Goal: Transaction & Acquisition: Purchase product/service

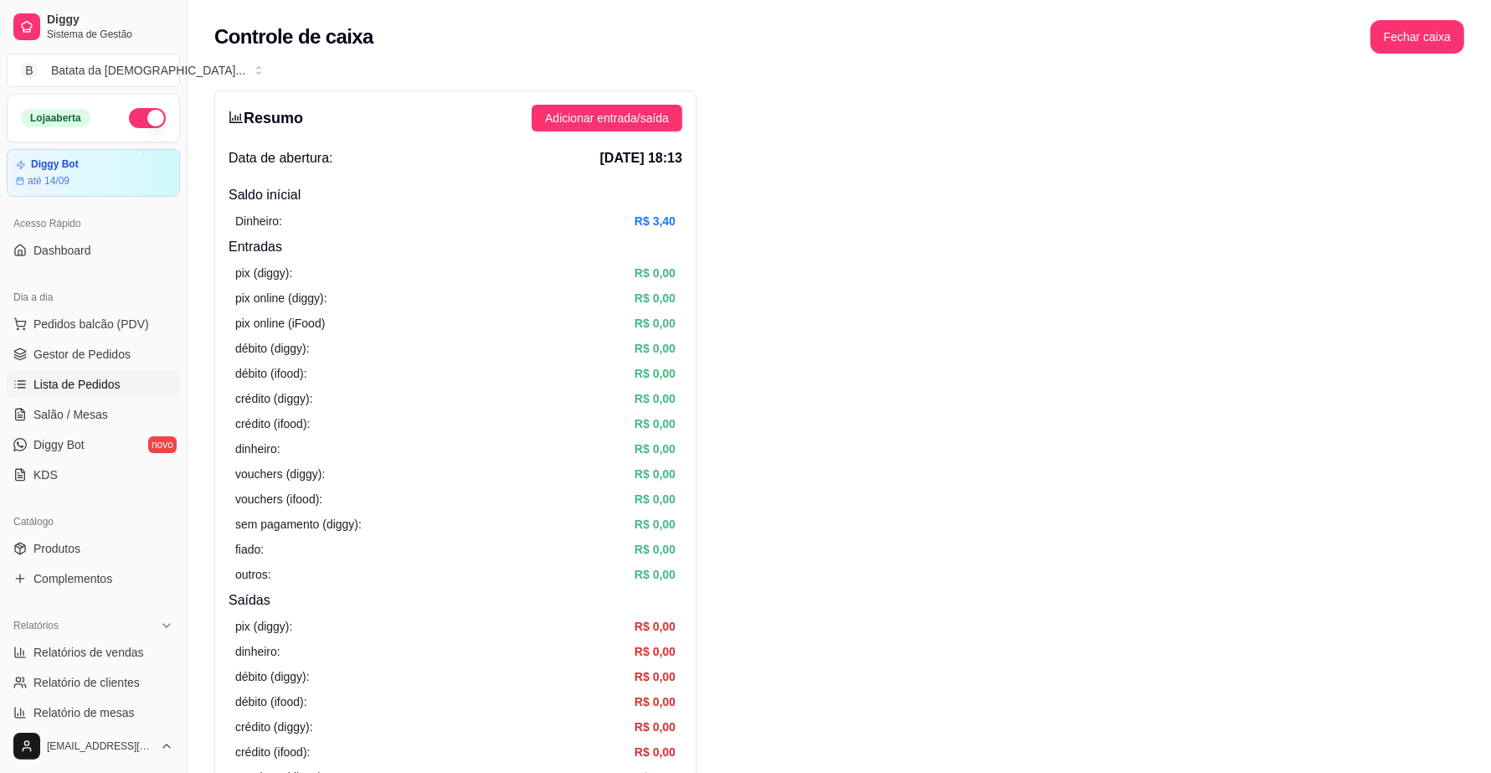
click at [95, 374] on link "Lista de Pedidos" at bounding box center [93, 384] width 173 height 27
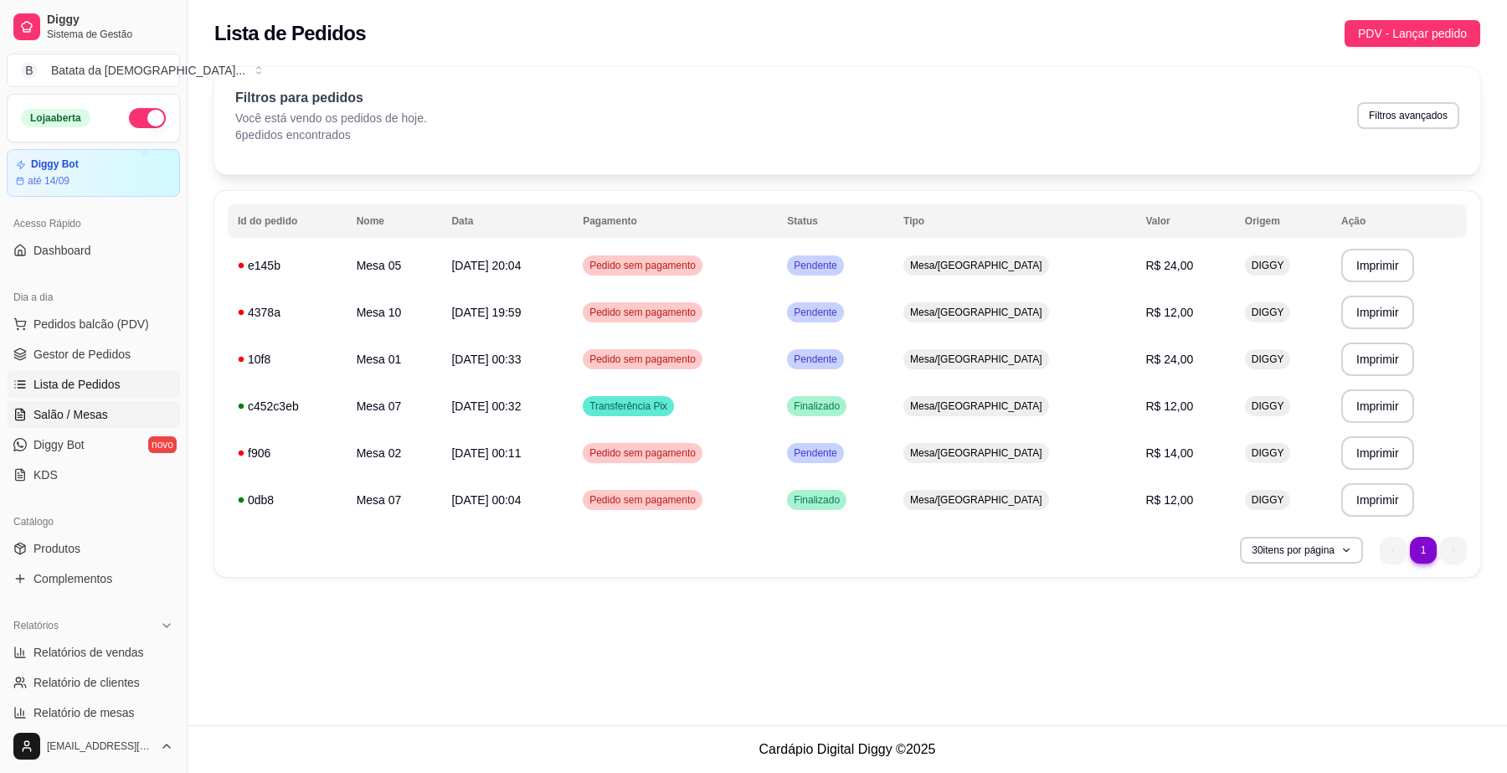
click at [63, 419] on span "Salão / Mesas" at bounding box center [70, 414] width 75 height 17
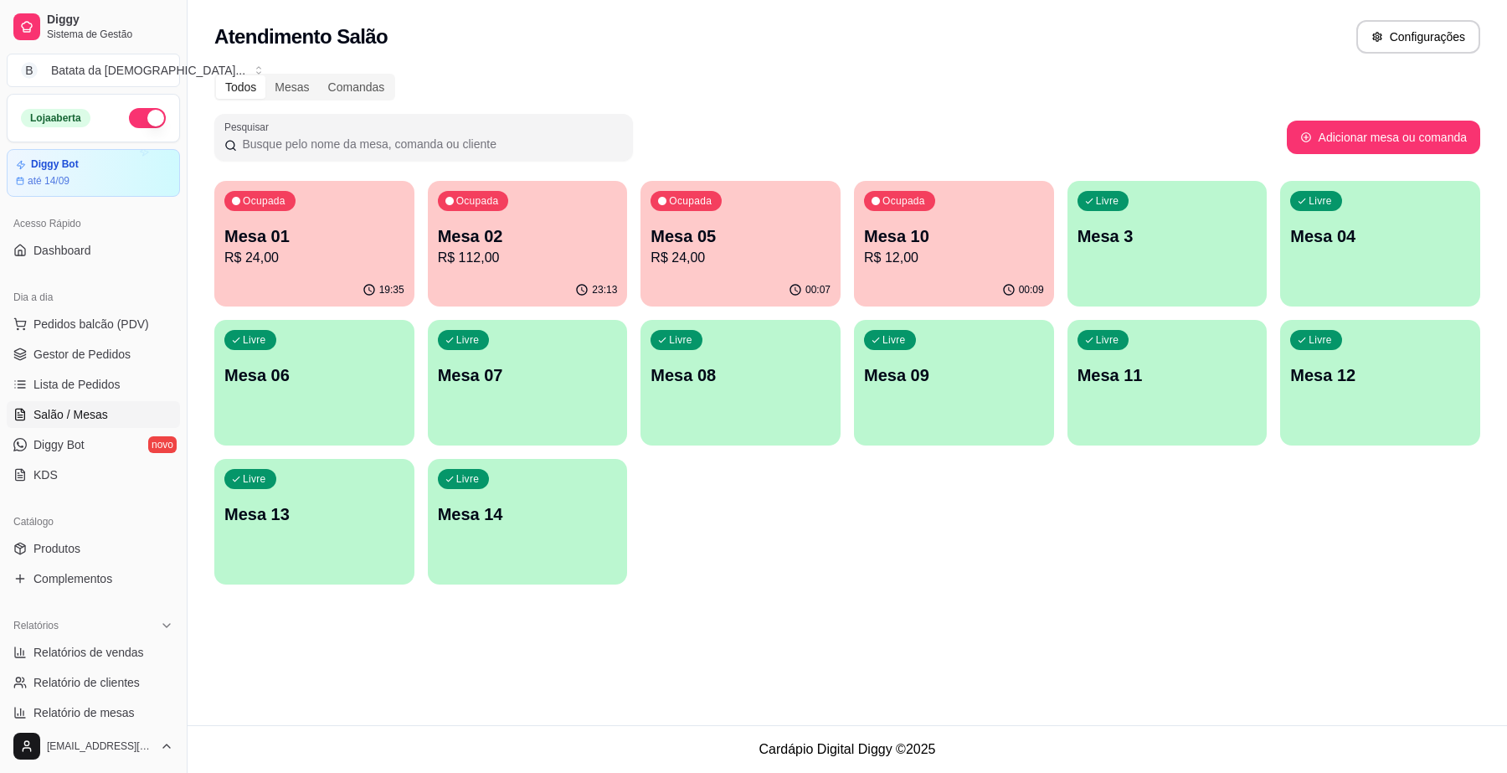
click at [496, 275] on div "23:13" at bounding box center [528, 290] width 200 height 33
click at [936, 266] on p "R$ 12,00" at bounding box center [954, 258] width 180 height 20
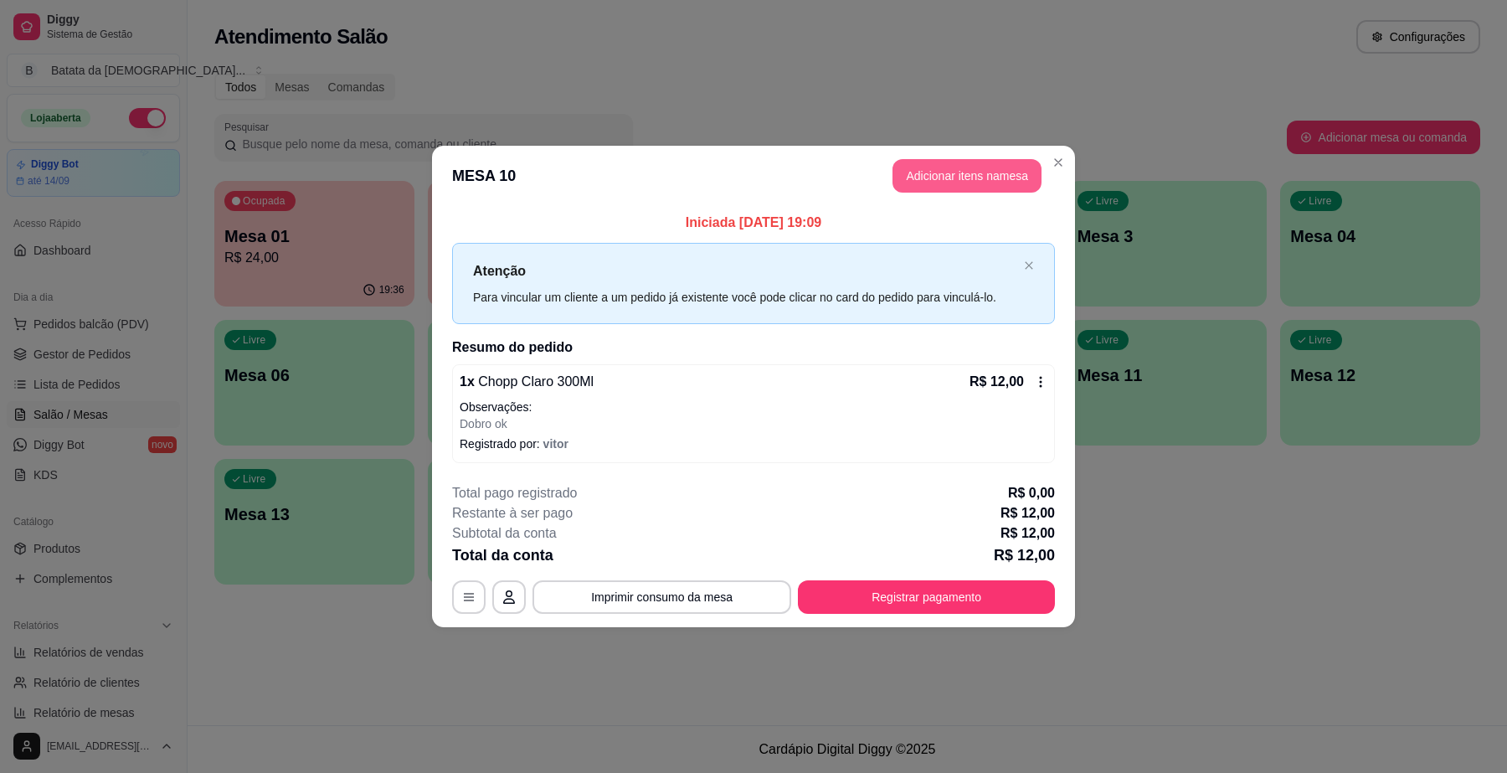
click at [954, 173] on button "Adicionar itens na mesa" at bounding box center [966, 175] width 149 height 33
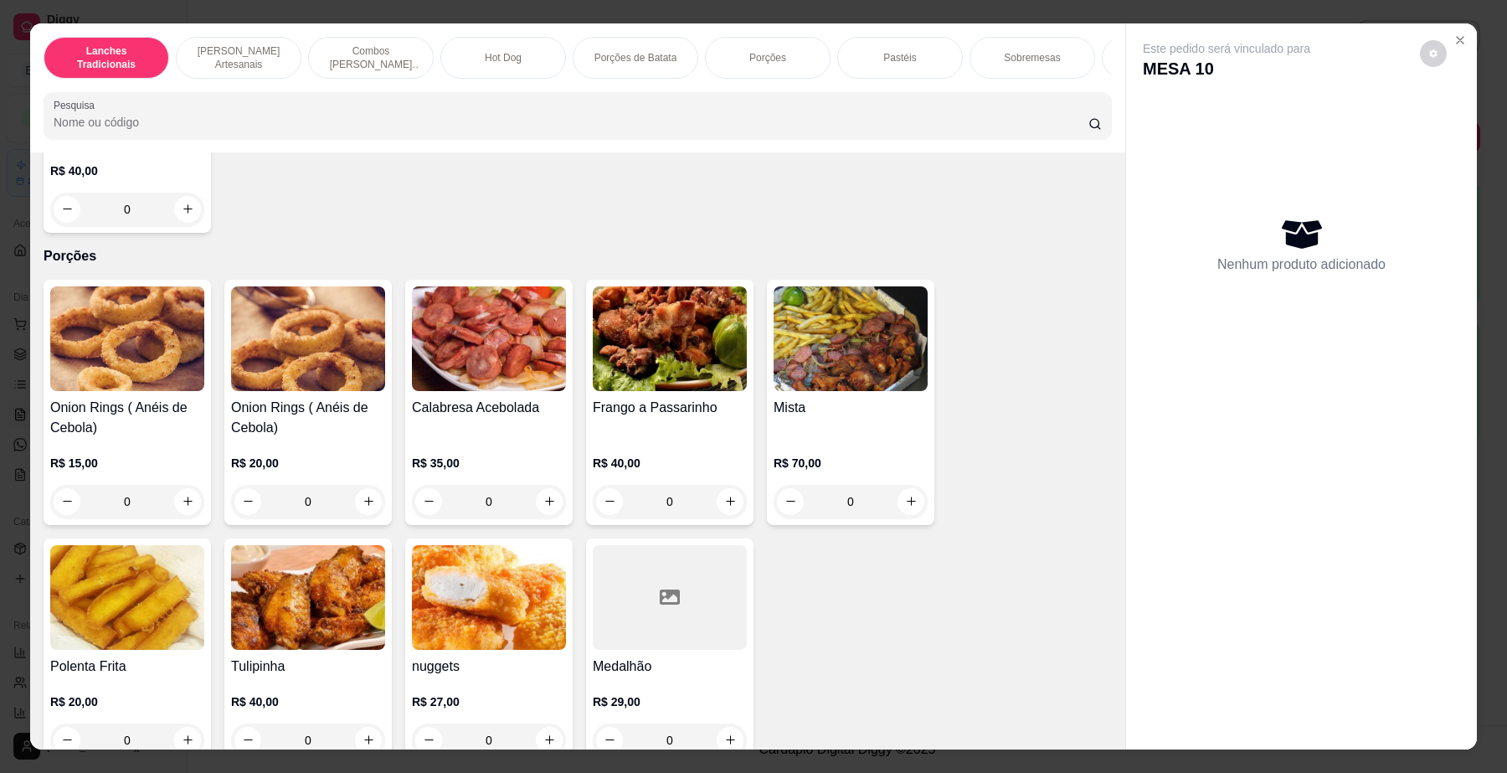
scroll to position [2198, 0]
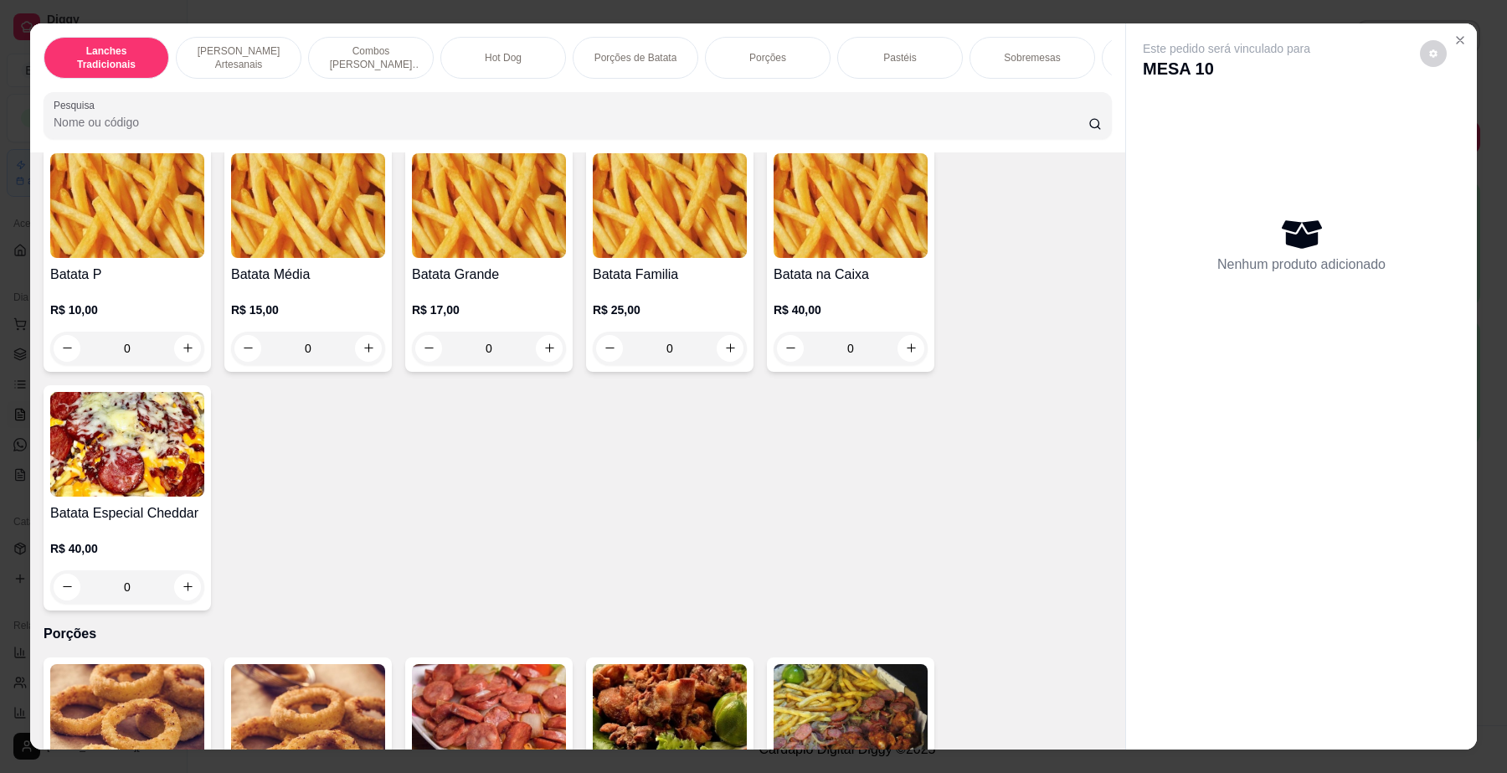
click at [80, 438] on img at bounding box center [127, 444] width 154 height 105
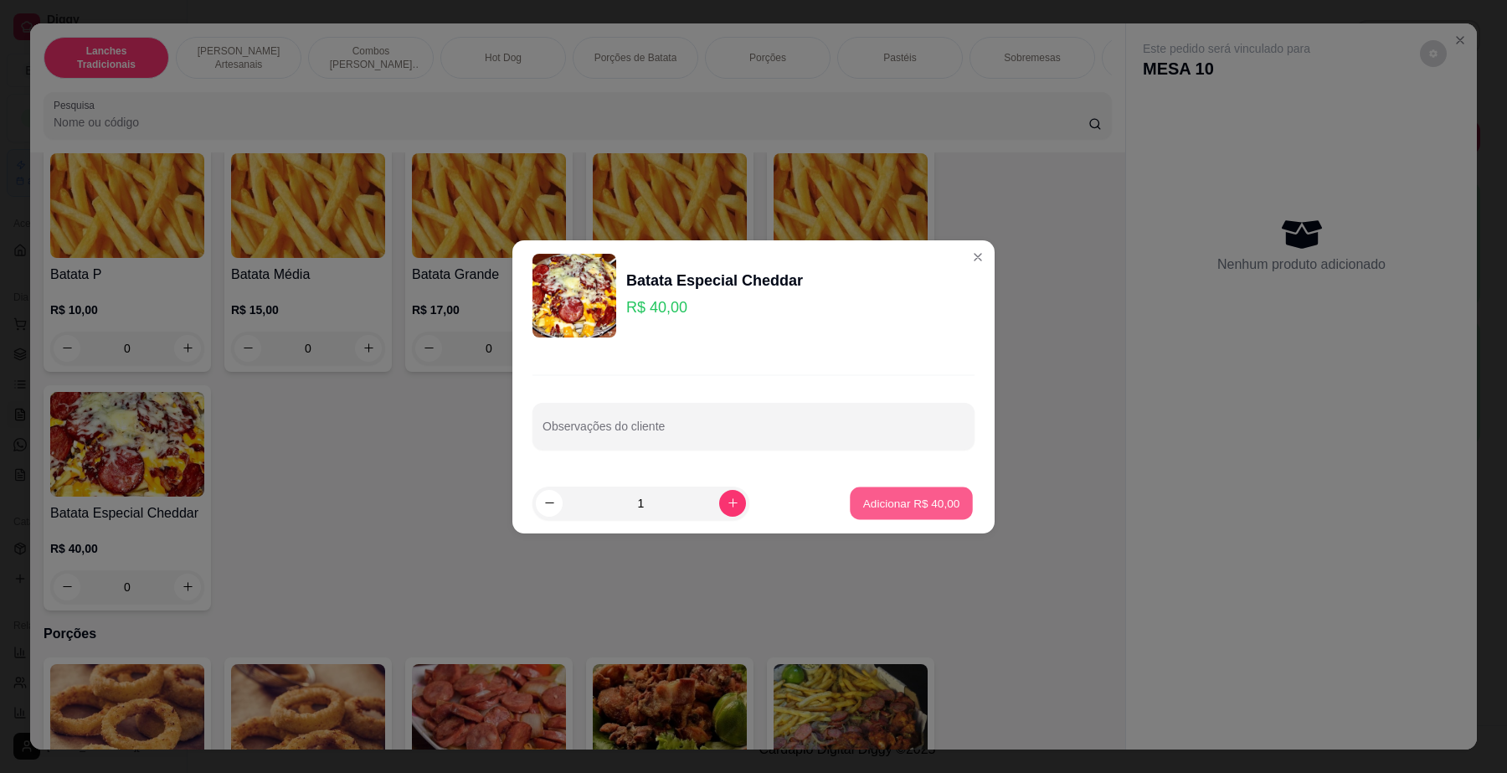
click at [866, 502] on p "Adicionar R$ 40,00" at bounding box center [911, 503] width 97 height 16
type input "1"
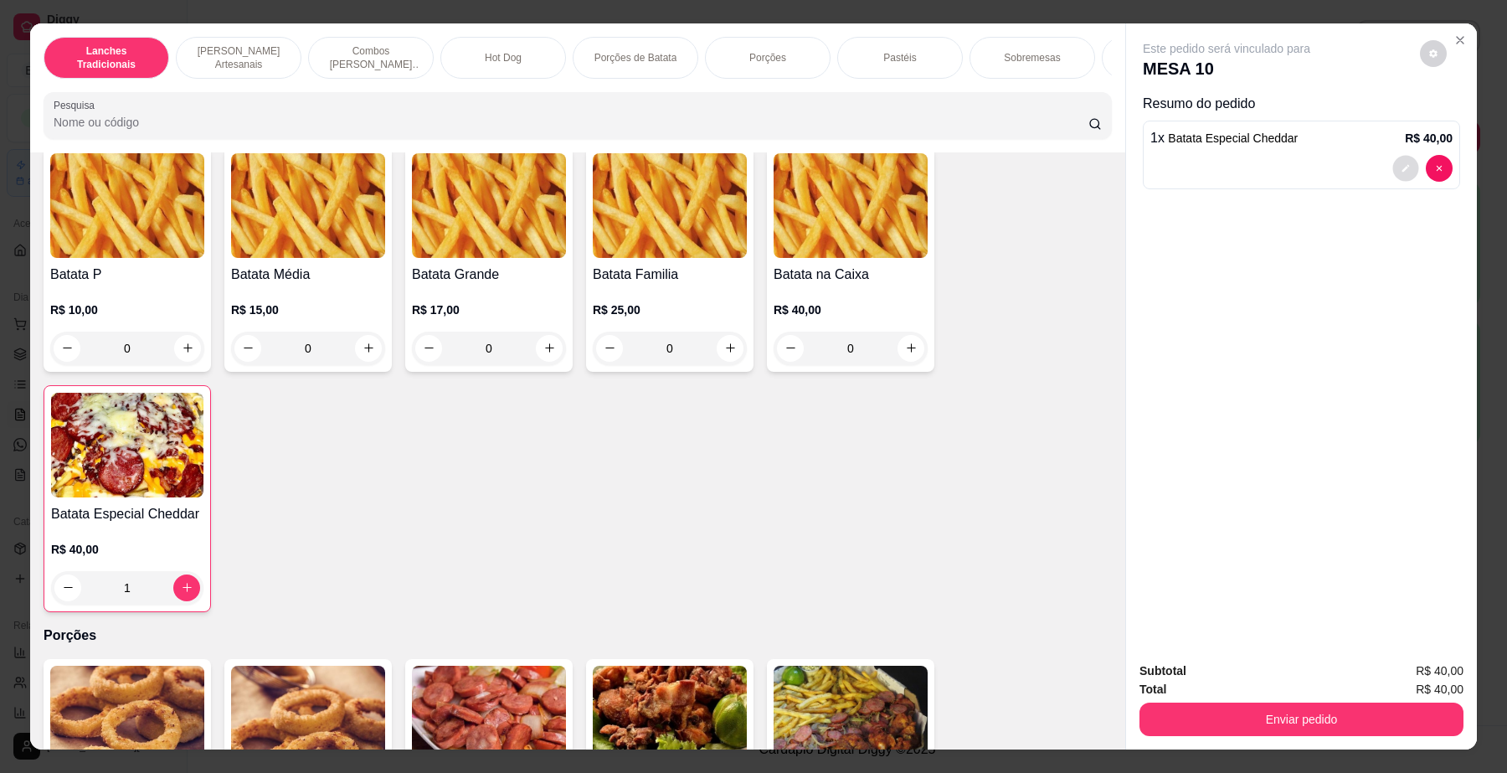
click at [1396, 162] on button "decrease-product-quantity" at bounding box center [1405, 168] width 26 height 26
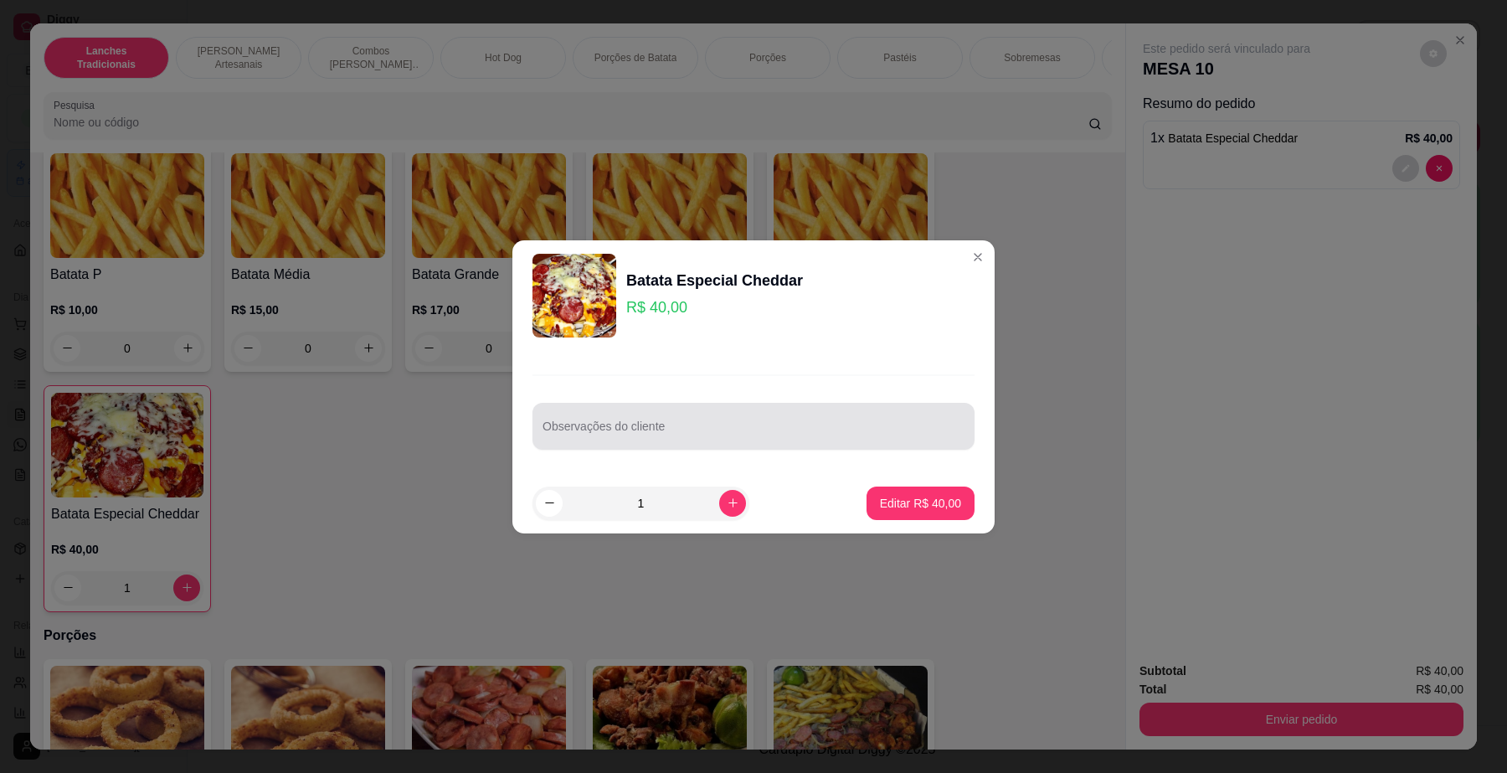
click at [680, 403] on div "Observações do cliente" at bounding box center [753, 426] width 442 height 47
type input "carlito"
click at [901, 501] on p "Editar R$ 40,00" at bounding box center [920, 503] width 81 height 17
type input "0"
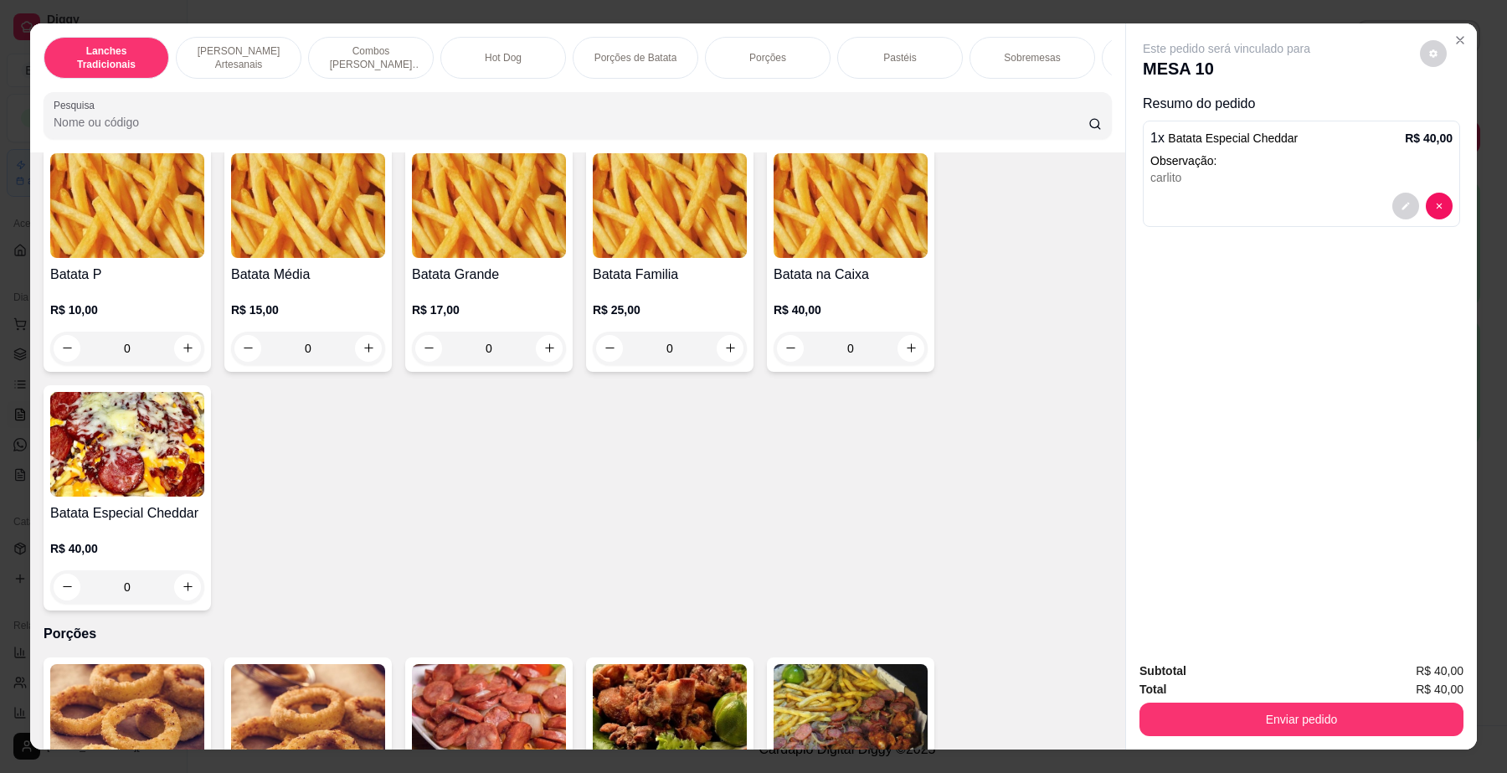
drag, startPoint x: 1193, startPoint y: 743, endPoint x: 1191, endPoint y: 726, distance: 17.7
click at [1193, 743] on div "Subtotal R$ 40,00 Total R$ 40,00 Enviar pedido" at bounding box center [1301, 698] width 351 height 101
click at [1191, 726] on button "Enviar pedido" at bounding box center [1301, 718] width 324 height 33
click at [1189, 681] on button "Não registrar e enviar pedido" at bounding box center [1245, 679] width 174 height 32
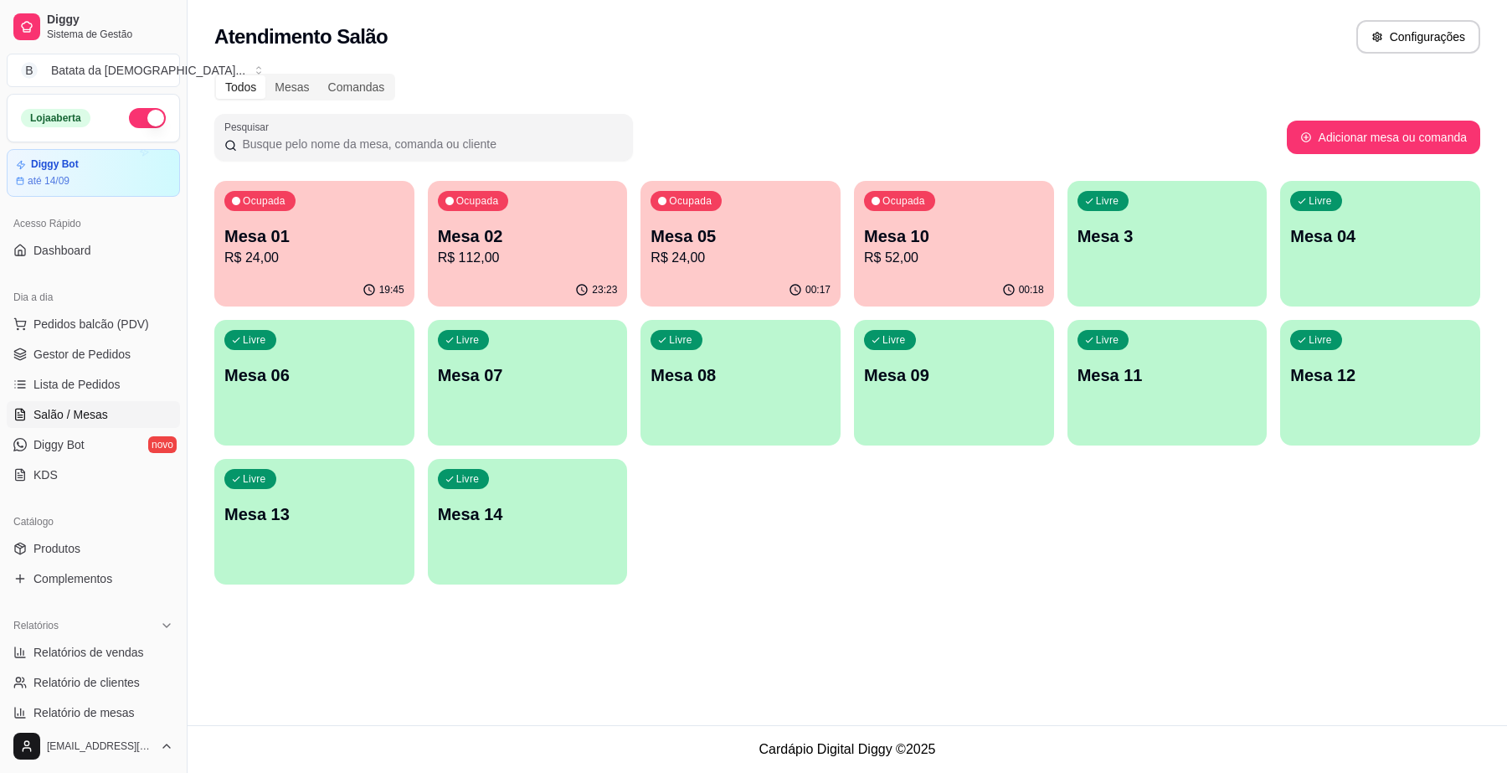
click at [910, 274] on button "Ocupada Mesa 10 R$ 52,00 00:18" at bounding box center [954, 244] width 200 height 126
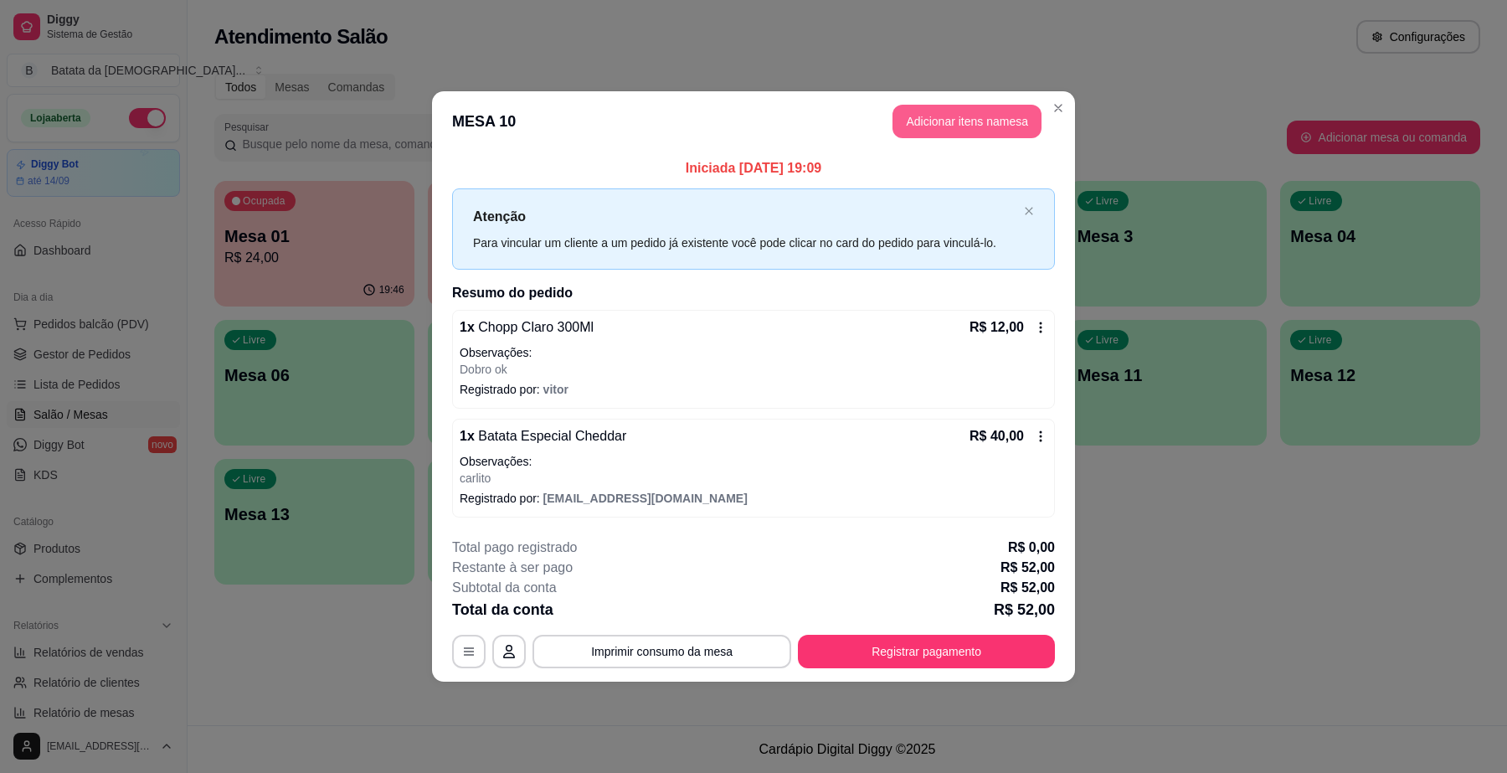
click at [968, 120] on button "Adicionar itens na mesa" at bounding box center [966, 121] width 149 height 33
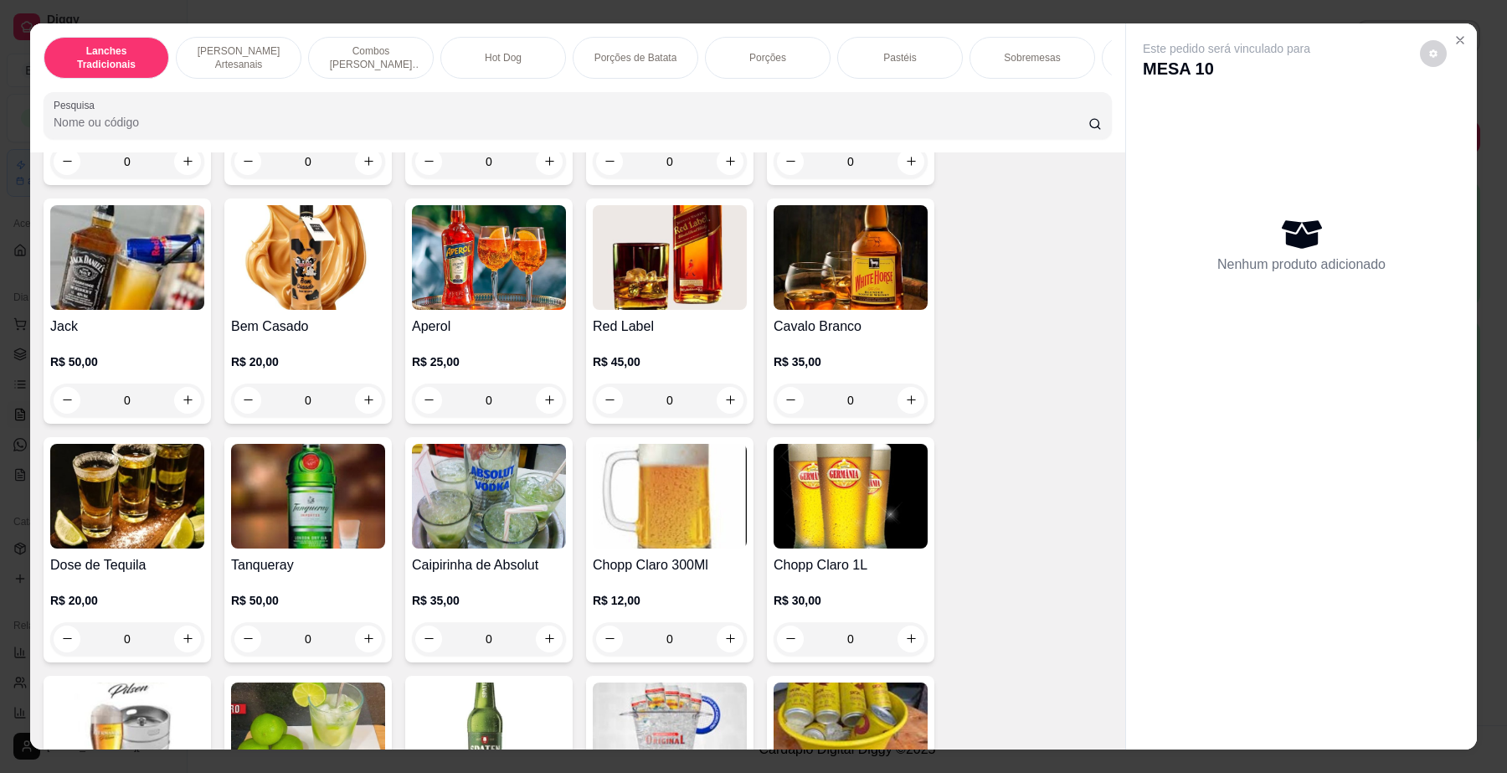
scroll to position [6383, 0]
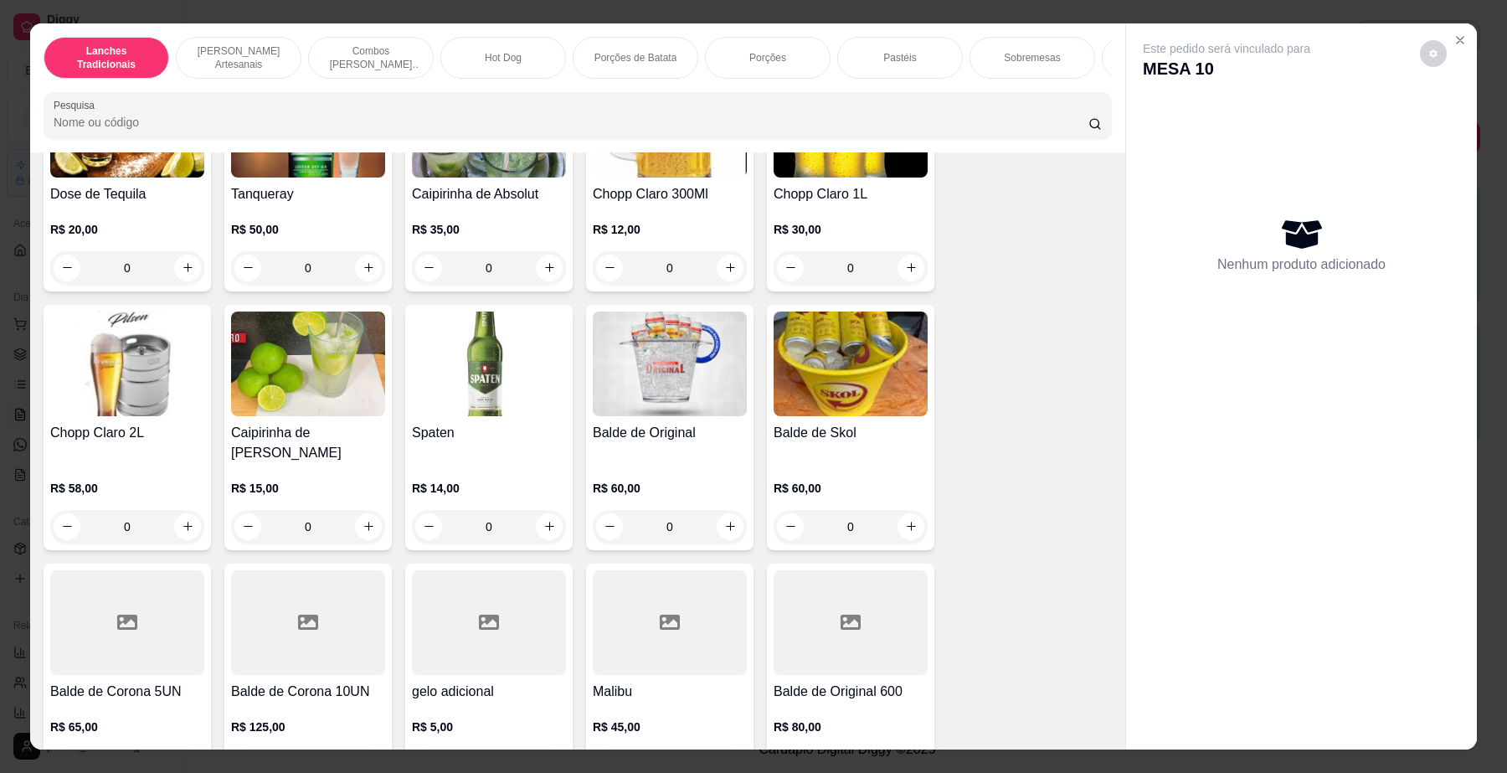
click at [636, 194] on h4 "Chopp Claro 300Ml" at bounding box center [670, 194] width 154 height 20
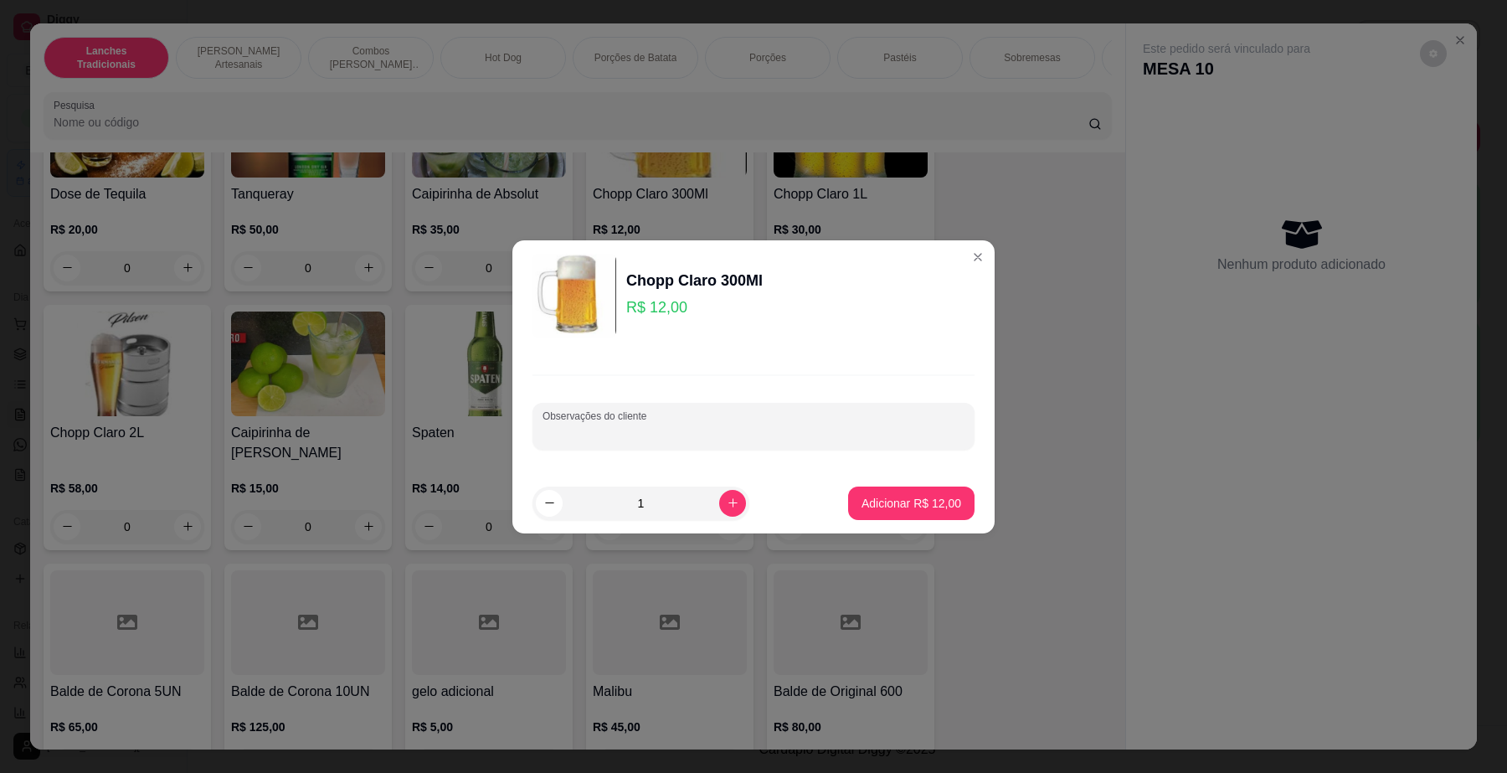
click at [666, 429] on input "Observações do cliente" at bounding box center [753, 432] width 422 height 17
type input "dobro ok [PERSON_NAME]"
click at [935, 517] on button "Adicionar R$ 12,00" at bounding box center [911, 502] width 126 height 33
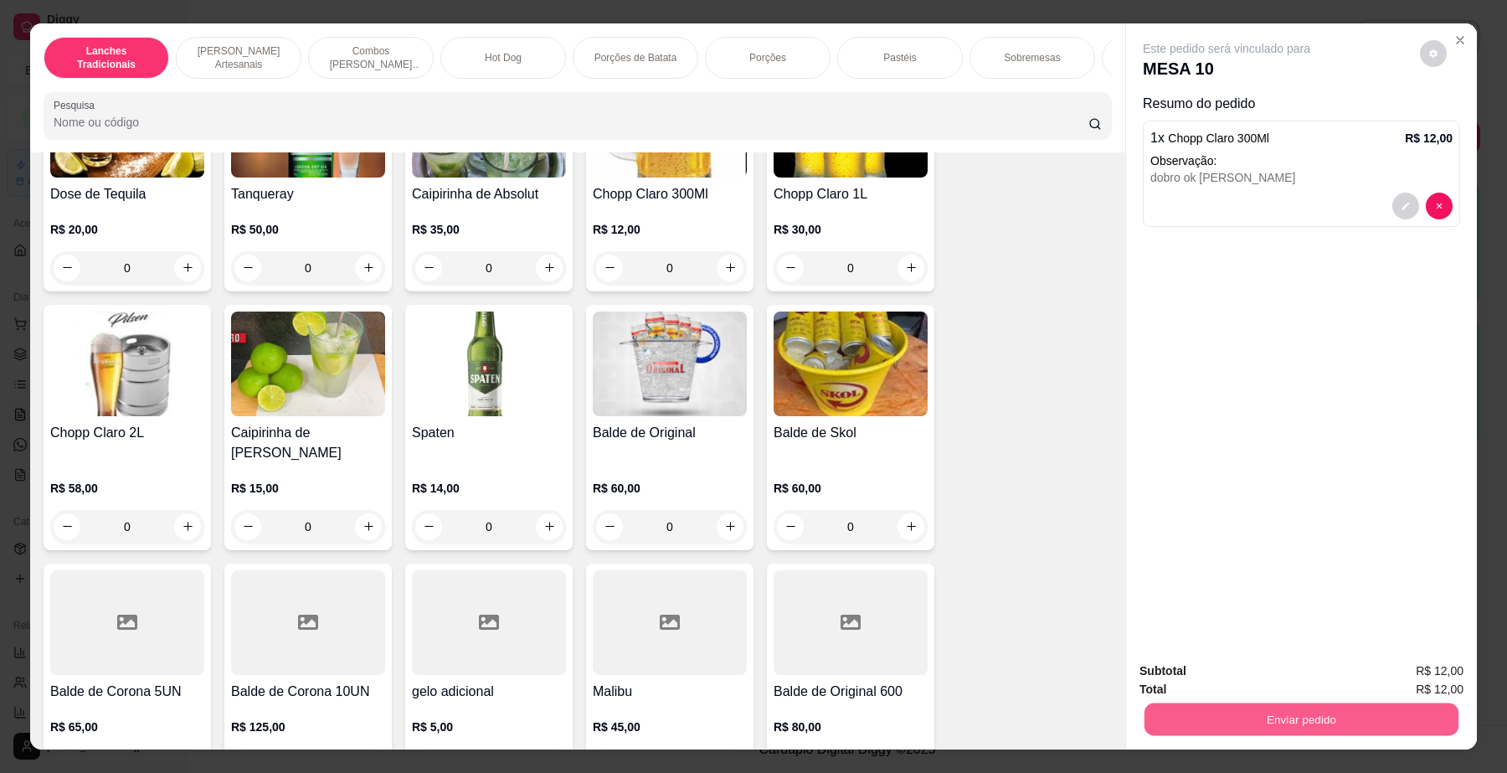
click at [1278, 712] on button "Enviar pedido" at bounding box center [1301, 719] width 314 height 33
click at [1261, 670] on button "Não registrar e enviar pedido" at bounding box center [1245, 679] width 174 height 32
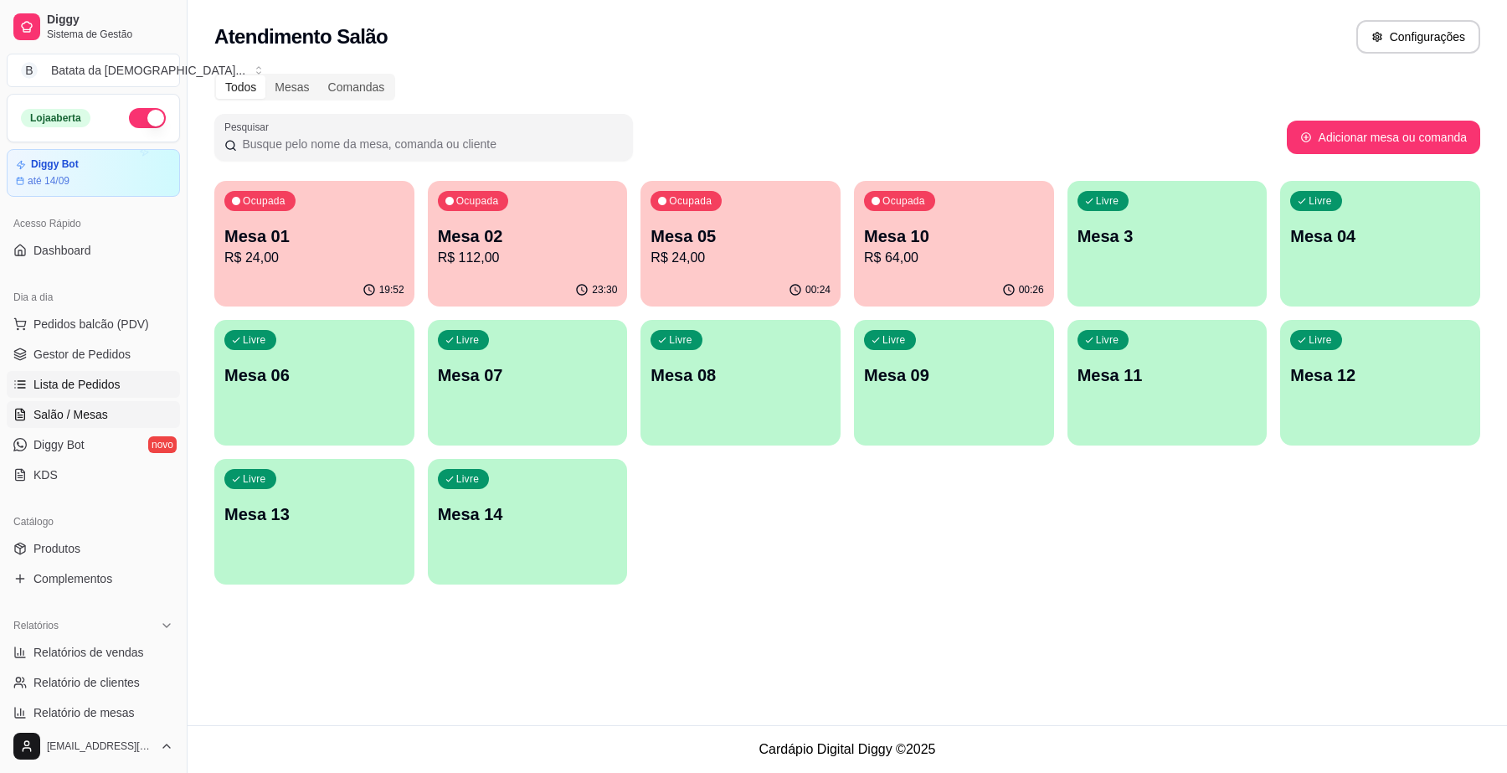
click at [105, 378] on span "Lista de Pedidos" at bounding box center [76, 384] width 87 height 17
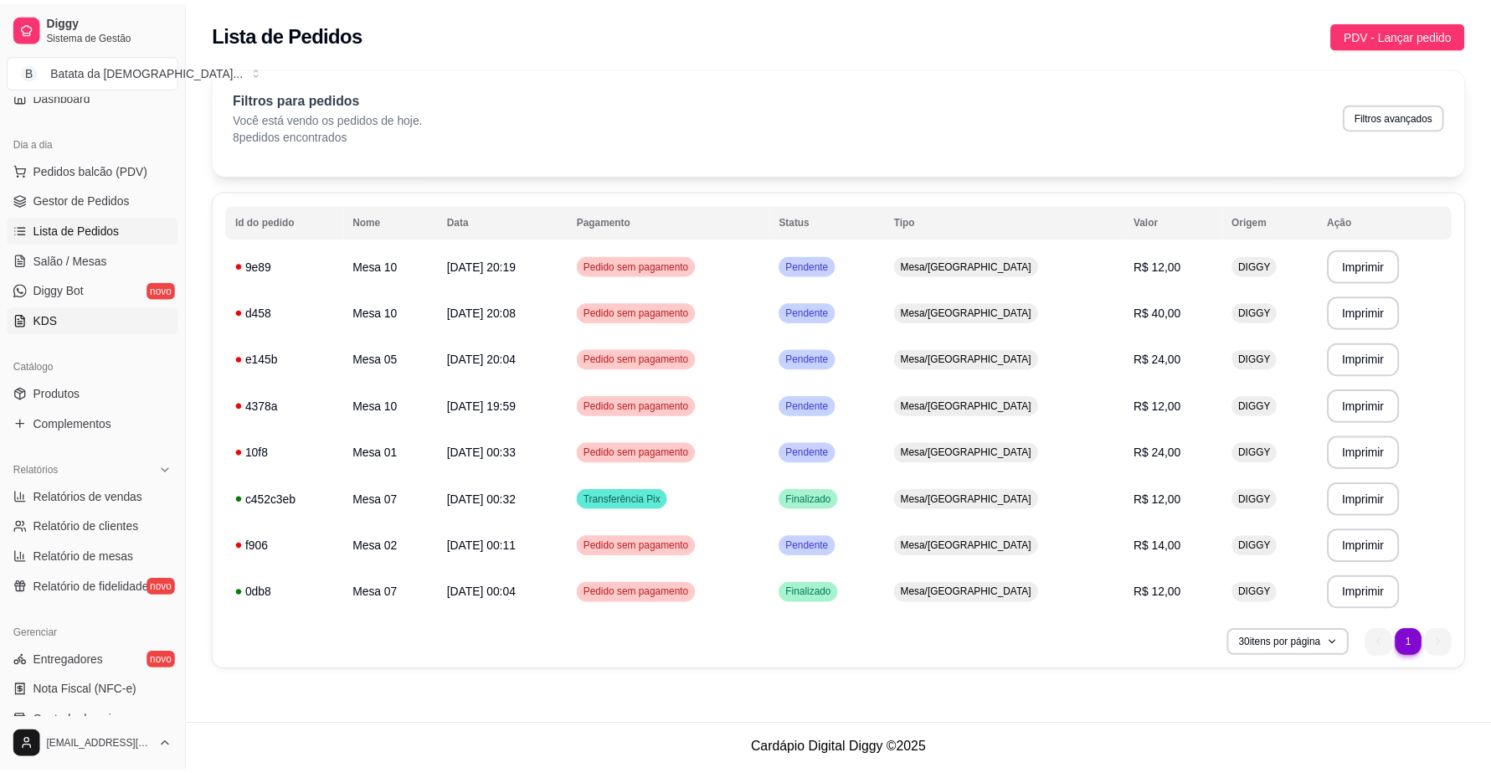
scroll to position [314, 0]
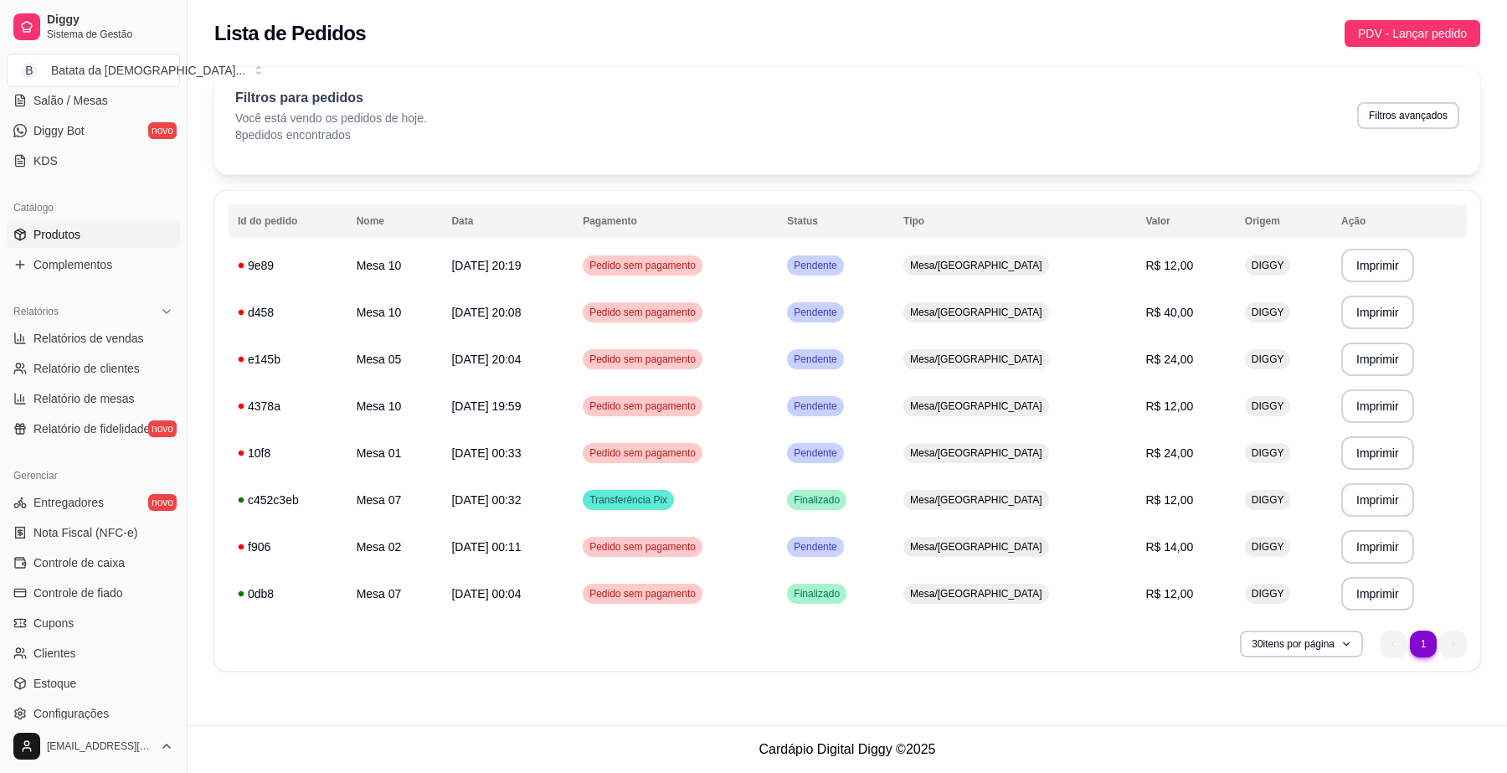
click at [93, 235] on link "Produtos" at bounding box center [93, 234] width 173 height 27
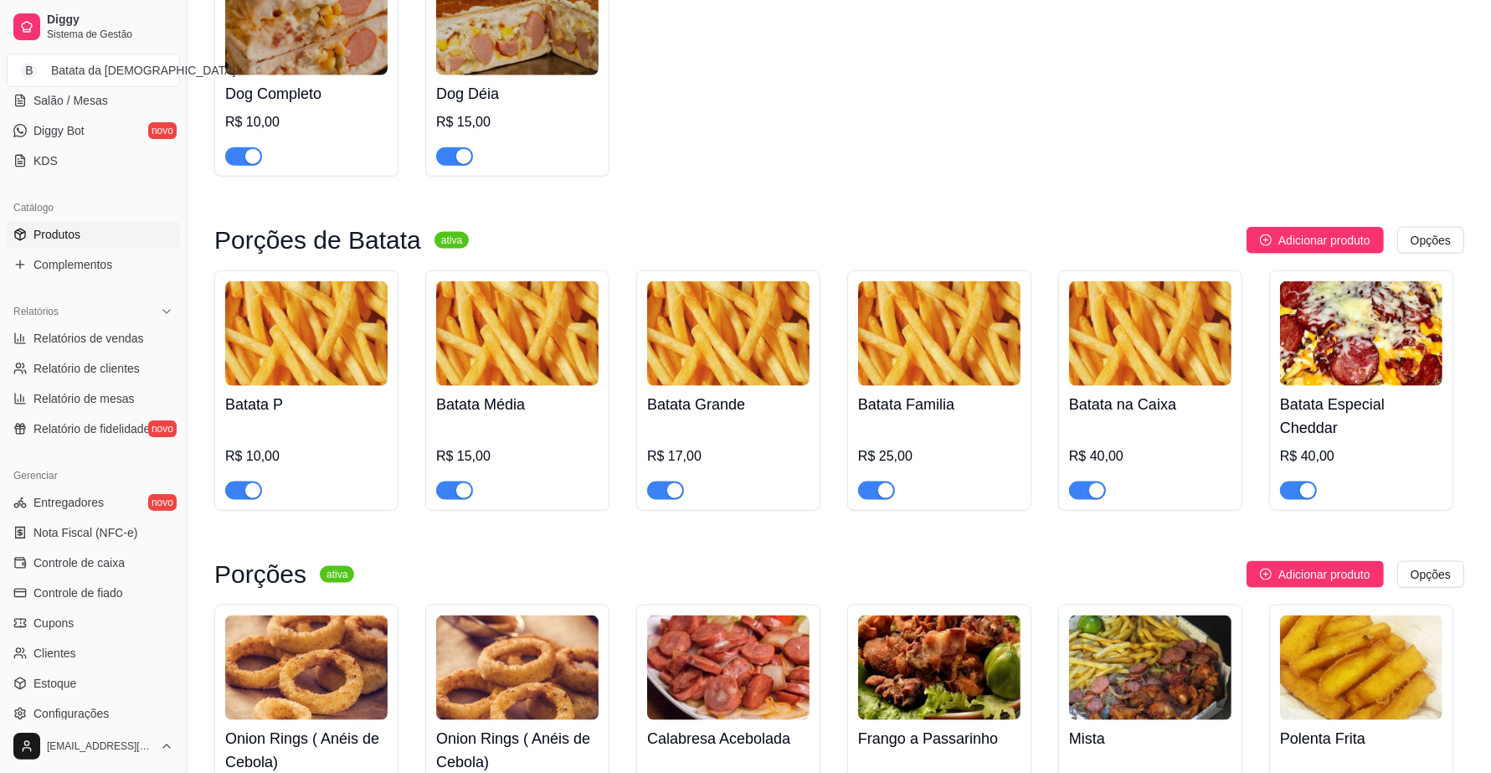
scroll to position [1988, 0]
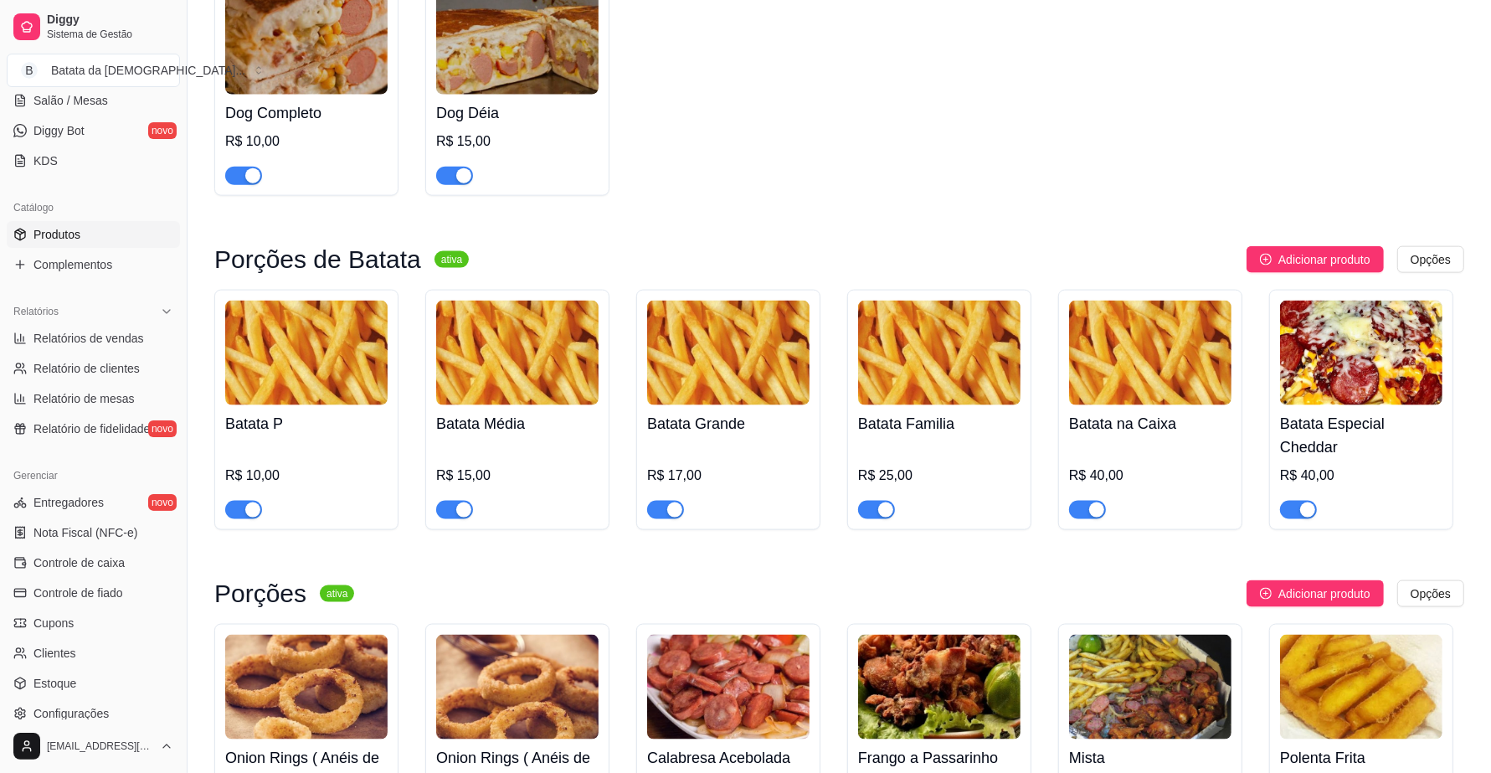
click at [1316, 502] on span "button" at bounding box center [1298, 510] width 37 height 18
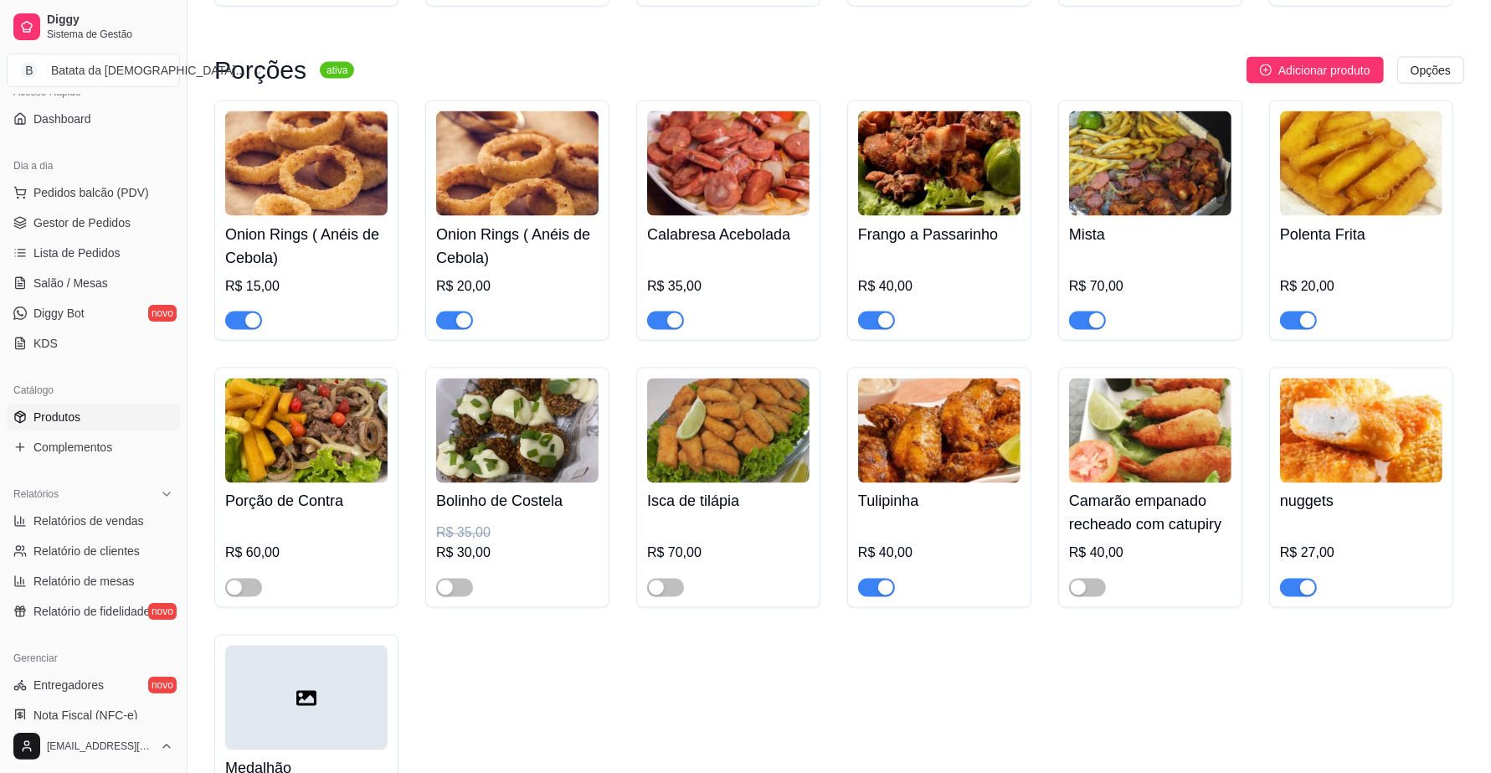
scroll to position [117, 0]
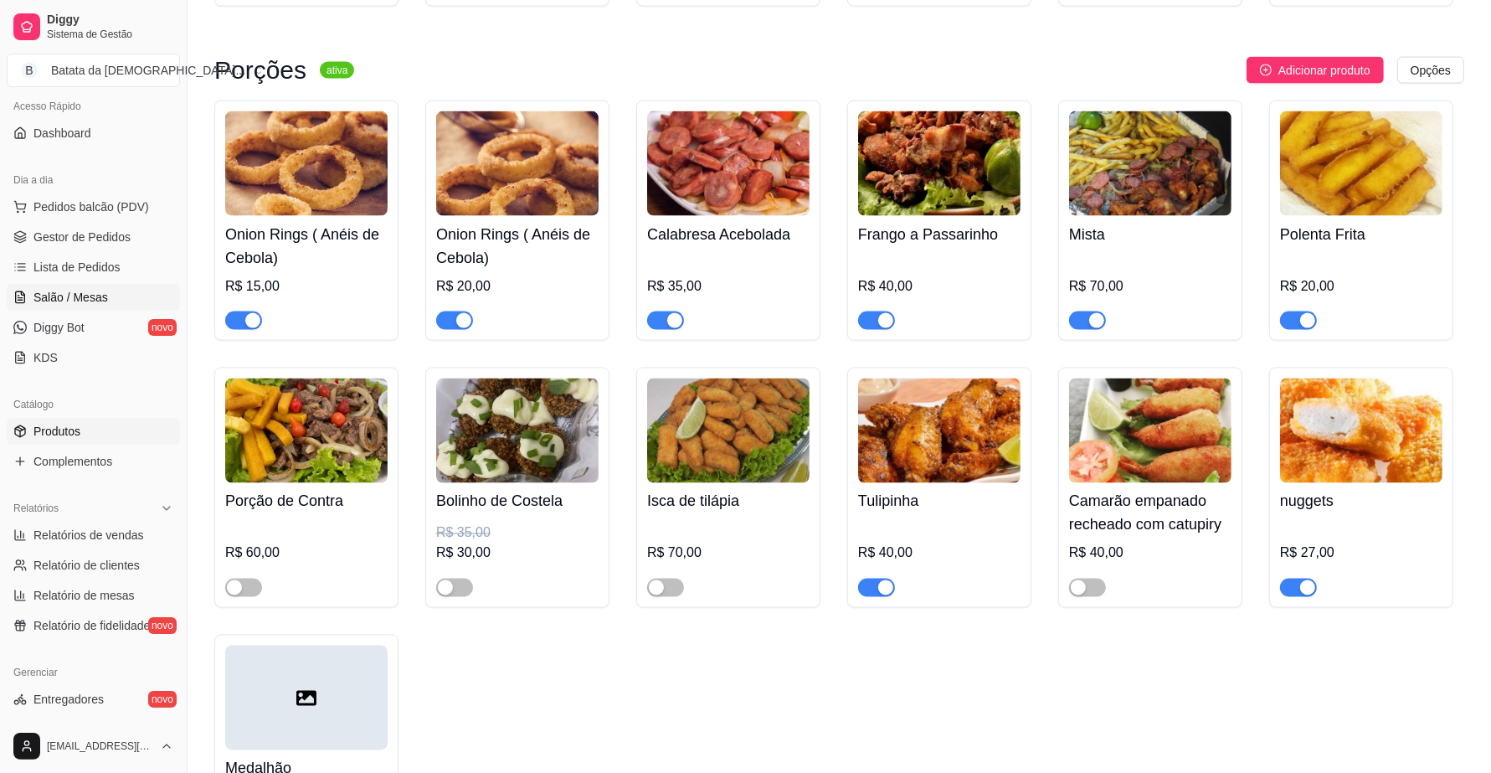
click at [117, 290] on link "Salão / Mesas" at bounding box center [93, 297] width 173 height 27
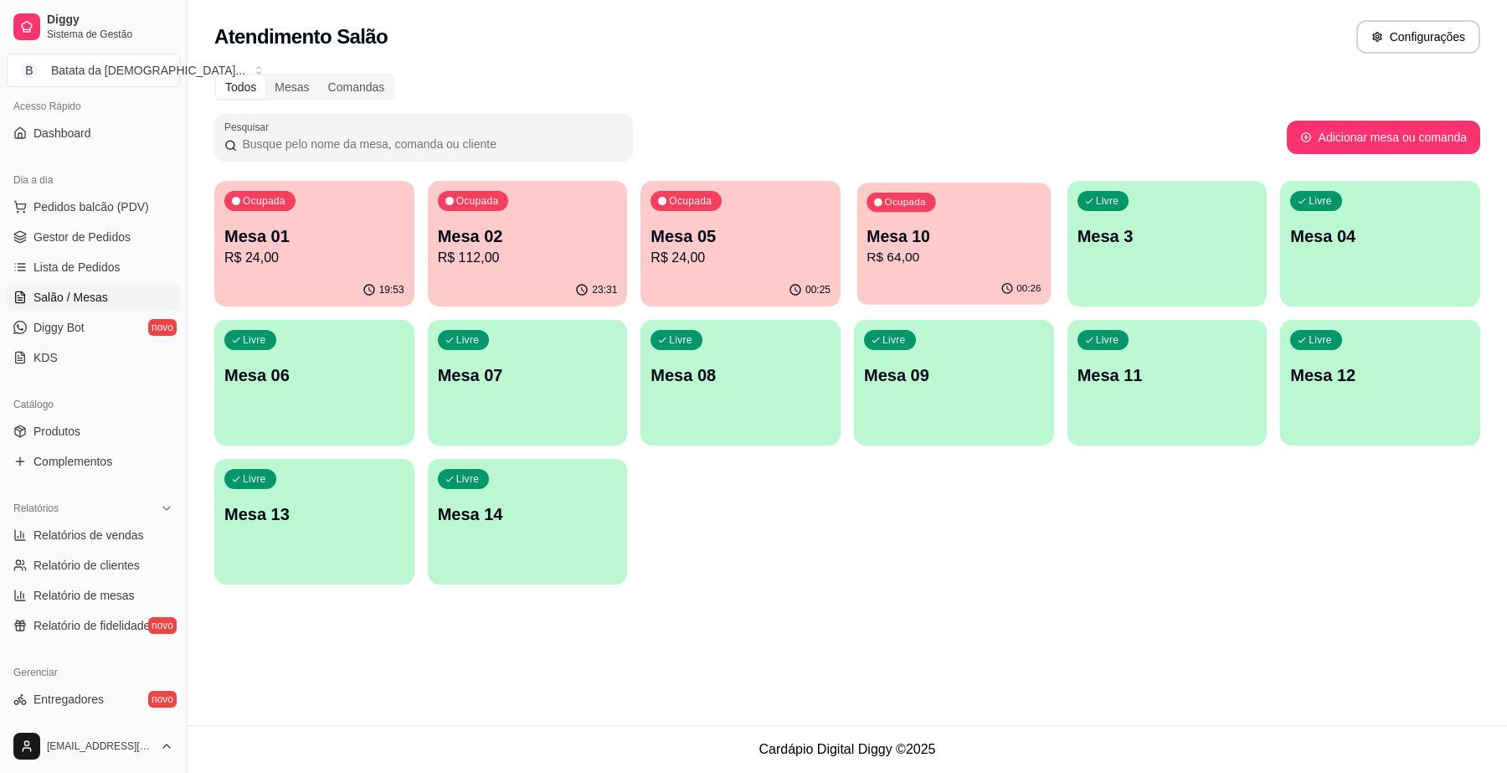
click at [912, 223] on div "Ocupada Mesa 10 R$ 64,00" at bounding box center [953, 227] width 193 height 90
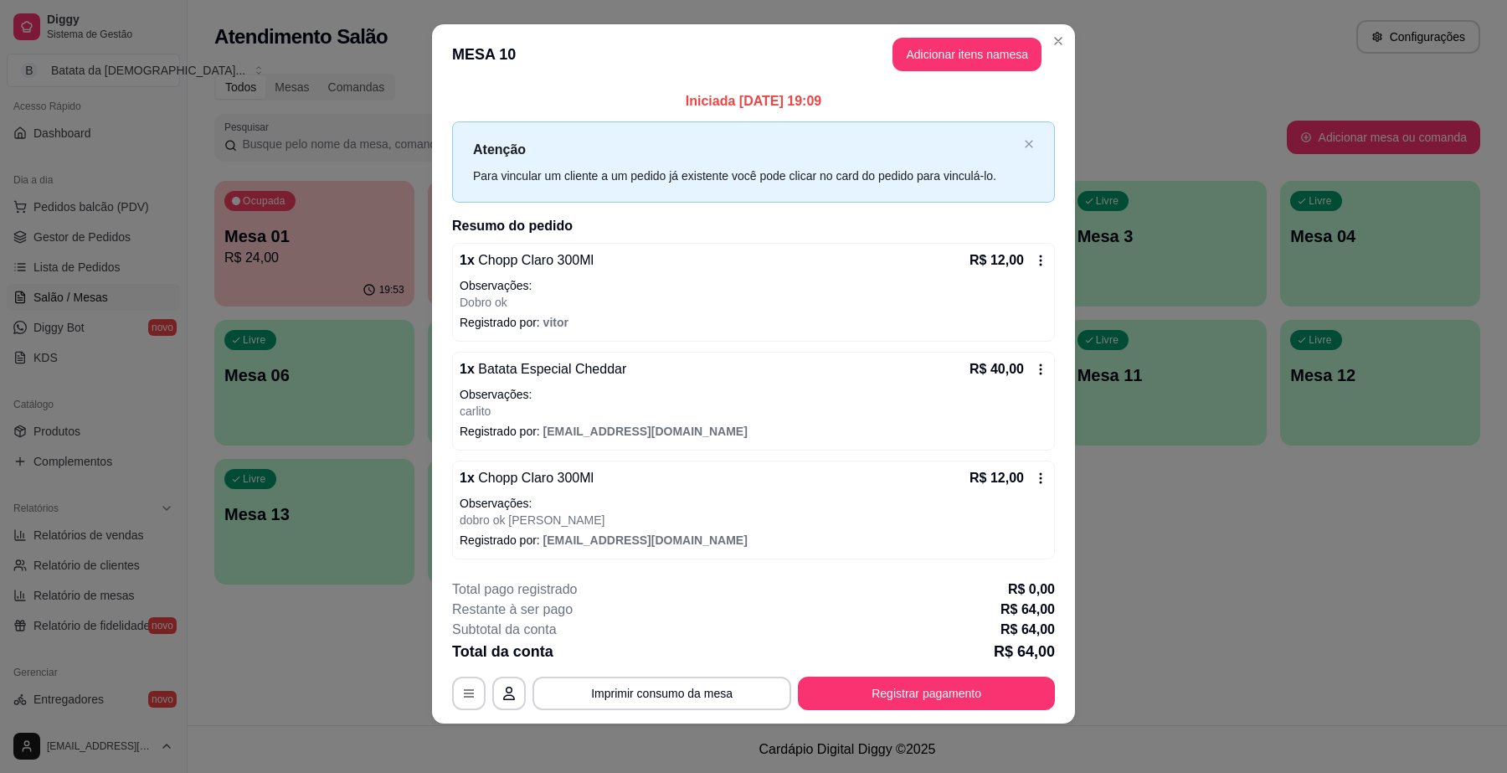
scroll to position [17, 0]
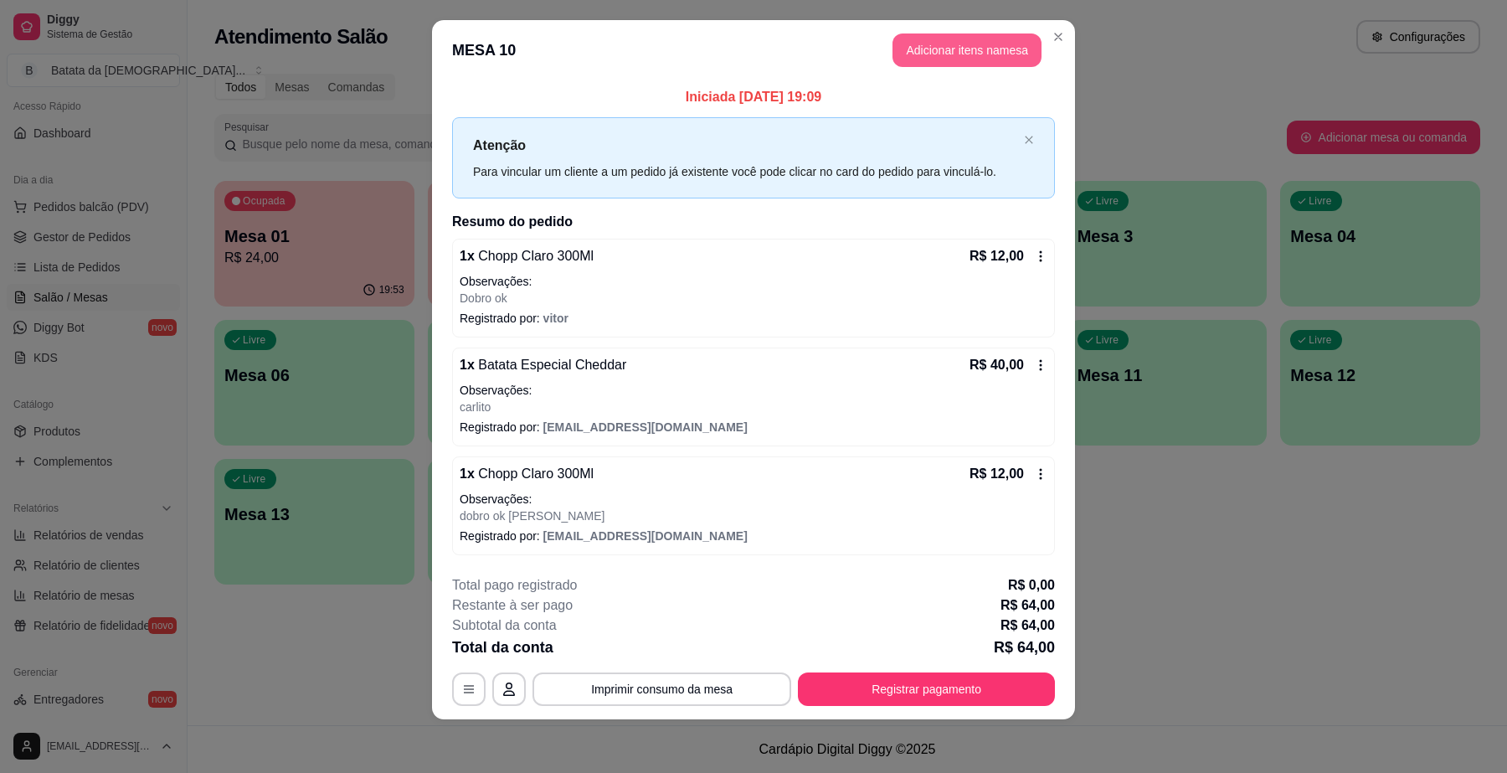
click at [923, 59] on button "Adicionar itens na mesa" at bounding box center [966, 49] width 149 height 33
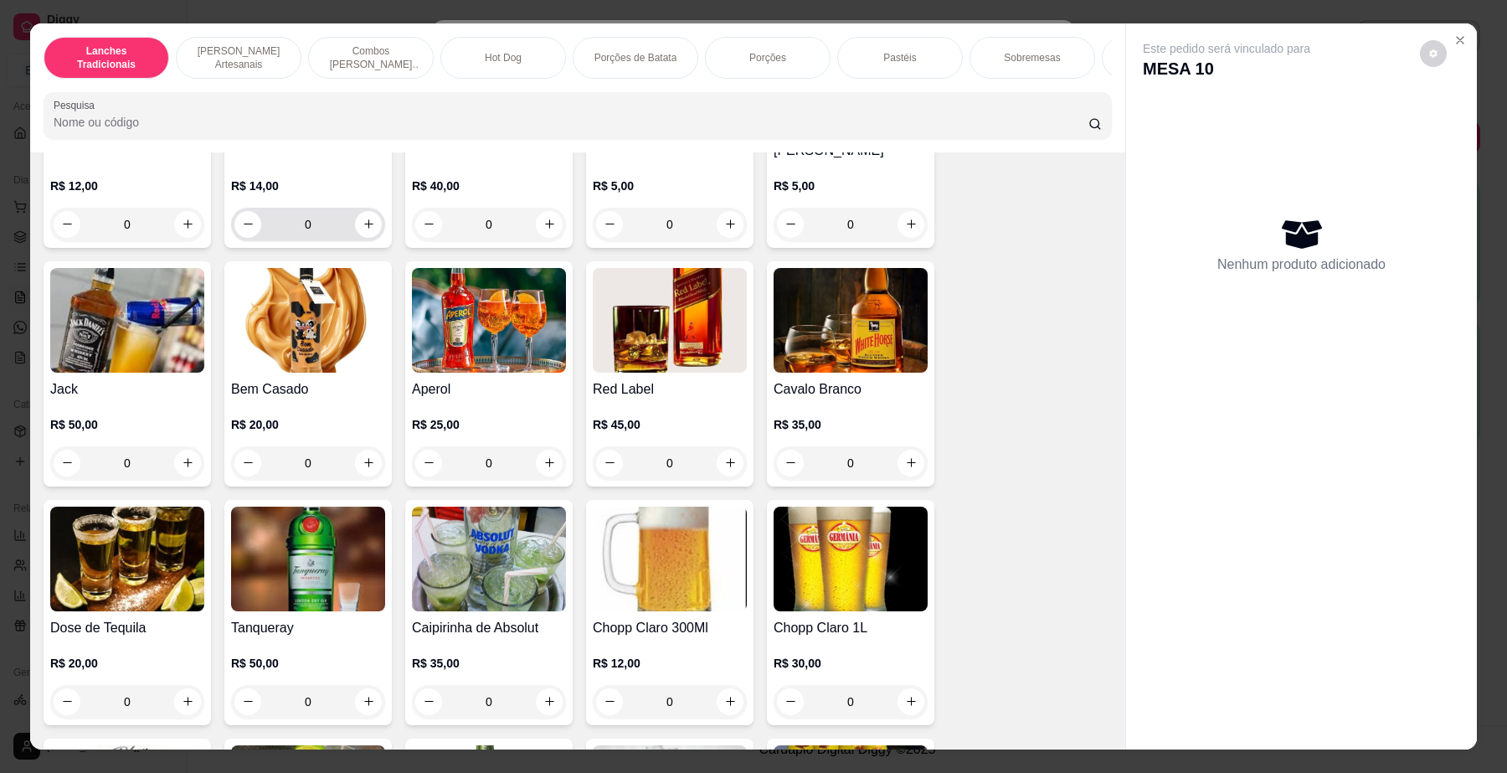
scroll to position [5860, 0]
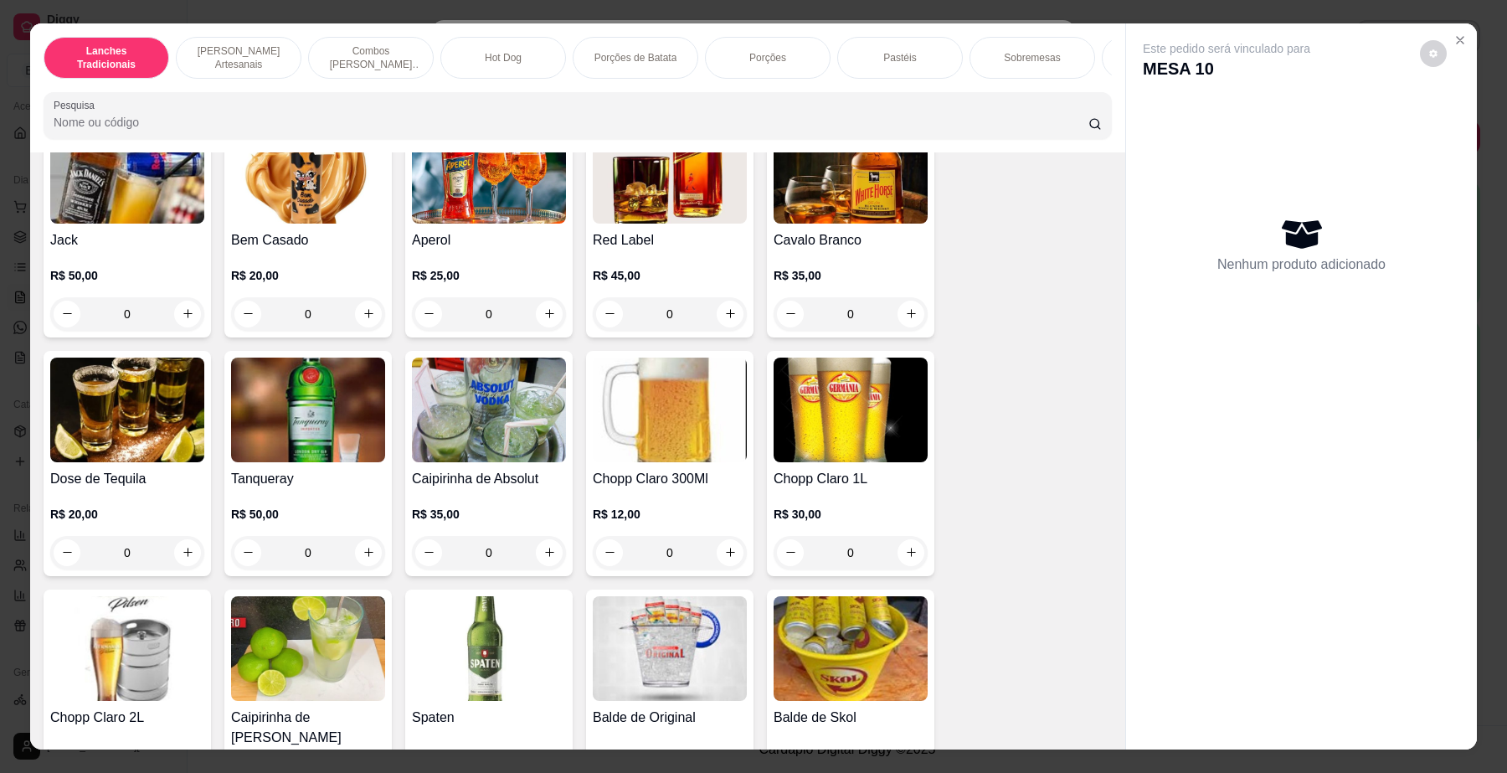
click at [683, 446] on img at bounding box center [670, 409] width 154 height 105
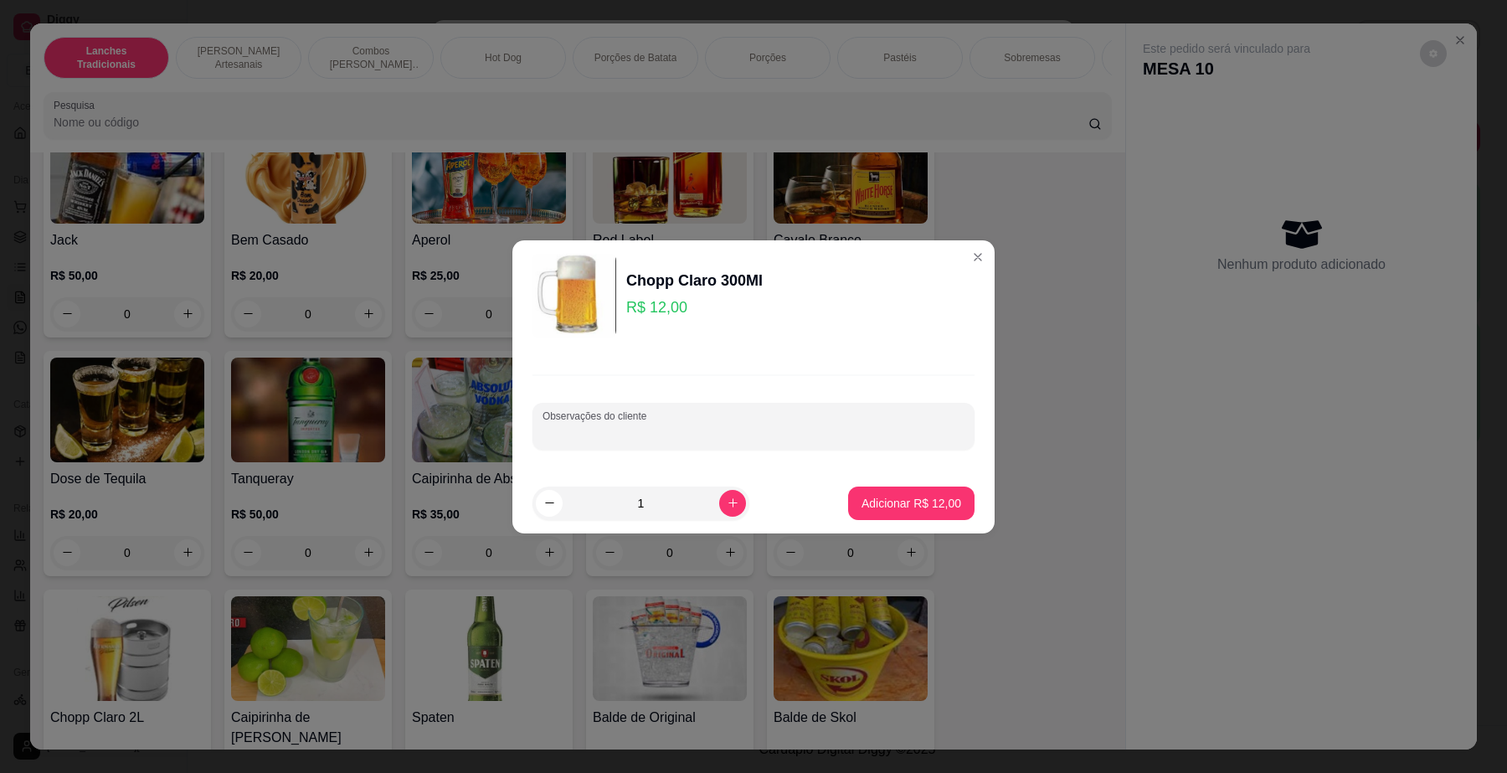
click at [791, 437] on input "Observações do cliente" at bounding box center [753, 432] width 422 height 17
type input "E"
type input "c"
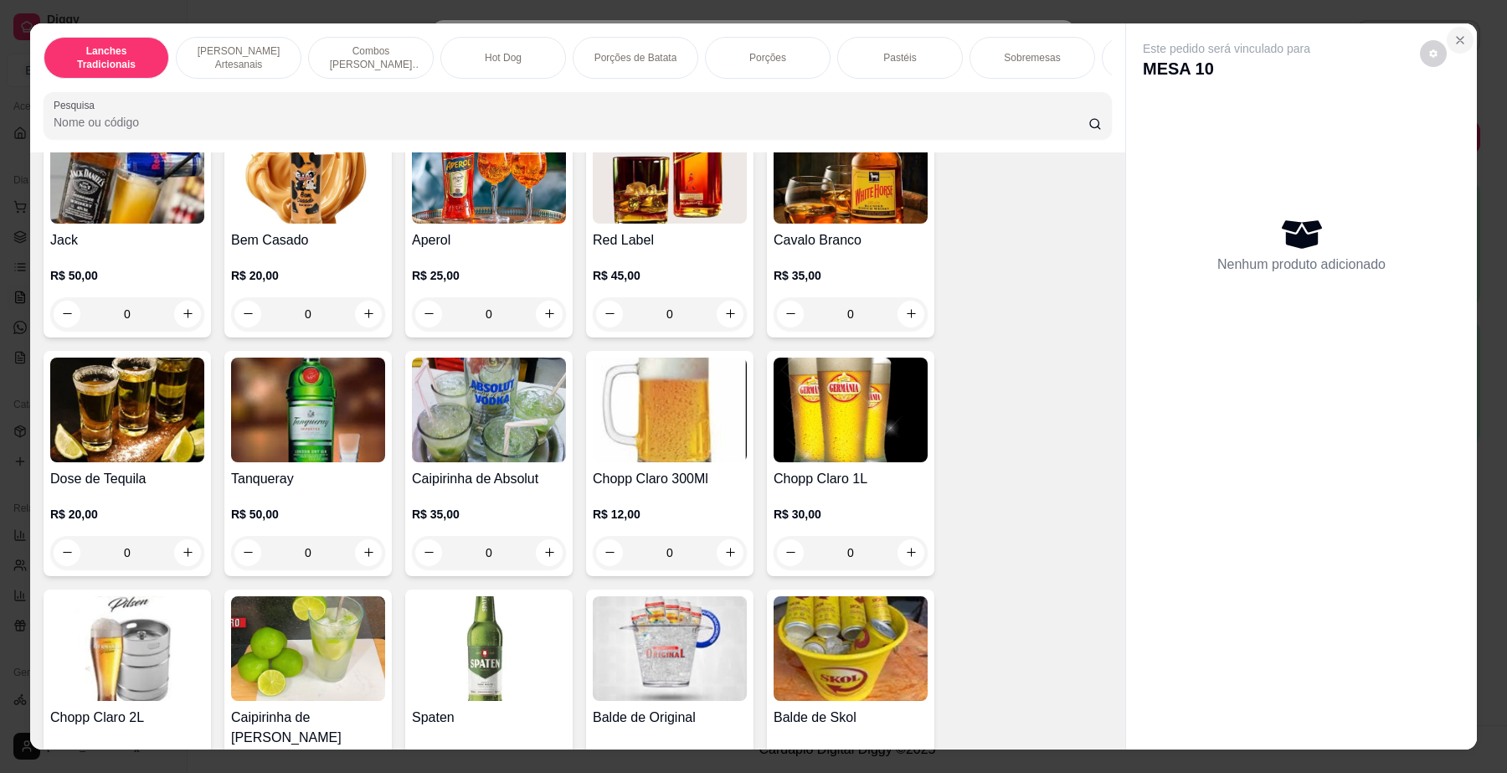
click at [1447, 44] on button "Close" at bounding box center [1460, 40] width 27 height 27
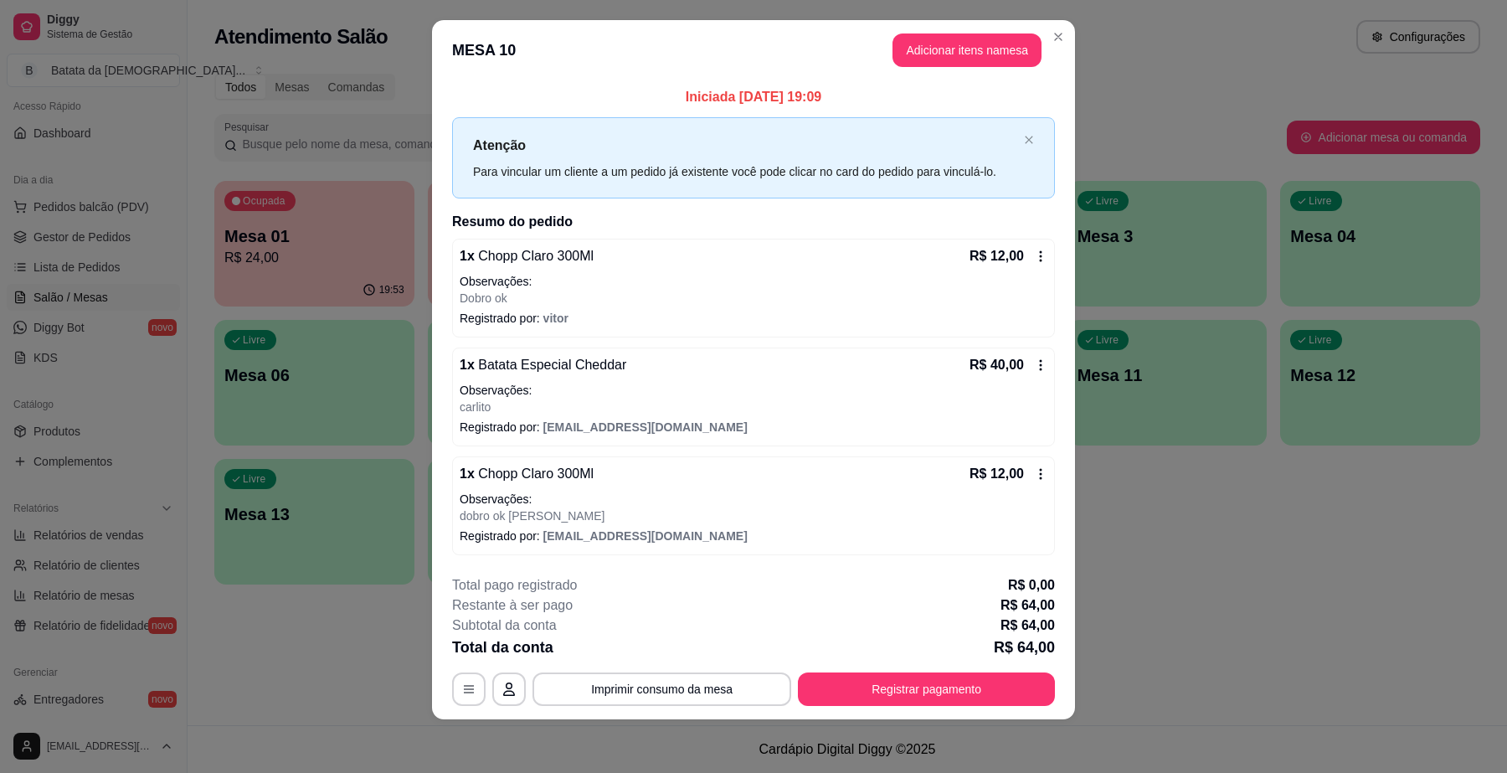
click at [1015, 466] on div "R$ 12,00" at bounding box center [1008, 474] width 78 height 20
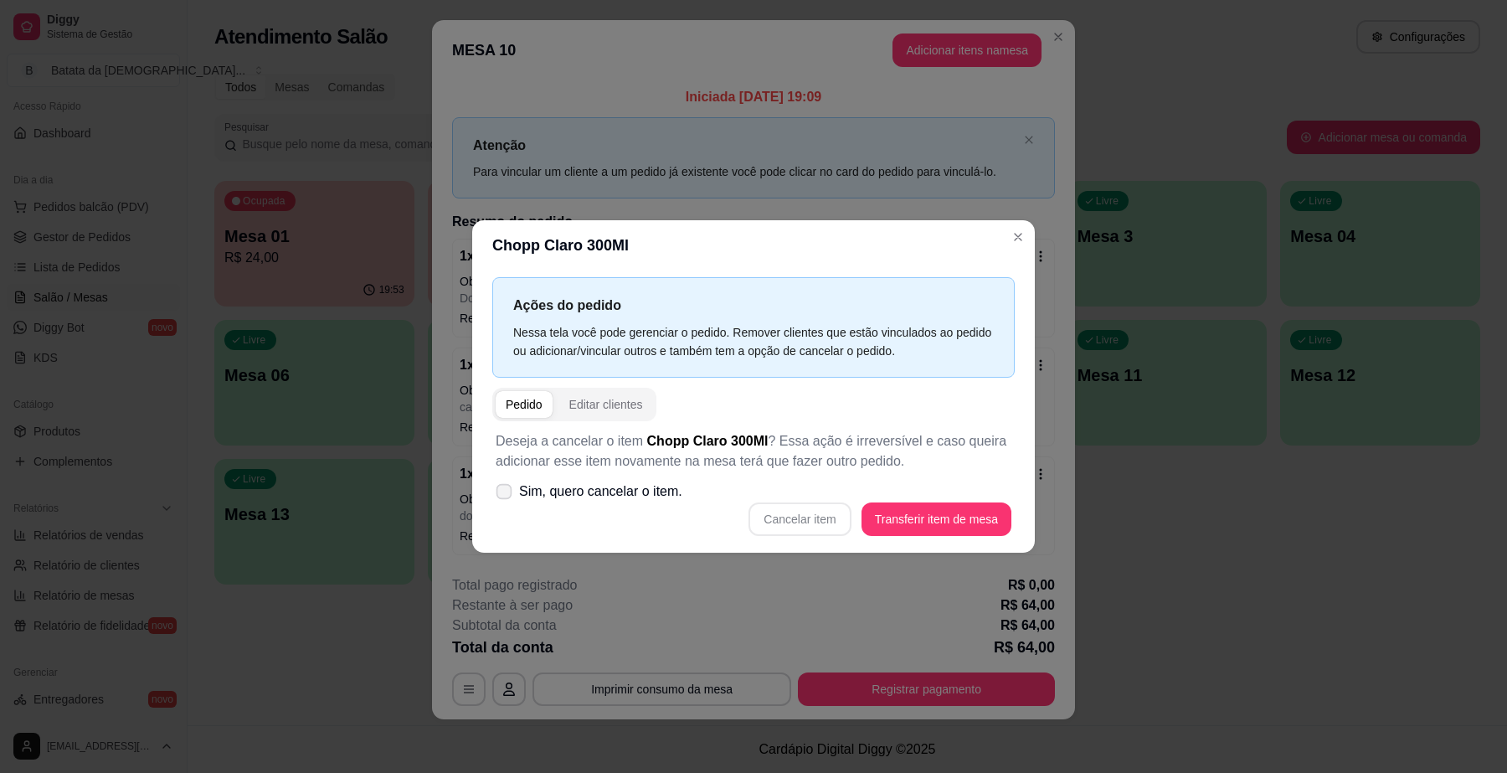
click at [618, 480] on label "Sim, quero cancelar o item." at bounding box center [589, 491] width 200 height 33
click at [506, 494] on input "Sim, quero cancelar o item." at bounding box center [500, 499] width 11 height 11
checkbox input "true"
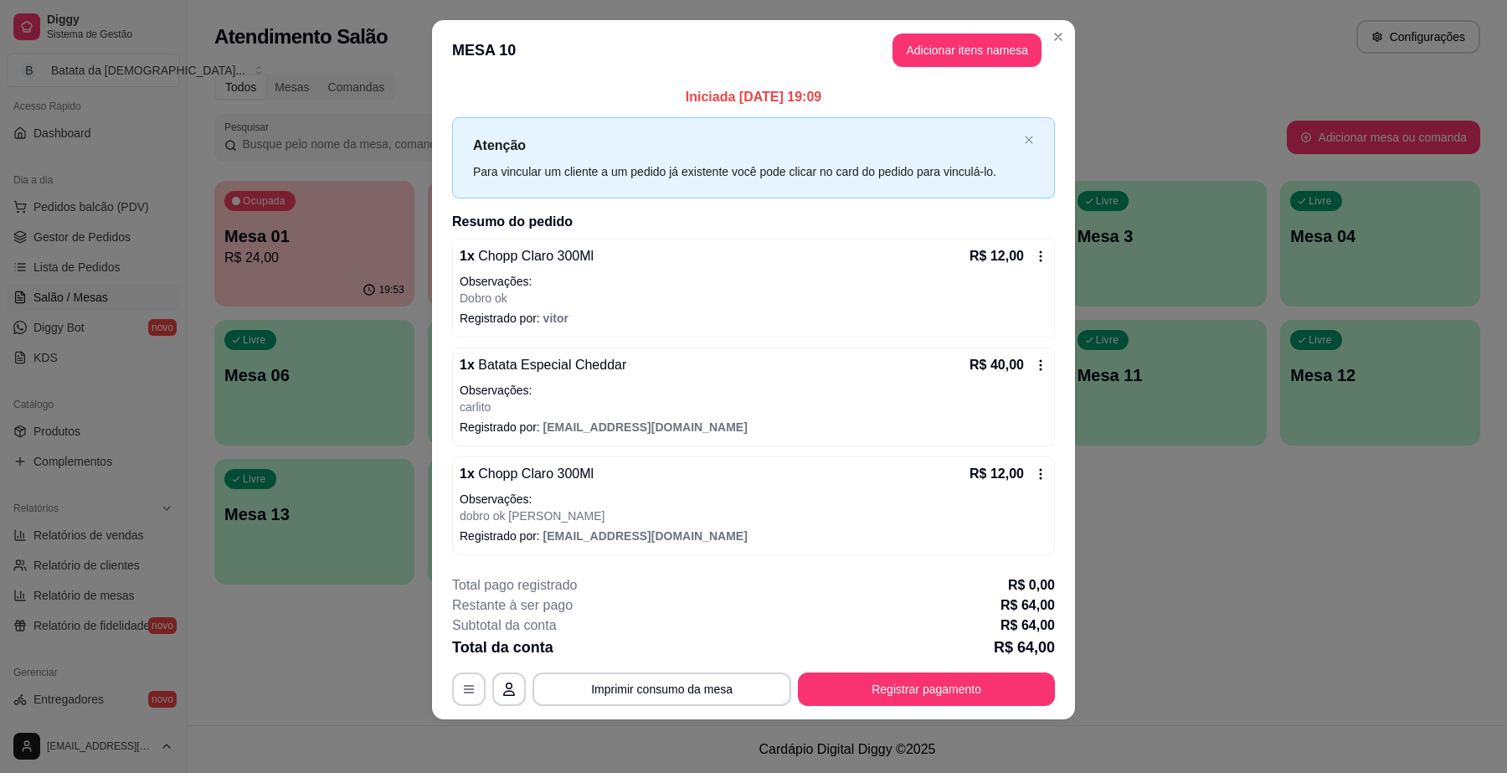
click at [521, 528] on p "Registrado por: [EMAIL_ADDRESS][DOMAIN_NAME]" at bounding box center [754, 535] width 588 height 17
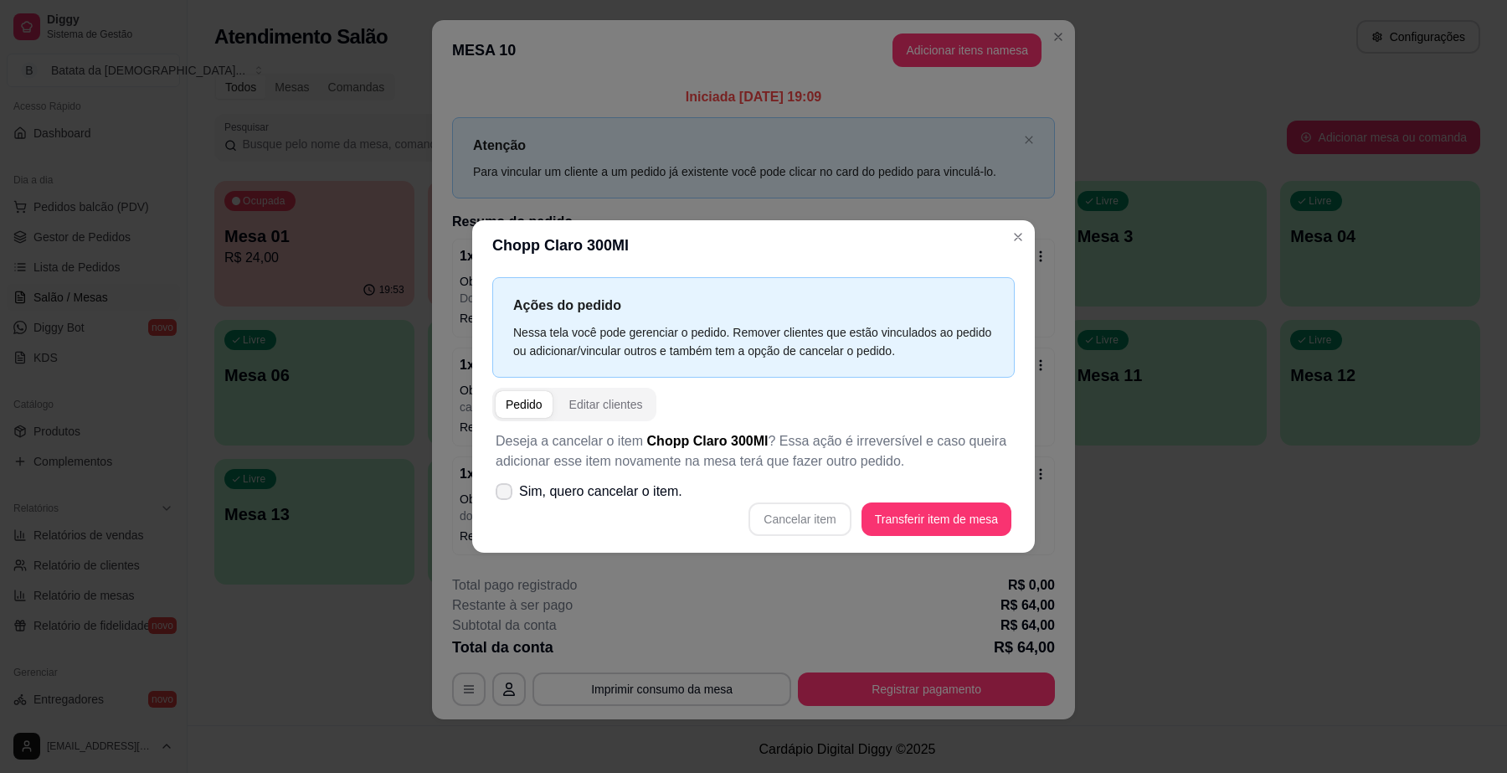
click at [528, 486] on label "Sim, quero cancelar o item." at bounding box center [589, 491] width 200 height 33
click at [506, 494] on input "Sim, quero cancelar o item." at bounding box center [500, 499] width 11 height 11
checkbox input "true"
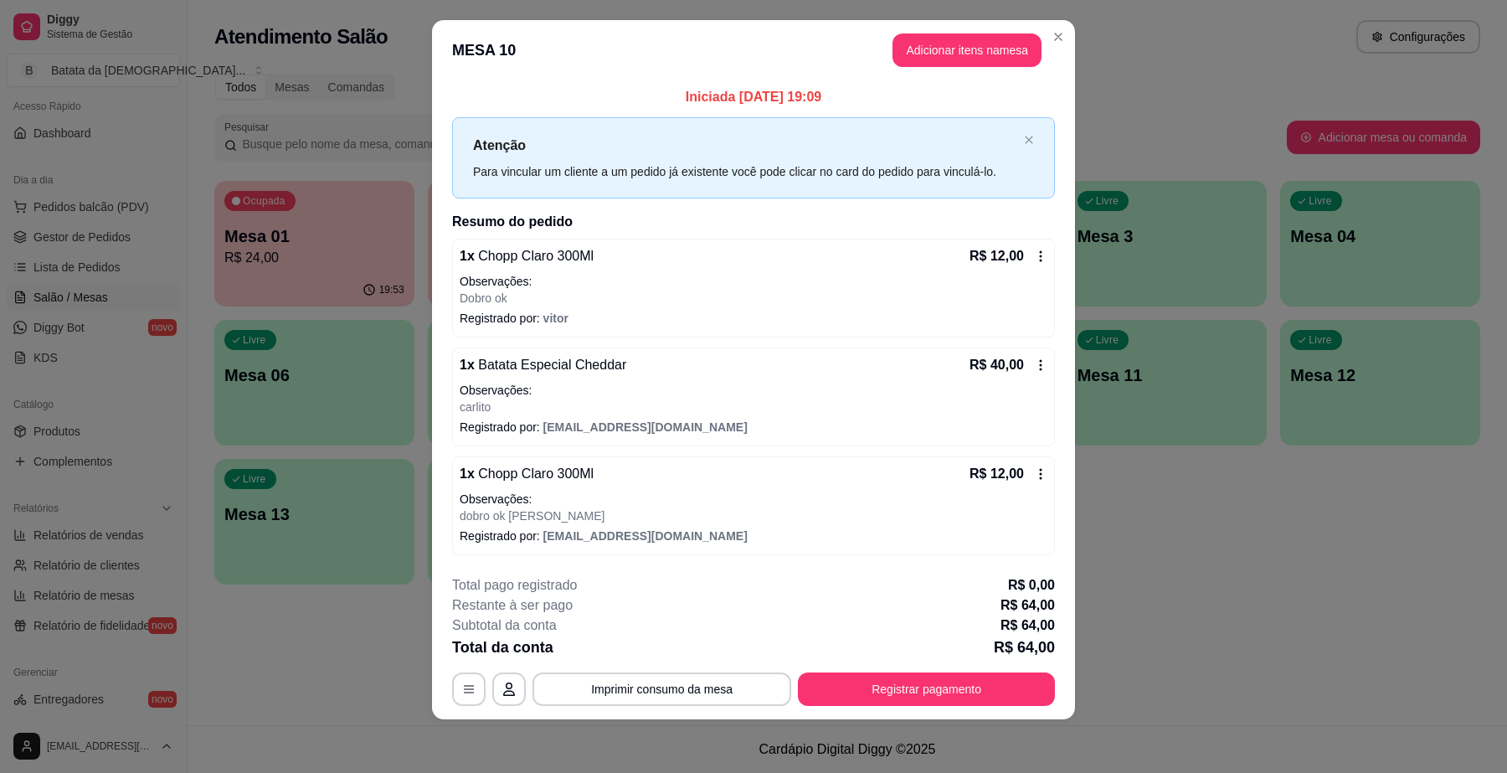
click at [1034, 469] on icon at bounding box center [1040, 473] width 13 height 13
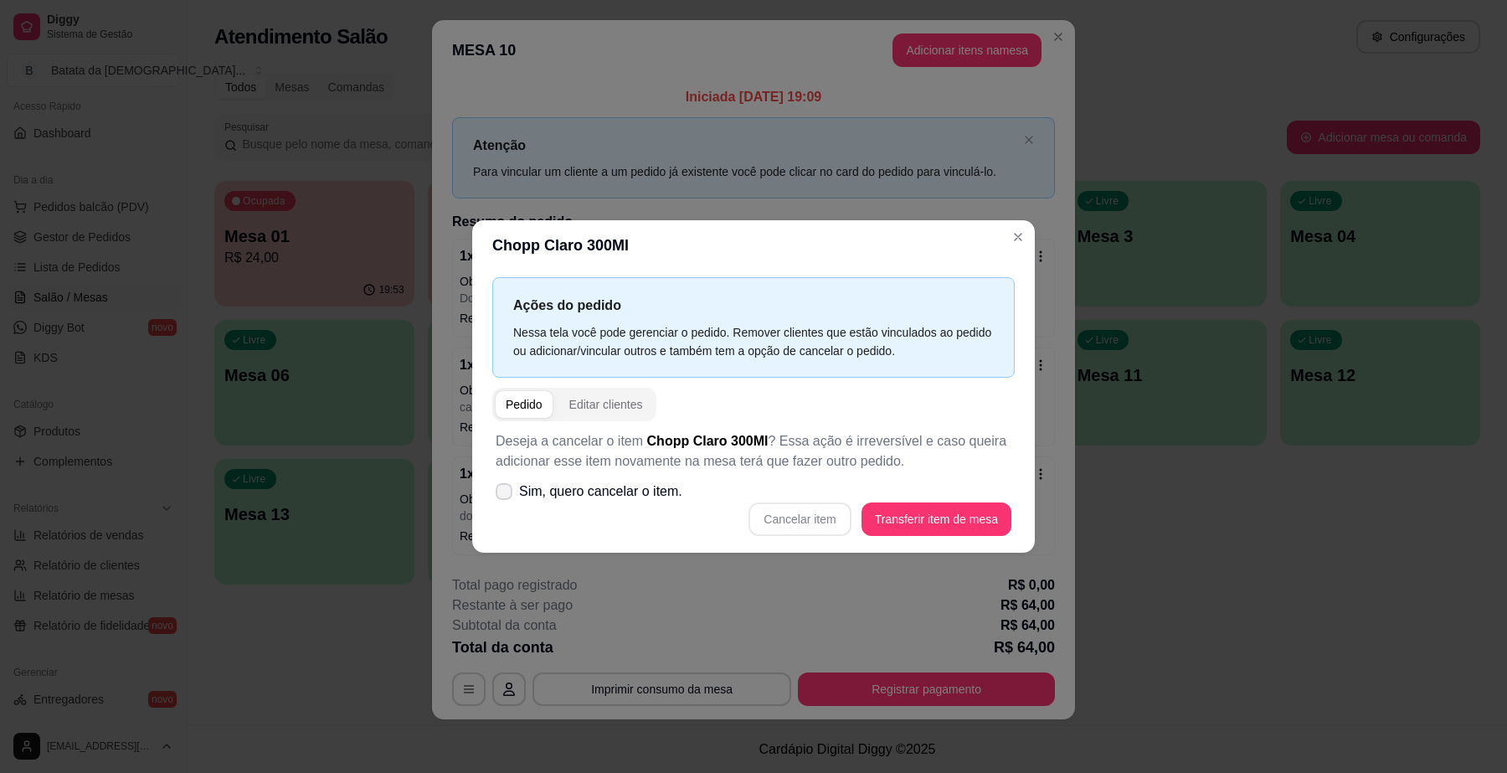
click at [640, 506] on label "Sim, quero cancelar o item." at bounding box center [589, 491] width 200 height 33
click at [506, 505] on input "Sim, quero cancelar o item." at bounding box center [500, 499] width 11 height 11
checkbox input "true"
click at [798, 496] on div "Deseja a cancelar o item Chopp Claro 300Ml ? Essa ação é irreversível e caso qu…" at bounding box center [753, 483] width 522 height 125
click at [796, 517] on button "Cancelar item" at bounding box center [800, 518] width 100 height 33
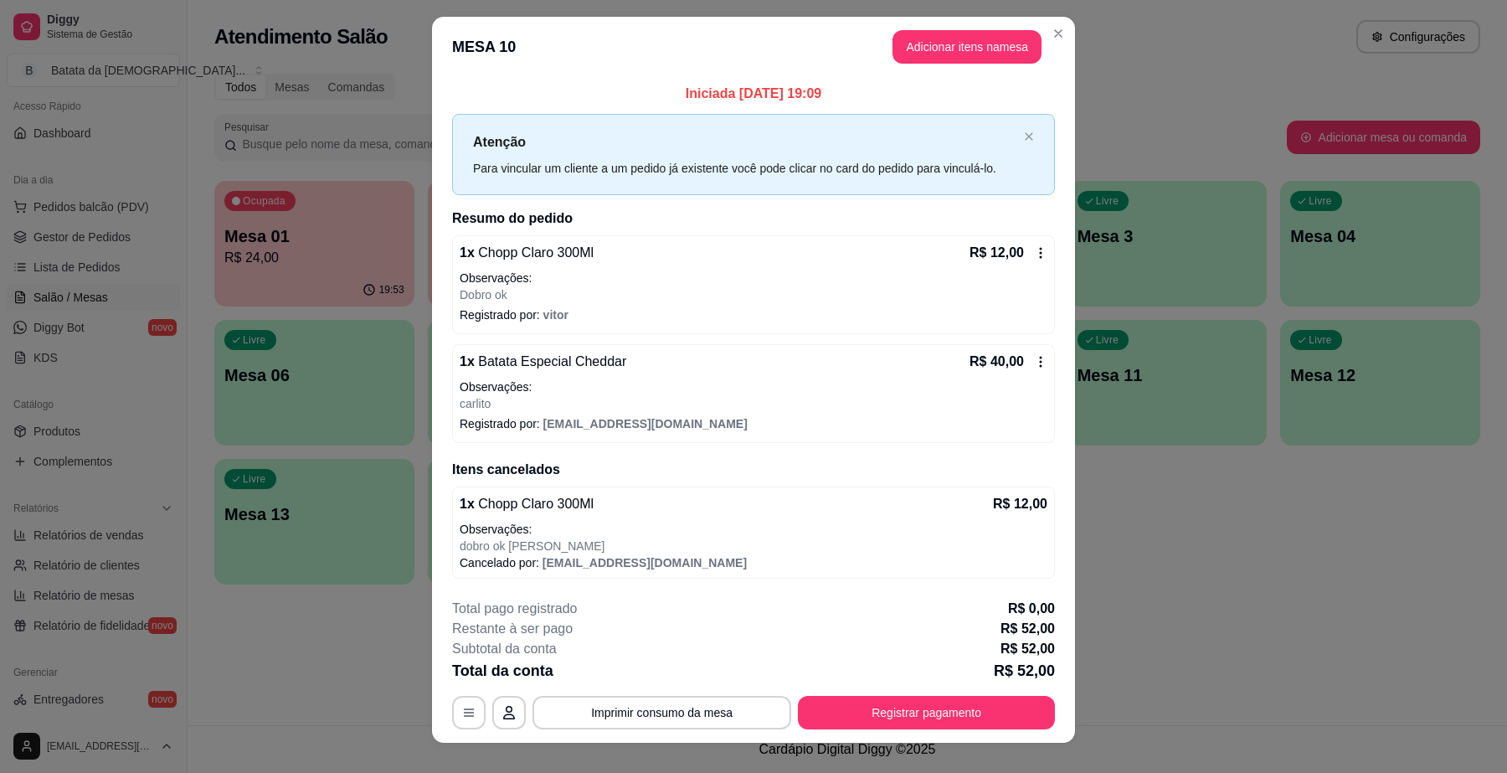
scroll to position [0, 0]
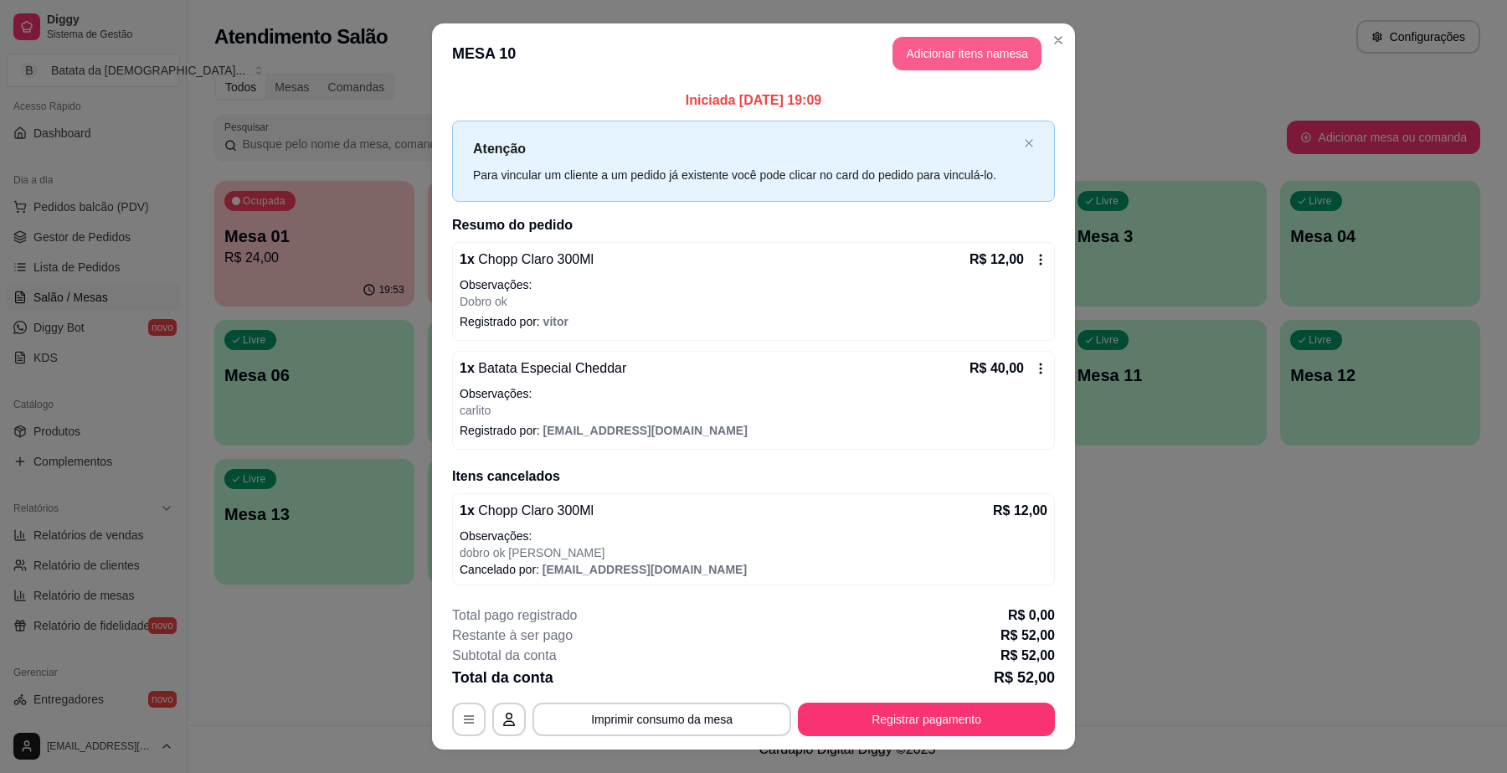
click at [980, 65] on button "Adicionar itens na mesa" at bounding box center [966, 53] width 149 height 33
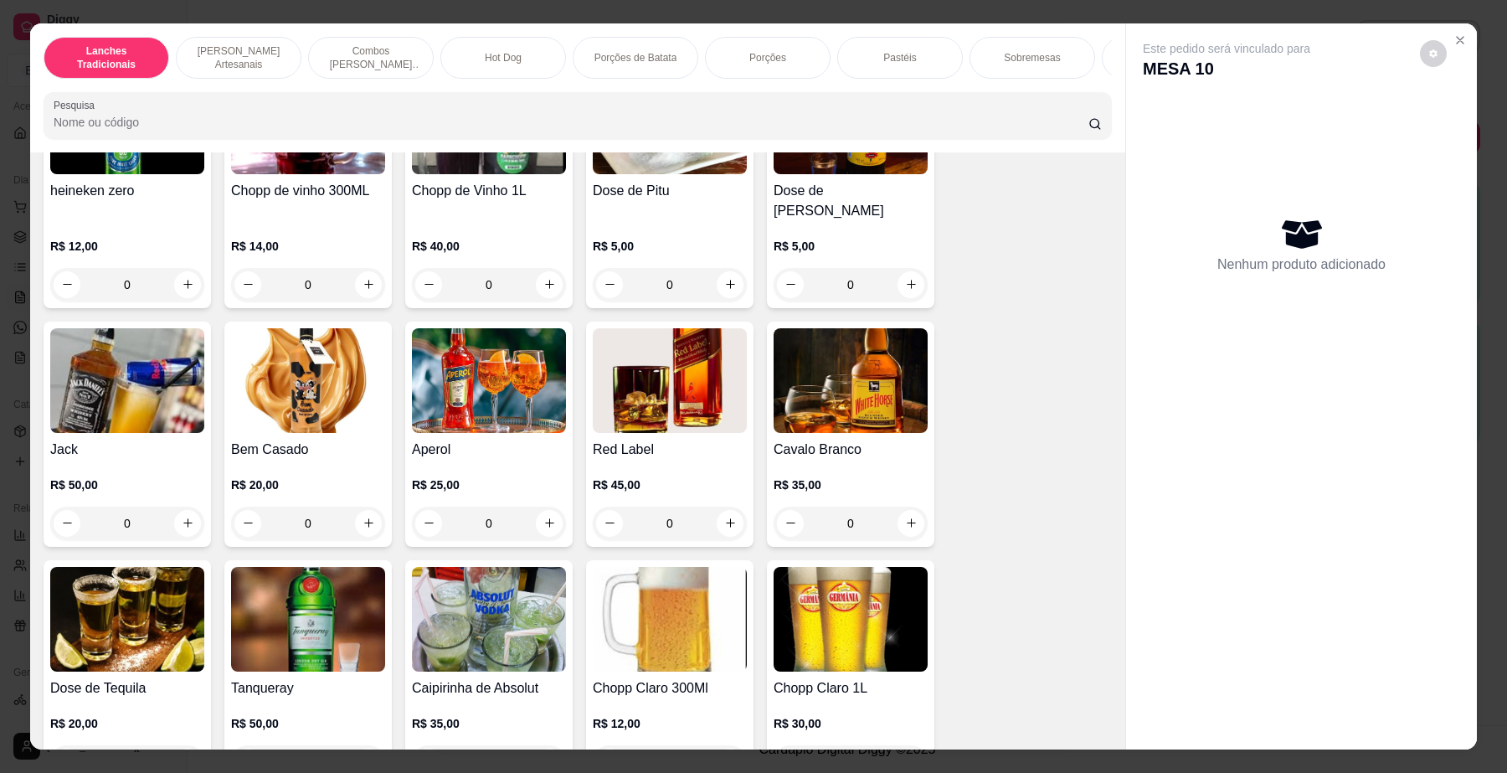
scroll to position [5755, 0]
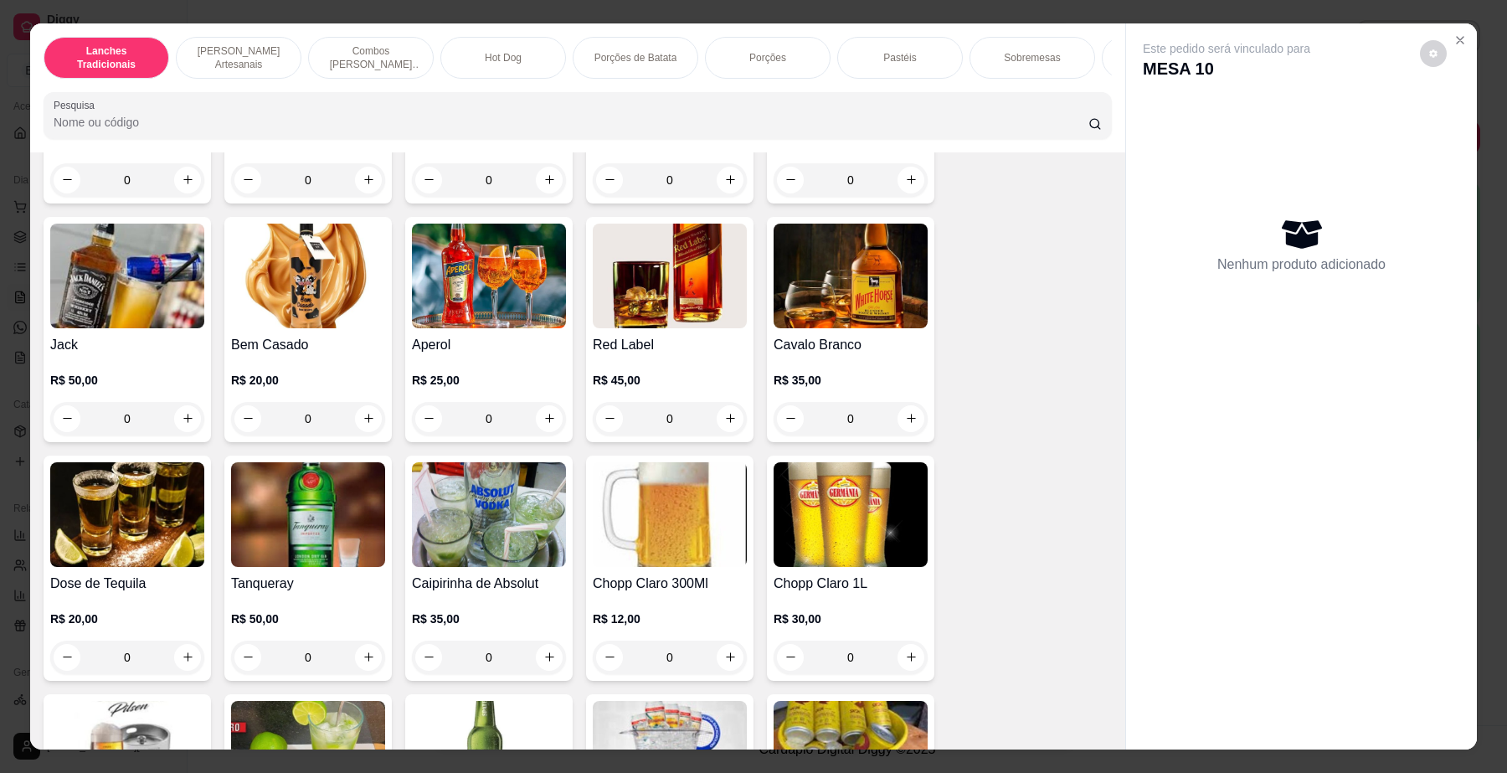
click at [624, 523] on img at bounding box center [670, 514] width 154 height 105
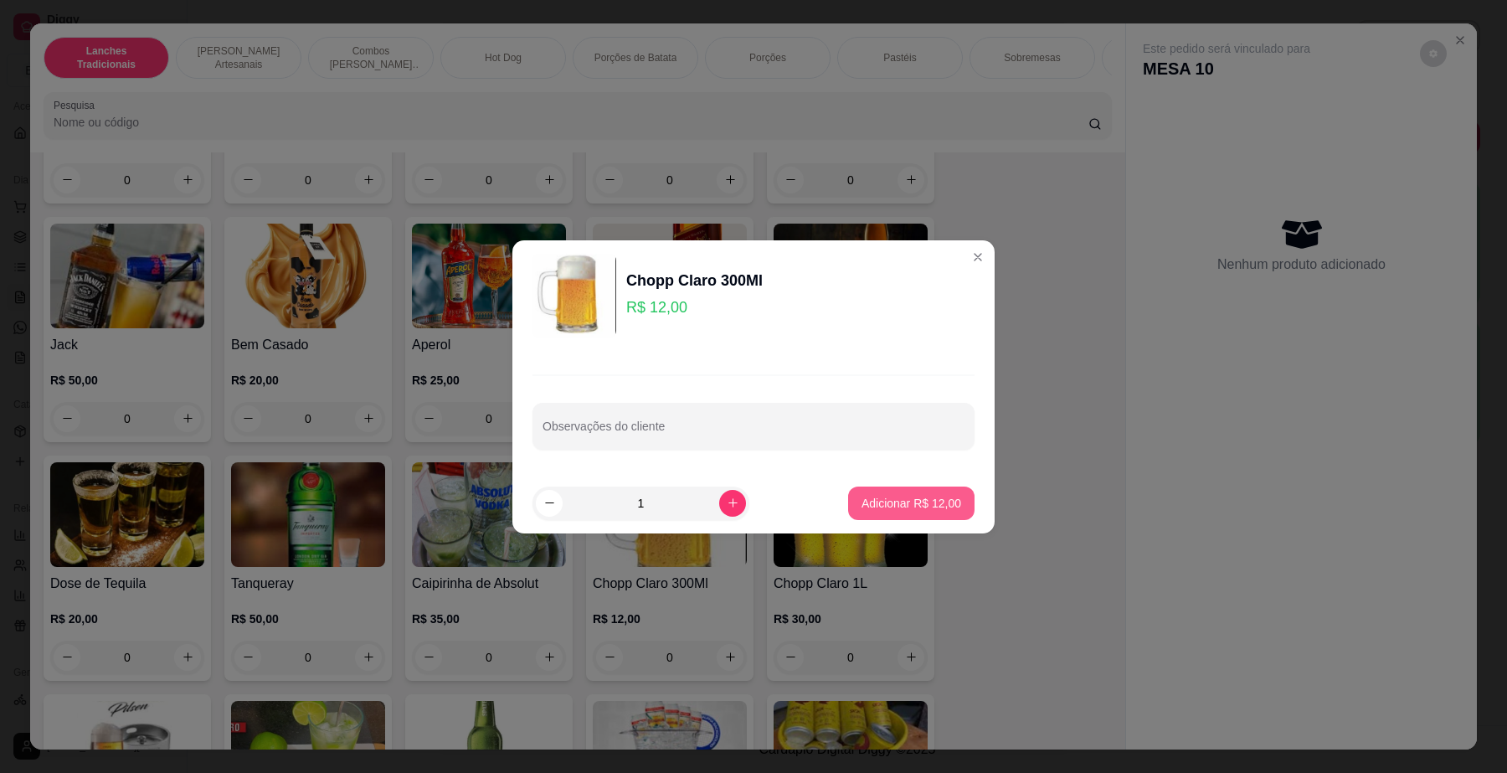
click at [913, 500] on p "Adicionar R$ 12,00" at bounding box center [911, 503] width 100 height 17
type input "1"
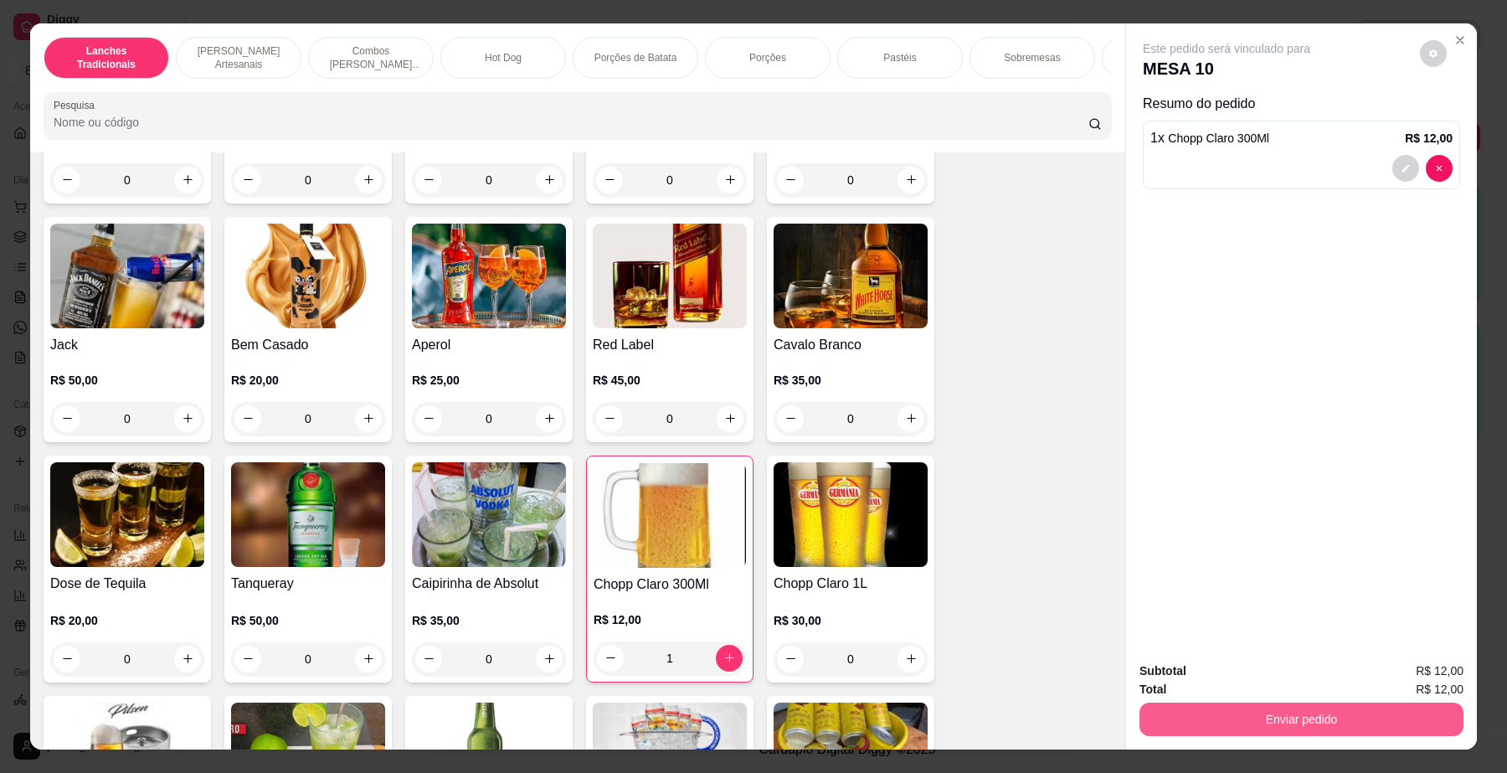
click at [1268, 718] on button "Enviar pedido" at bounding box center [1301, 718] width 324 height 33
click at [1236, 671] on button "Não registrar e enviar pedido" at bounding box center [1245, 679] width 174 height 32
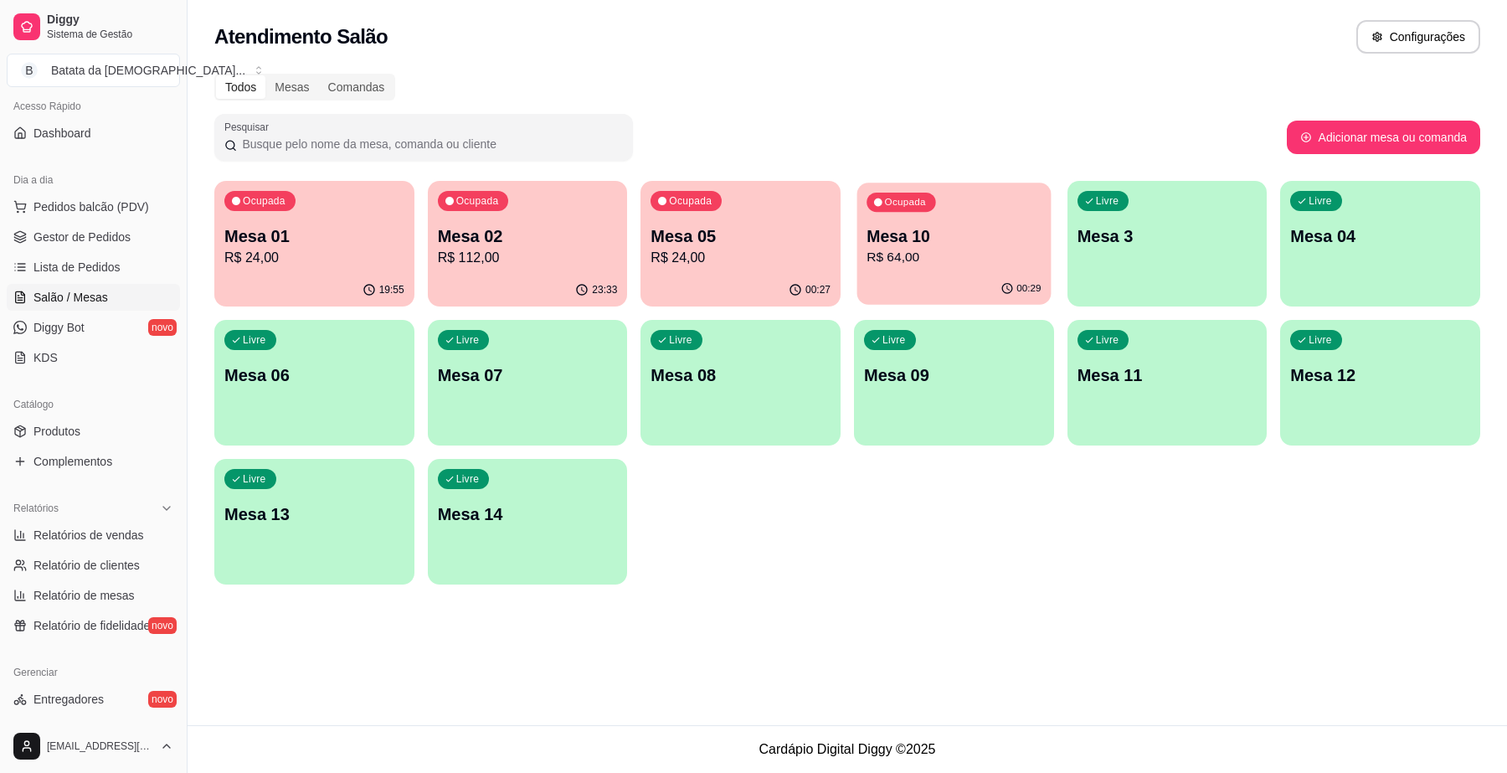
click at [995, 299] on div "00:29" at bounding box center [953, 289] width 193 height 32
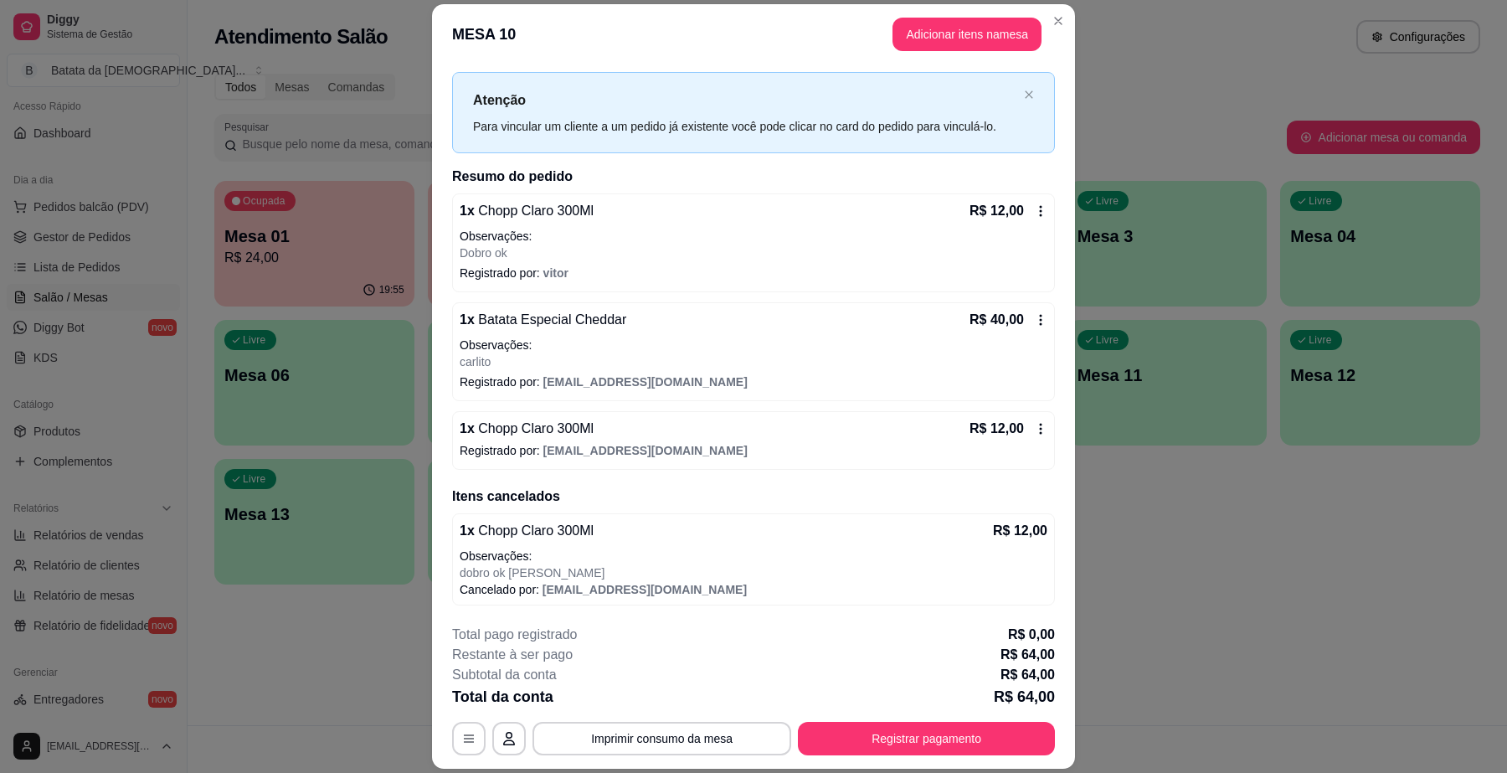
scroll to position [0, 0]
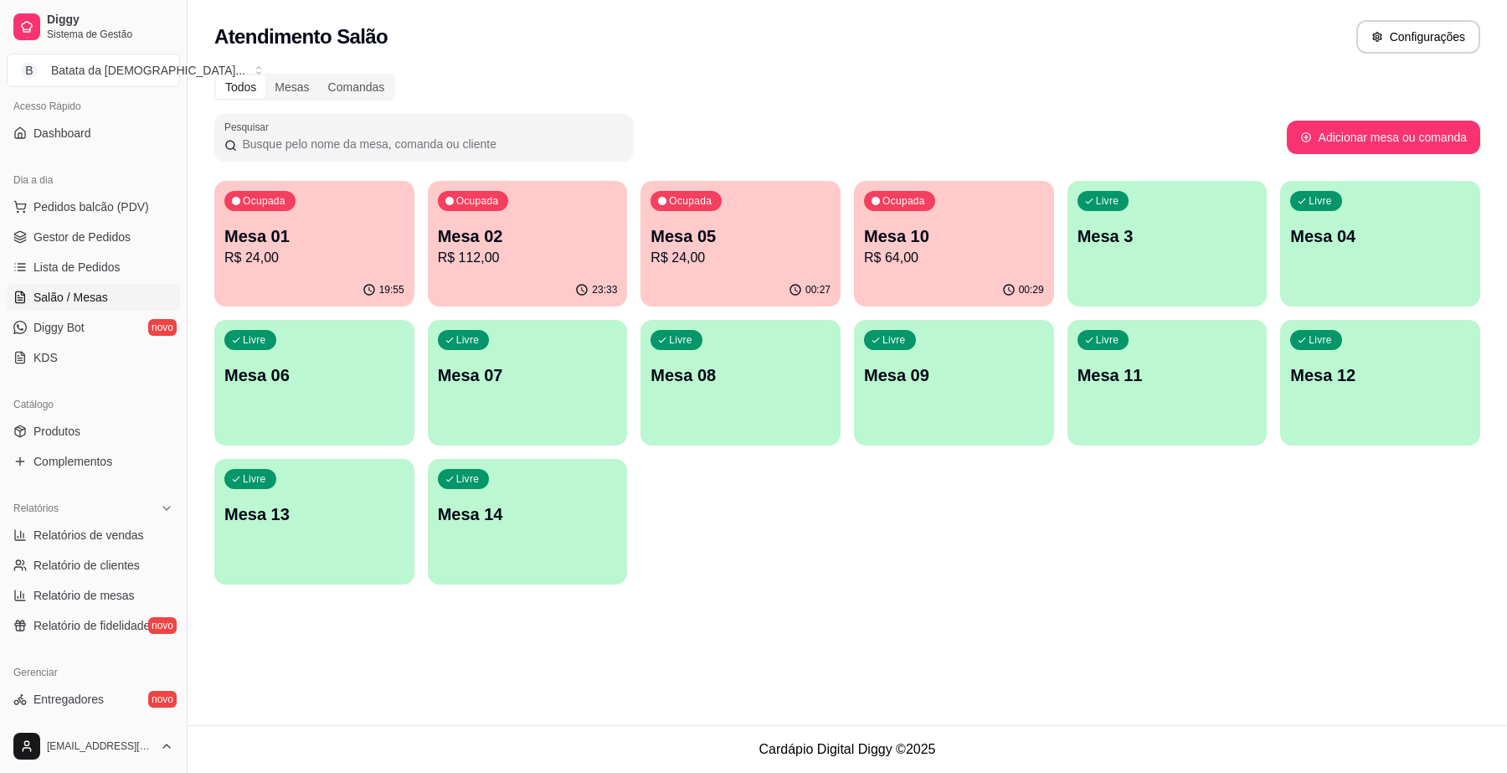
click at [316, 389] on div "Livre Mesa 06" at bounding box center [314, 372] width 200 height 105
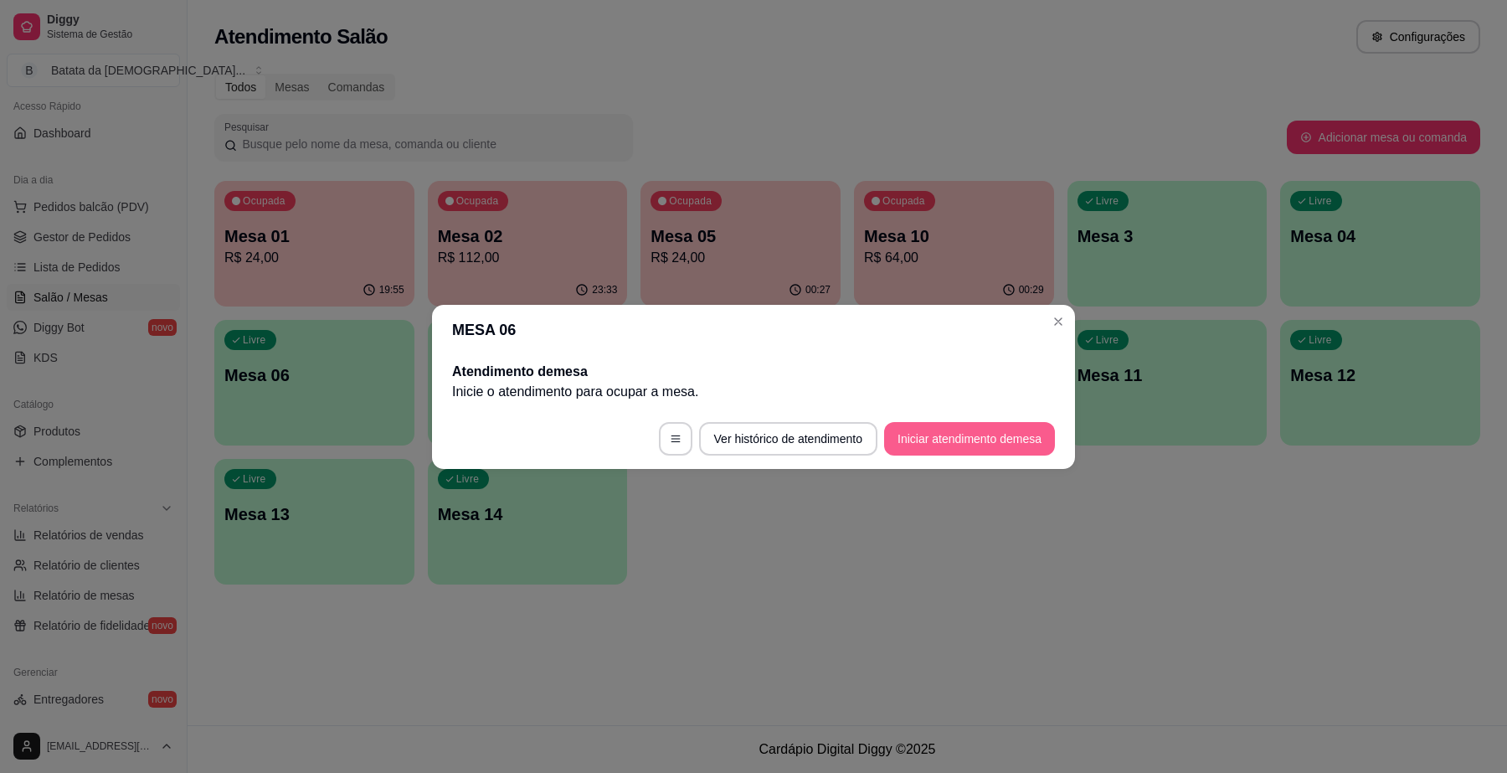
click at [929, 429] on button "Iniciar atendimento de mesa" at bounding box center [969, 438] width 171 height 33
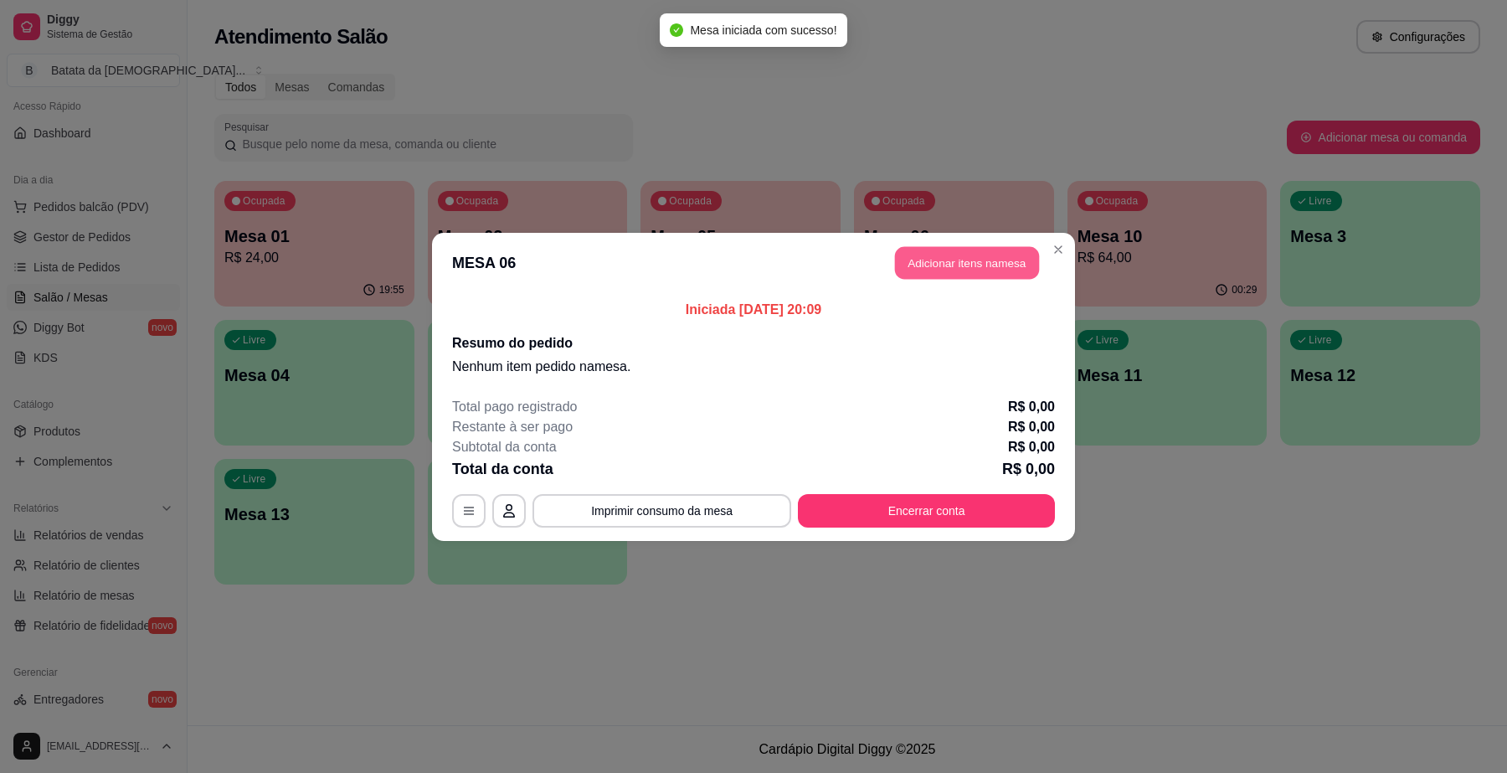
click at [990, 272] on button "Adicionar itens na mesa" at bounding box center [967, 262] width 144 height 33
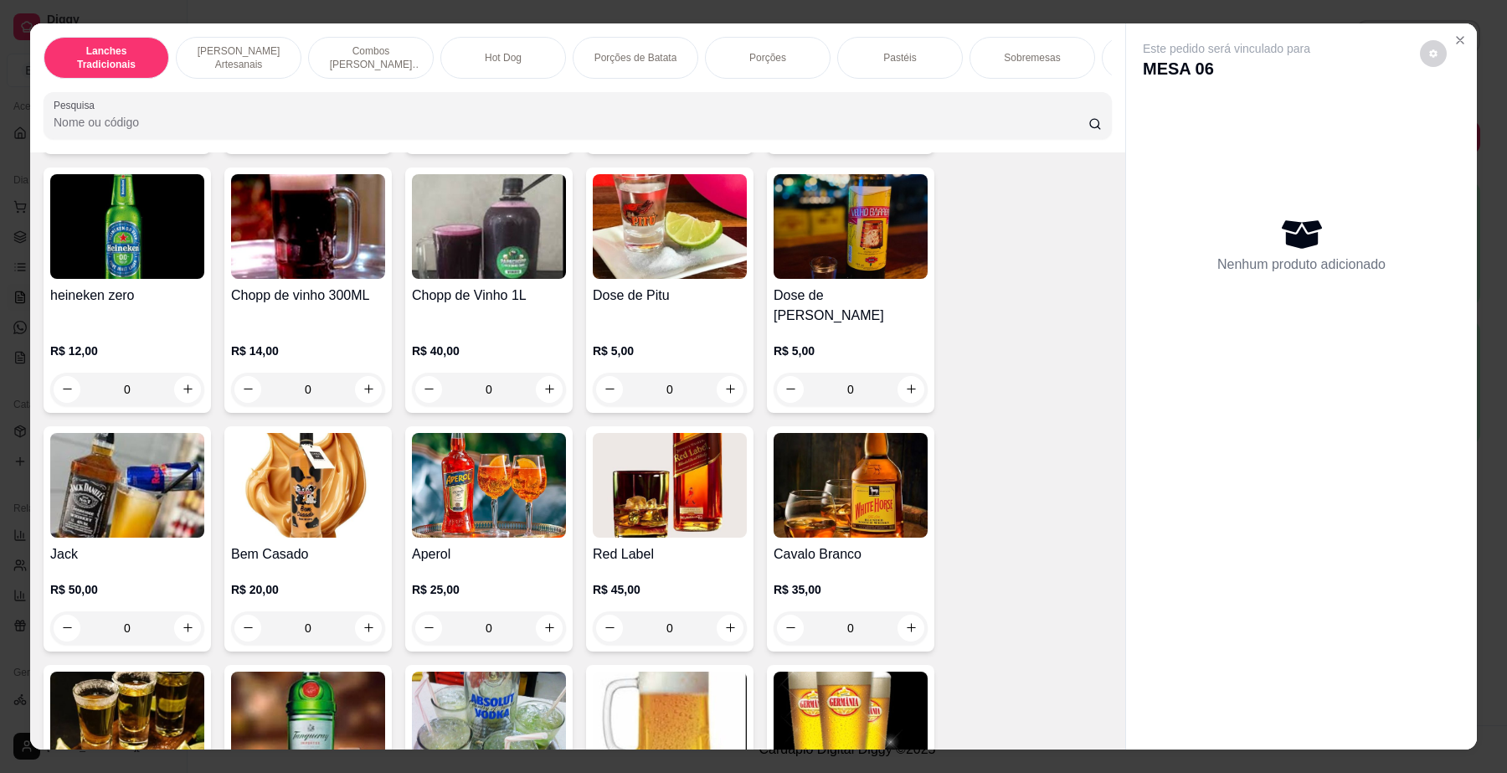
scroll to position [5965, 0]
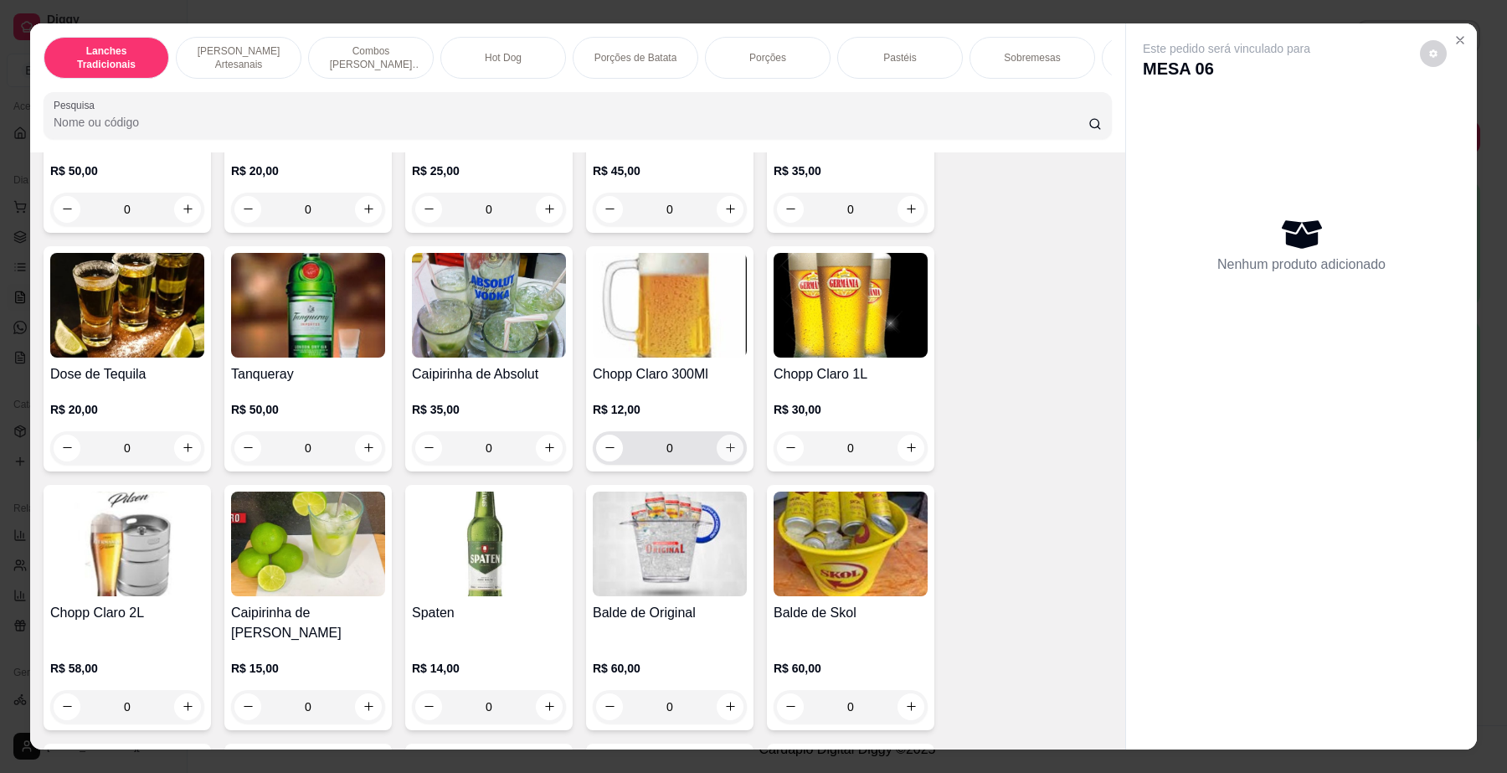
click at [724, 445] on icon "increase-product-quantity" at bounding box center [730, 447] width 13 height 13
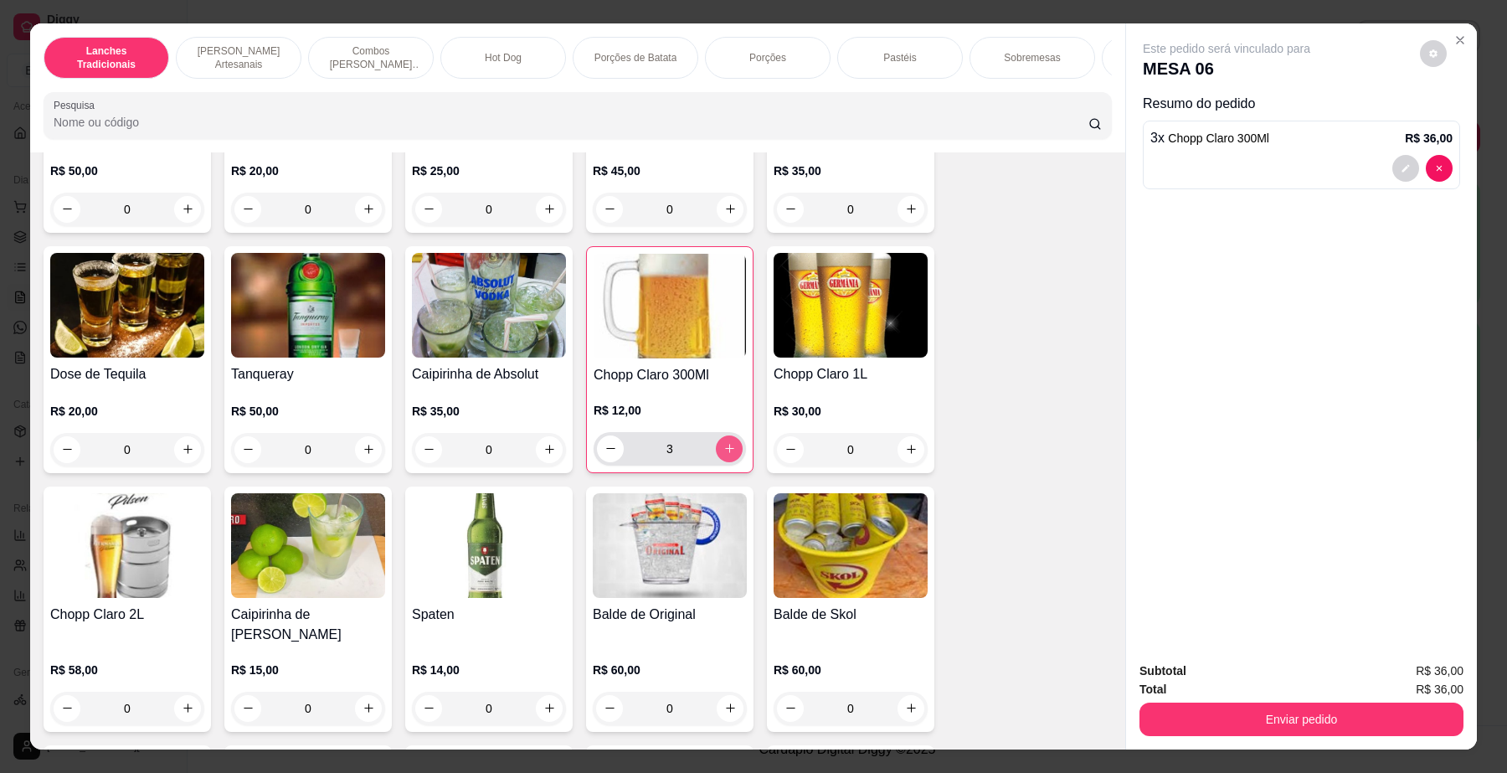
click at [723, 445] on icon "increase-product-quantity" at bounding box center [729, 448] width 13 height 13
type input "4"
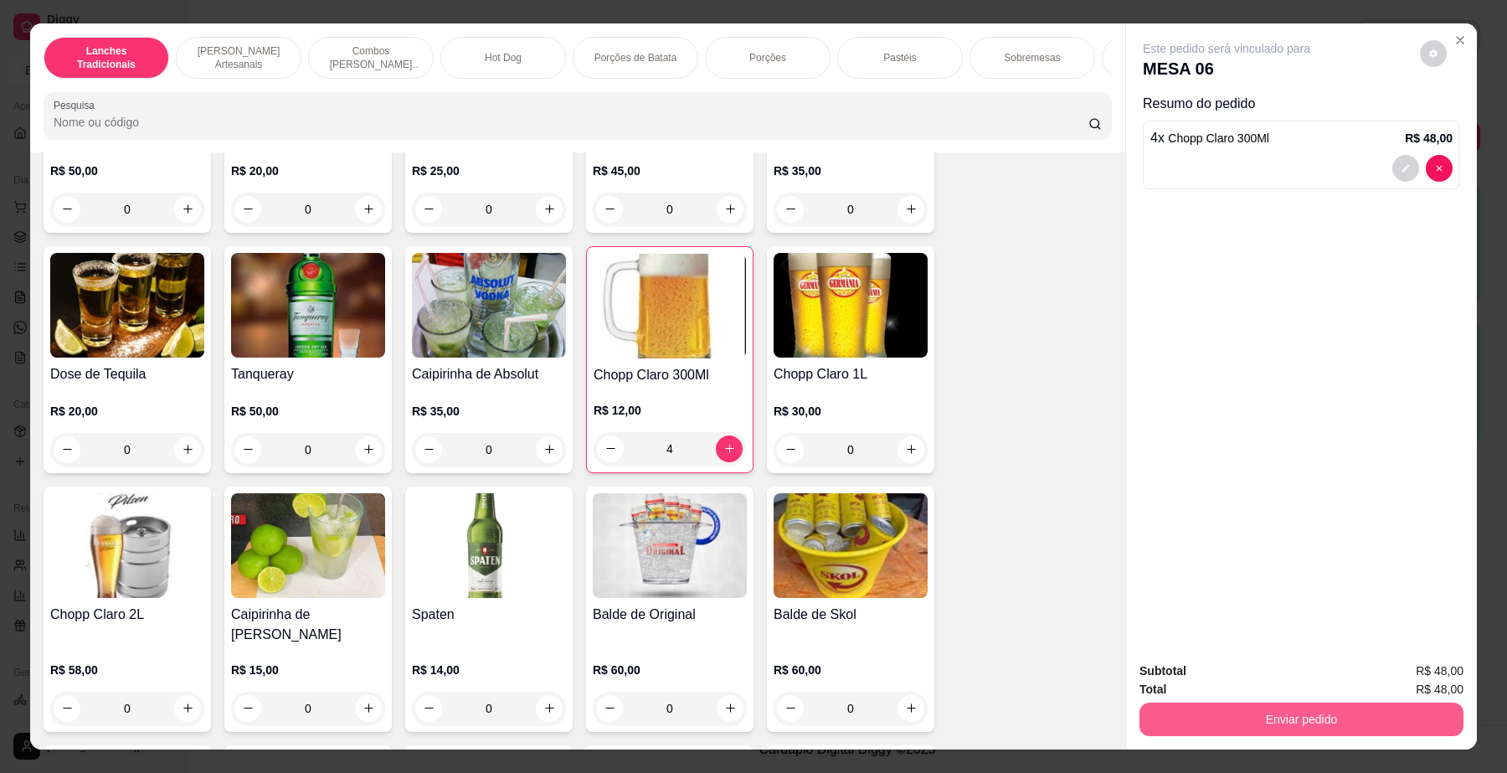
click at [1211, 725] on button "Enviar pedido" at bounding box center [1301, 718] width 324 height 33
click at [1216, 671] on button "Não registrar e enviar pedido" at bounding box center [1244, 678] width 169 height 31
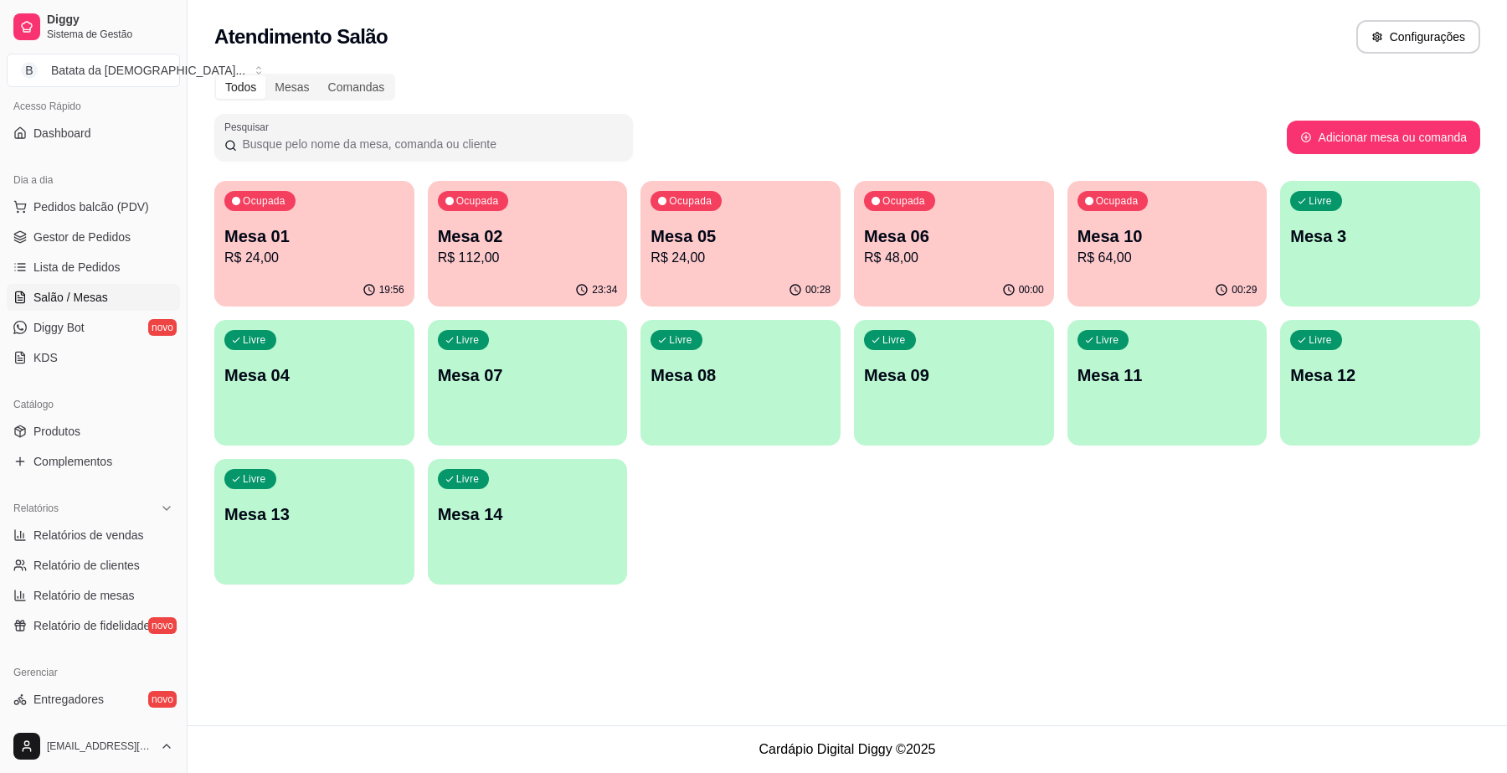
click at [1106, 236] on p "Mesa 10" at bounding box center [1167, 235] width 180 height 23
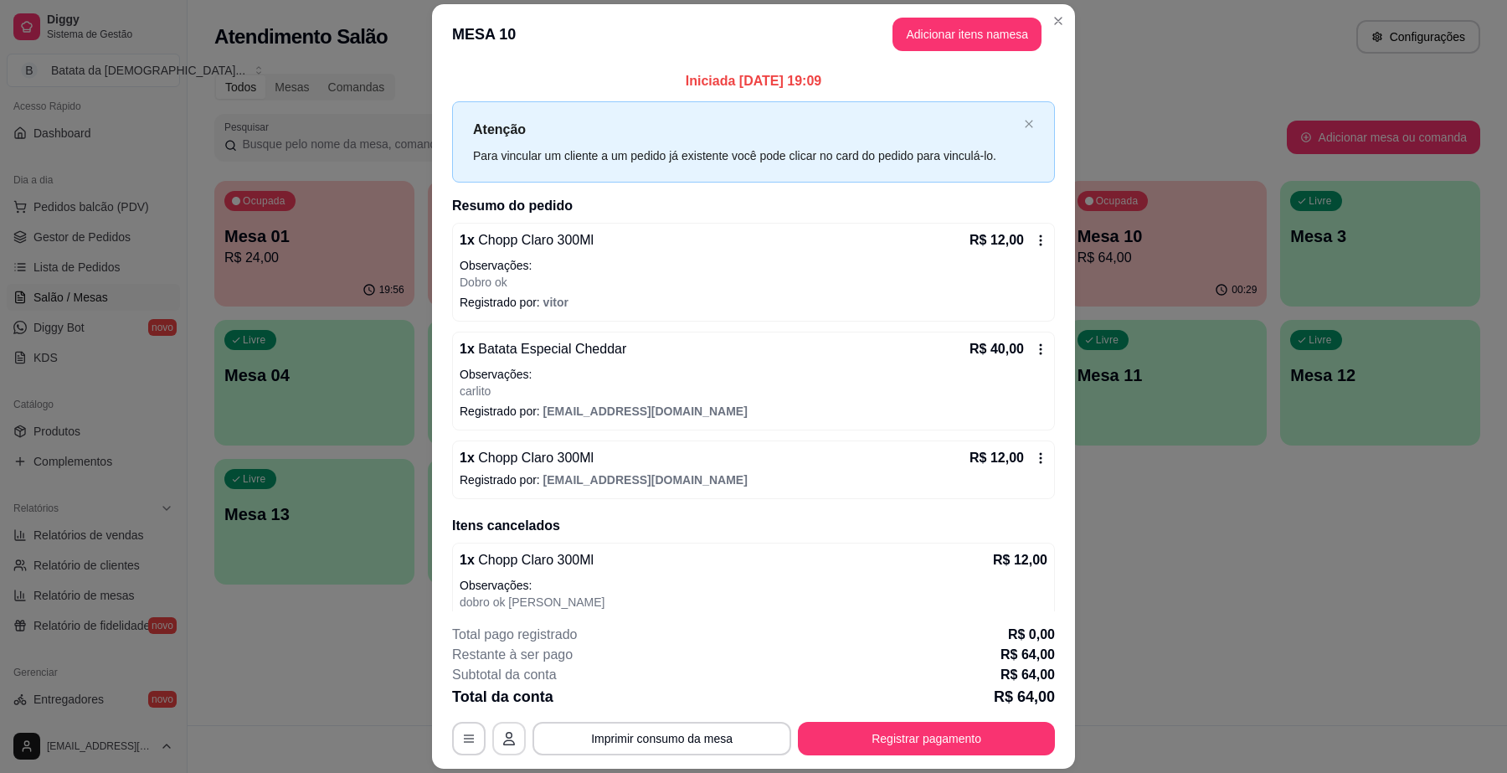
click at [504, 747] on button "button" at bounding box center [508, 738] width 33 height 33
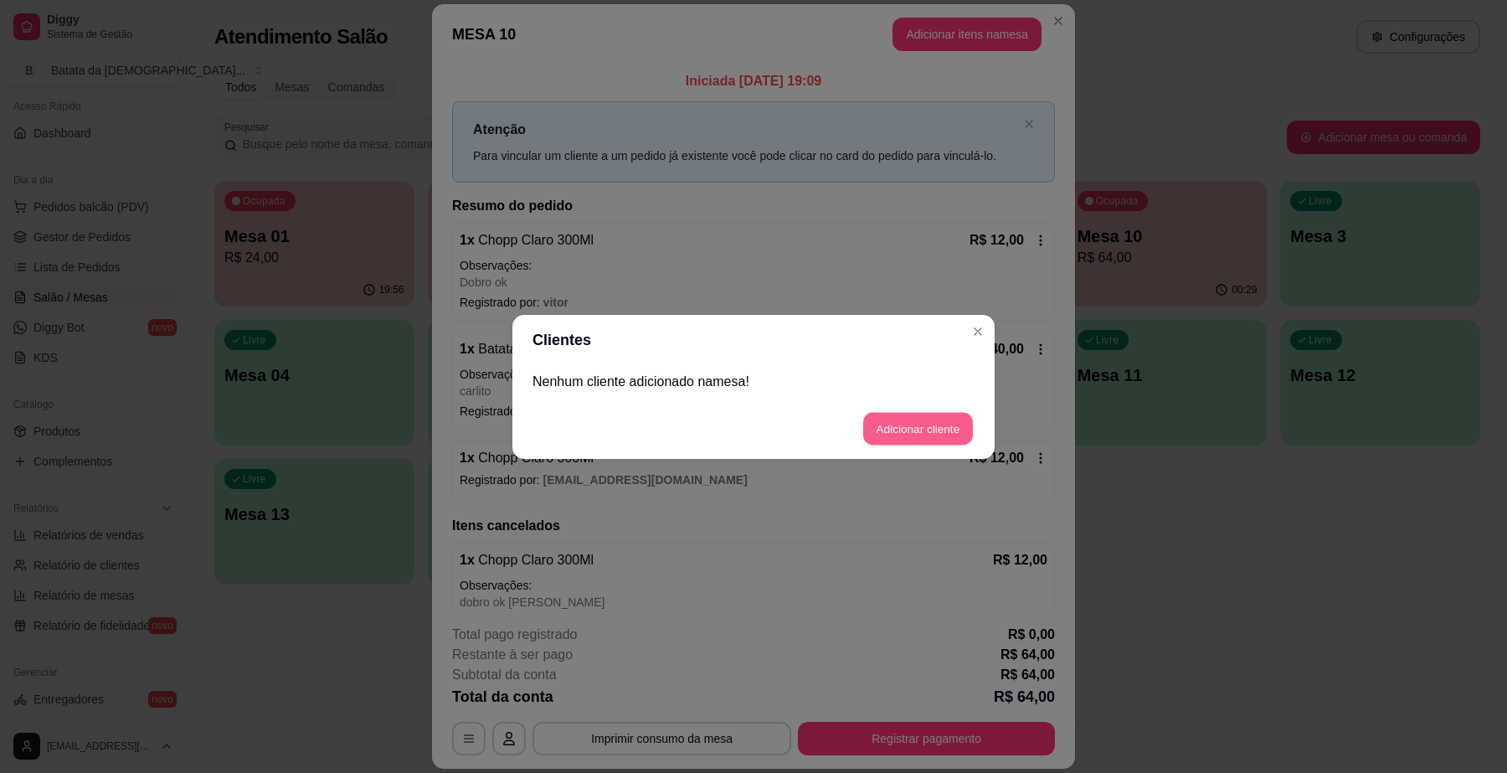
click at [911, 417] on button "Adicionar cliente" at bounding box center [918, 428] width 110 height 33
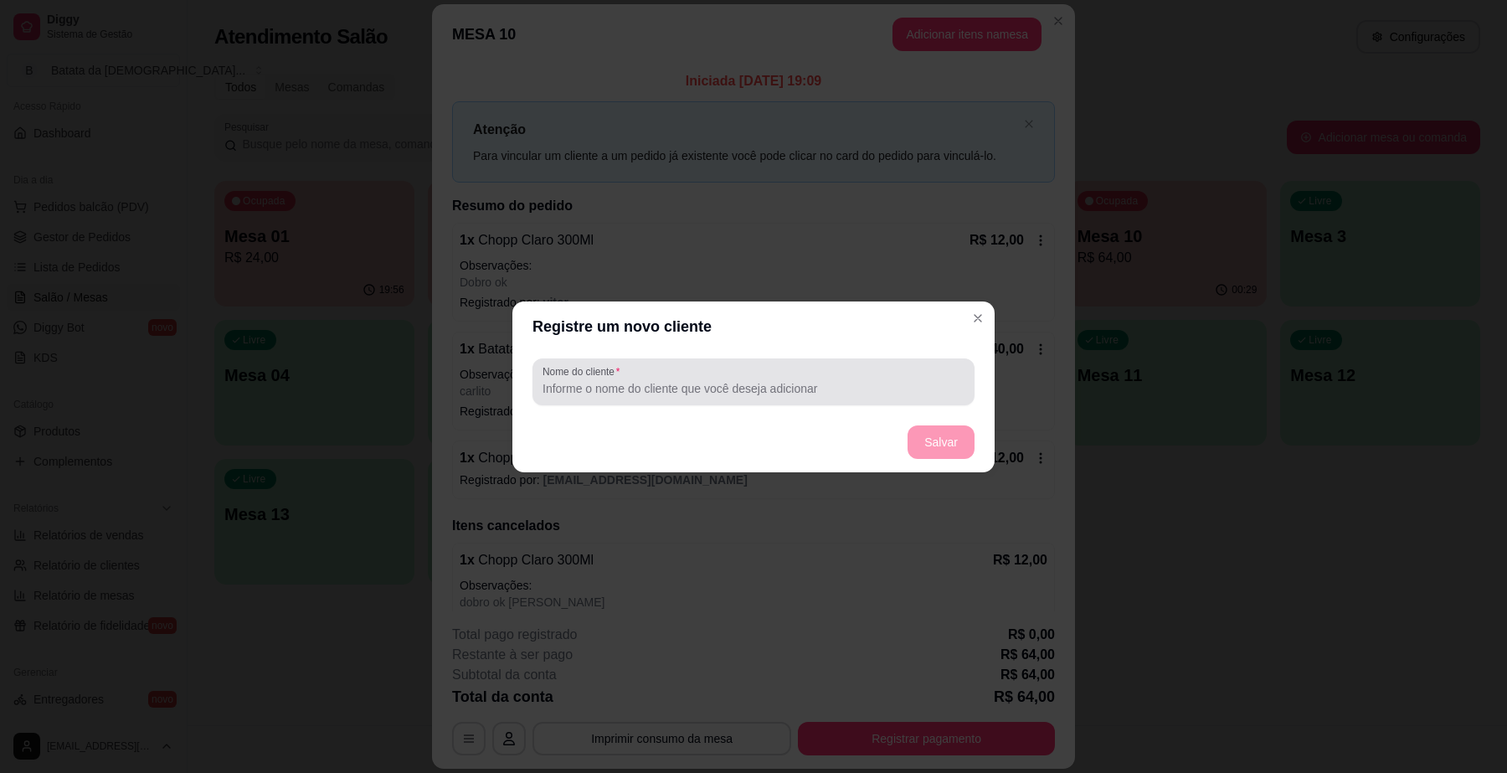
click at [699, 396] on input "Nome do cliente" at bounding box center [753, 388] width 422 height 17
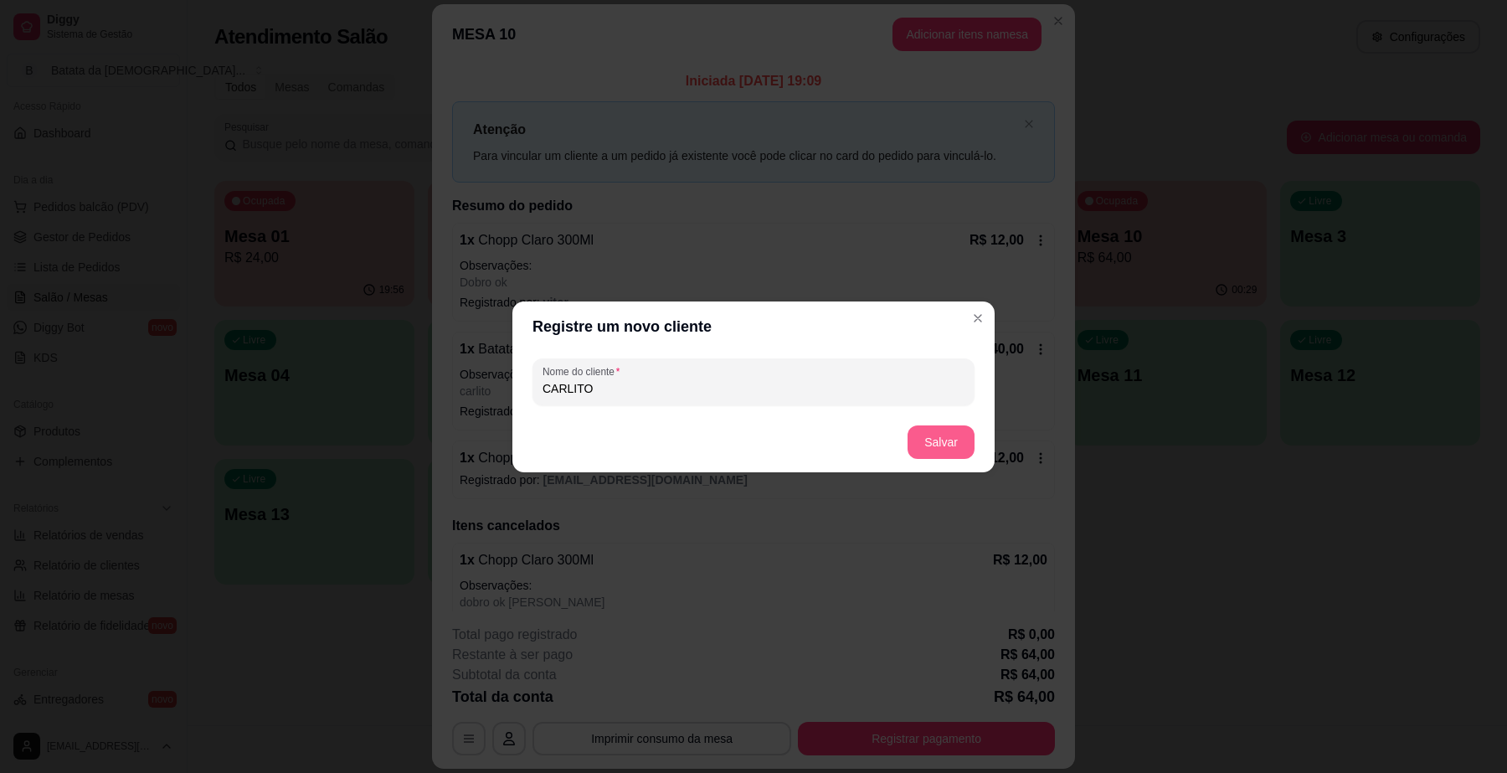
type input "CARLITO"
click at [921, 437] on button "Salvar" at bounding box center [940, 441] width 65 height 33
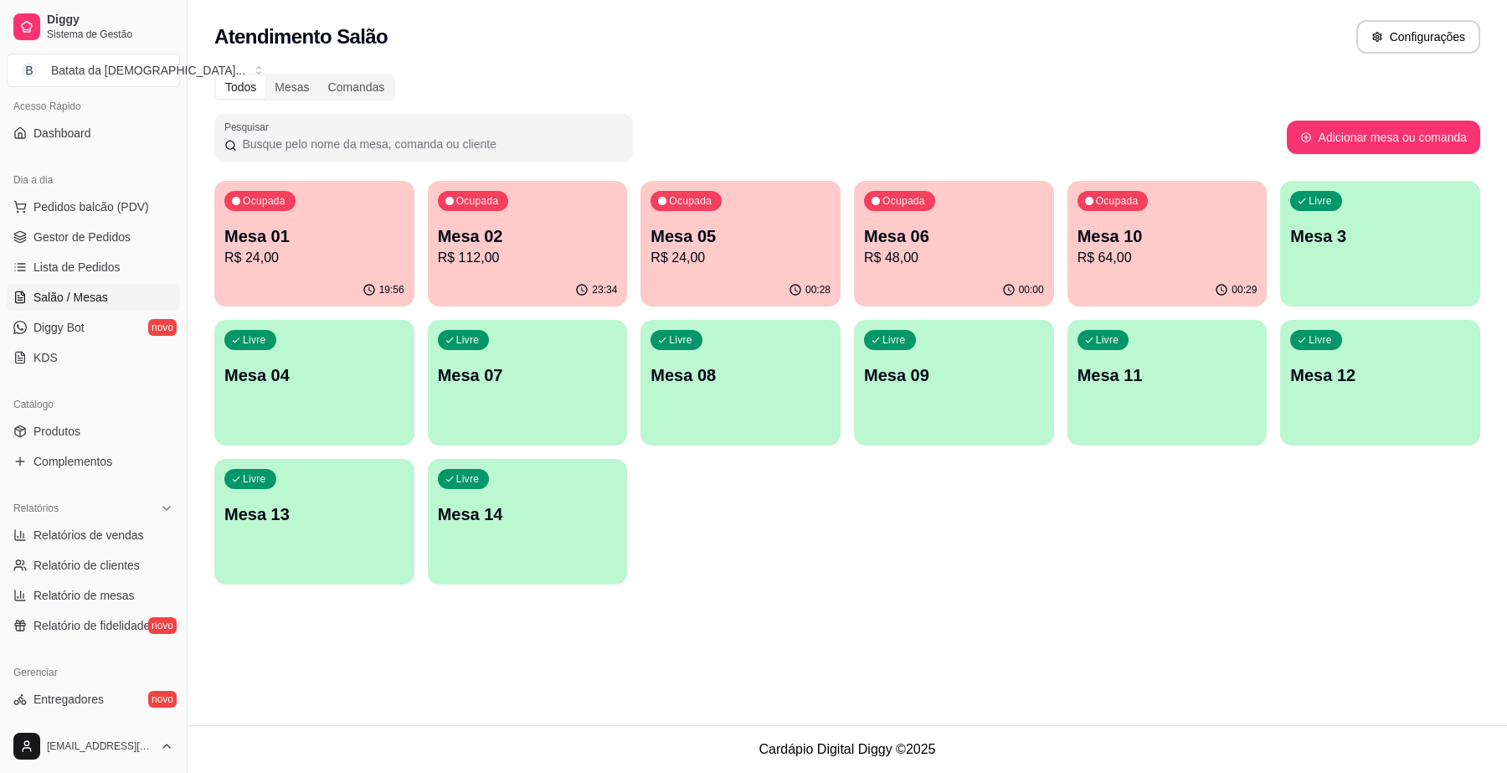
click at [972, 249] on p "R$ 48,00" at bounding box center [954, 258] width 180 height 20
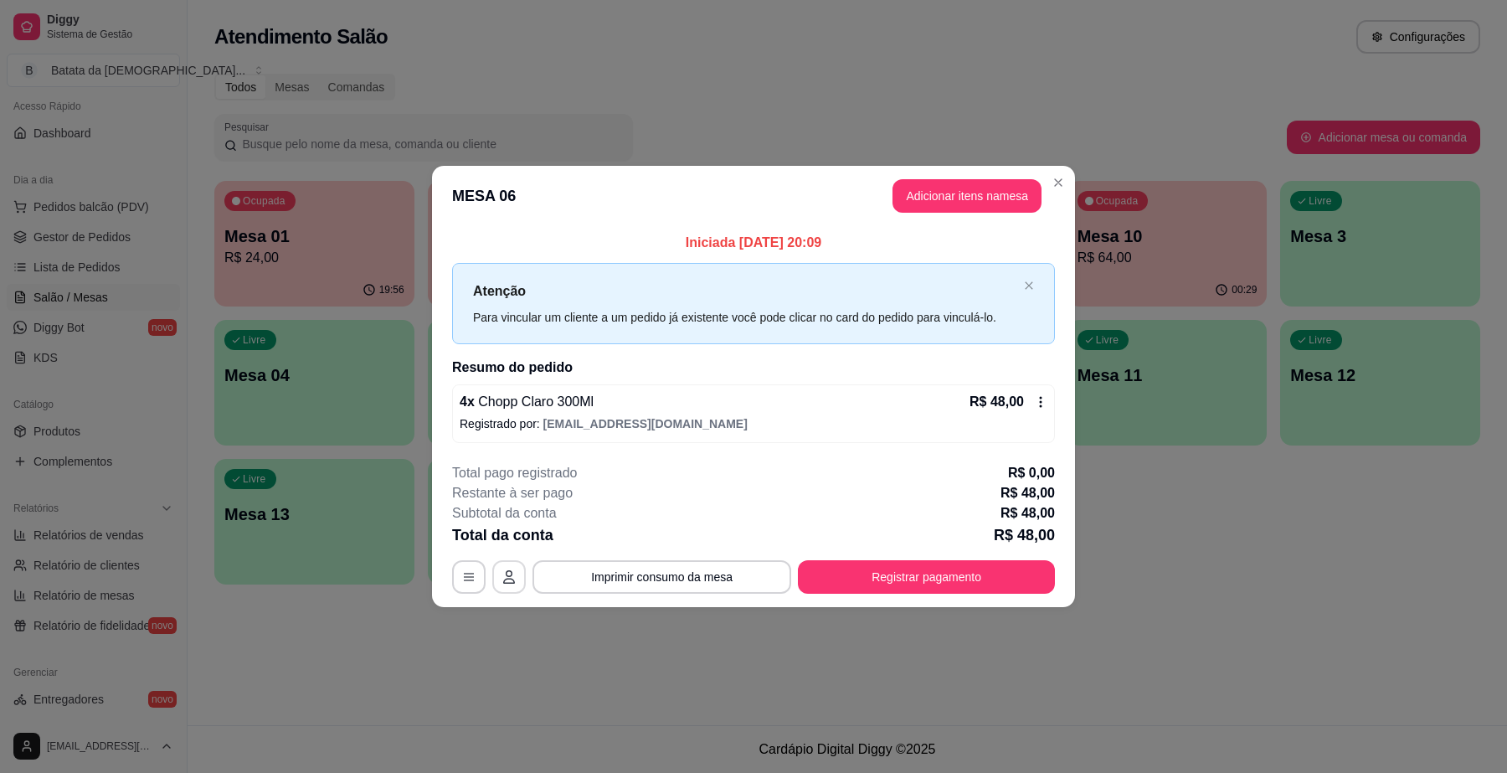
click at [511, 576] on icon "button" at bounding box center [509, 576] width 12 height 13
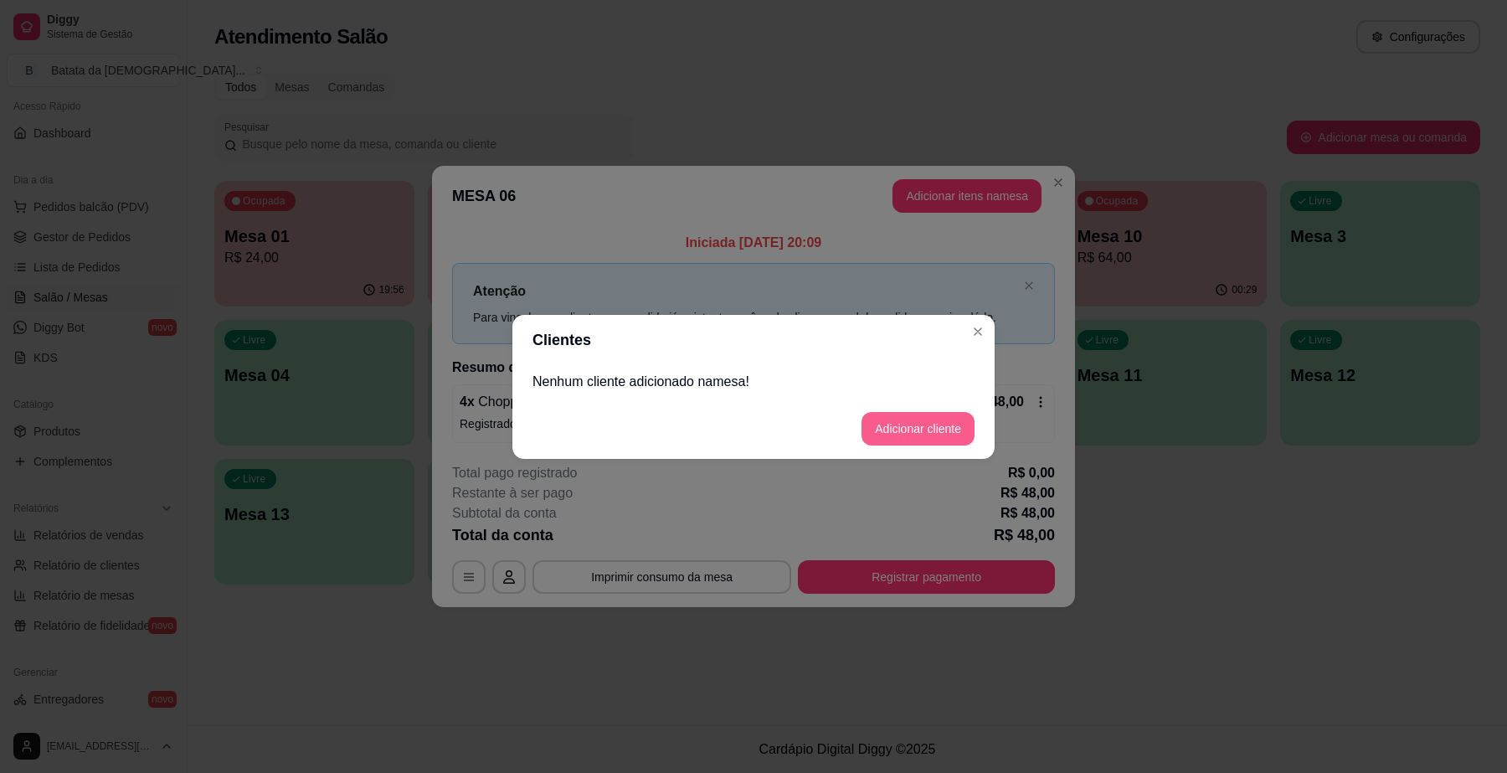
click at [908, 427] on button "Adicionar cliente" at bounding box center [917, 428] width 113 height 33
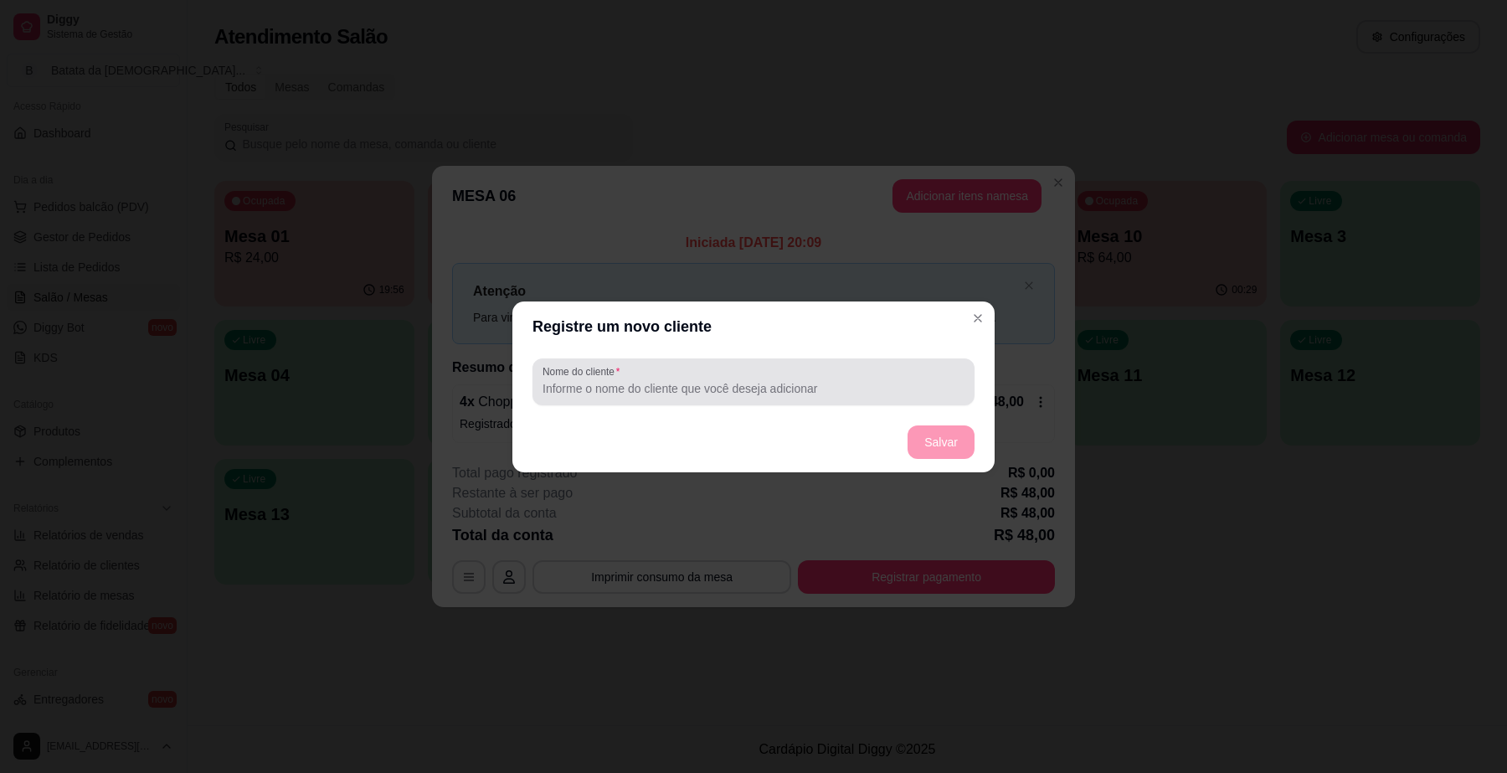
click at [717, 389] on input "Nome do cliente" at bounding box center [753, 388] width 422 height 17
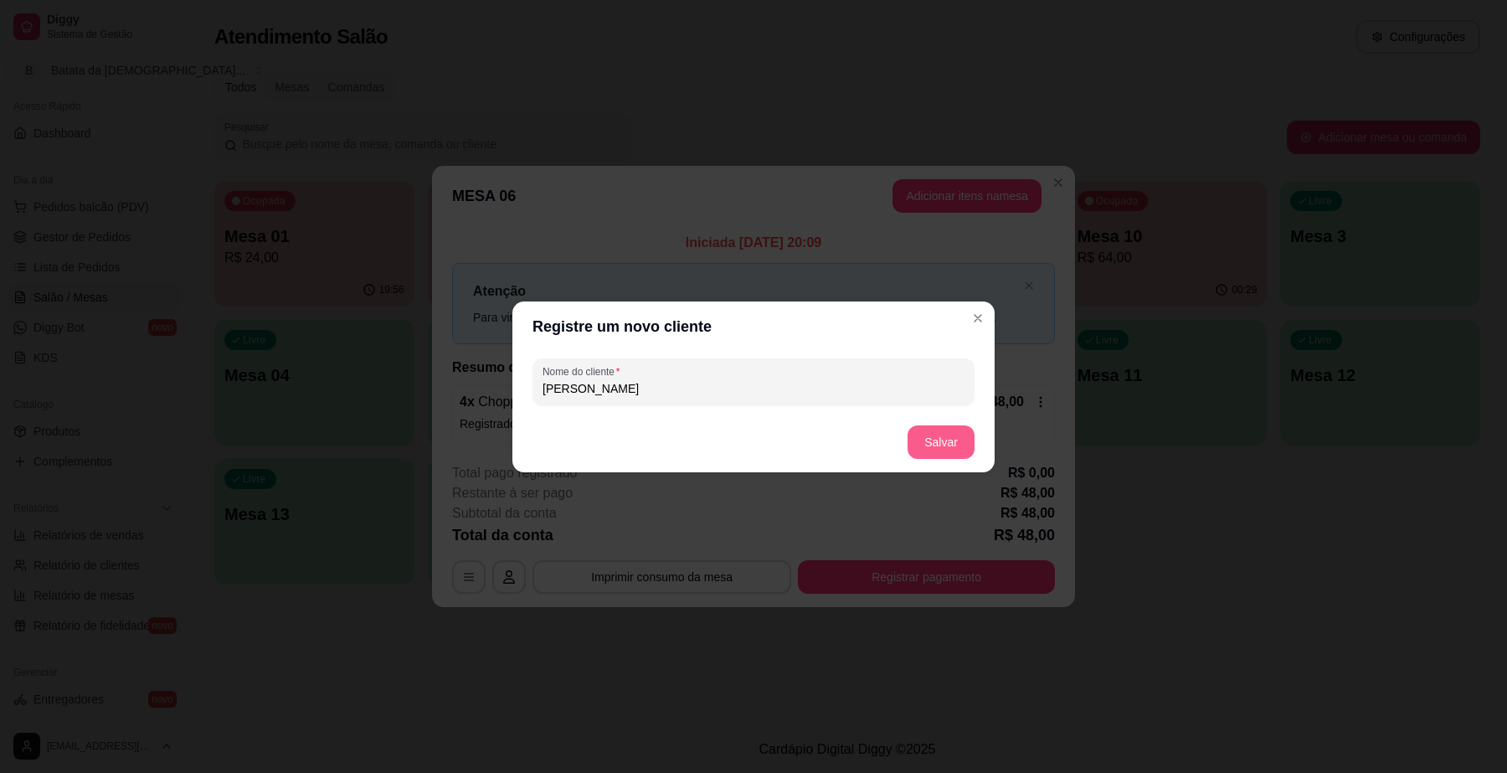
type input "[PERSON_NAME]"
click at [921, 453] on button "Salvar" at bounding box center [940, 441] width 67 height 33
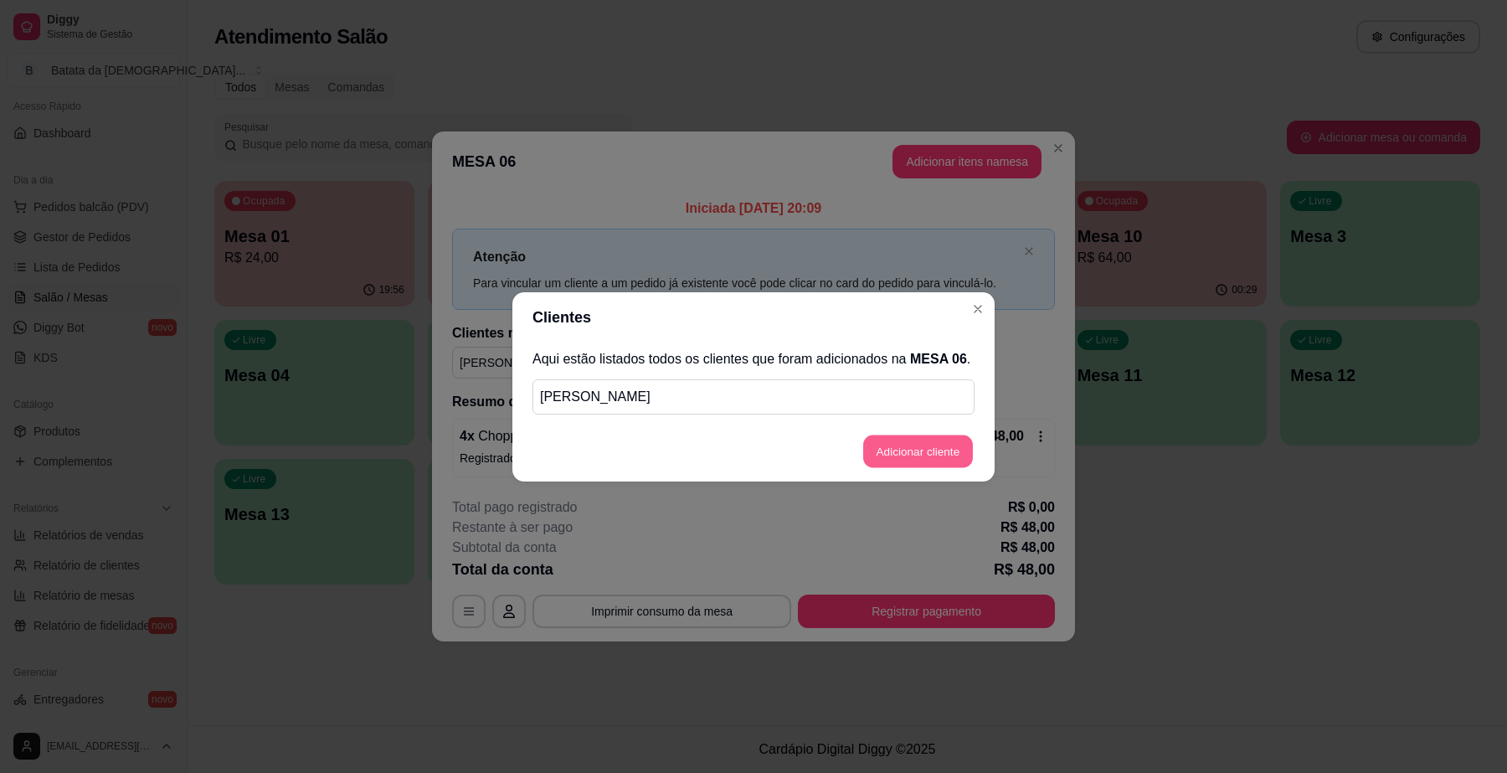
click at [926, 448] on button "Adicionar cliente" at bounding box center [918, 450] width 110 height 33
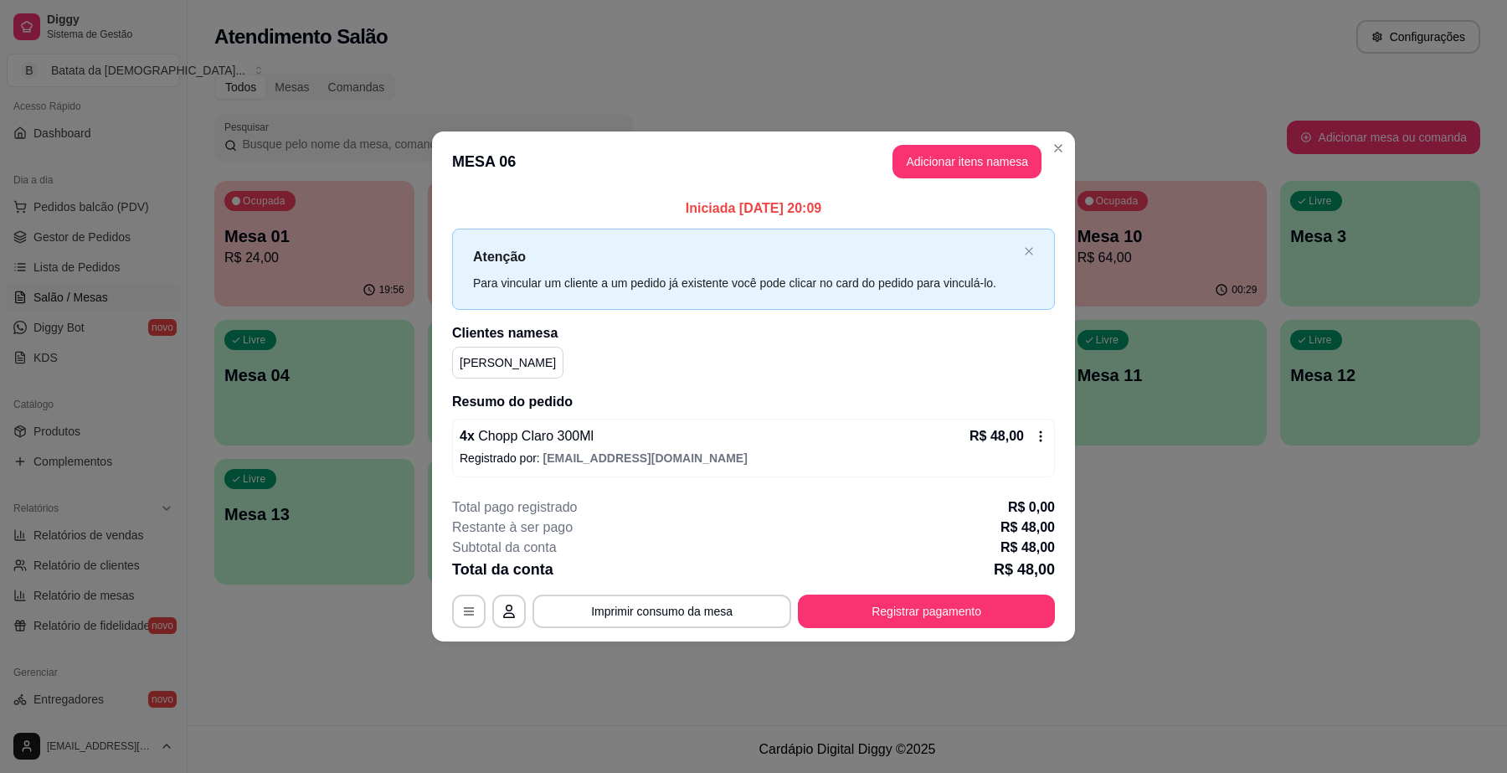
click at [1073, 139] on header "MESA 06 Adicionar itens na mesa" at bounding box center [753, 161] width 643 height 60
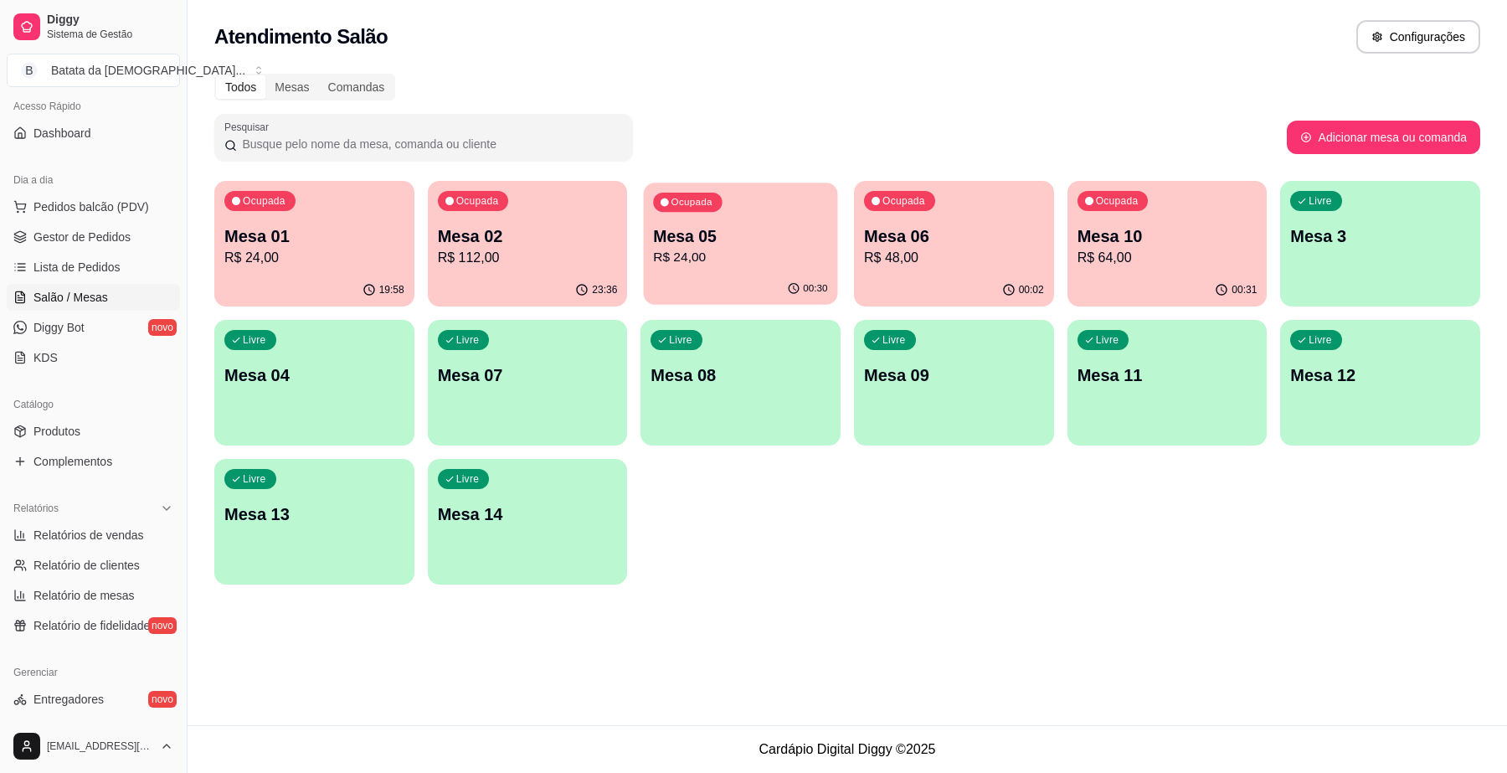
click at [760, 243] on p "Mesa 05" at bounding box center [741, 236] width 174 height 23
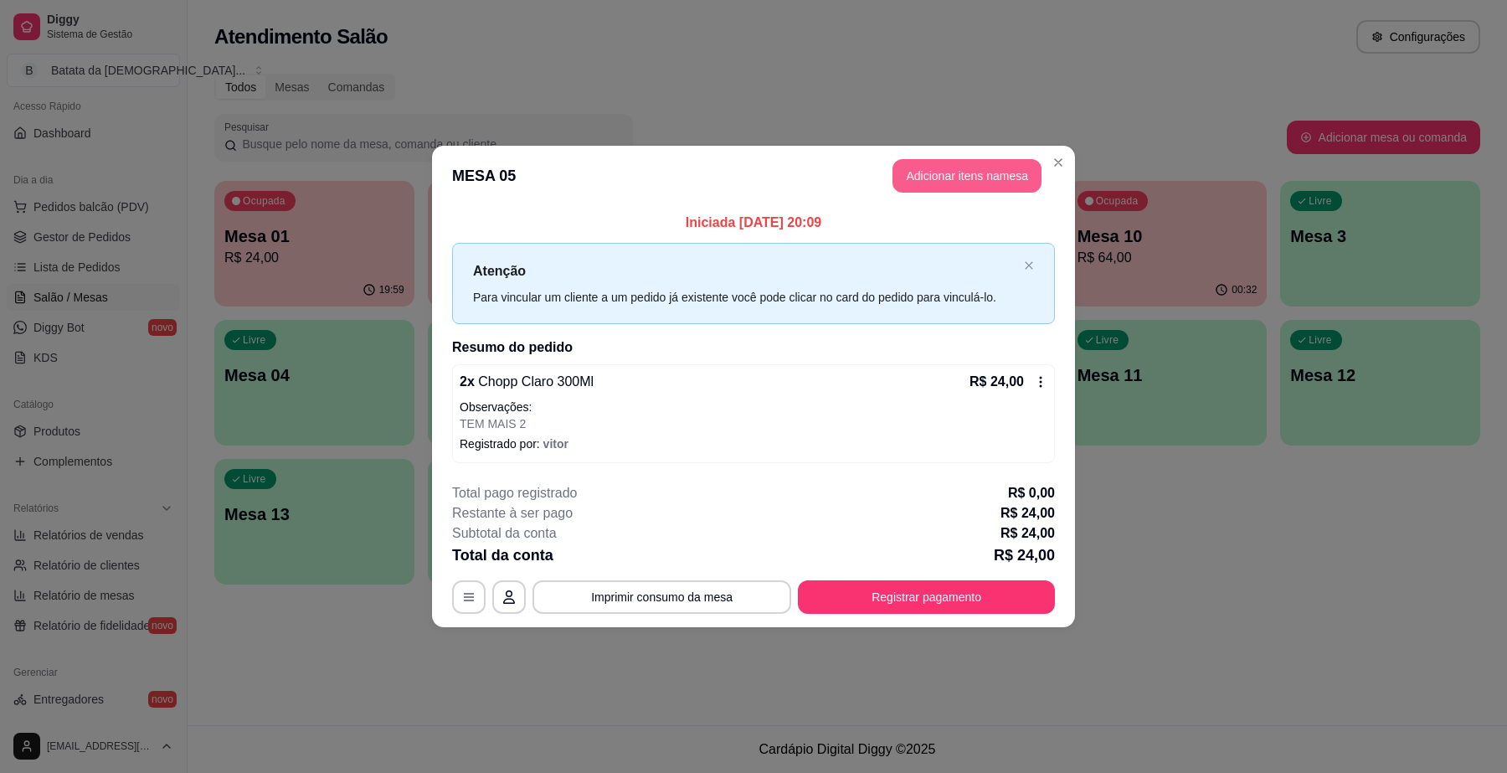
click at [980, 180] on button "Adicionar itens na mesa" at bounding box center [966, 175] width 149 height 33
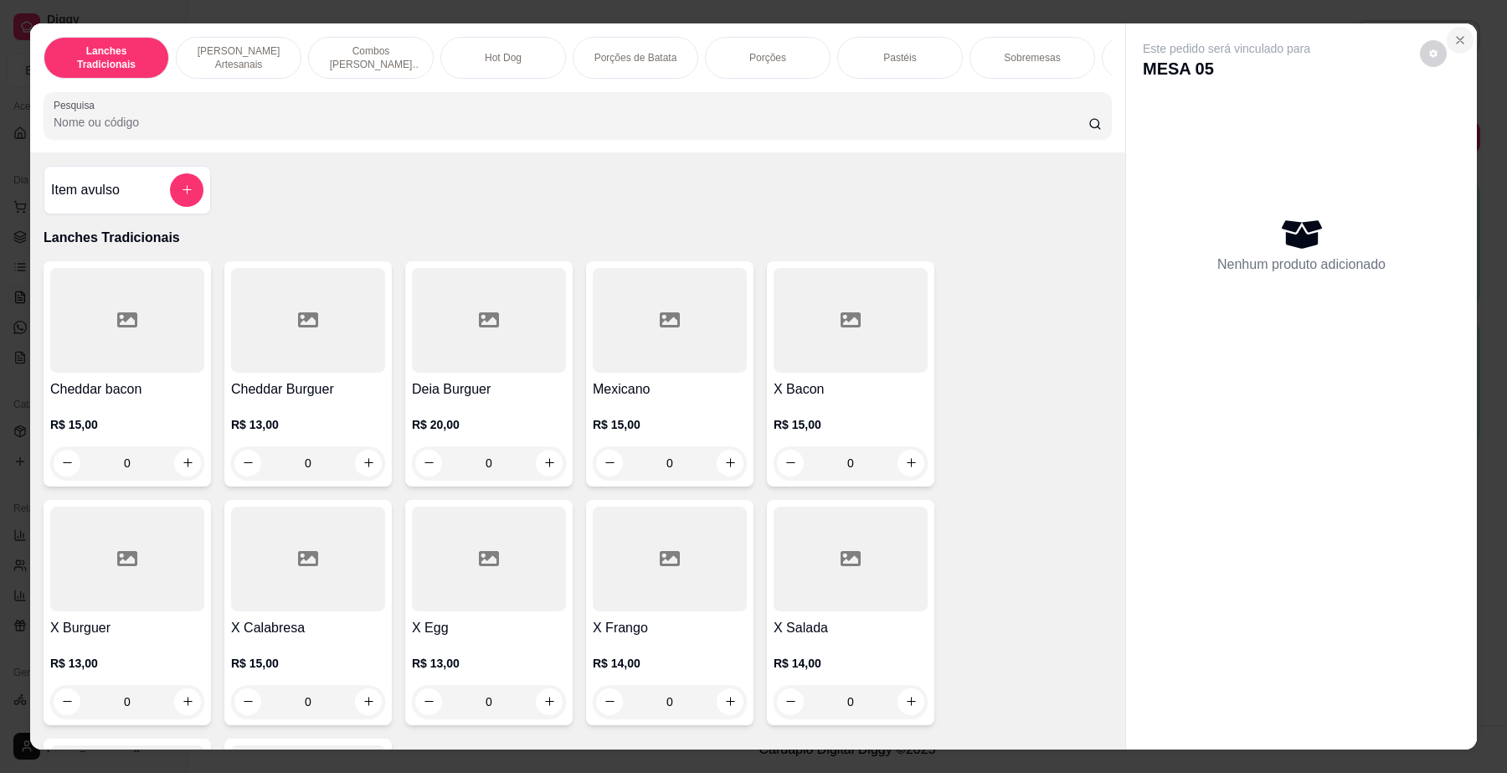
click at [1453, 35] on icon "Close" at bounding box center [1459, 39] width 13 height 13
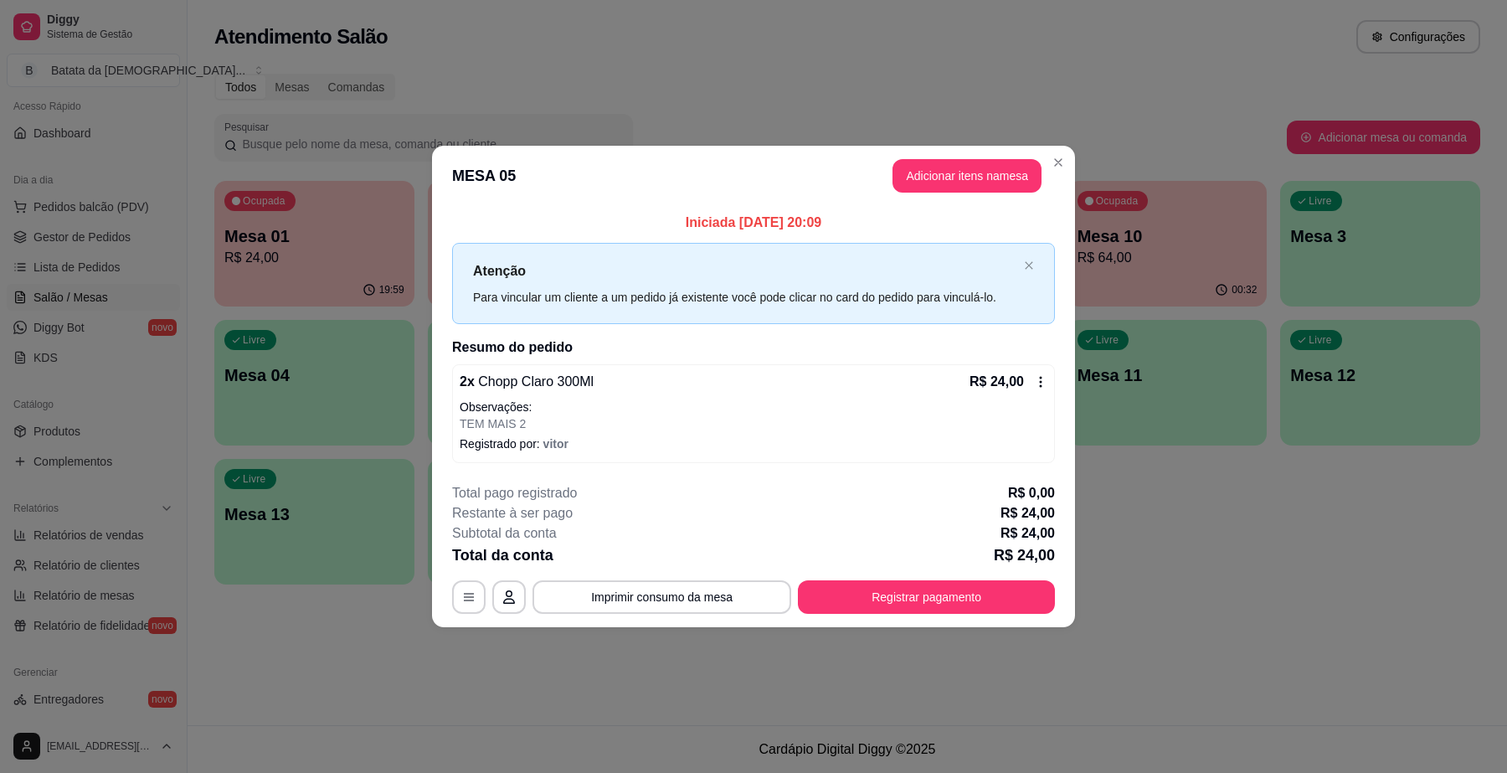
click at [1044, 378] on icon at bounding box center [1040, 381] width 13 height 13
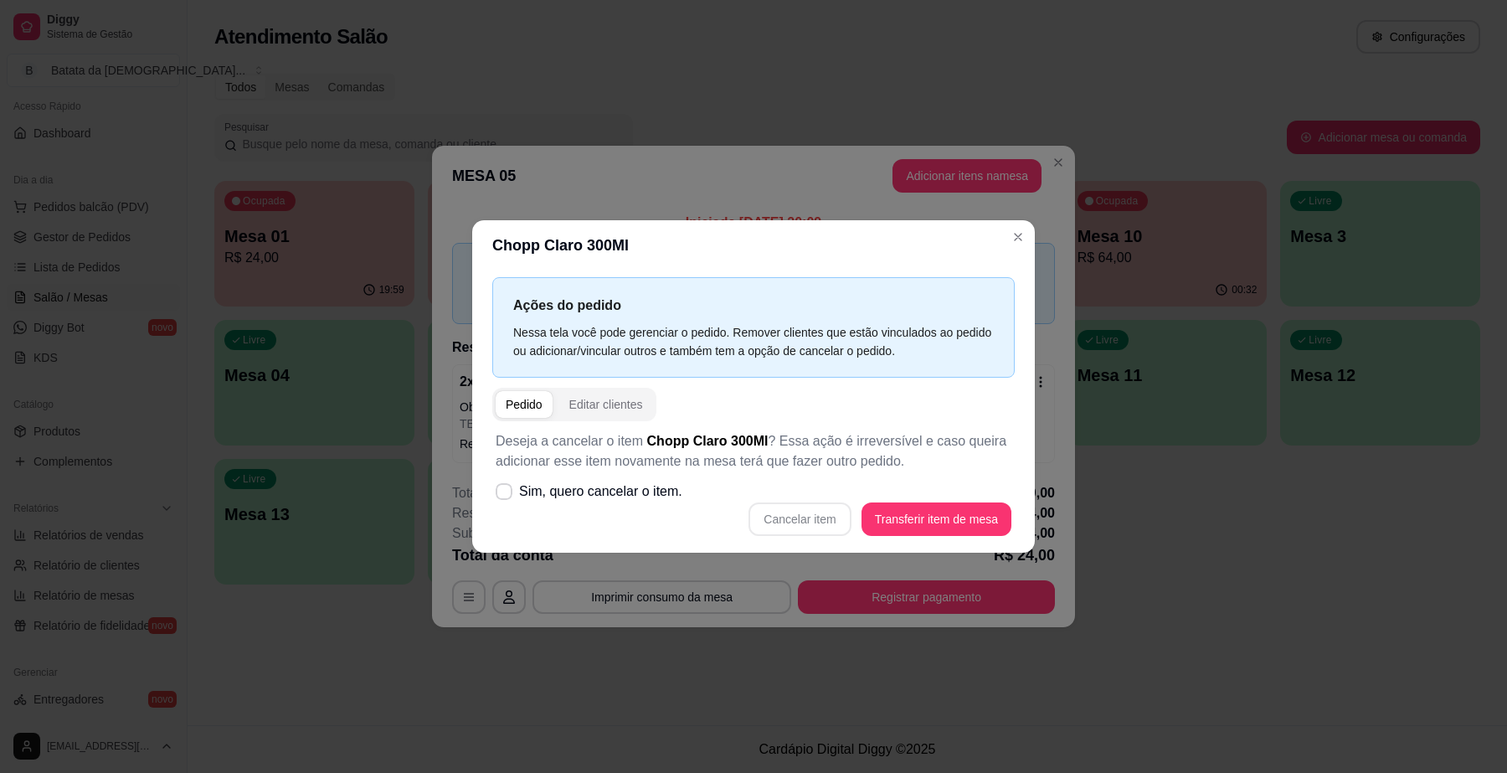
click at [618, 508] on div "Deseja a cancelar o item Chopp Claro 300Ml ? Essa ação é irreversível e caso qu…" at bounding box center [753, 483] width 522 height 125
click at [616, 498] on span "Sim, quero cancelar o item." at bounding box center [600, 491] width 163 height 20
click at [506, 498] on input "Sim, quero cancelar o item." at bounding box center [500, 499] width 11 height 11
checkbox input "true"
click at [819, 515] on button "Cancelar item" at bounding box center [799, 518] width 102 height 33
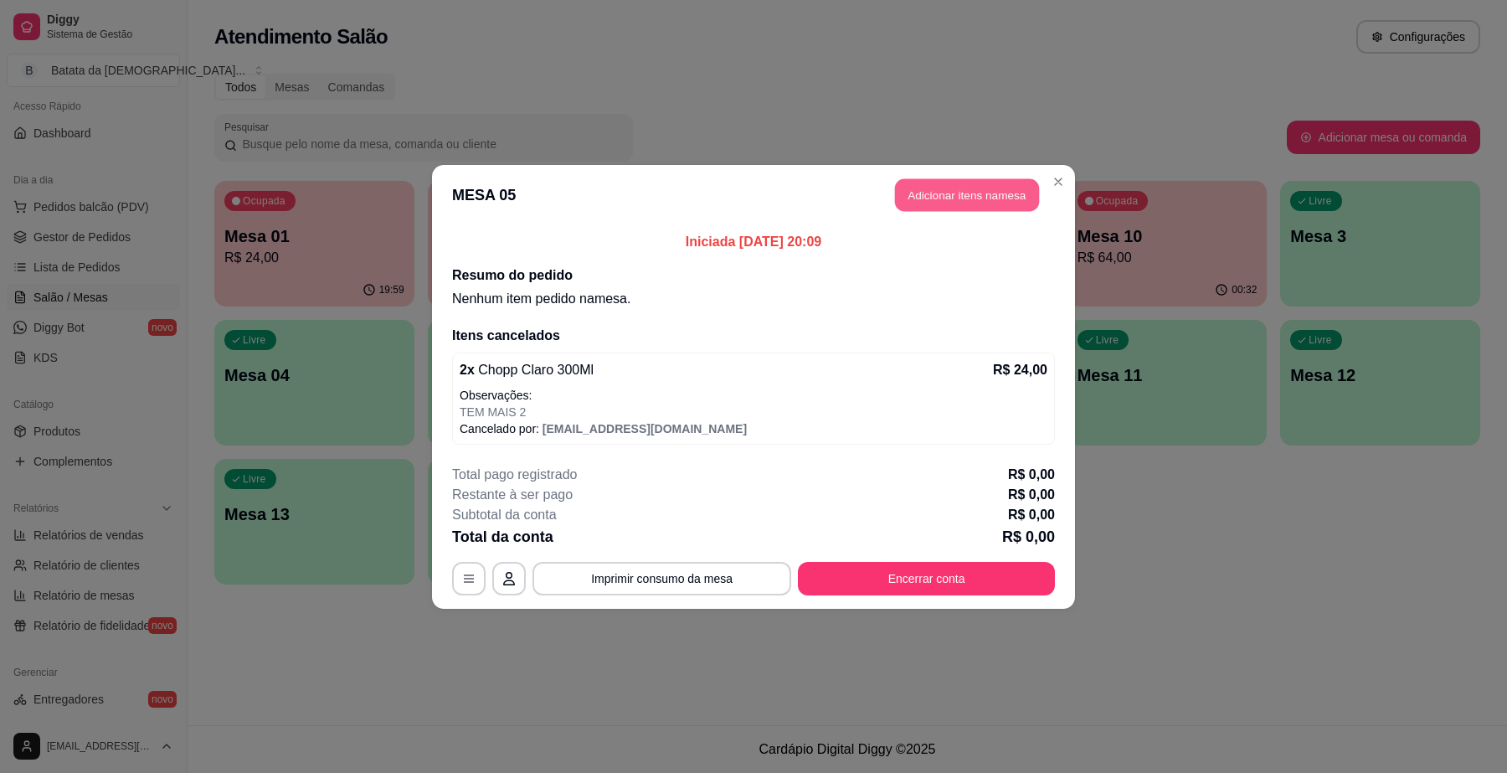
click at [943, 198] on button "Adicionar itens na mesa" at bounding box center [967, 194] width 144 height 33
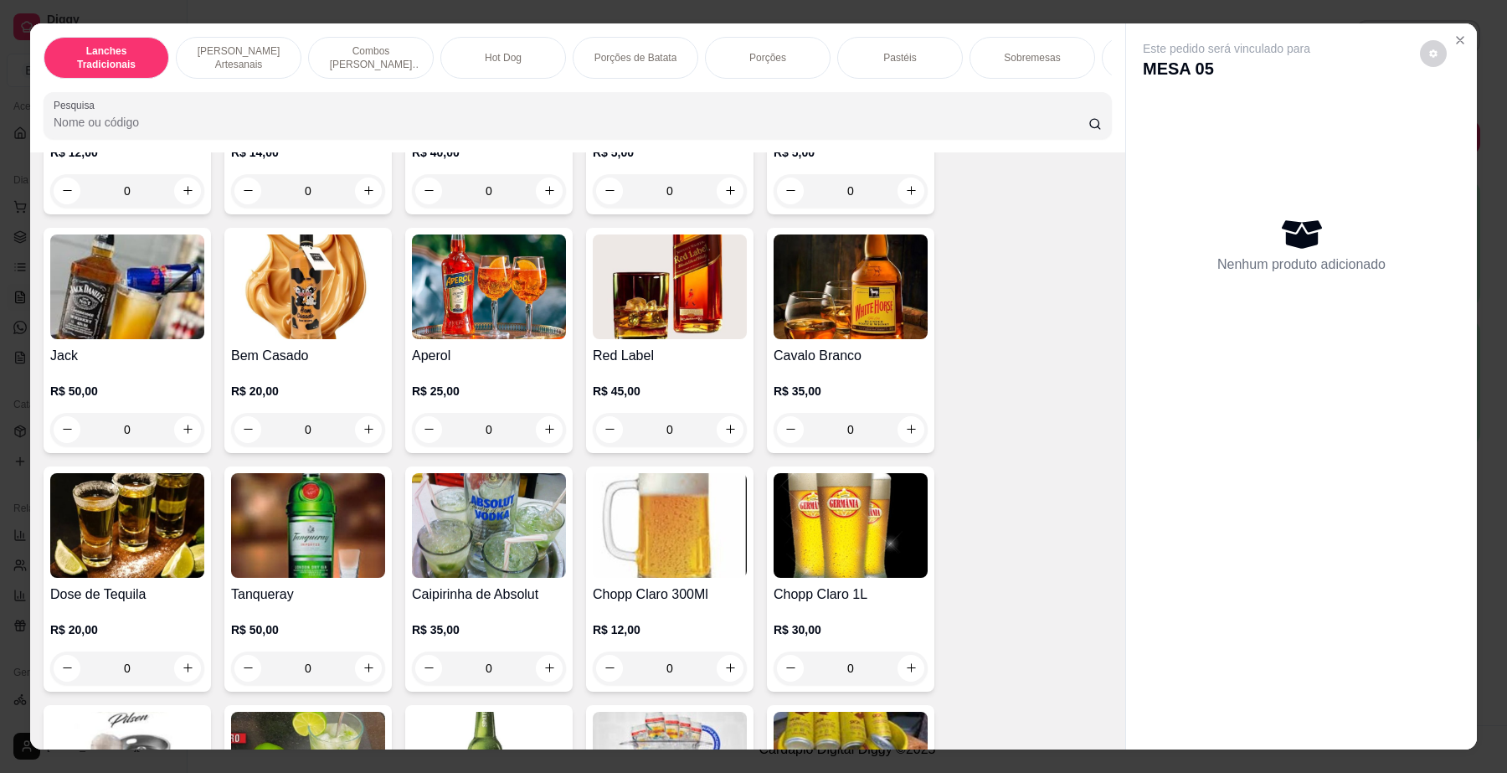
scroll to position [5651, 0]
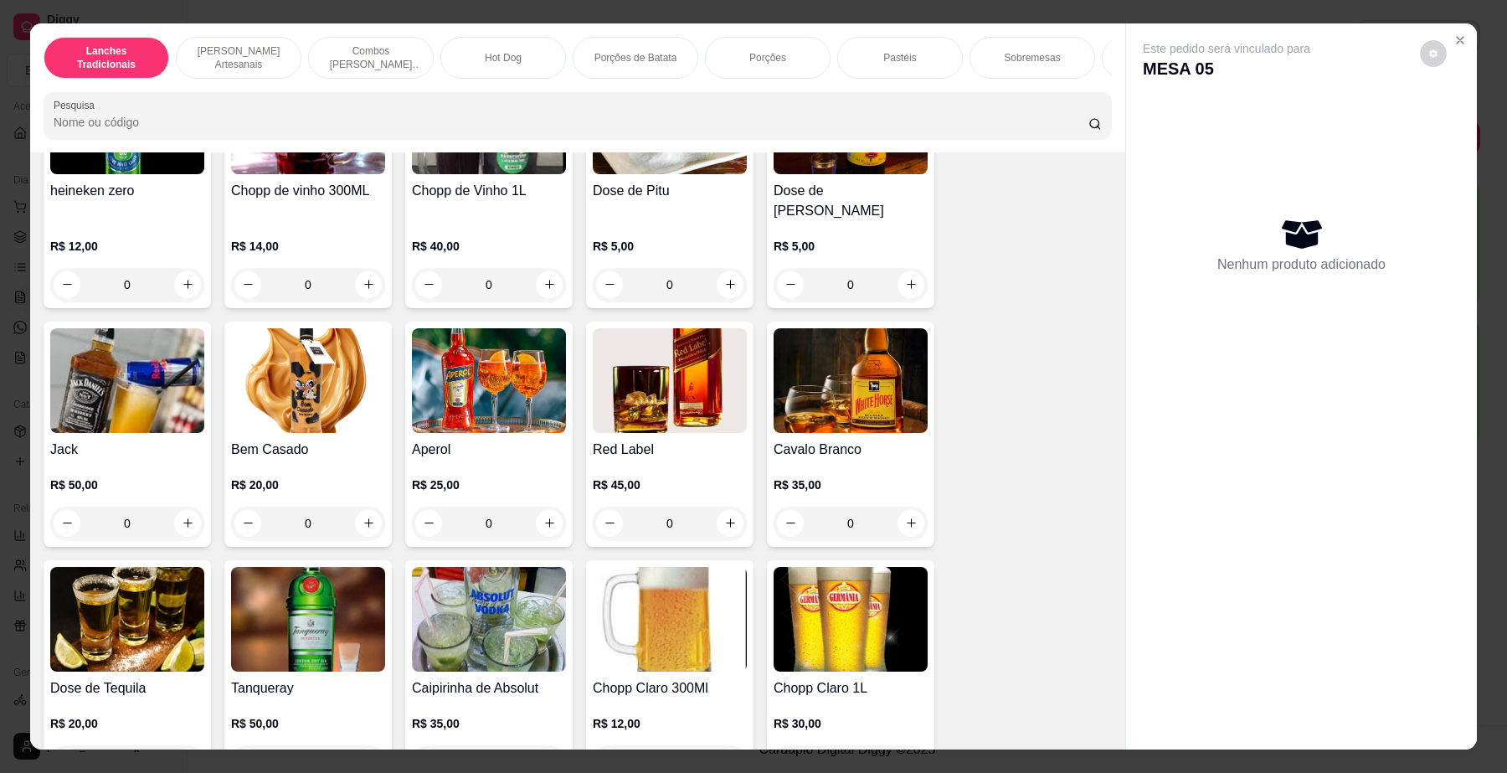
click at [686, 560] on div "Chopp Claro 300Ml R$ 12,00 0" at bounding box center [669, 672] width 167 height 225
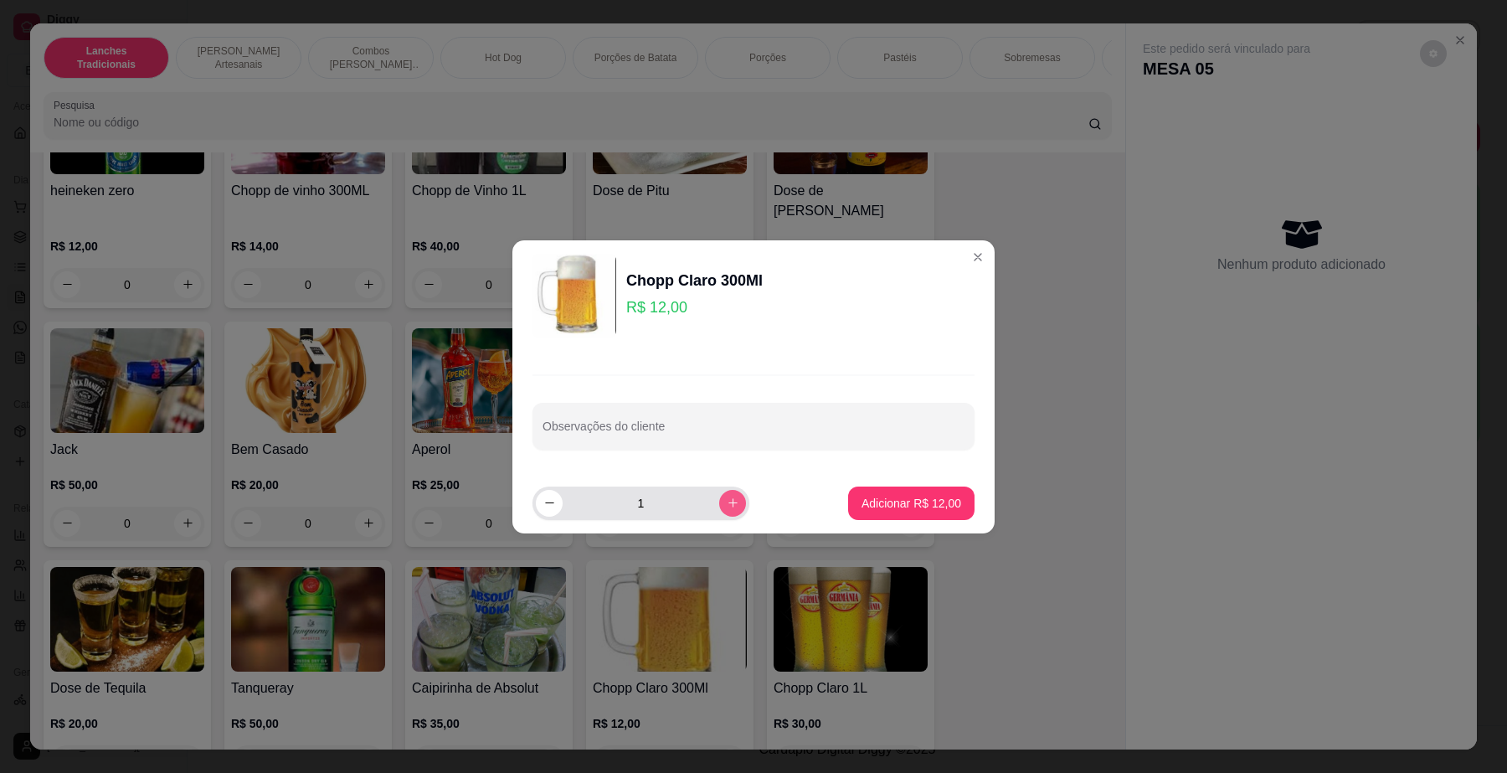
click at [727, 499] on icon "increase-product-quantity" at bounding box center [733, 502] width 13 height 13
click at [719, 499] on button "increase-product-quantity" at bounding box center [732, 503] width 27 height 27
type input "4"
click at [872, 500] on p "Adicionar R$ 48,00" at bounding box center [911, 503] width 100 height 17
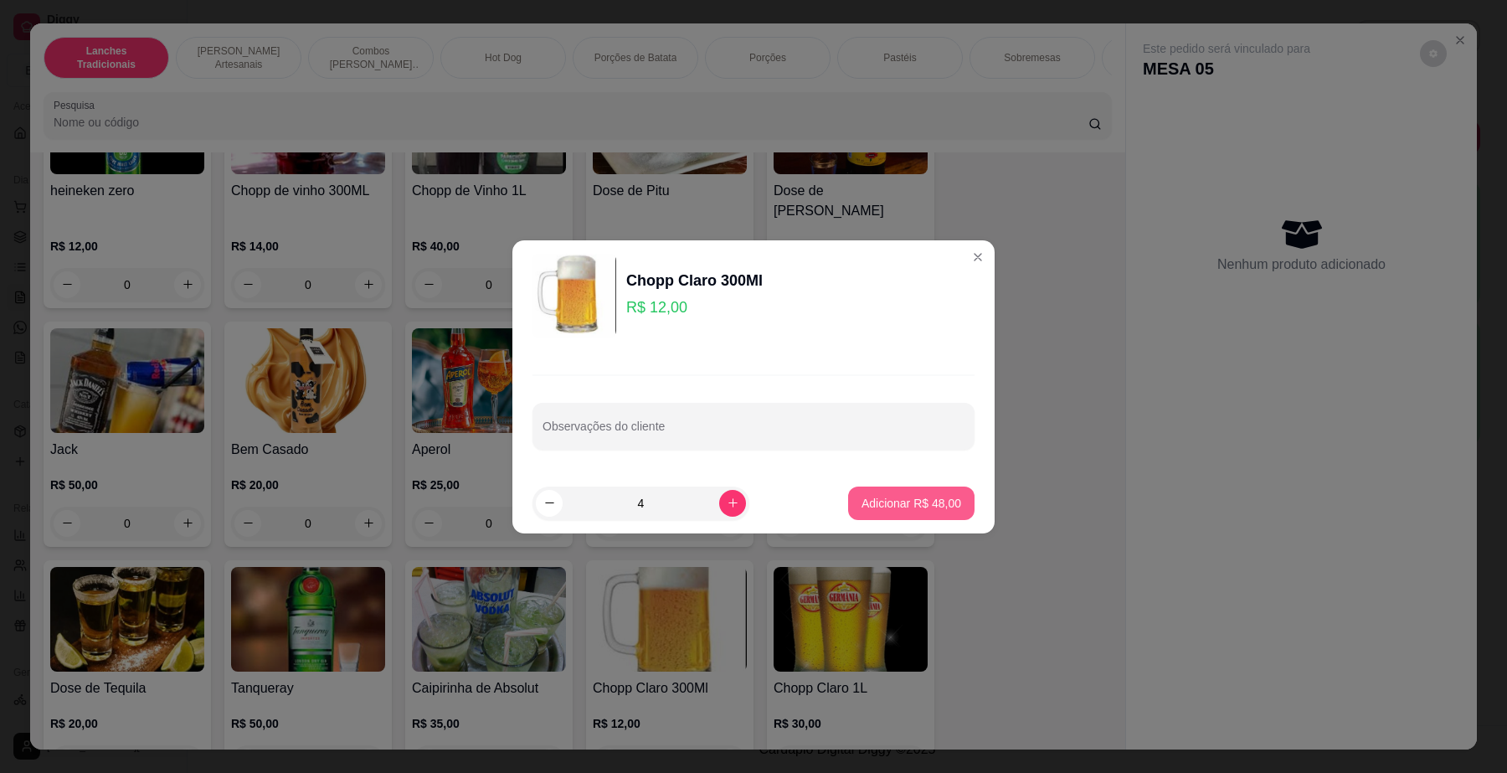
type input "4"
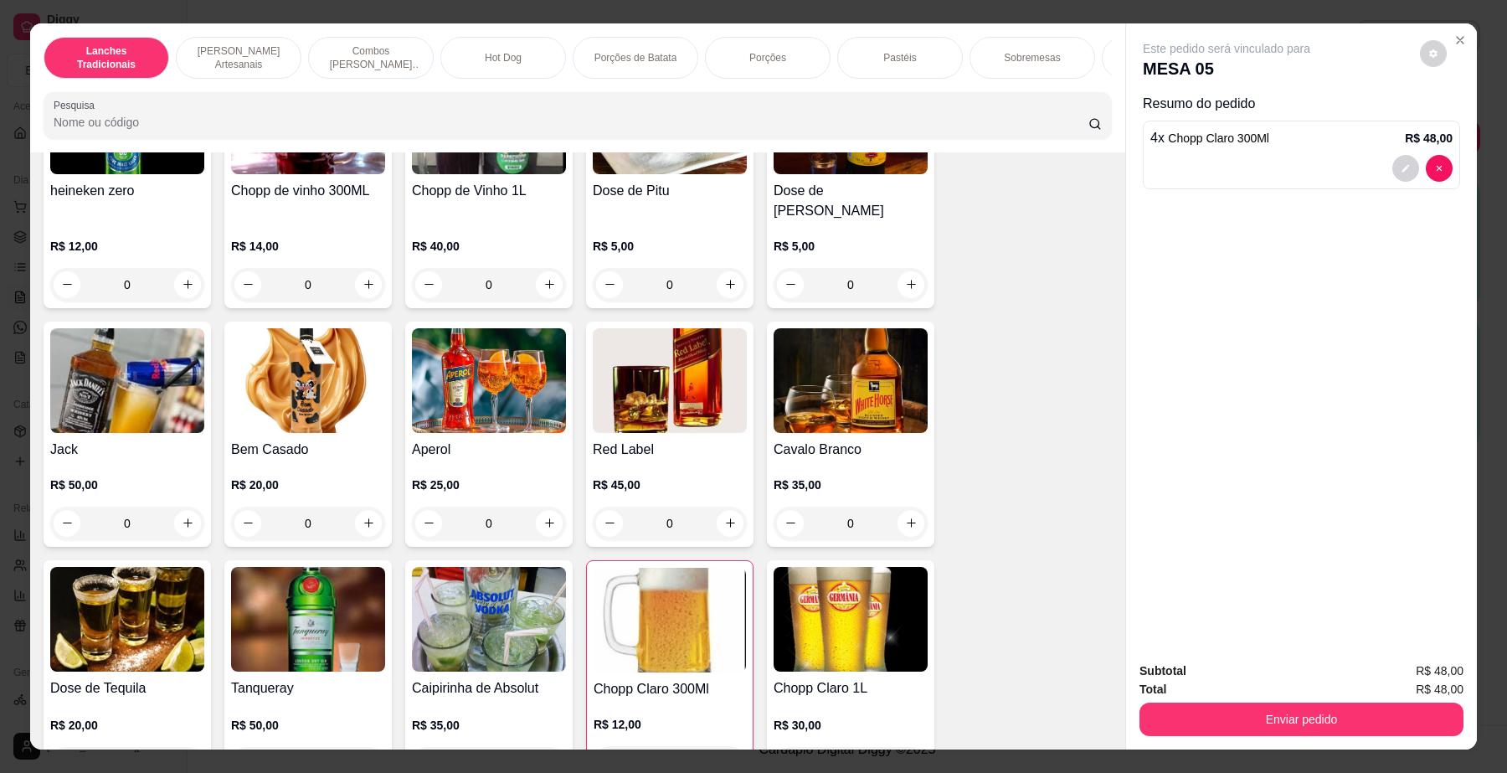
click at [1197, 697] on div "Total R$ 48,00" at bounding box center [1301, 689] width 324 height 18
click at [1210, 714] on button "Enviar pedido" at bounding box center [1301, 718] width 324 height 33
click at [1206, 683] on button "Não registrar e enviar pedido" at bounding box center [1245, 679] width 174 height 32
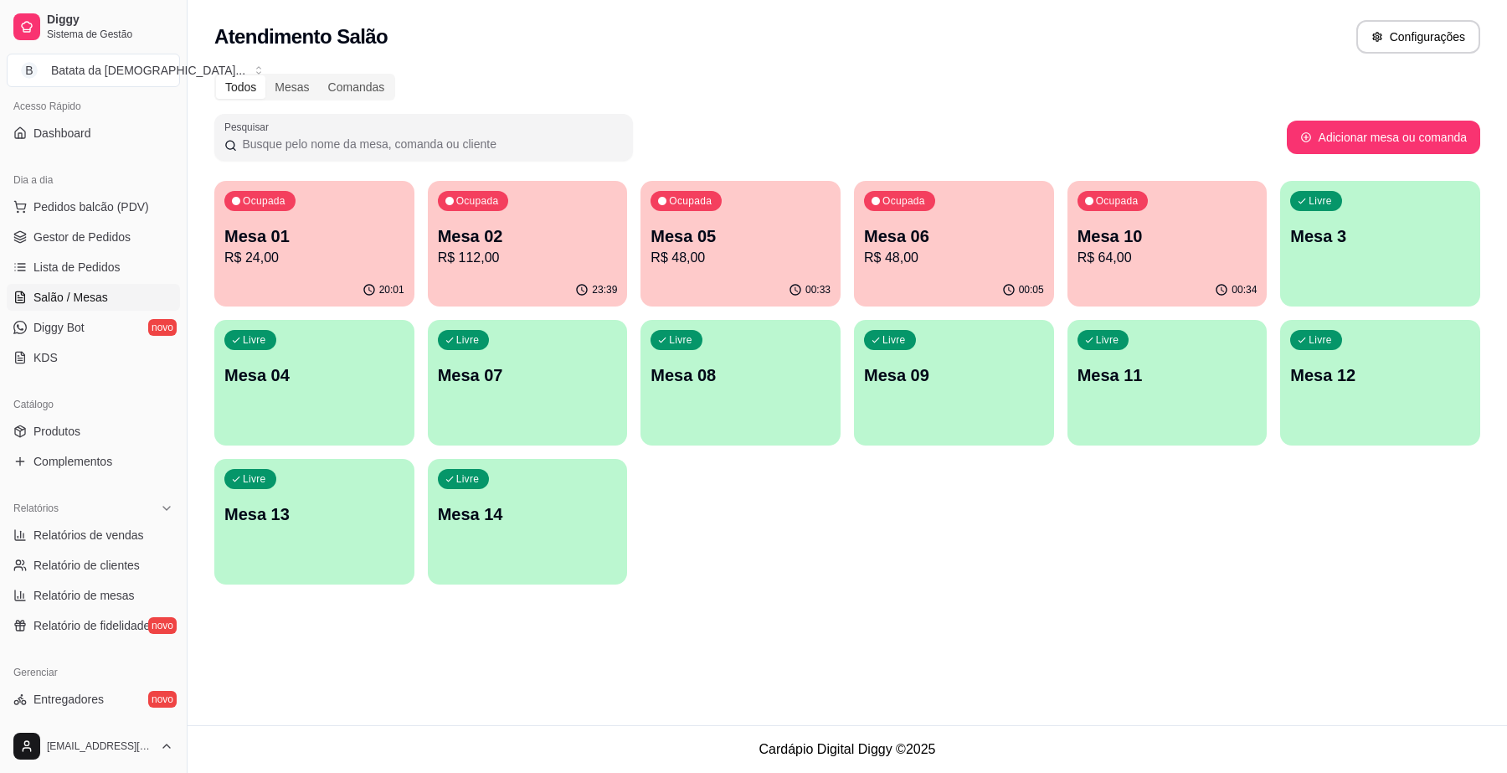
click at [1220, 252] on p "R$ 64,00" at bounding box center [1167, 258] width 180 height 20
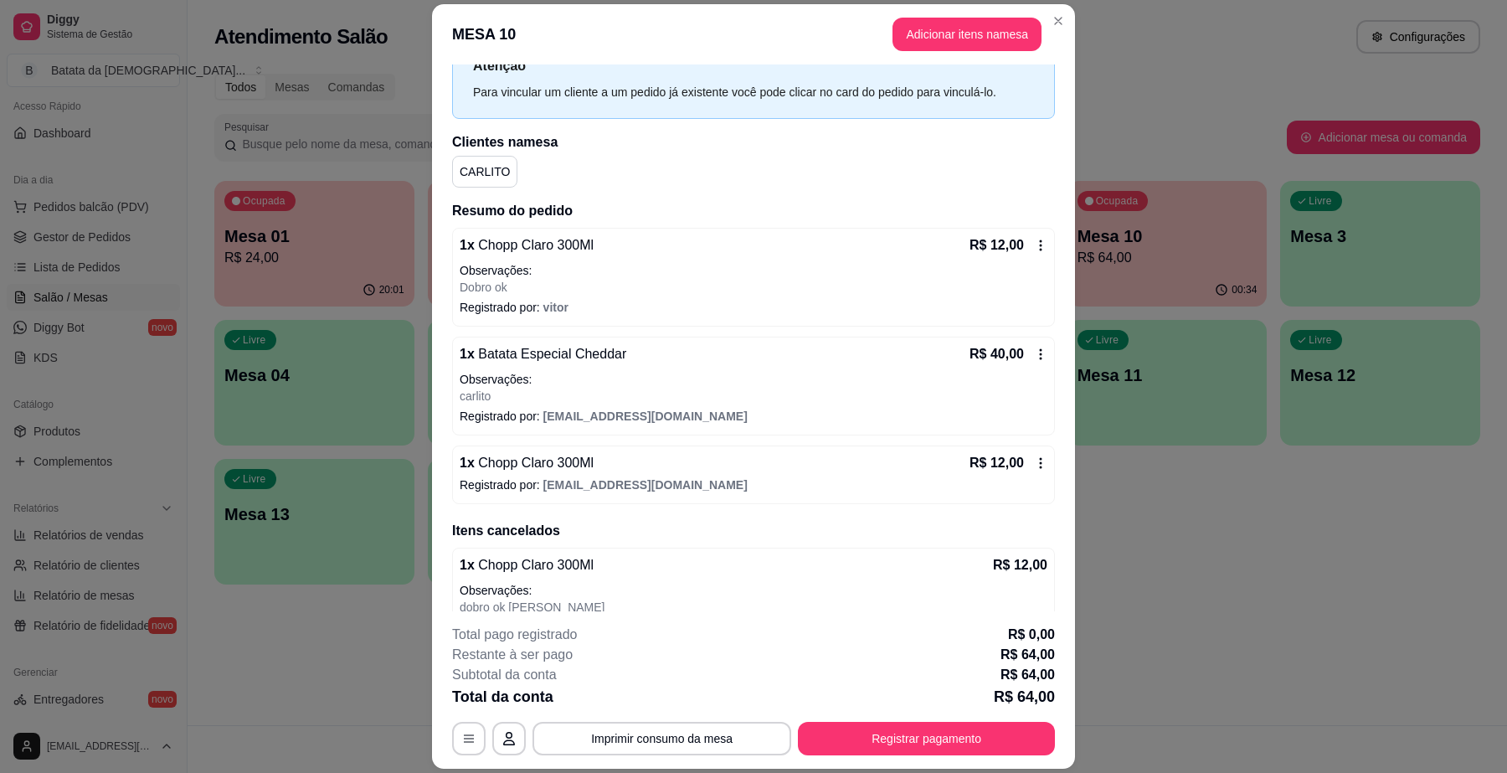
scroll to position [99, 0]
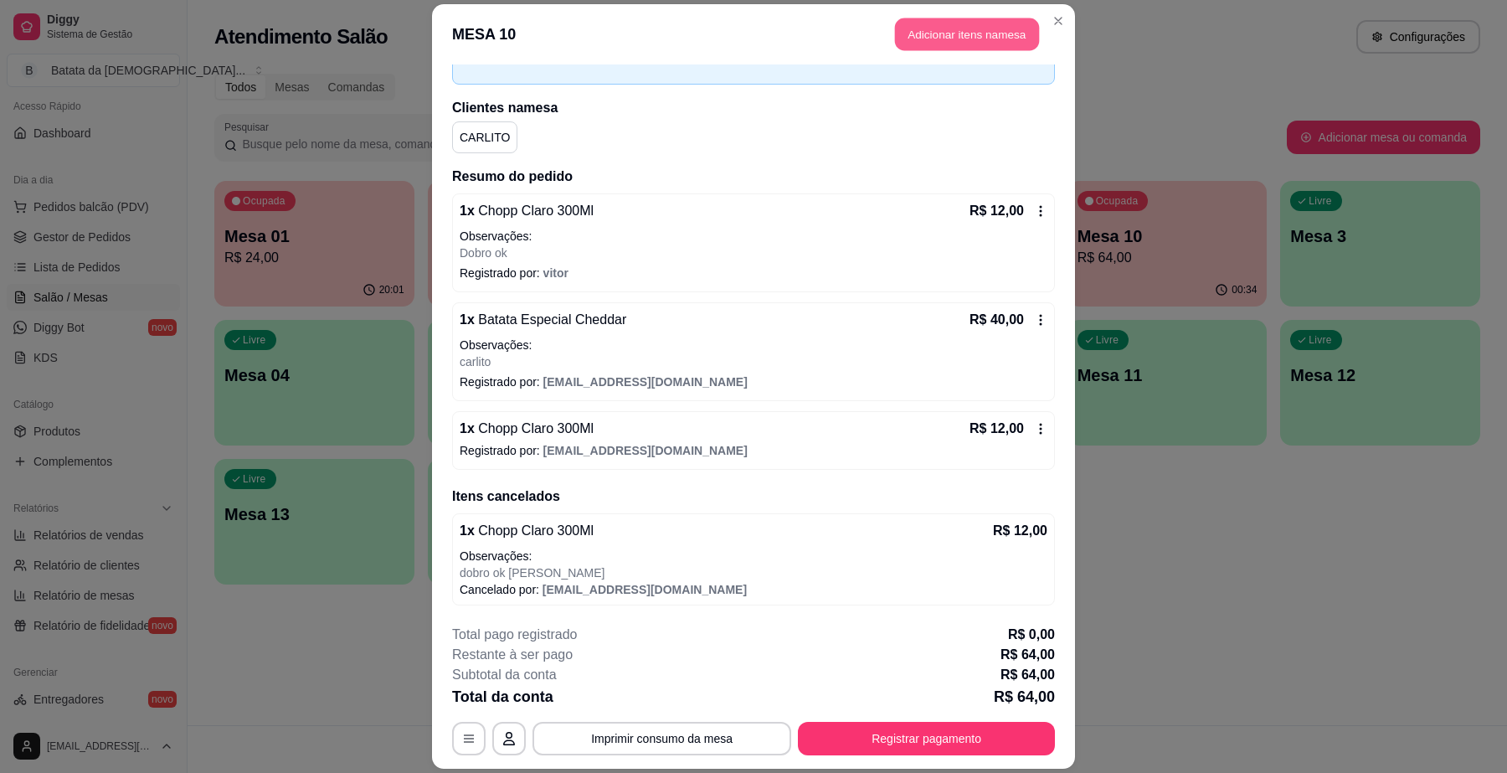
click at [940, 38] on button "Adicionar itens na mesa" at bounding box center [967, 34] width 144 height 33
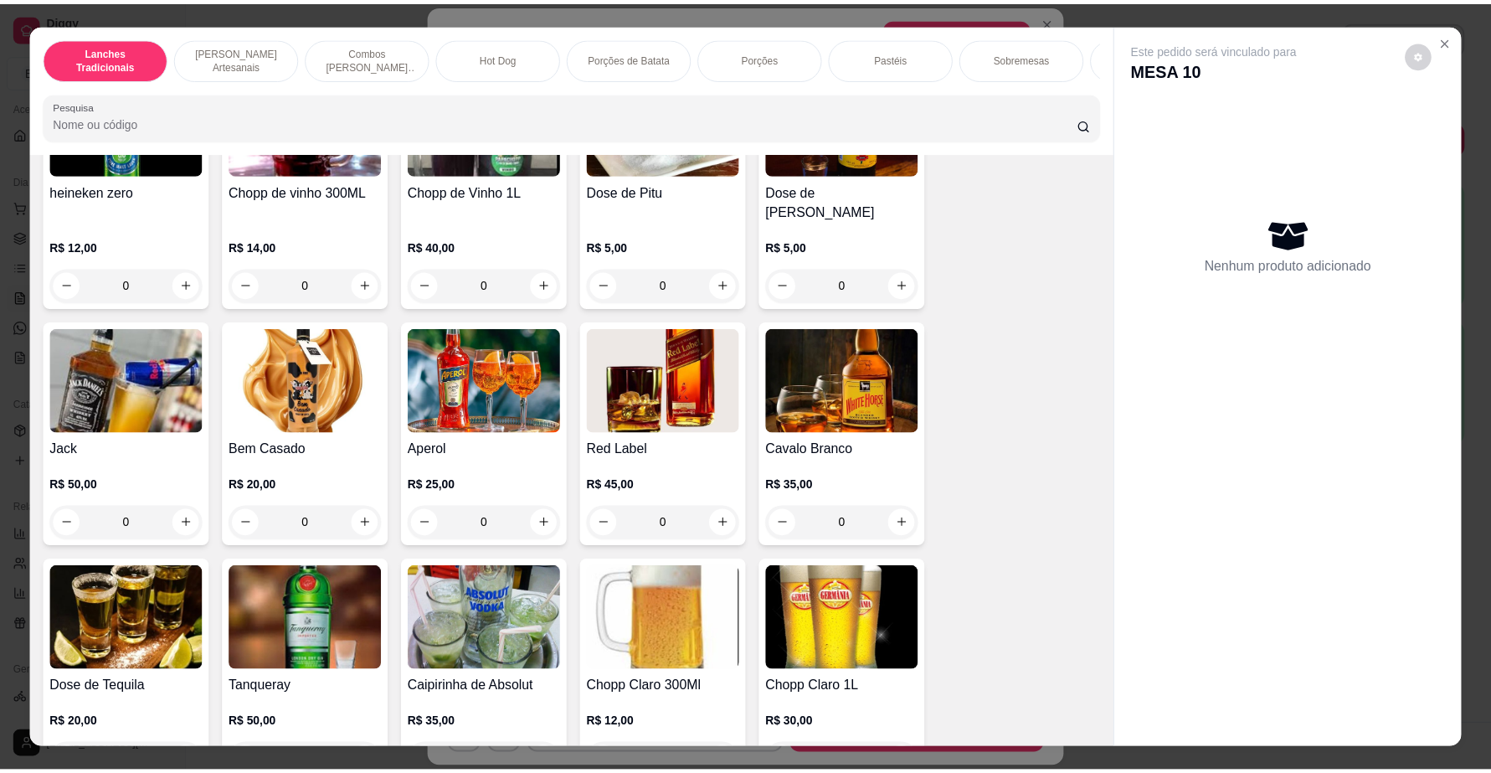
scroll to position [5860, 0]
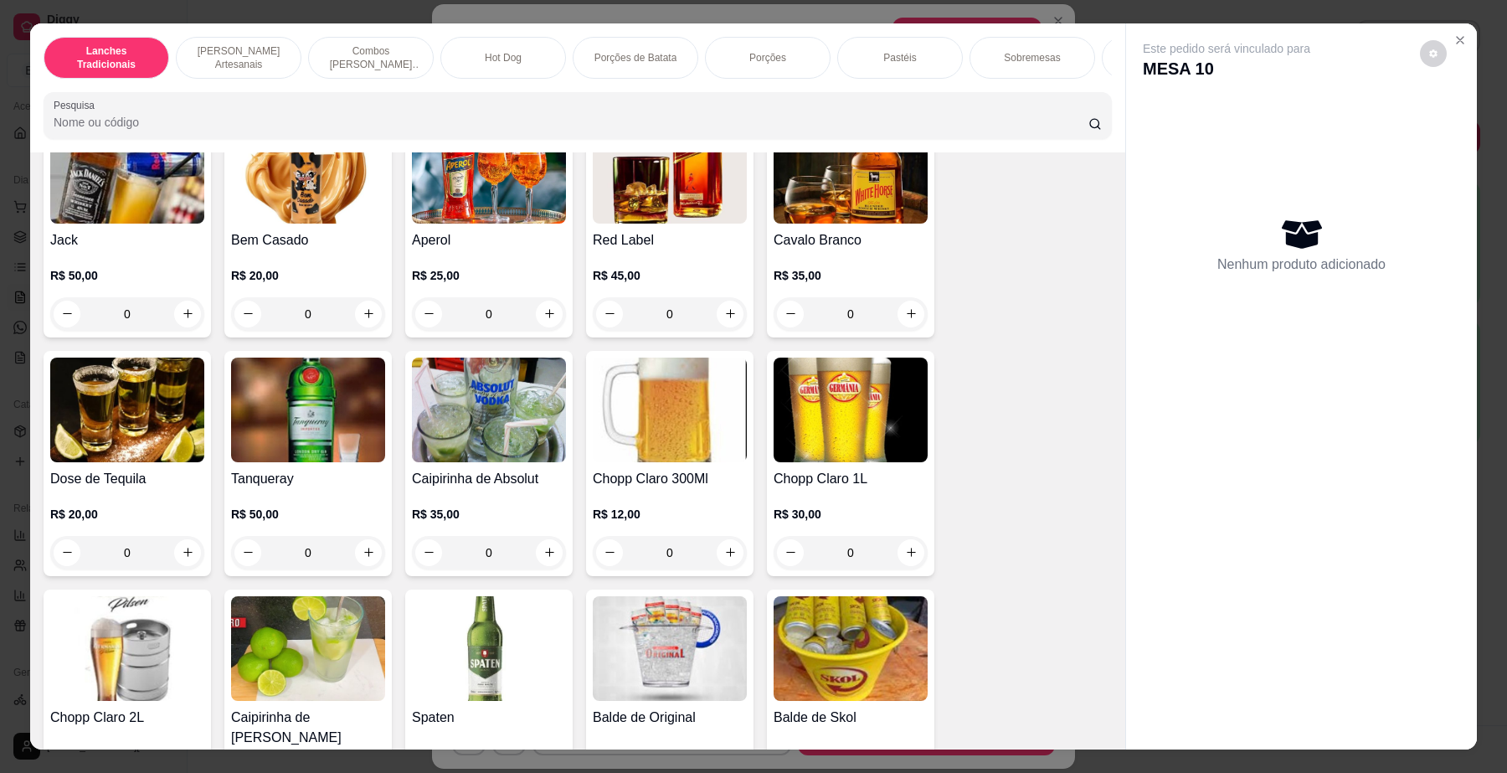
click at [649, 456] on img at bounding box center [670, 409] width 154 height 105
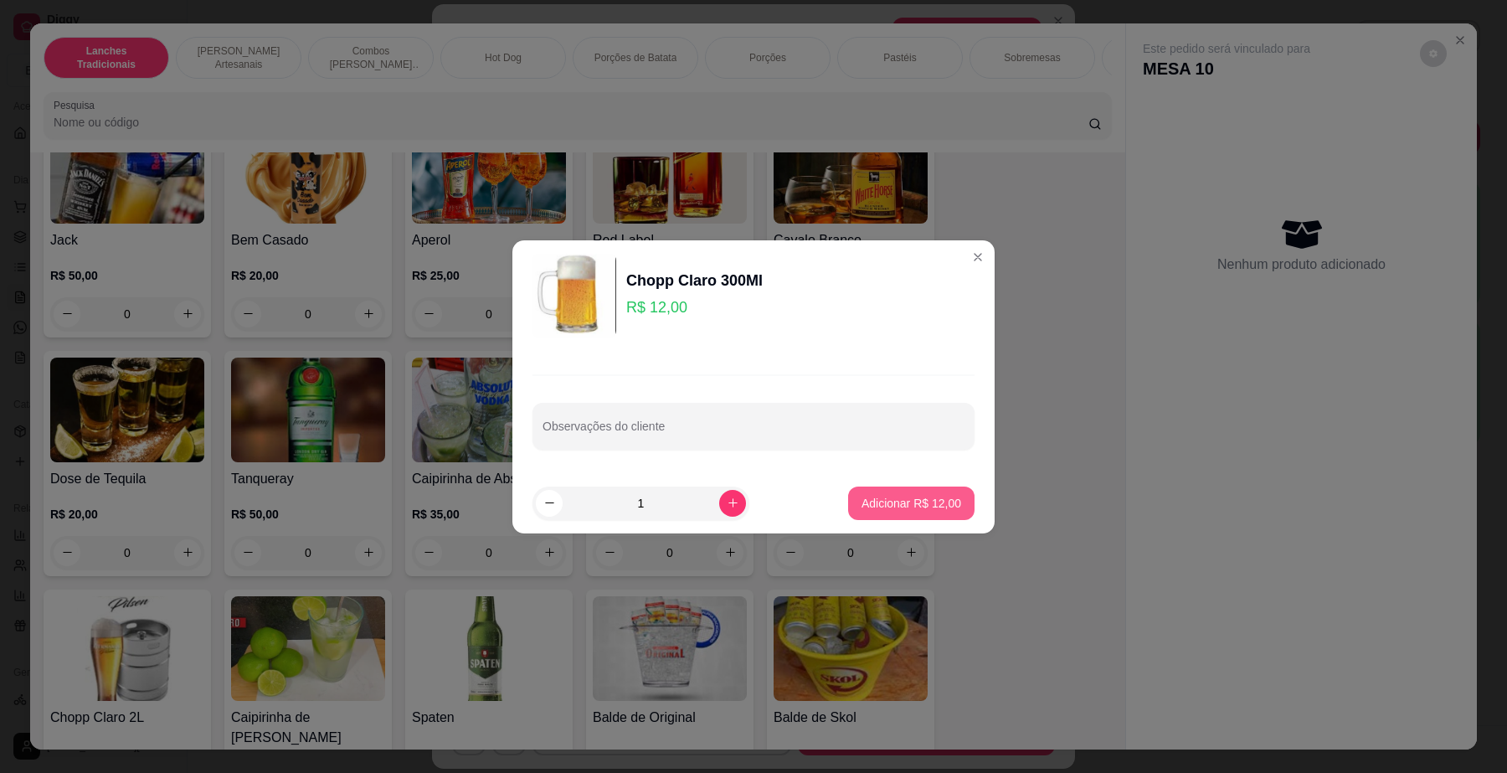
click at [917, 492] on button "Adicionar R$ 12,00" at bounding box center [911, 502] width 126 height 33
type input "1"
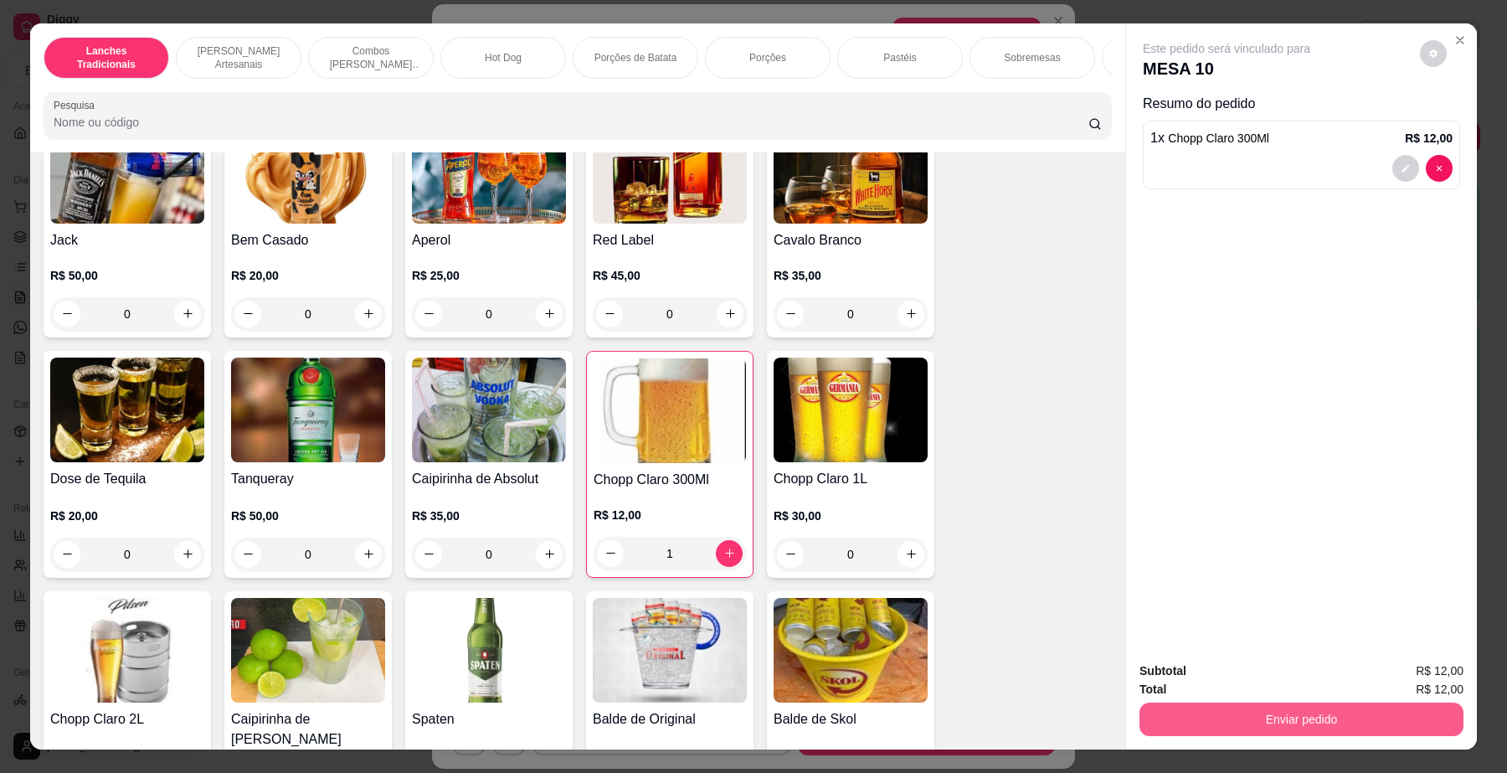
click at [1298, 714] on button "Enviar pedido" at bounding box center [1301, 718] width 324 height 33
click at [1277, 681] on button "Não registrar e enviar pedido" at bounding box center [1245, 679] width 174 height 32
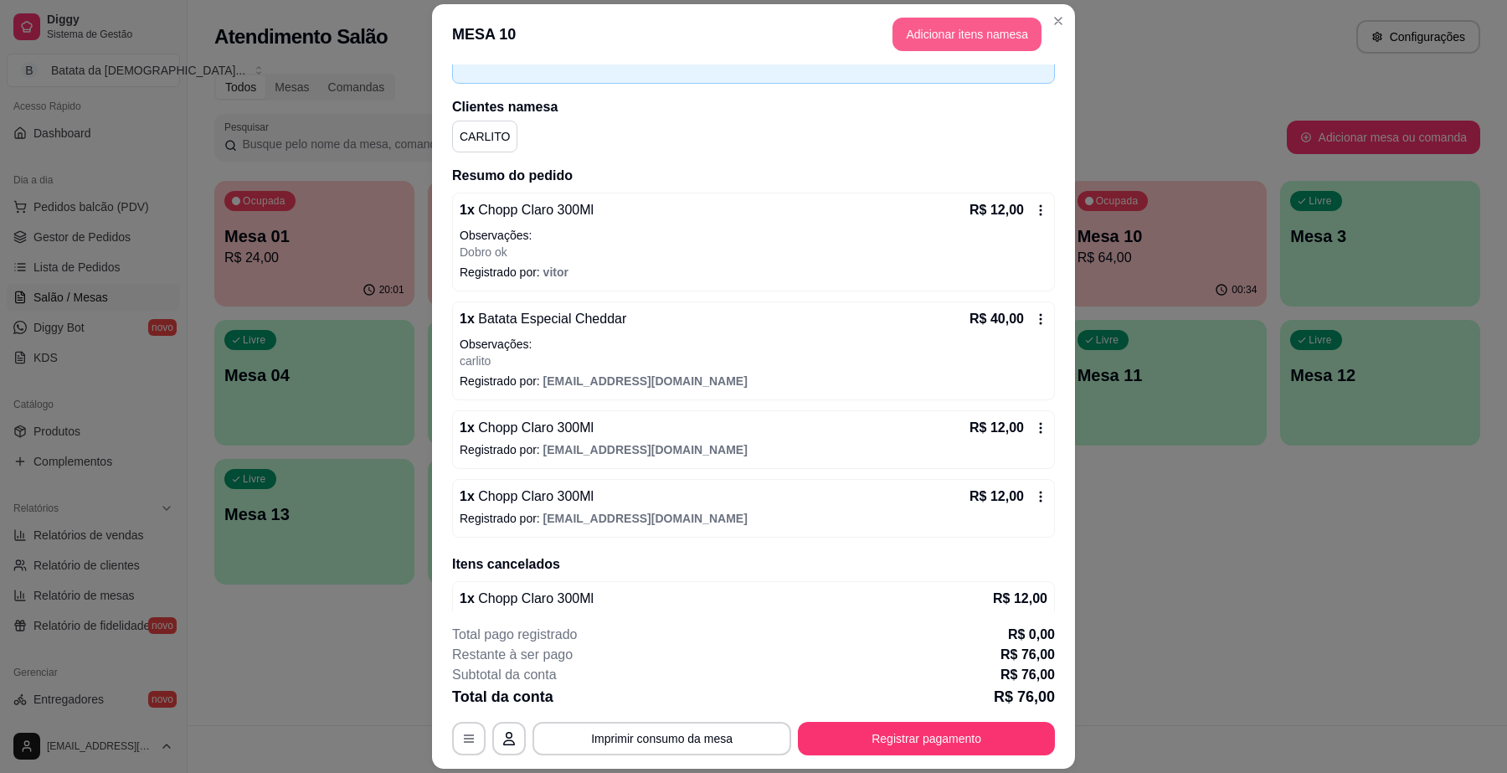
click at [1030, 22] on button "Adicionar itens na mesa" at bounding box center [966, 34] width 149 height 33
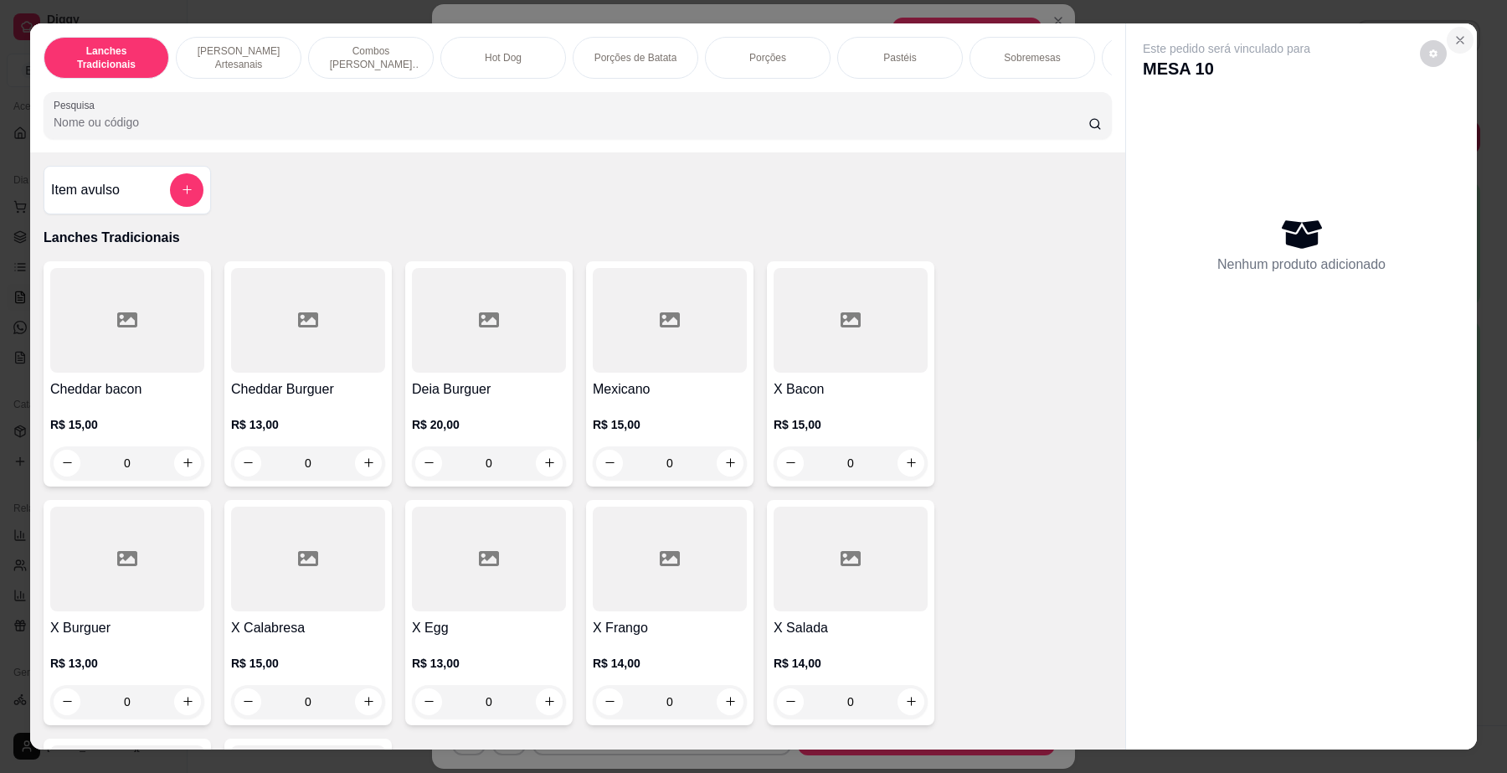
click at [1453, 38] on icon "Close" at bounding box center [1459, 39] width 13 height 13
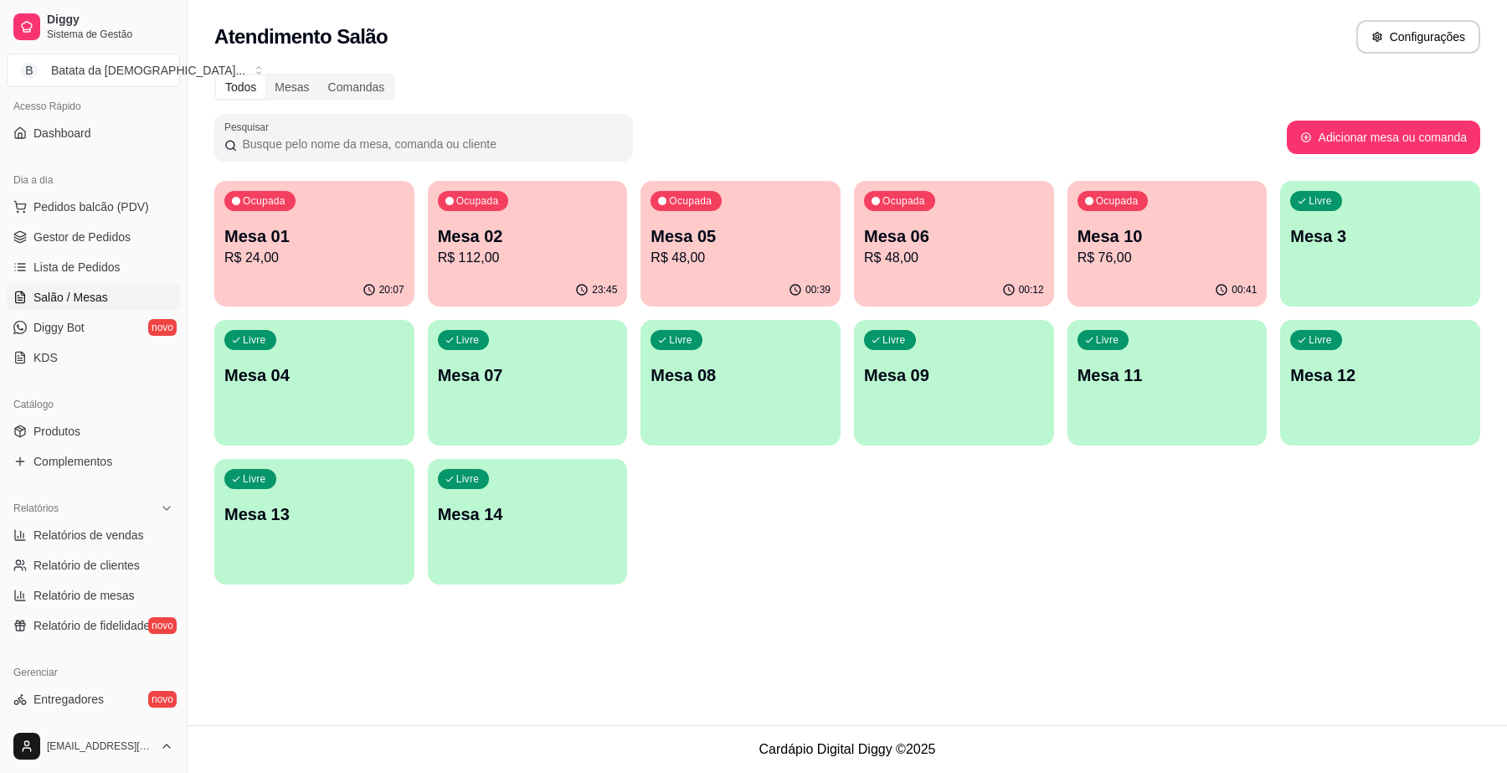
click at [52, 251] on ul "Pedidos balcão (PDV) Gestor de Pedidos Lista de Pedidos Salão / Mesas Diggy Bot…" at bounding box center [93, 281] width 173 height 177
click at [55, 264] on span "Lista de Pedidos" at bounding box center [76, 267] width 87 height 17
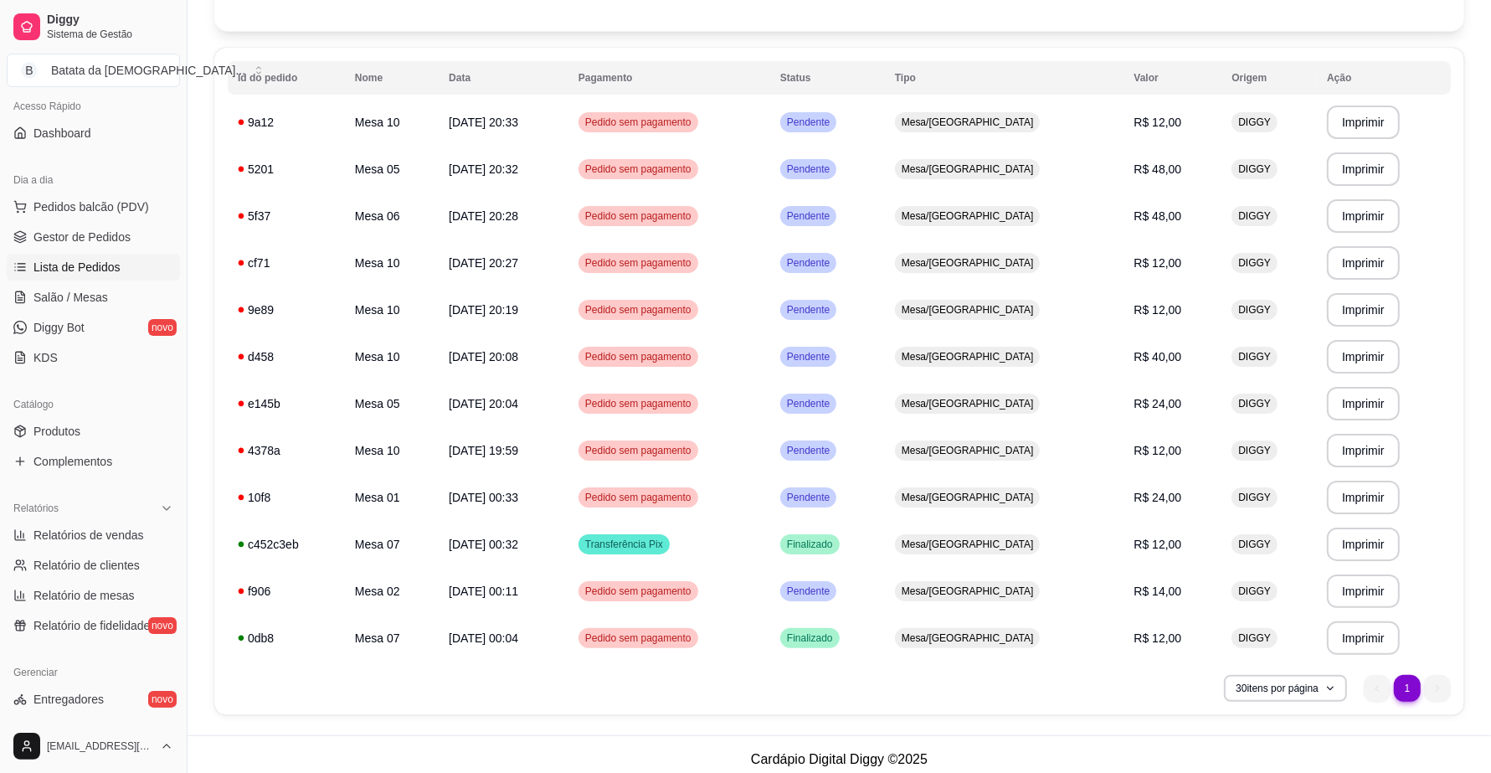
scroll to position [152, 0]
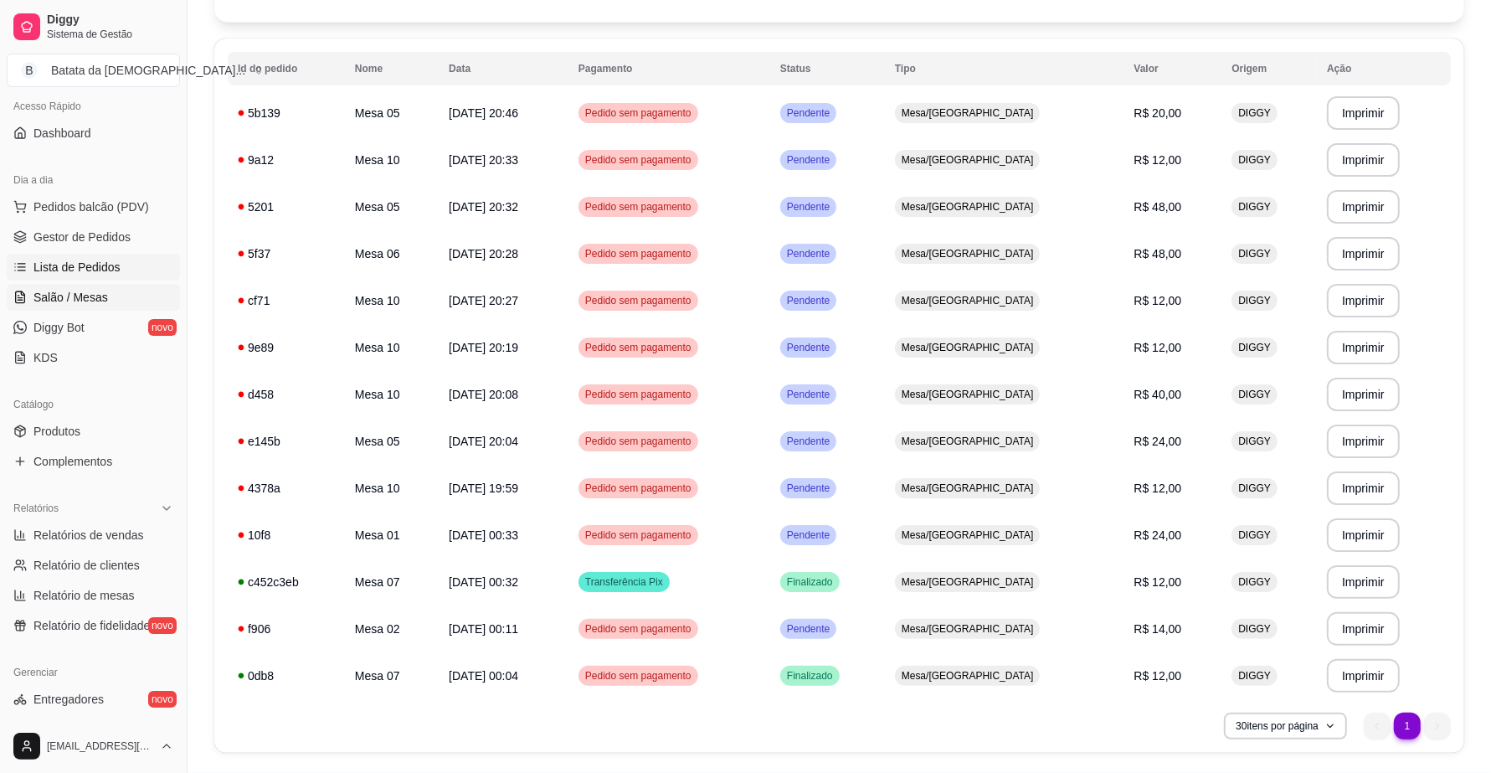
click at [82, 300] on span "Salão / Mesas" at bounding box center [70, 297] width 75 height 17
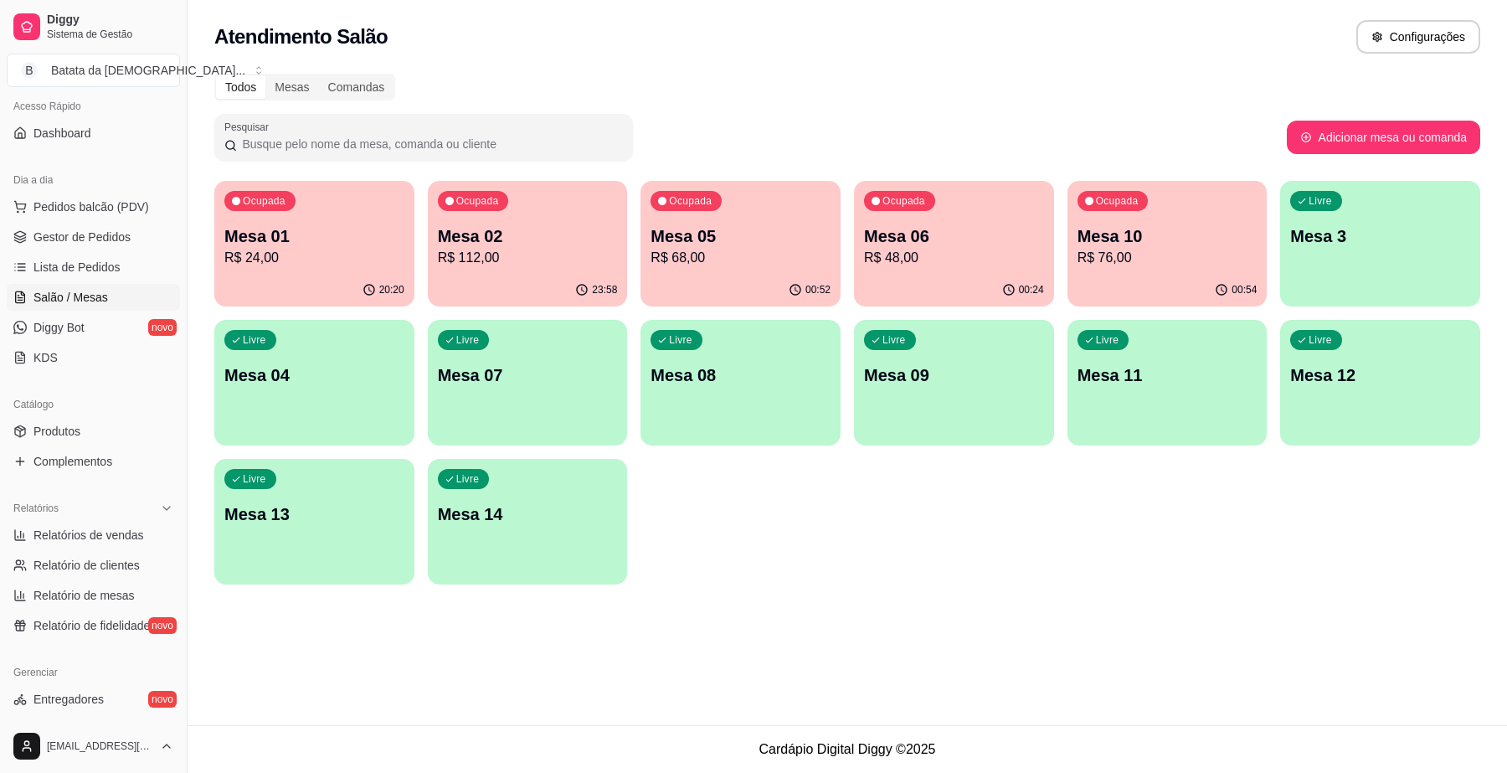
click at [1164, 254] on p "R$ 76,00" at bounding box center [1167, 258] width 180 height 20
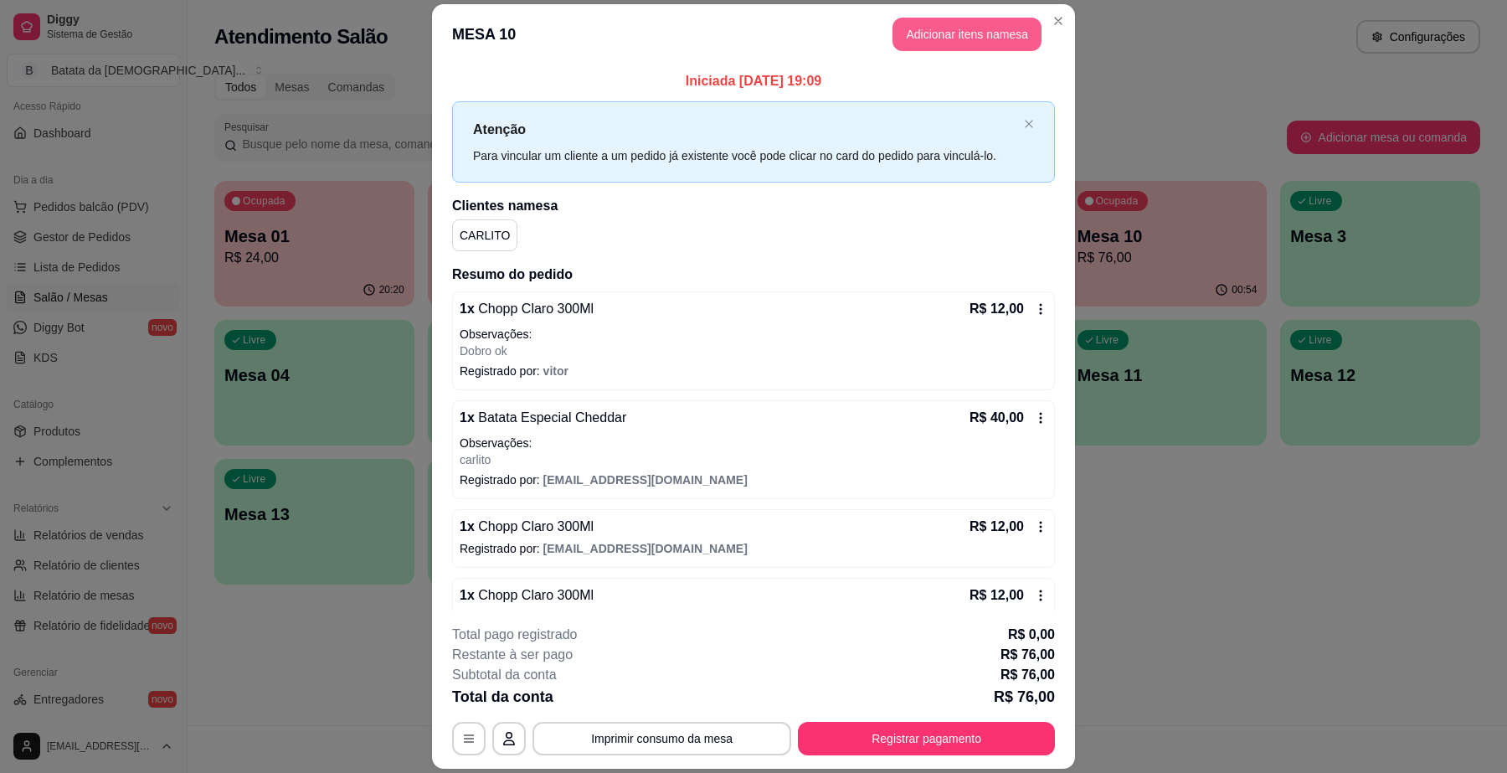
click at [922, 23] on button "Adicionar itens na mesa" at bounding box center [966, 34] width 149 height 33
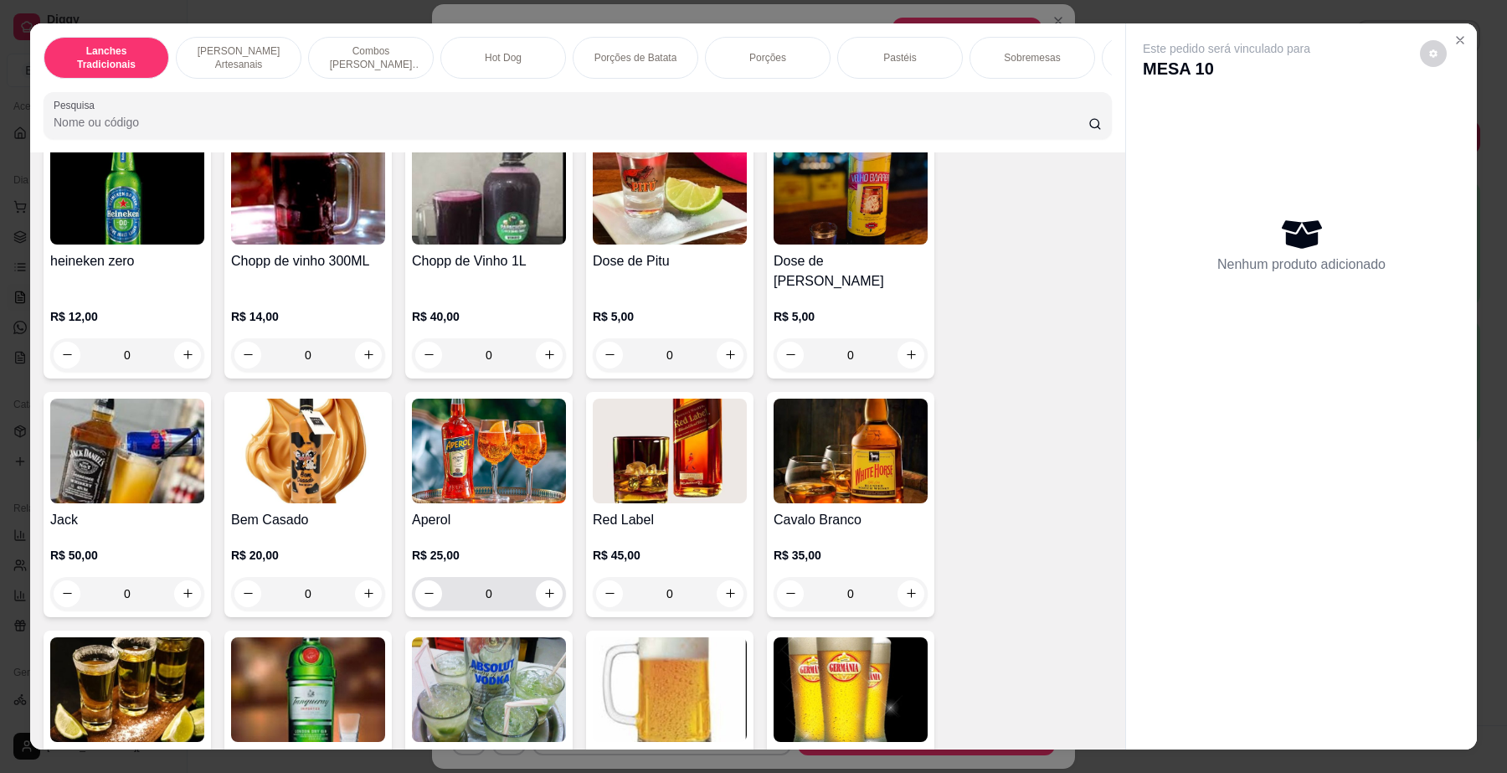
scroll to position [5651, 0]
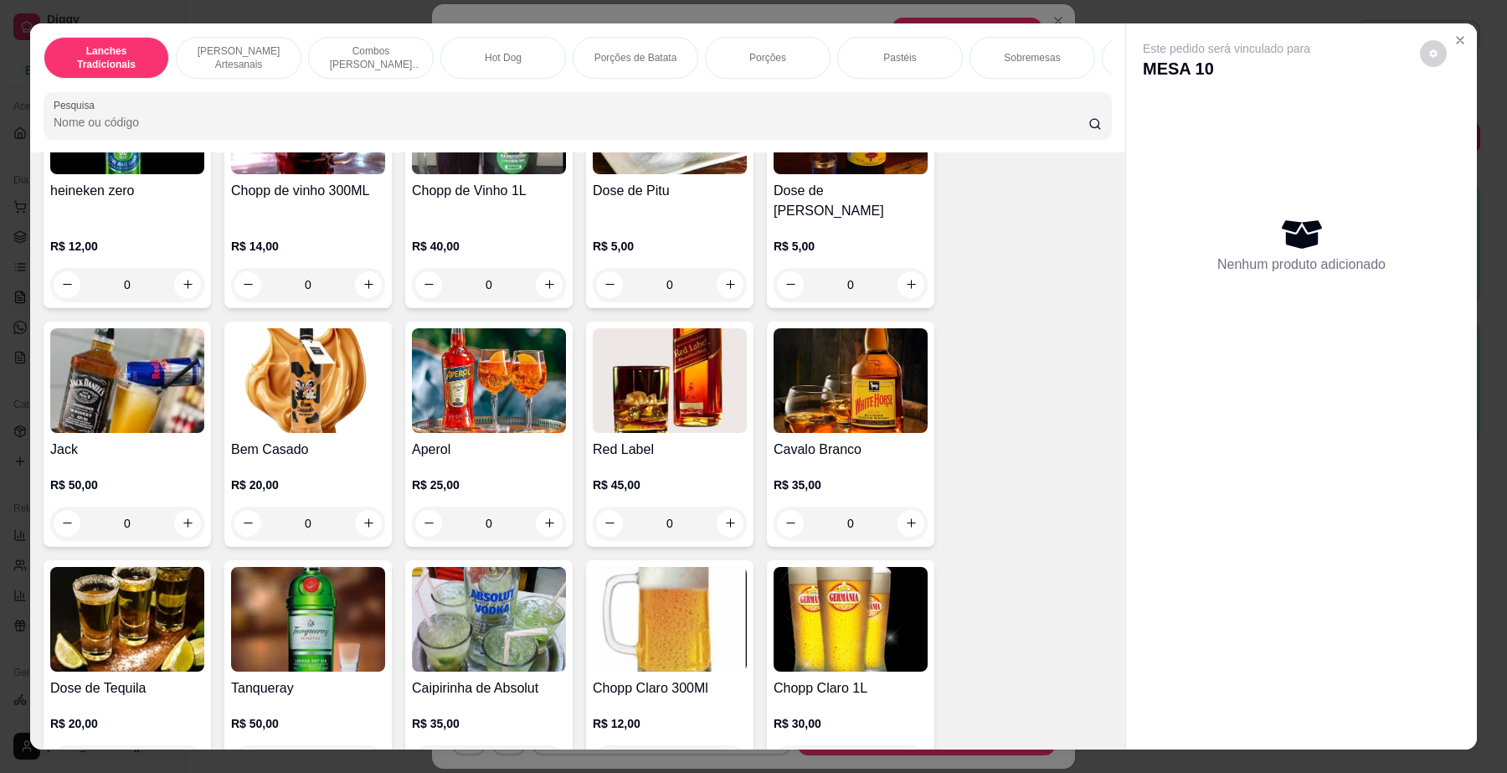
click at [679, 632] on img at bounding box center [670, 619] width 154 height 105
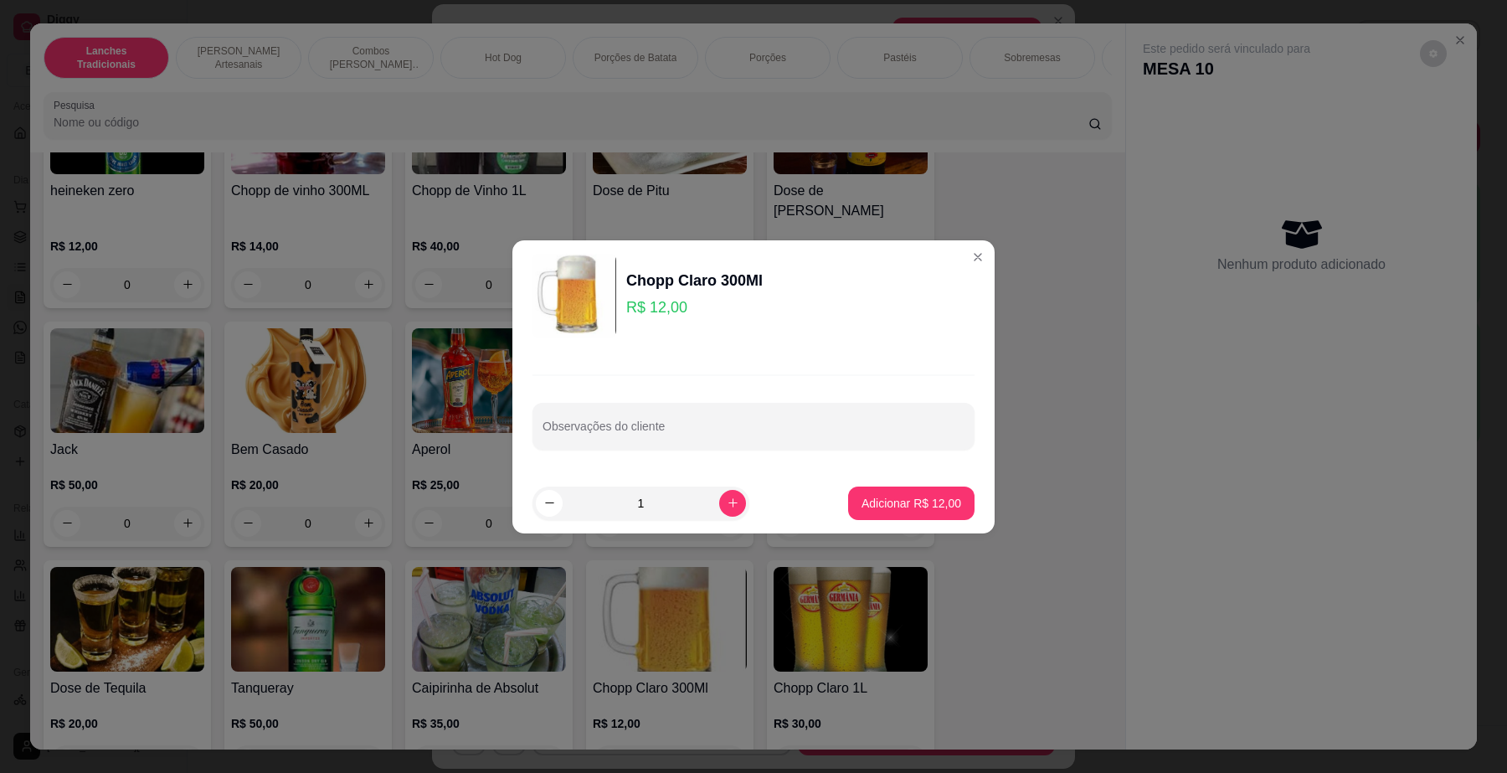
click at [704, 504] on input "1" at bounding box center [641, 502] width 157 height 33
click at [706, 511] on div "1" at bounding box center [641, 502] width 210 height 33
click at [727, 501] on icon "increase-product-quantity" at bounding box center [733, 502] width 13 height 13
type input "2"
click at [886, 502] on p "Adicionar R$ 24,00" at bounding box center [911, 503] width 97 height 16
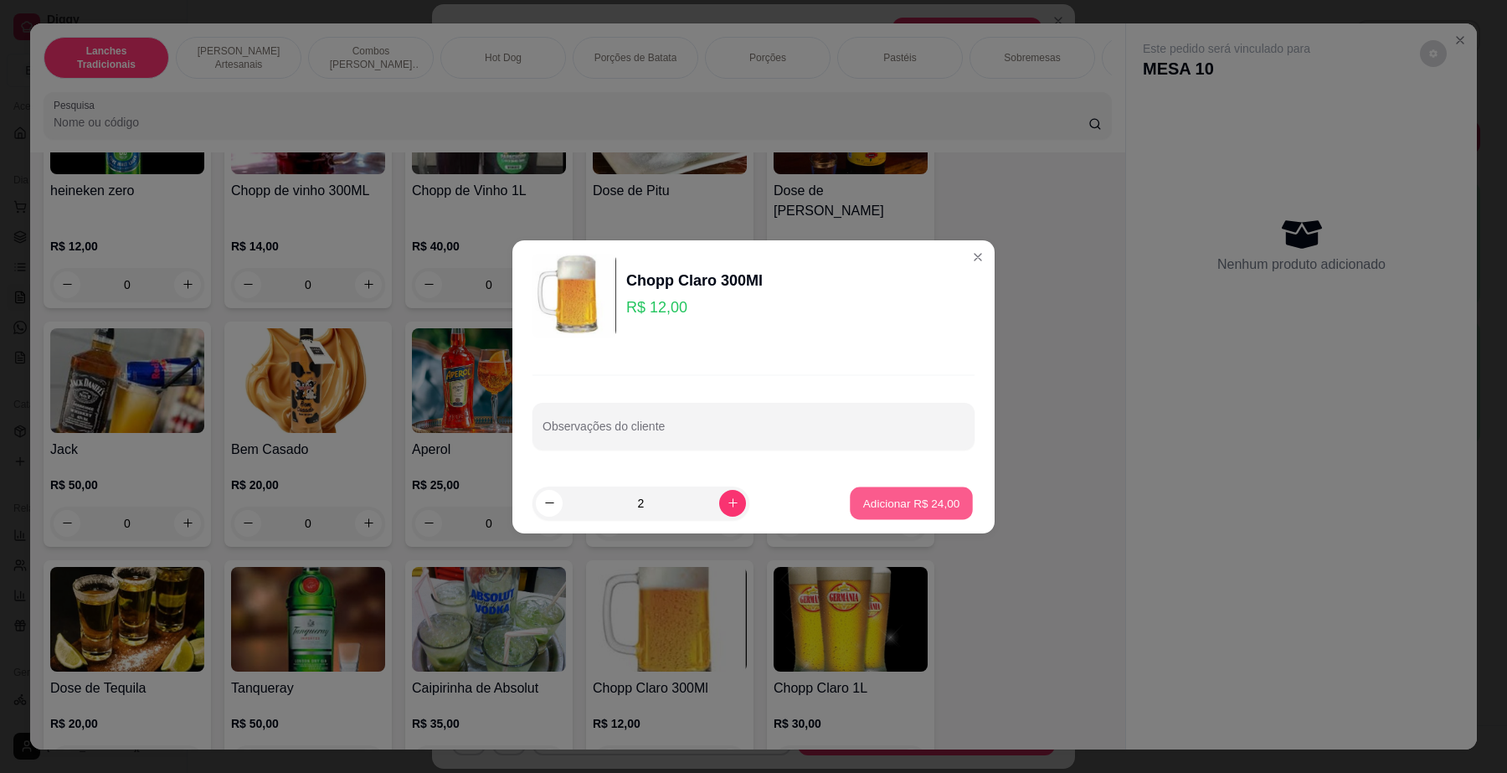
type input "2"
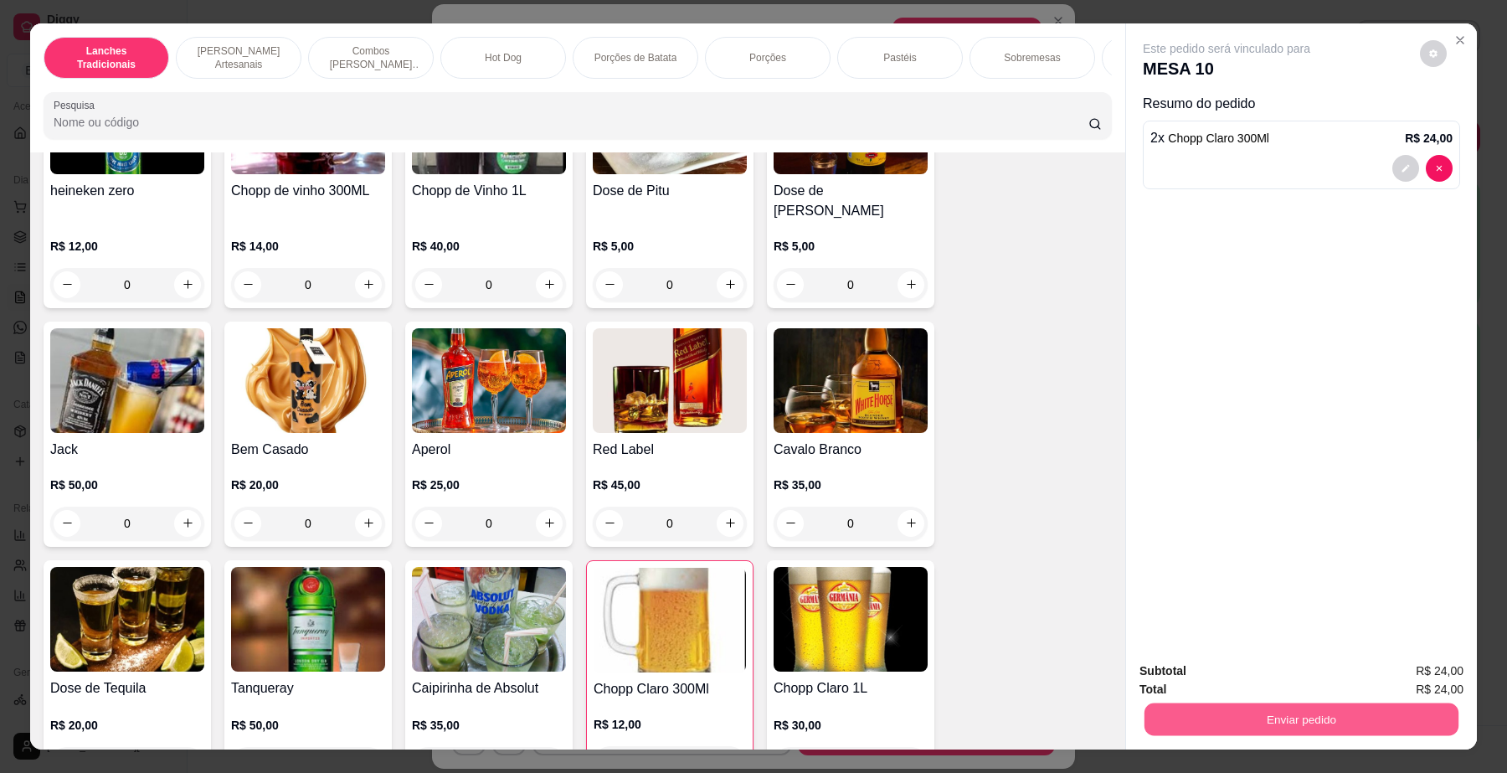
click at [1243, 729] on button "Enviar pedido" at bounding box center [1301, 719] width 314 height 33
click at [1227, 684] on button "Não registrar e enviar pedido" at bounding box center [1245, 679] width 174 height 32
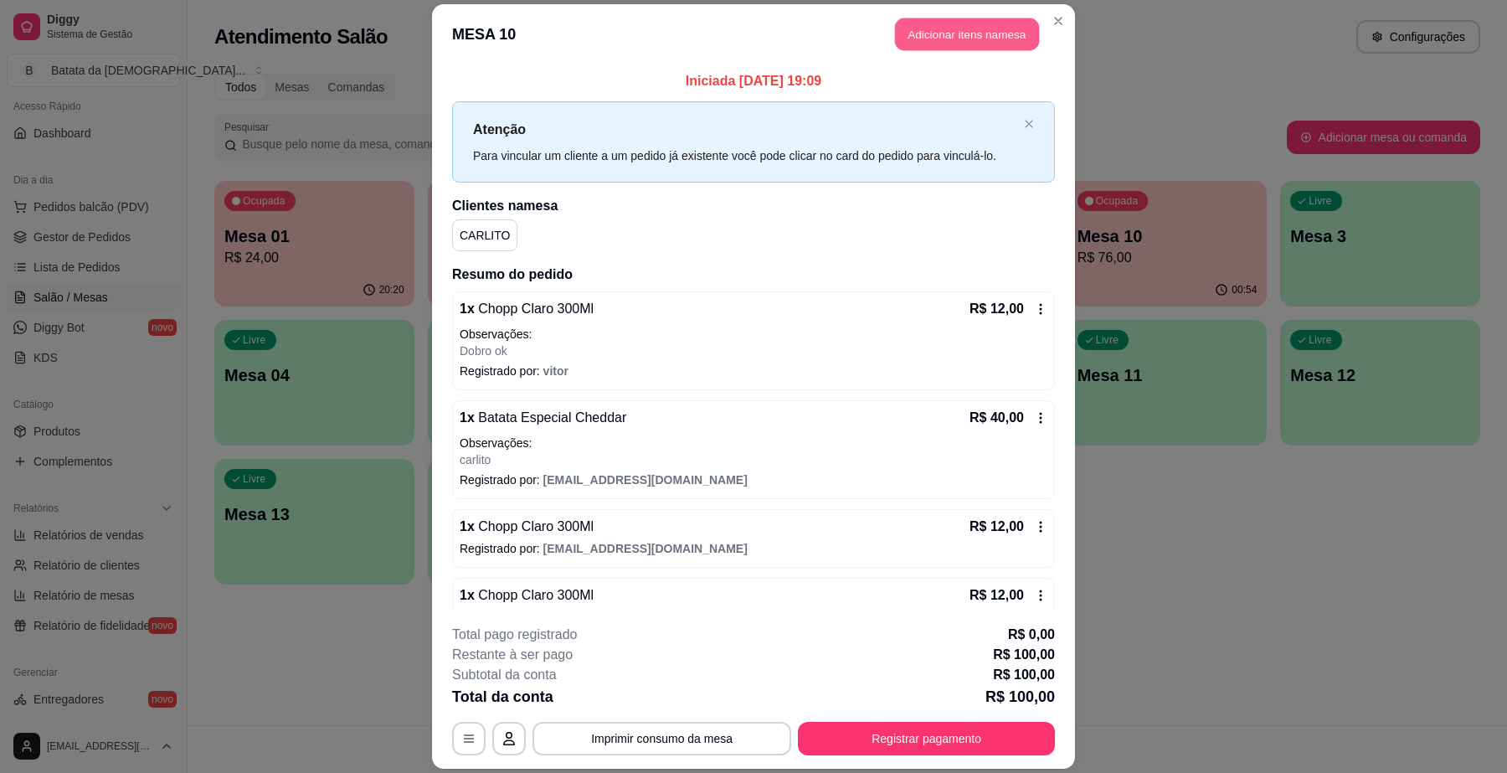
click at [931, 47] on button "Adicionar itens na mesa" at bounding box center [967, 34] width 144 height 33
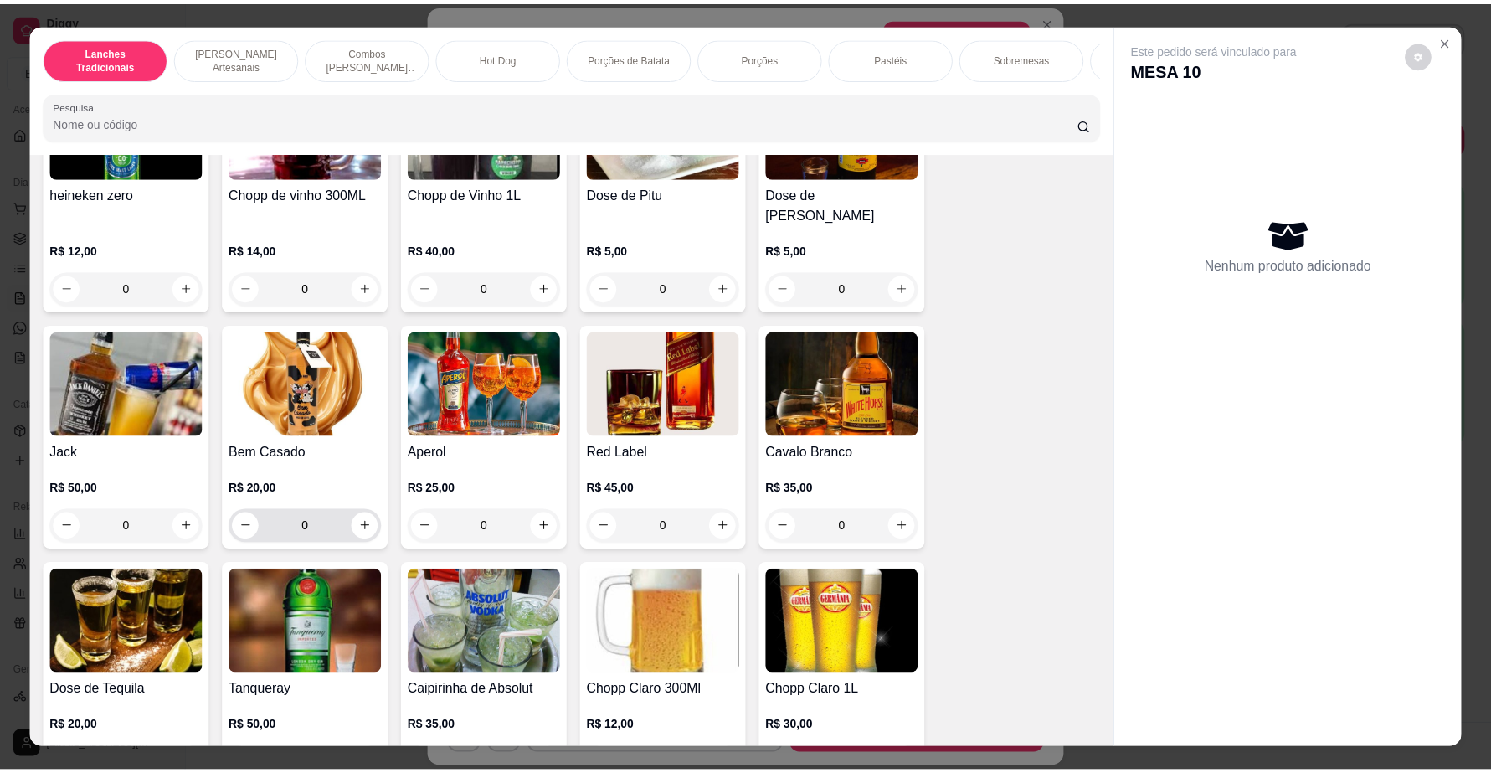
scroll to position [5546, 0]
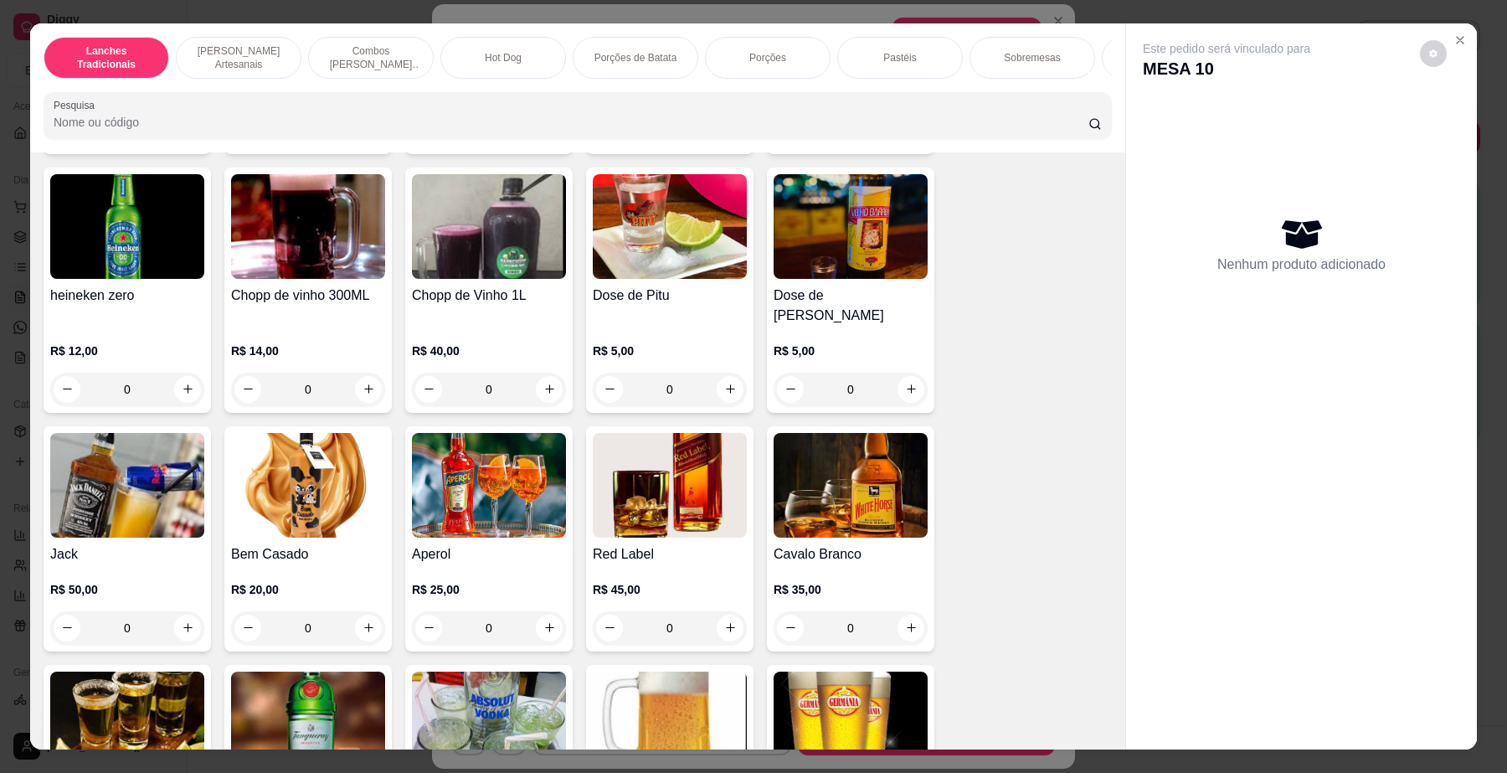
click at [671, 507] on img at bounding box center [670, 485] width 154 height 105
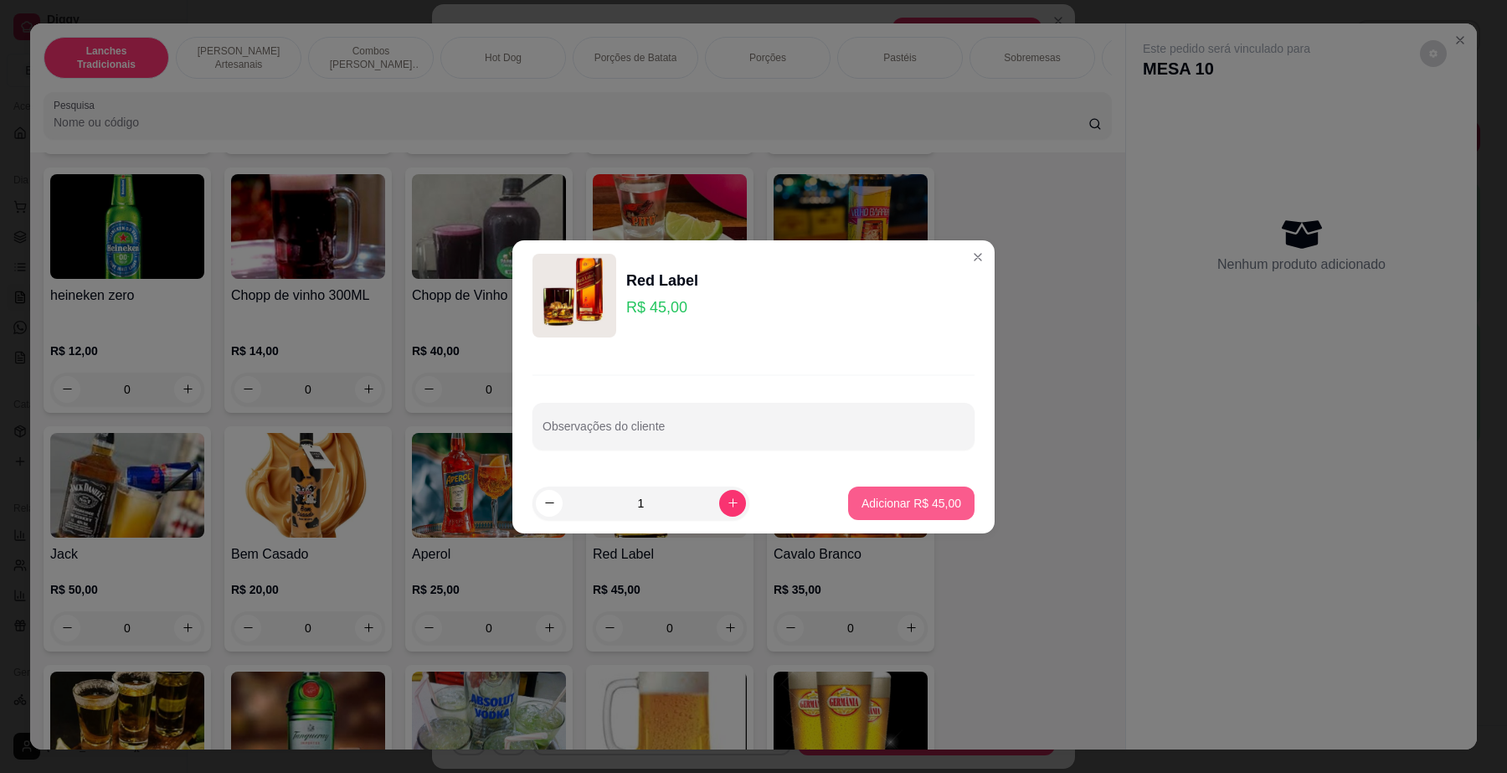
click at [904, 491] on button "Adicionar R$ 45,00" at bounding box center [911, 502] width 126 height 33
type input "1"
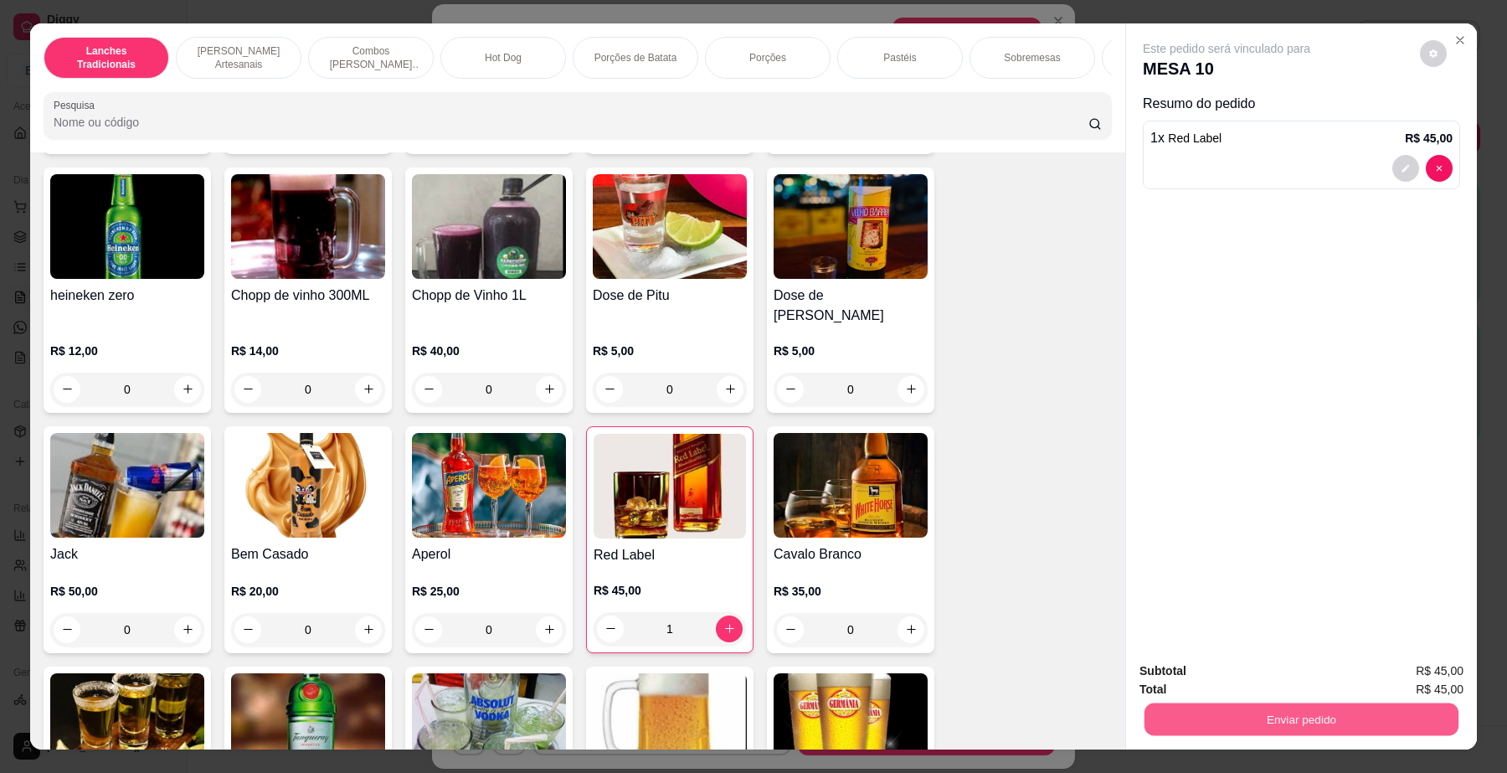
click at [1241, 712] on button "Enviar pedido" at bounding box center [1301, 719] width 314 height 33
click at [1237, 674] on button "Não registrar e enviar pedido" at bounding box center [1245, 679] width 174 height 32
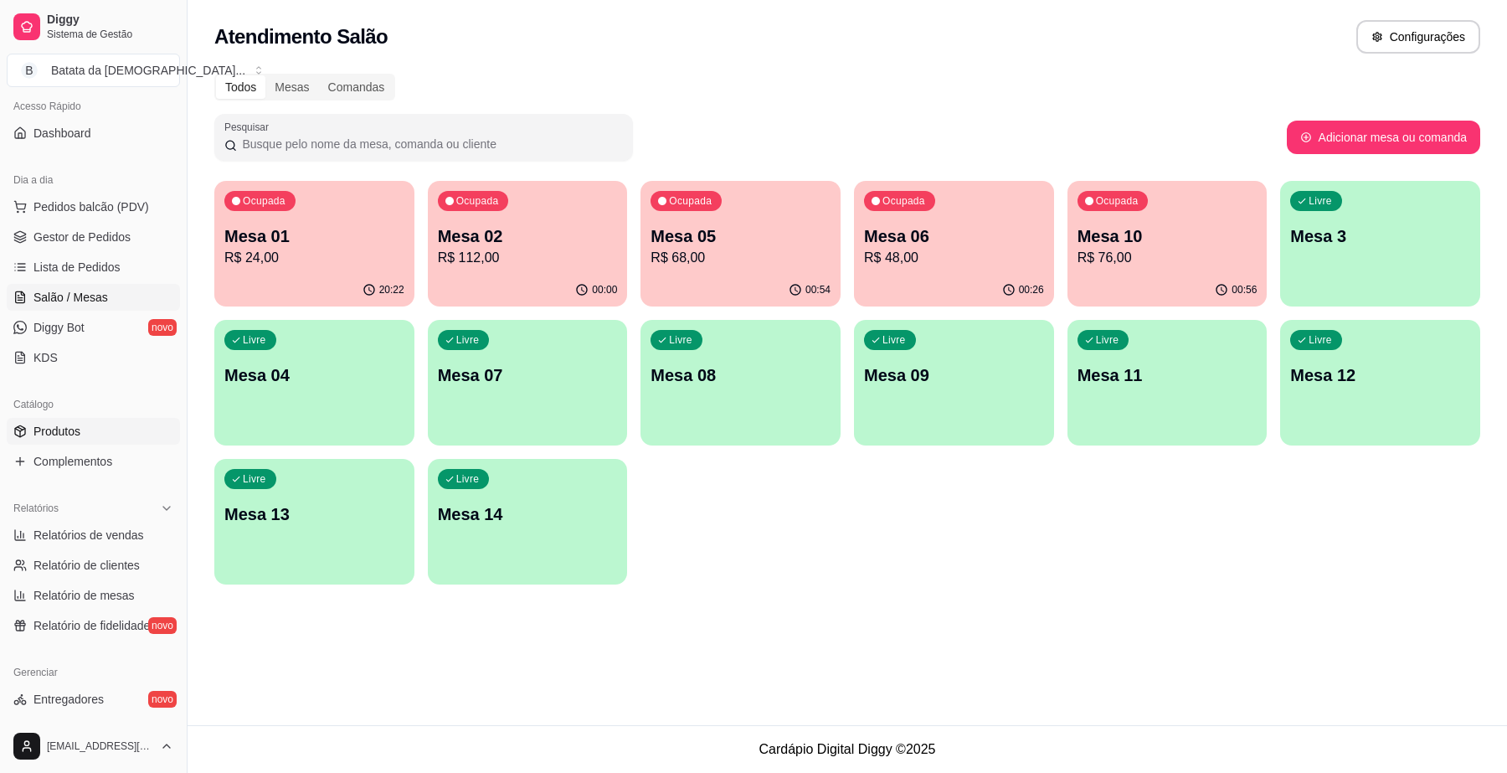
click at [50, 440] on span "Produtos" at bounding box center [56, 431] width 47 height 17
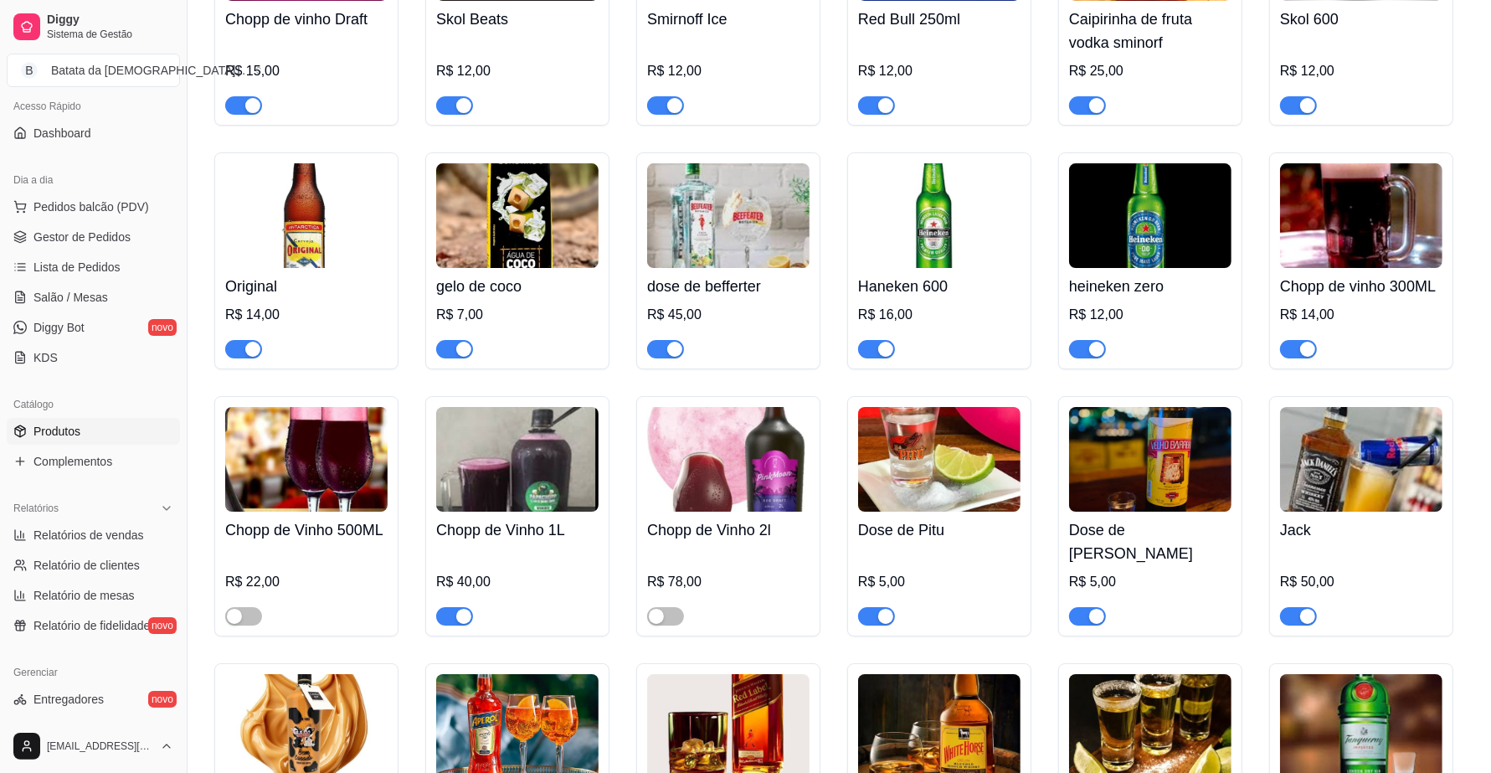
scroll to position [5651, 0]
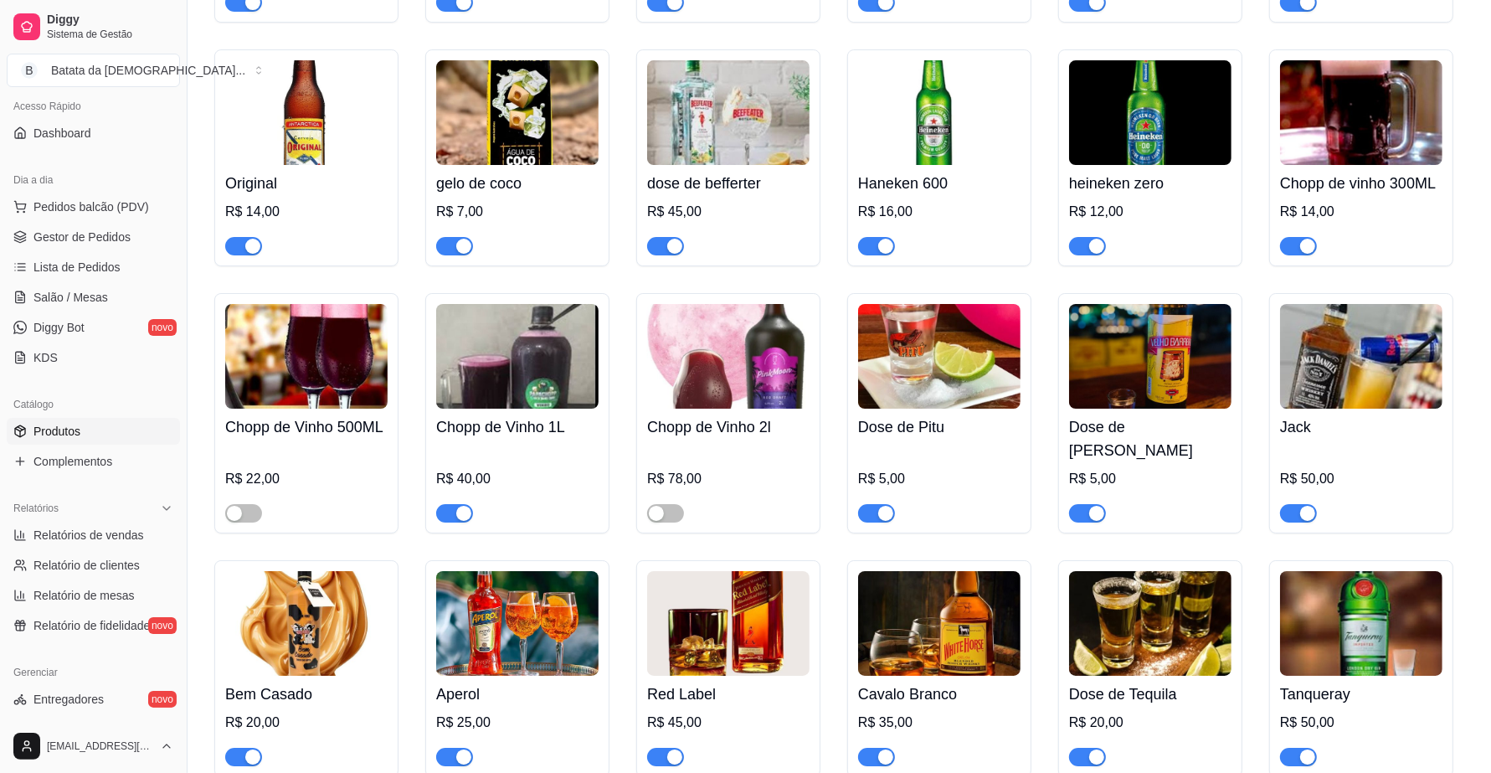
click at [752, 650] on img at bounding box center [728, 623] width 162 height 105
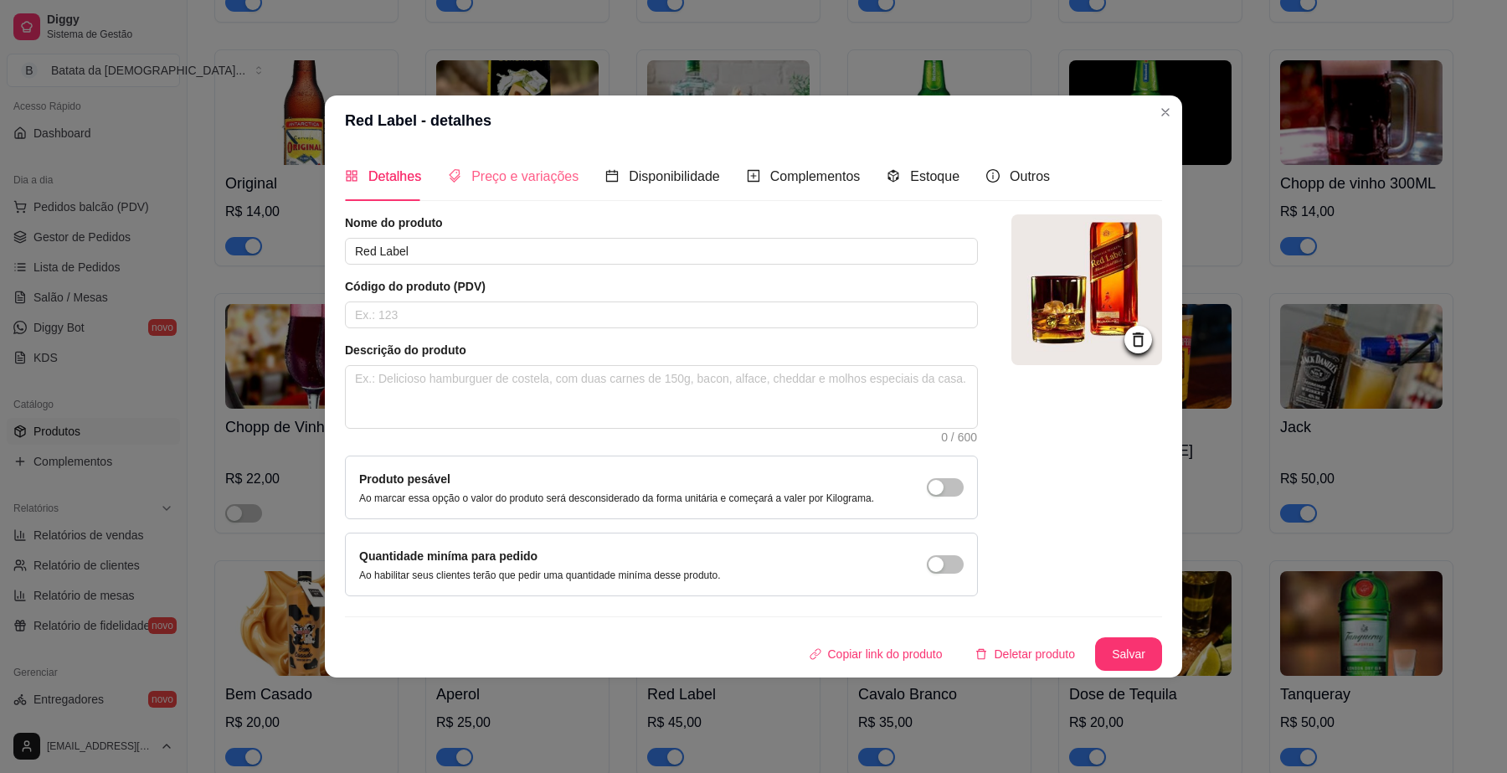
drag, startPoint x: 498, startPoint y: 165, endPoint x: 496, endPoint y: 177, distance: 12.0
click at [498, 167] on div "Preço e variações" at bounding box center [513, 176] width 131 height 48
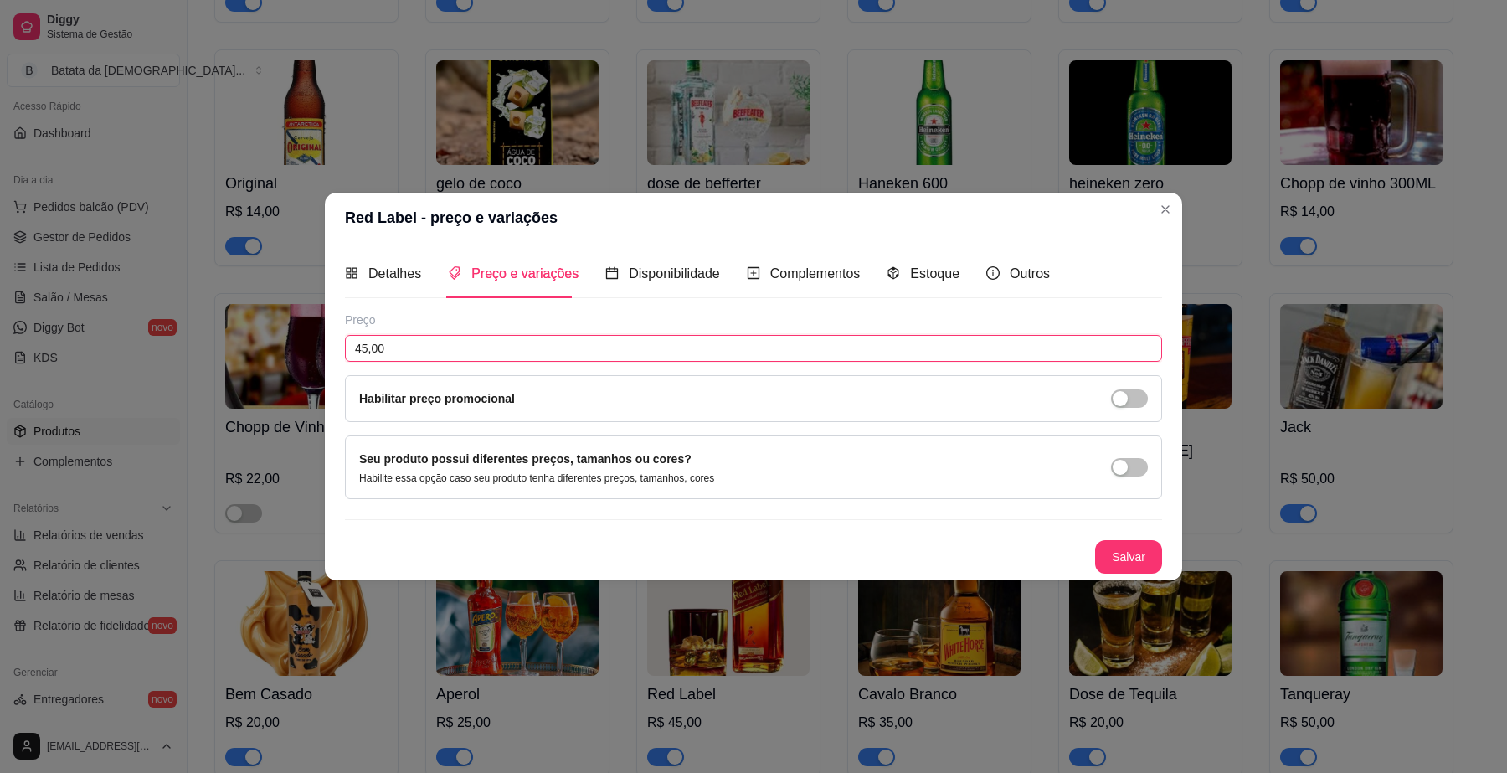
click at [407, 340] on input "45,00" at bounding box center [753, 348] width 817 height 27
type input "40,00"
click at [1122, 569] on button "Salvar" at bounding box center [1128, 556] width 65 height 33
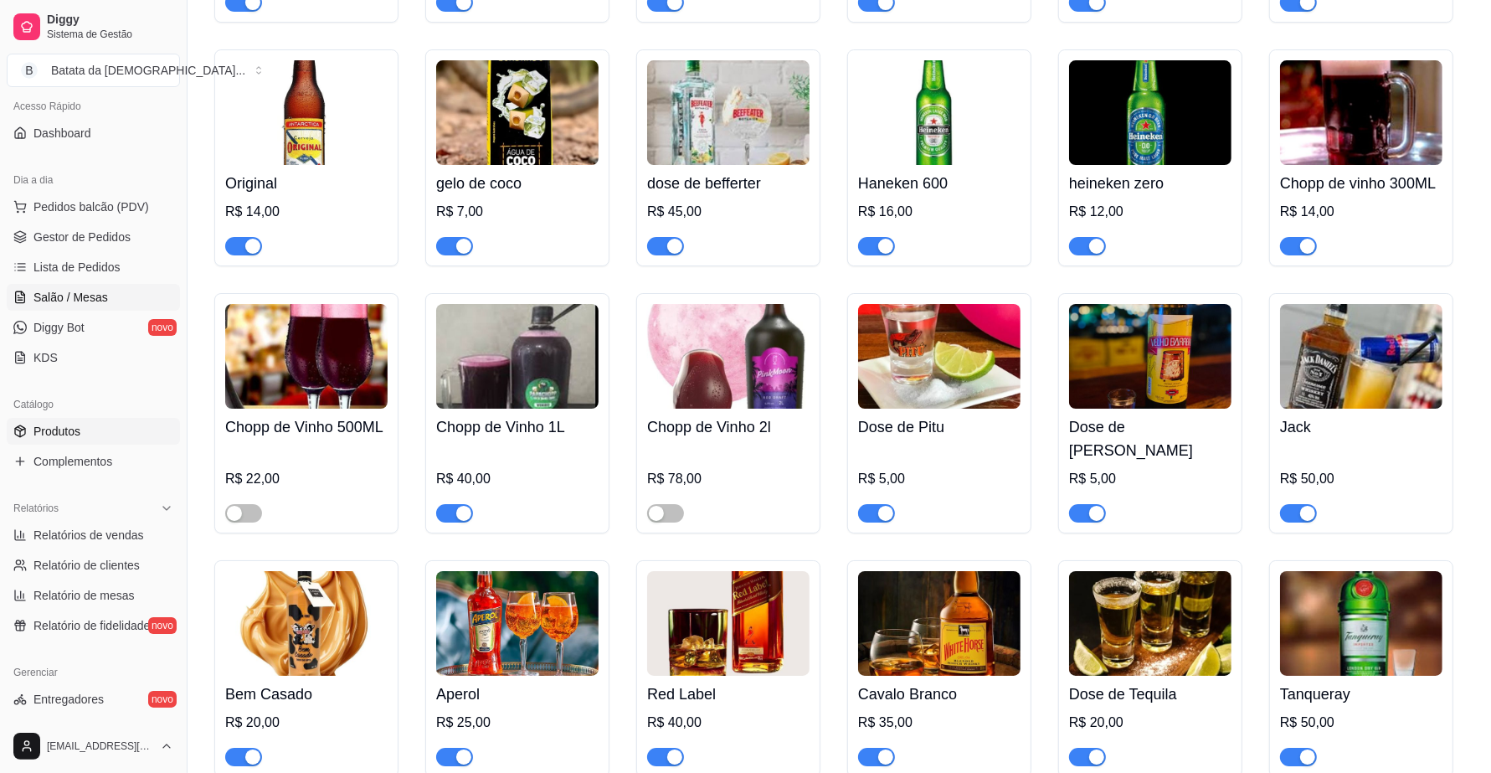
click at [80, 306] on span "Salão / Mesas" at bounding box center [70, 297] width 75 height 17
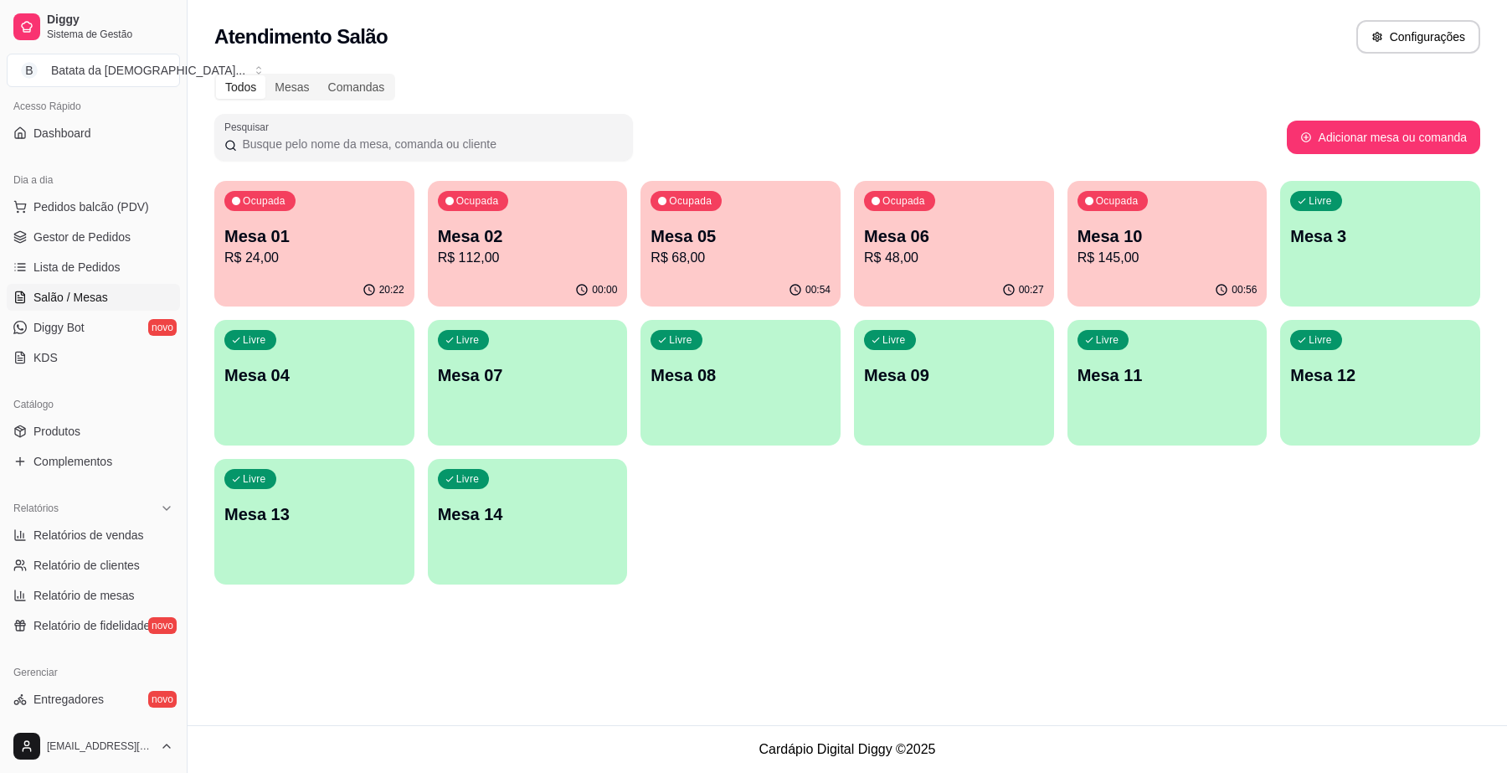
click at [1185, 195] on div "Ocupada Mesa 10 R$ 145,00" at bounding box center [1167, 227] width 200 height 93
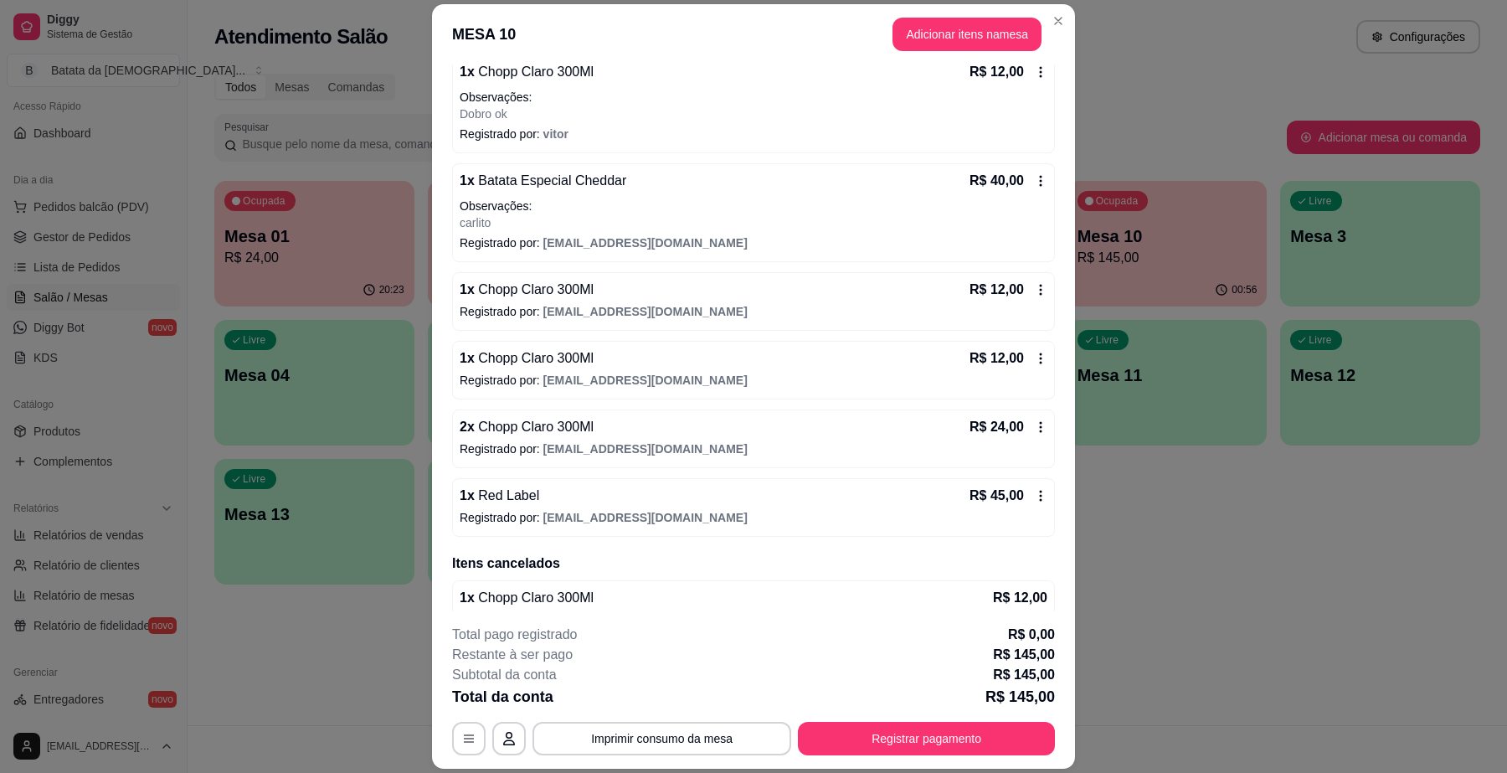
scroll to position [306, 0]
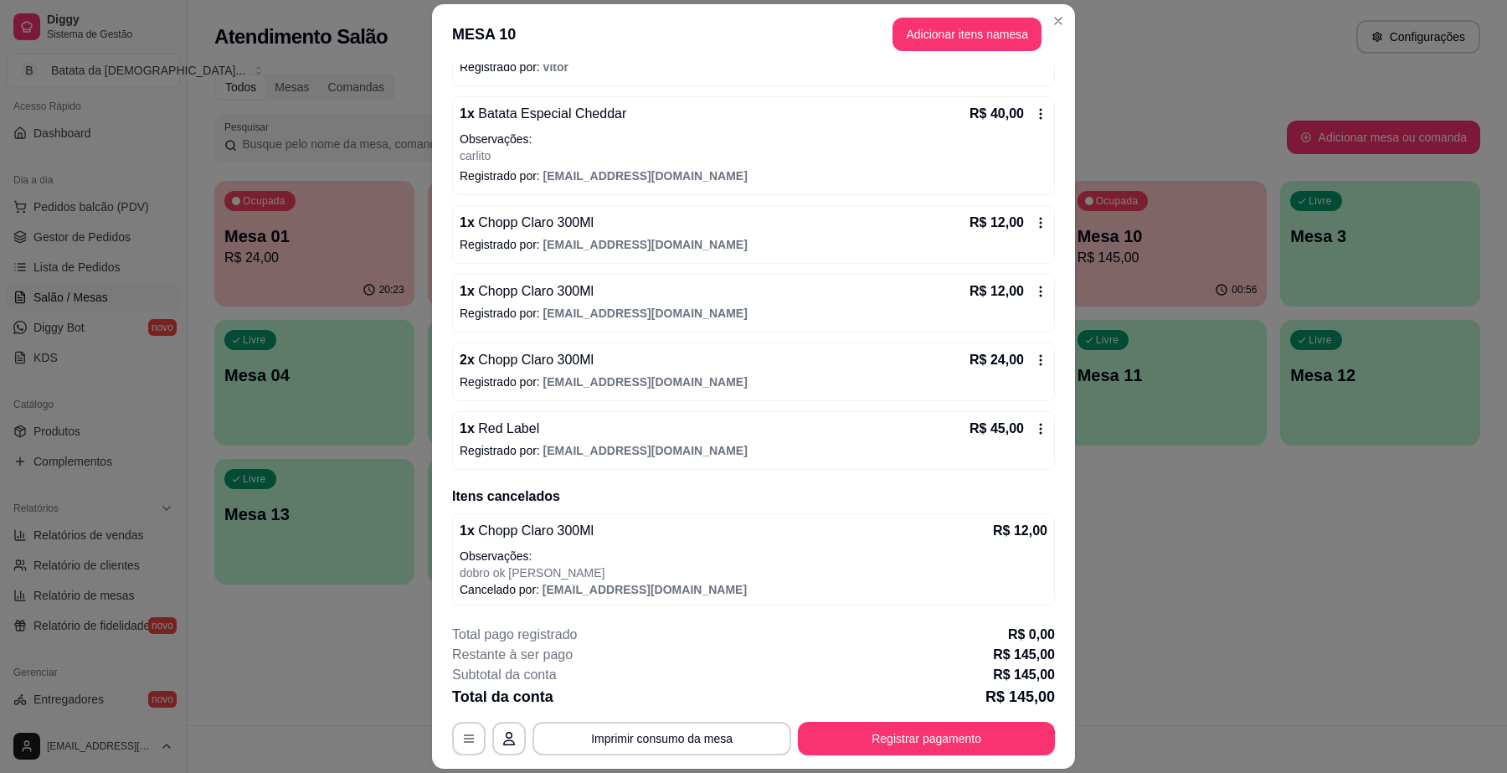
click at [1009, 427] on div "R$ 45,00" at bounding box center [1008, 429] width 78 height 20
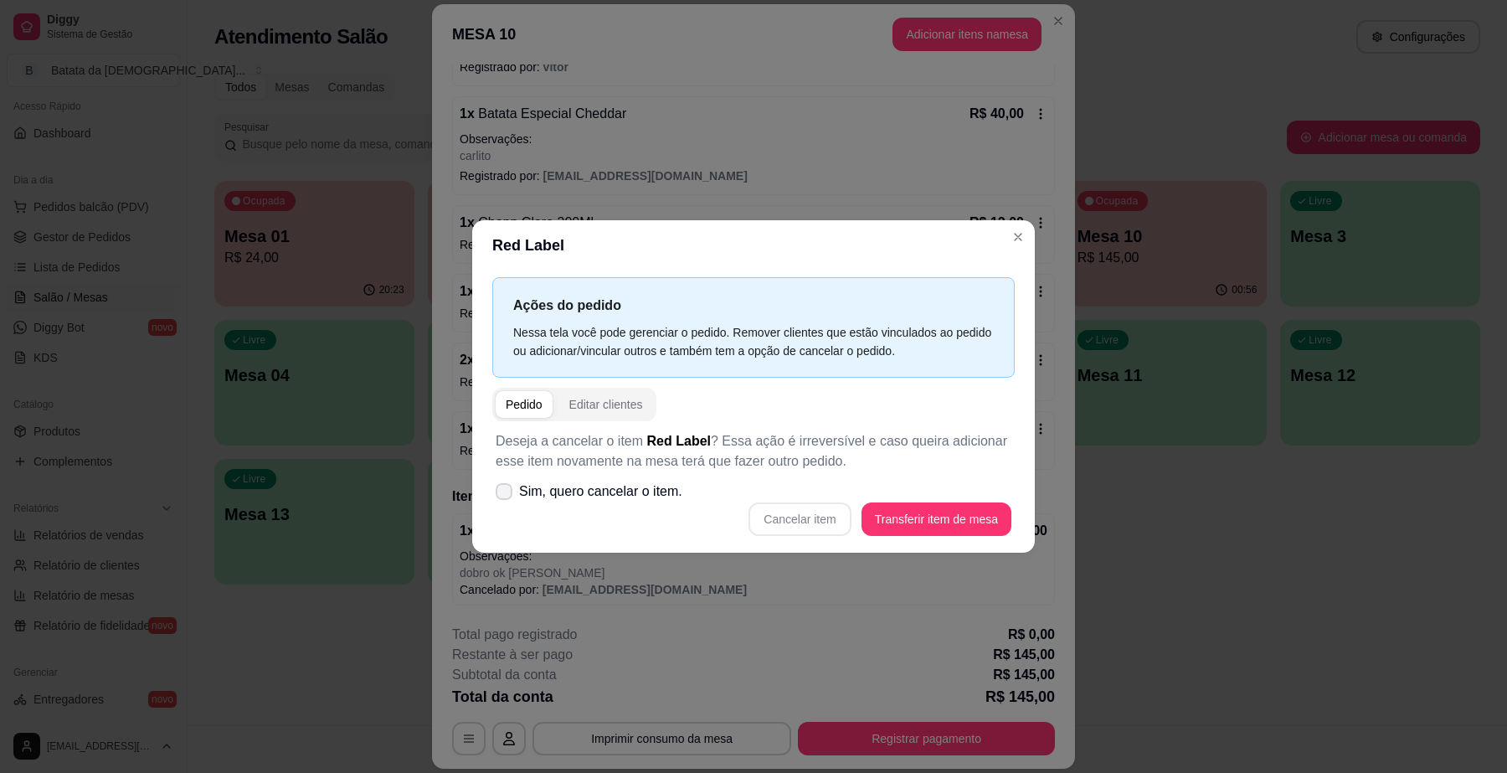
click at [591, 486] on span "Sim, quero cancelar o item." at bounding box center [600, 491] width 163 height 20
click at [506, 494] on input "Sim, quero cancelar o item." at bounding box center [500, 499] width 11 height 11
checkbox input "true"
click at [806, 520] on button "Cancelar item" at bounding box center [800, 518] width 100 height 33
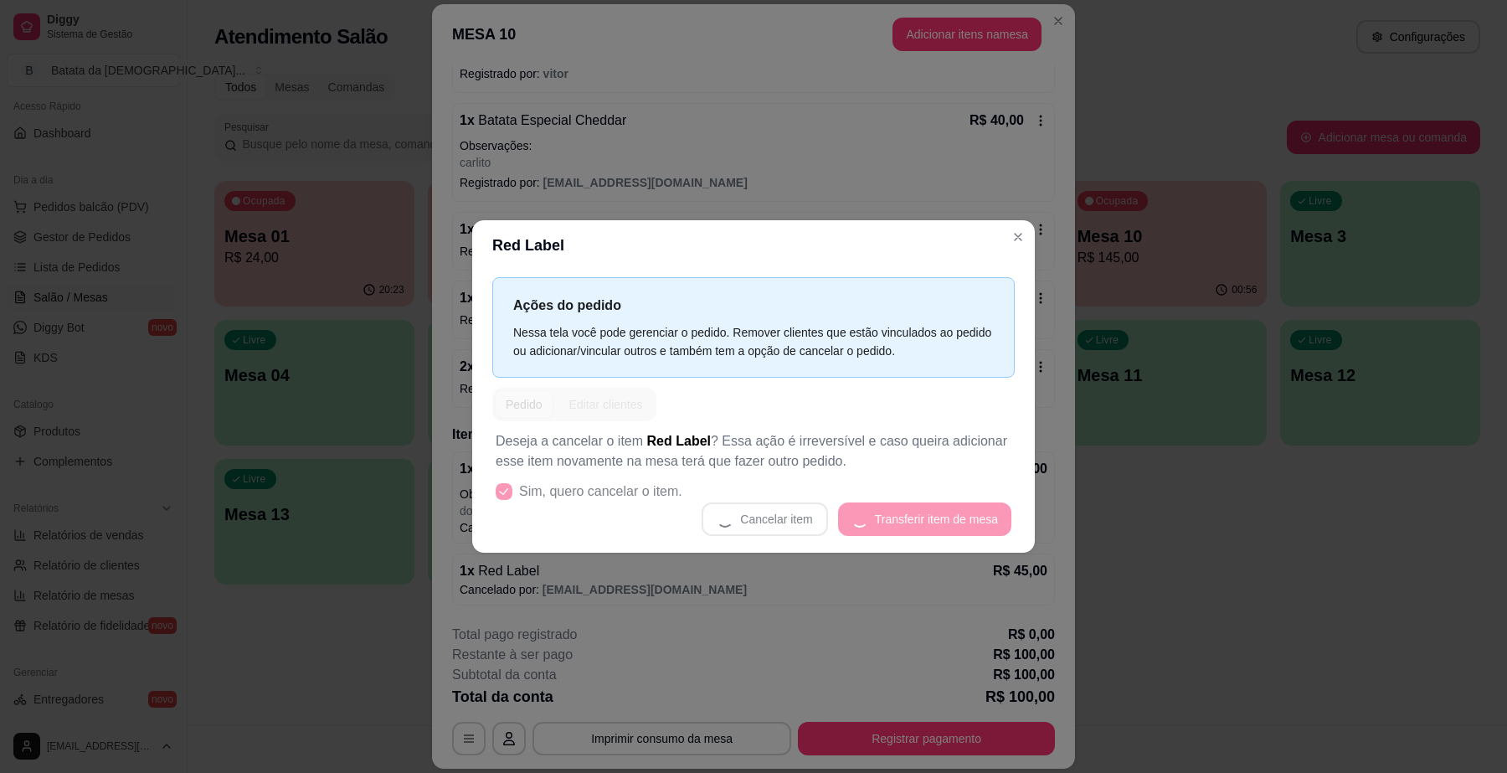
scroll to position [299, 0]
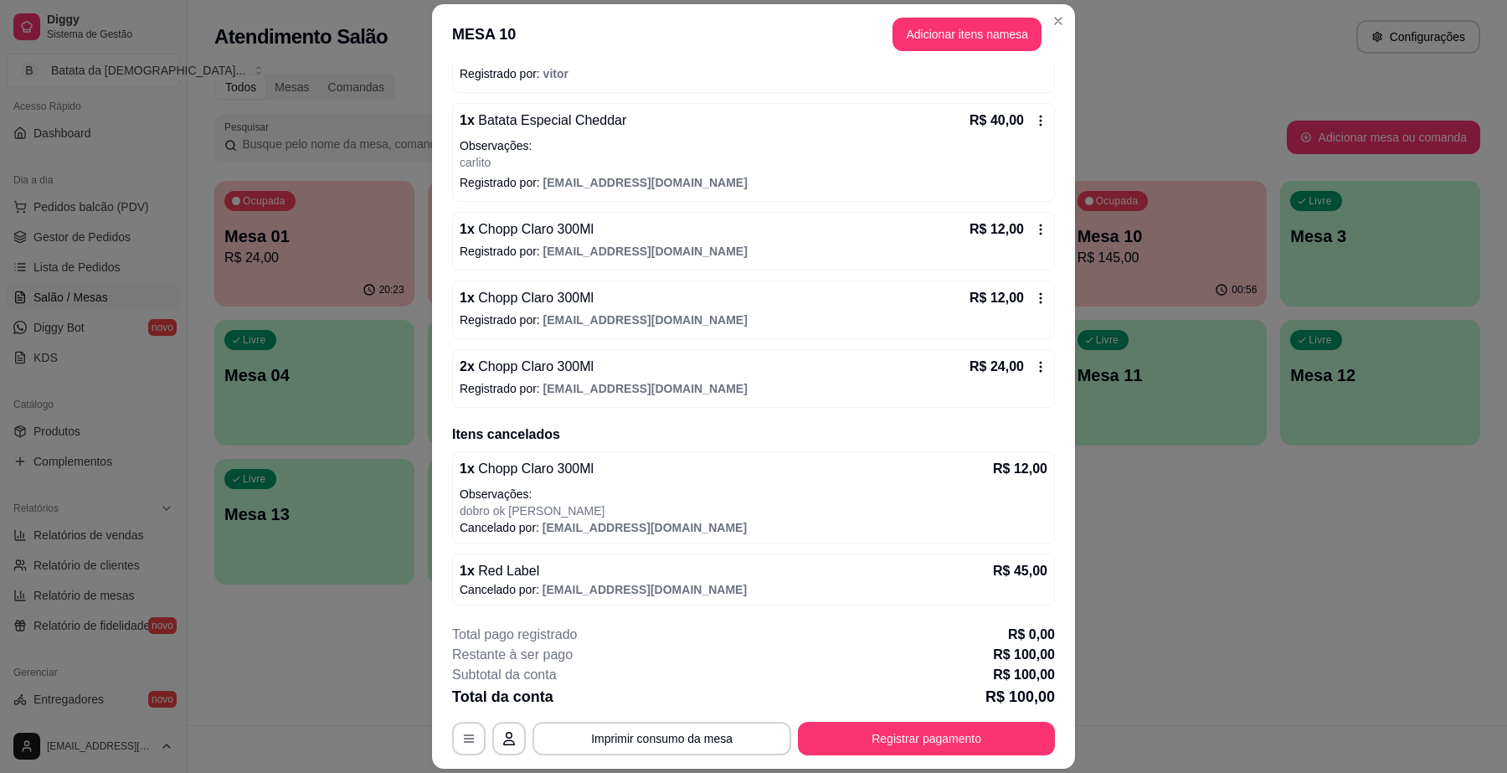
click at [992, 56] on header "MESA 10 Adicionar itens na mesa" at bounding box center [753, 34] width 643 height 60
click at [989, 52] on header "MESA 10 Adicionar itens na mesa" at bounding box center [753, 34] width 643 height 60
click at [976, 43] on button "Adicionar itens na mesa" at bounding box center [966, 34] width 149 height 33
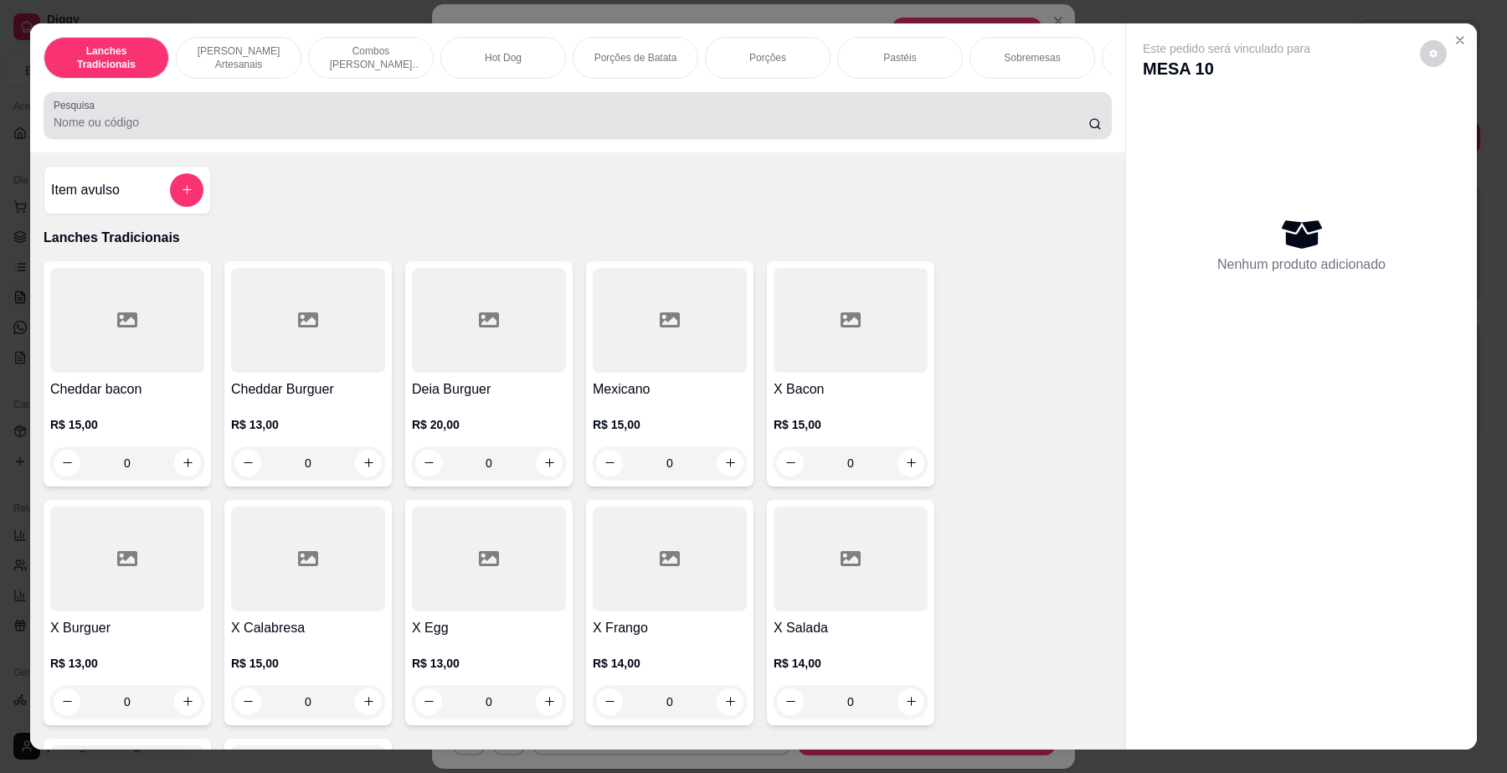
click at [90, 131] on input "Pesquisa" at bounding box center [571, 122] width 1035 height 17
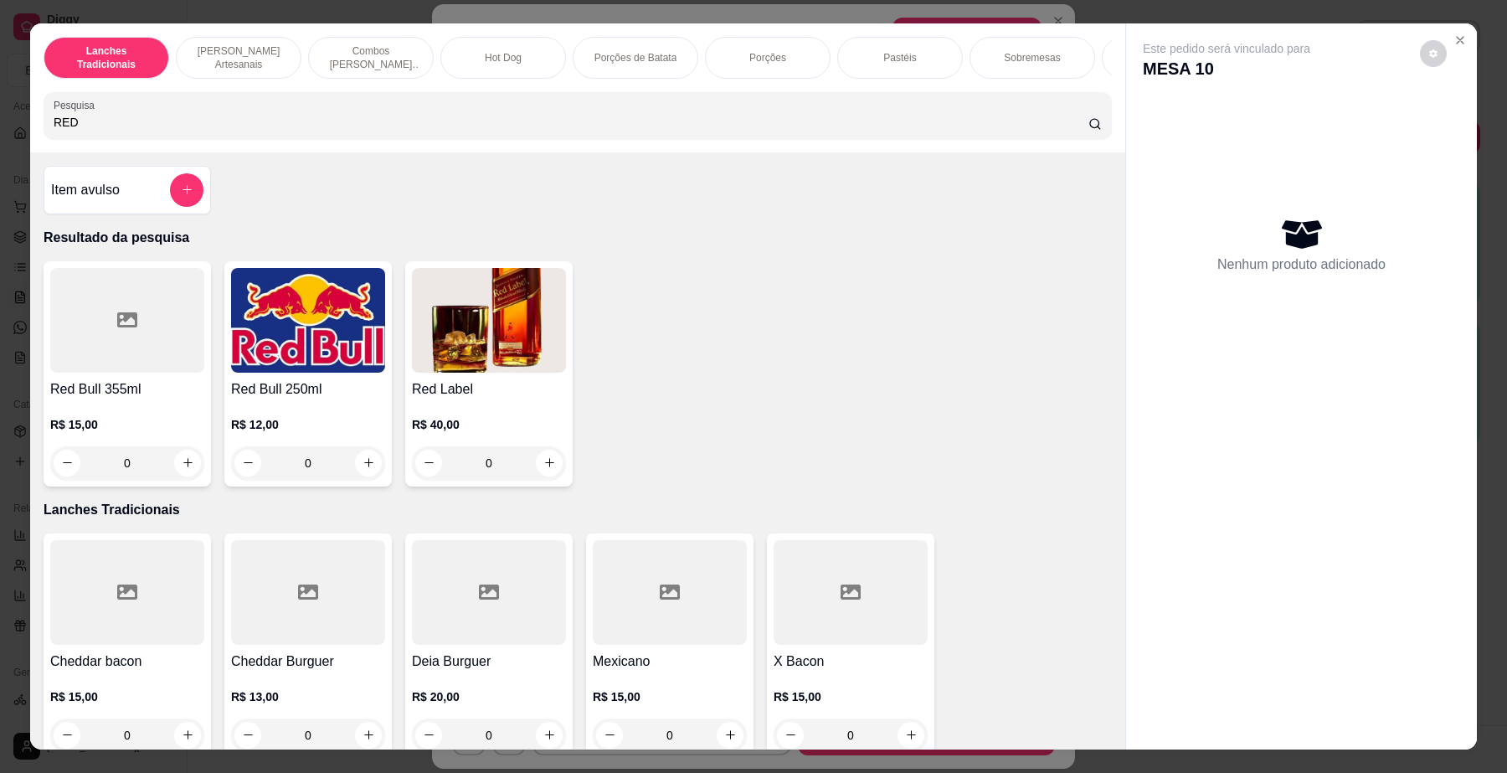
type input "RED"
click at [492, 399] on h4 "Red Label" at bounding box center [489, 389] width 154 height 20
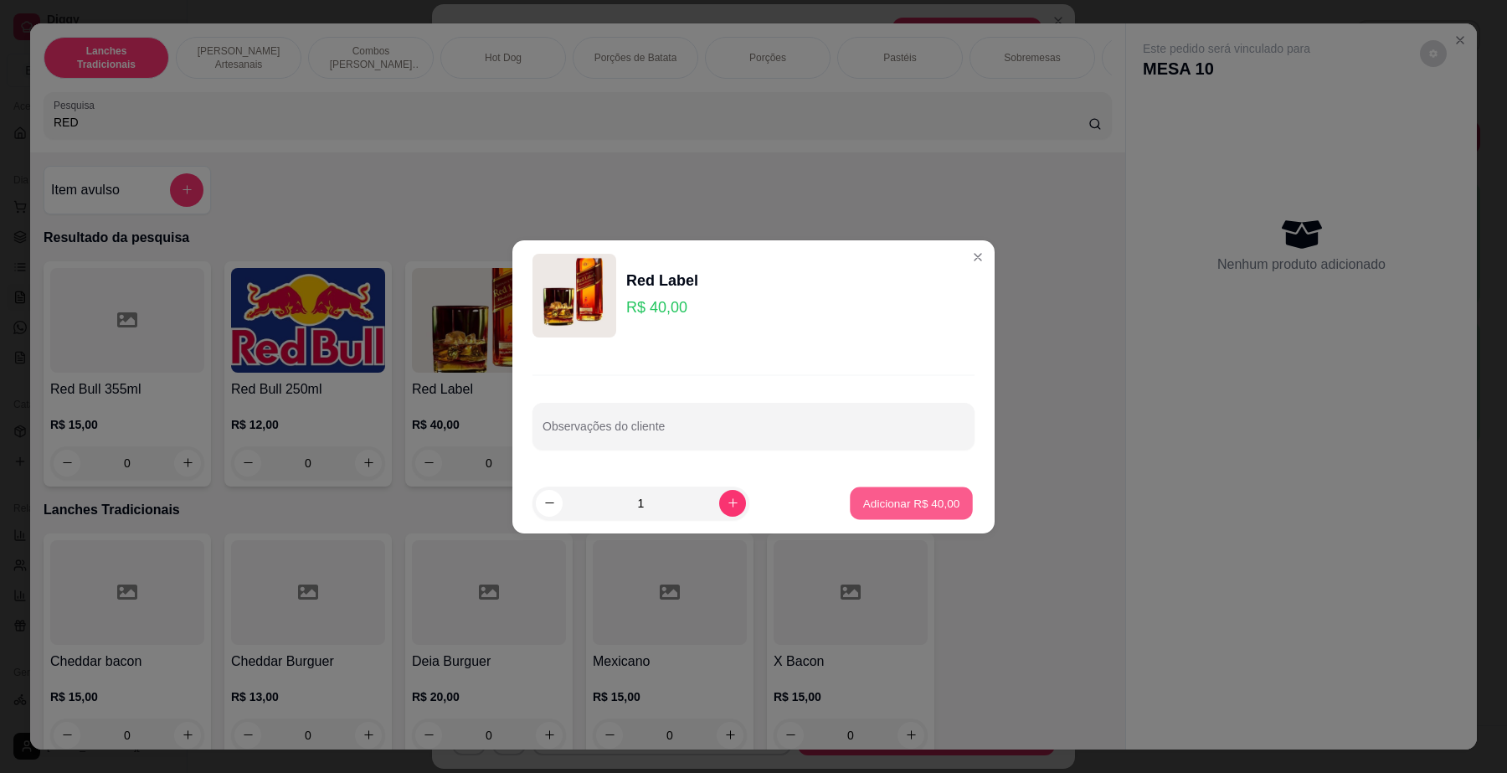
click at [900, 507] on p "Adicionar R$ 40,00" at bounding box center [911, 503] width 97 height 16
type input "1"
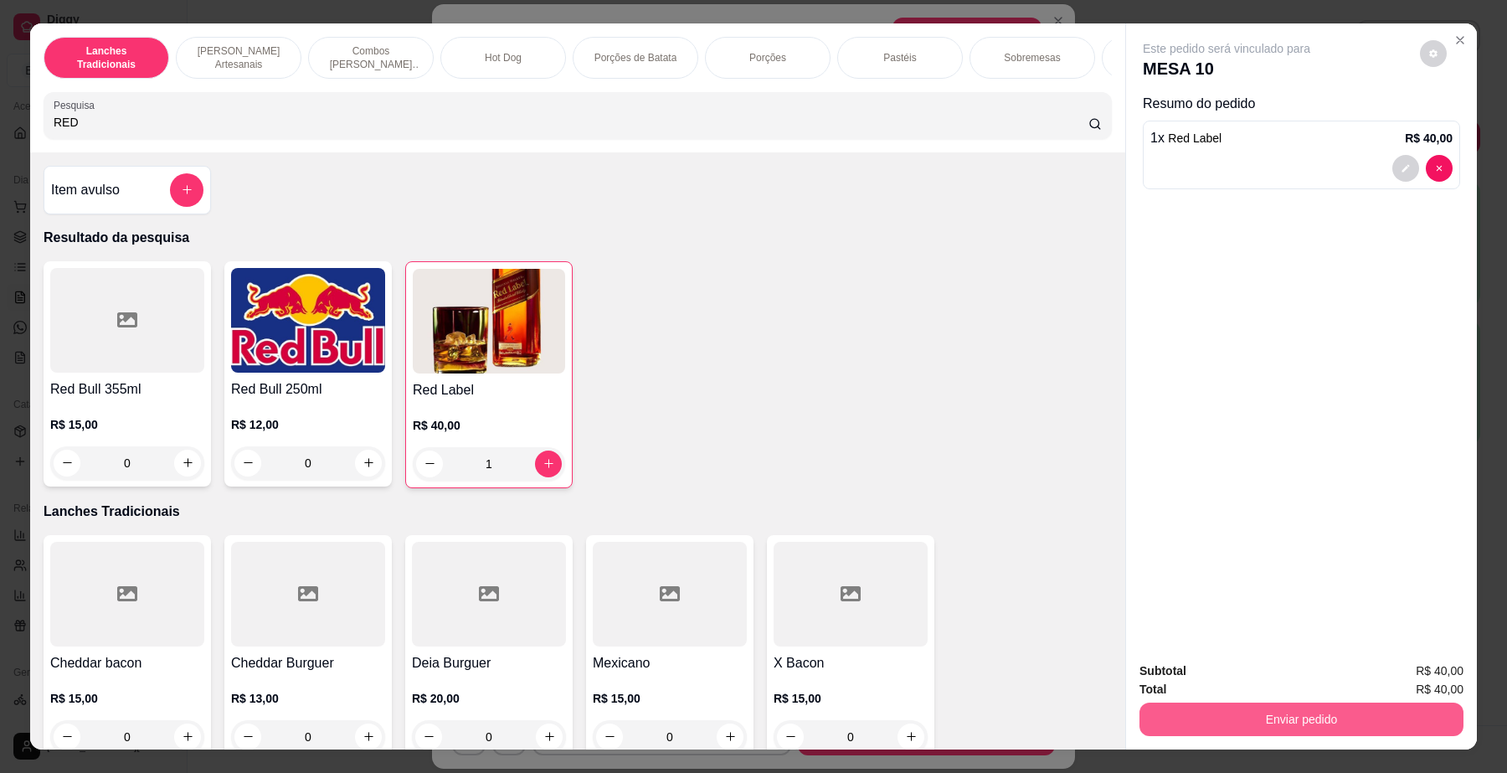
click at [1275, 720] on button "Enviar pedido" at bounding box center [1301, 718] width 324 height 33
click at [1257, 678] on button "Não registrar e enviar pedido" at bounding box center [1244, 678] width 169 height 31
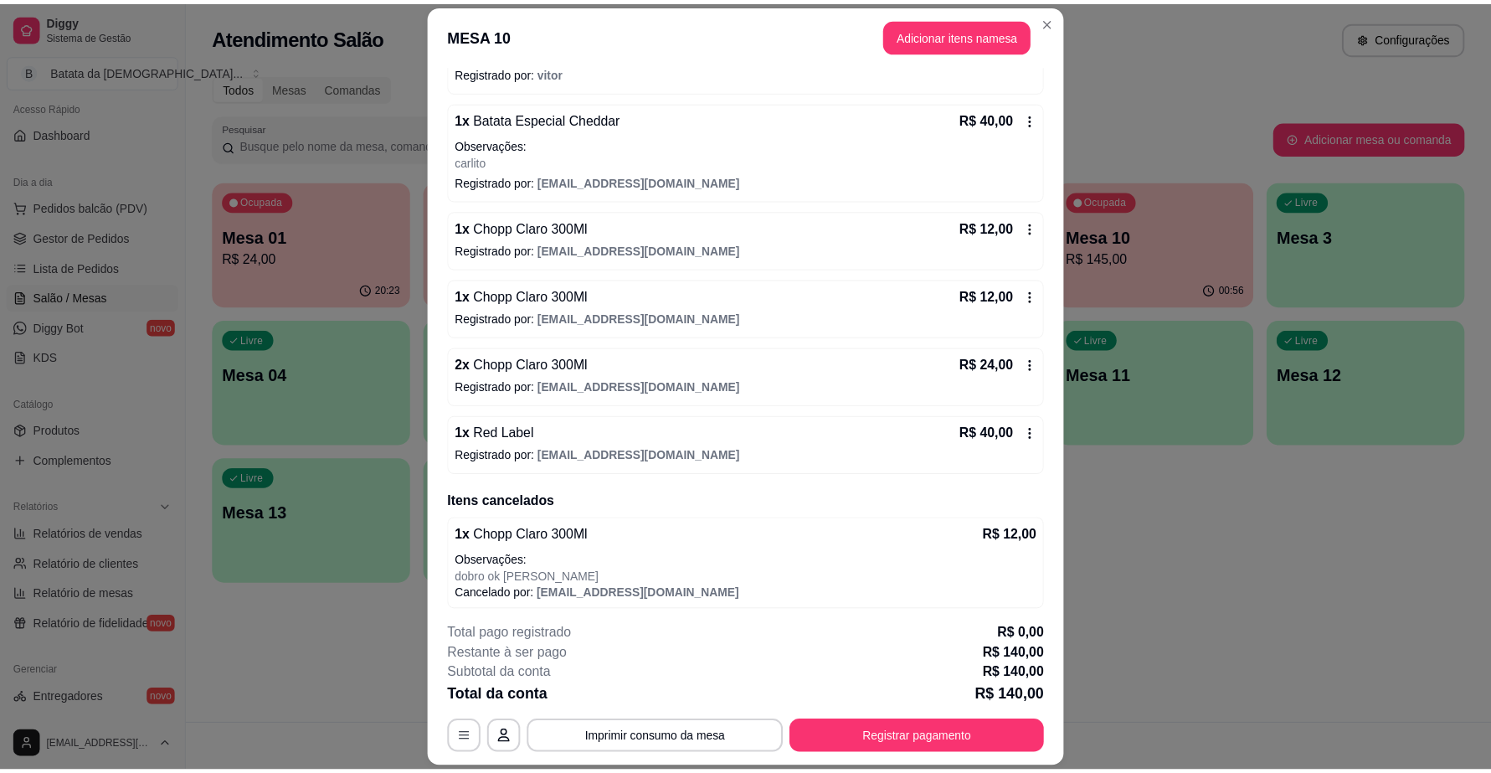
scroll to position [306, 0]
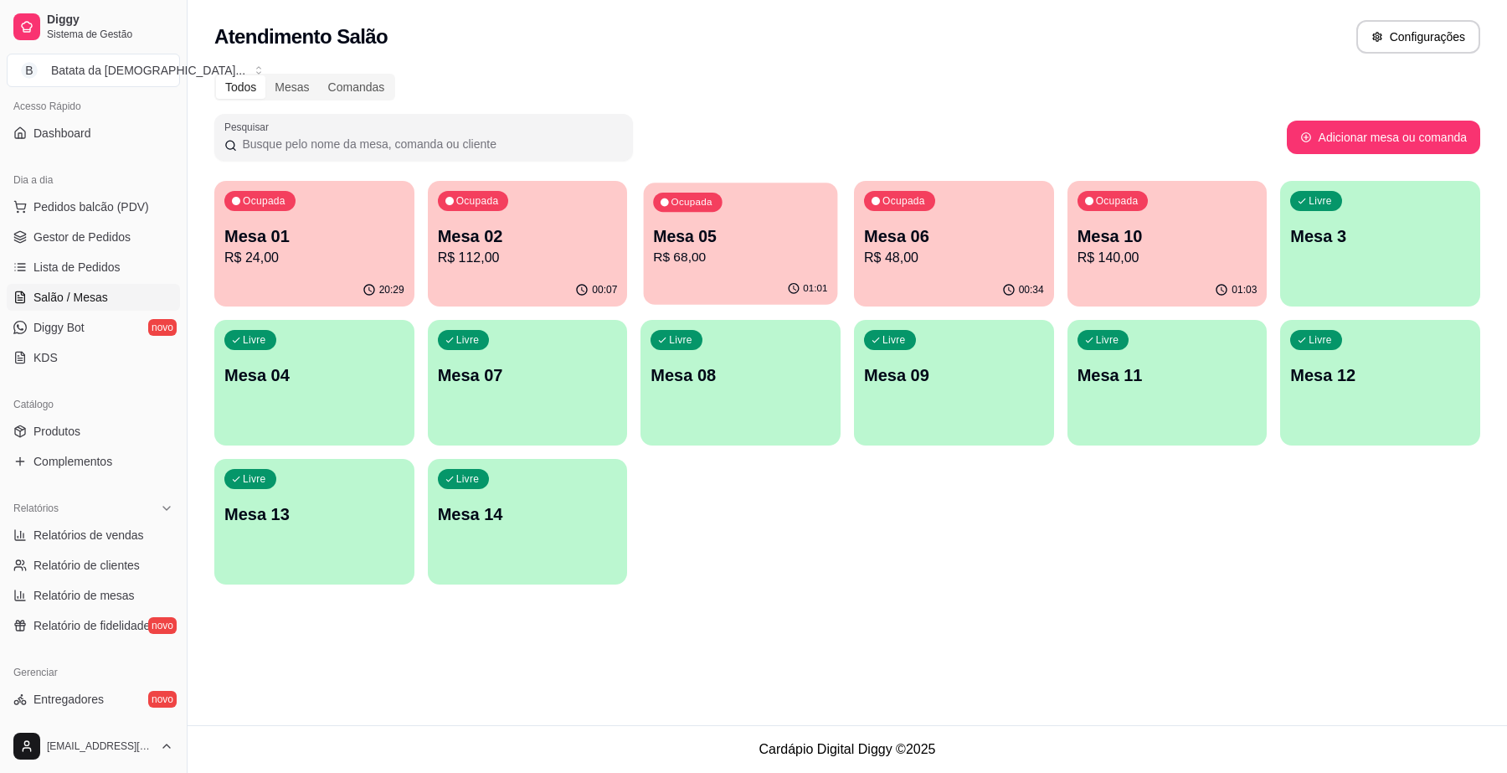
click at [768, 220] on div "Ocupada Mesa 05 R$ 68,00" at bounding box center [741, 227] width 194 height 90
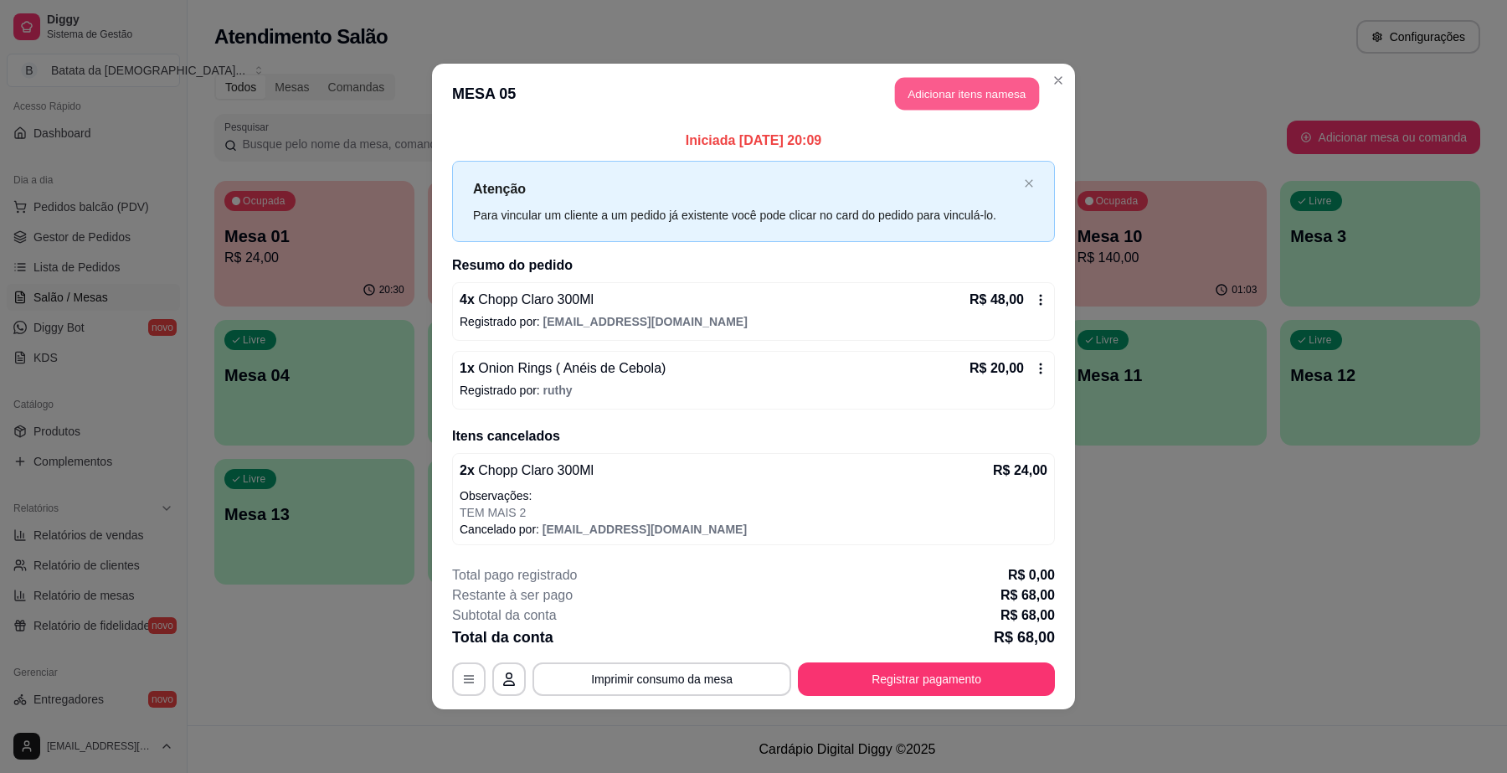
click at [973, 90] on button "Adicionar itens na mesa" at bounding box center [967, 94] width 144 height 33
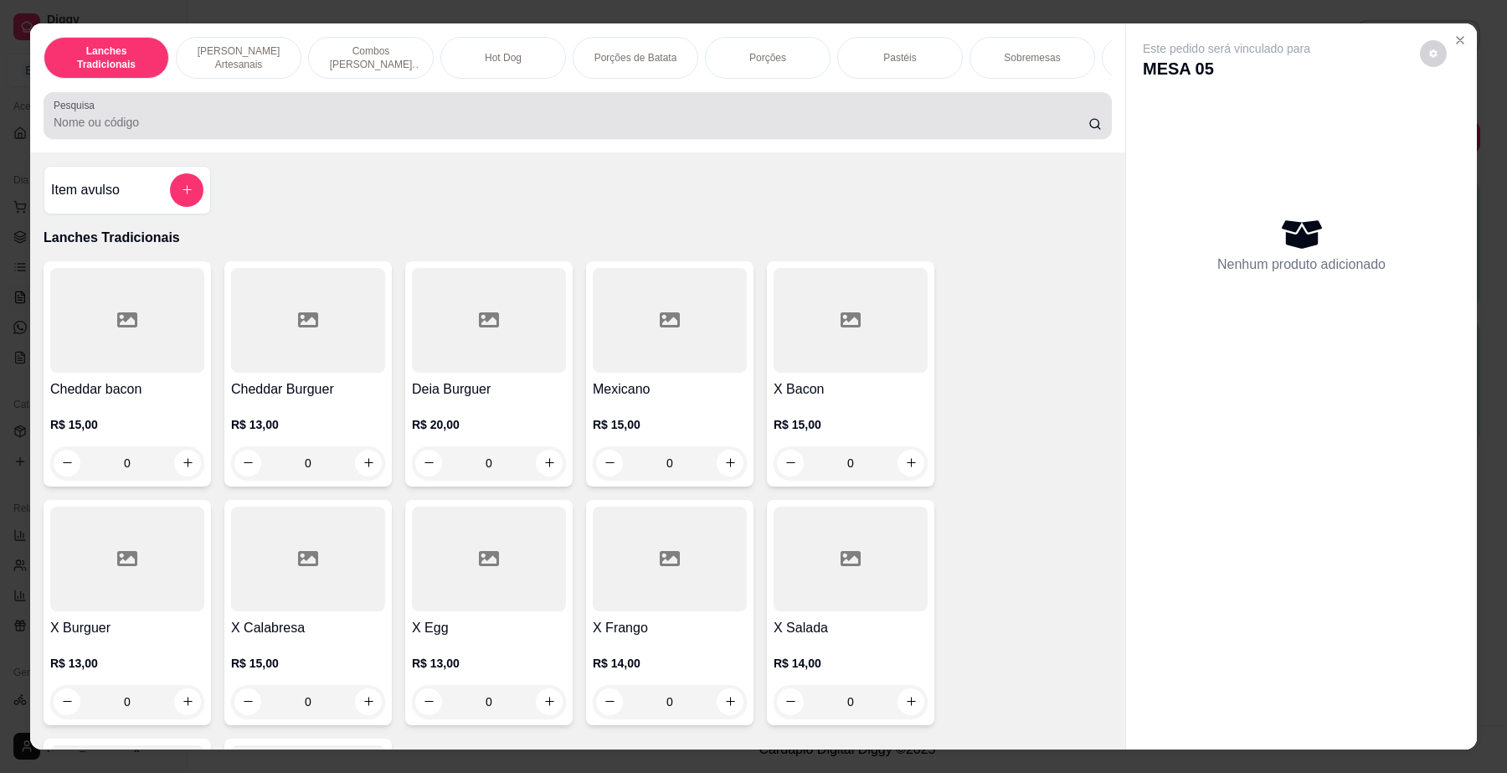
click at [547, 131] on input "Pesquisa" at bounding box center [571, 122] width 1035 height 17
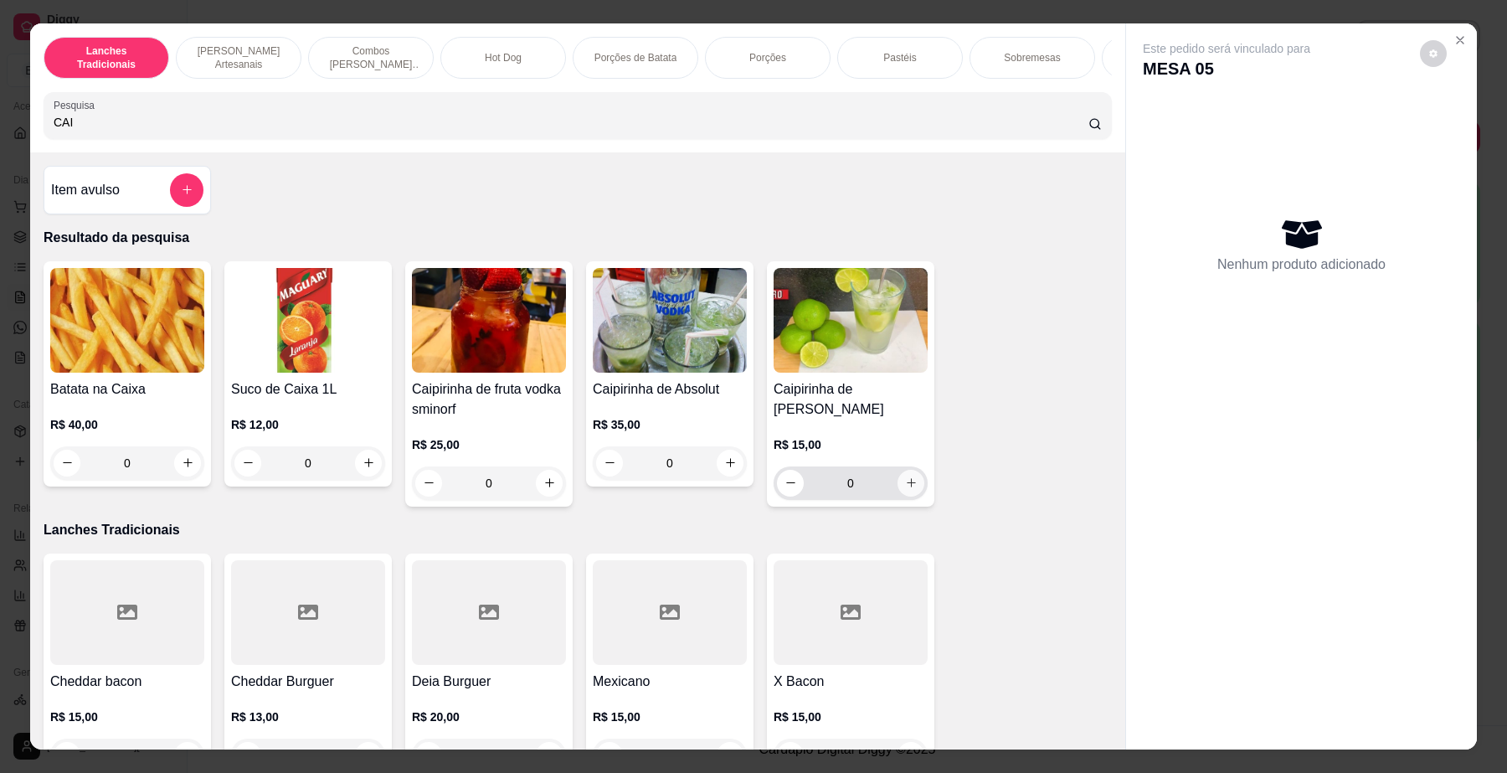
type input "CAI"
click at [902, 496] on button "increase-product-quantity" at bounding box center [910, 483] width 27 height 27
type input "1"
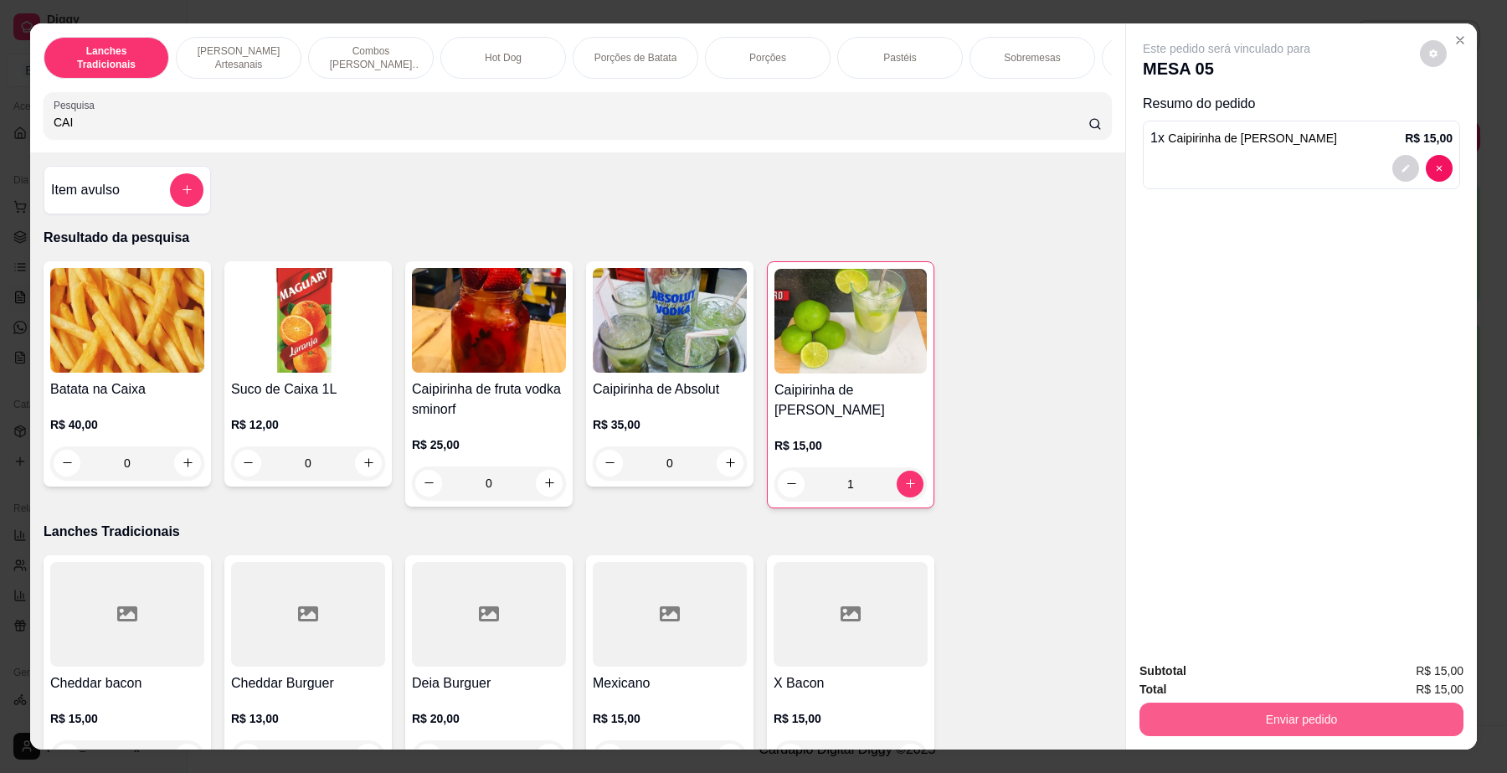
click at [1321, 714] on button "Enviar pedido" at bounding box center [1301, 718] width 324 height 33
click at [1293, 676] on button "Não registrar e enviar pedido" at bounding box center [1245, 679] width 174 height 32
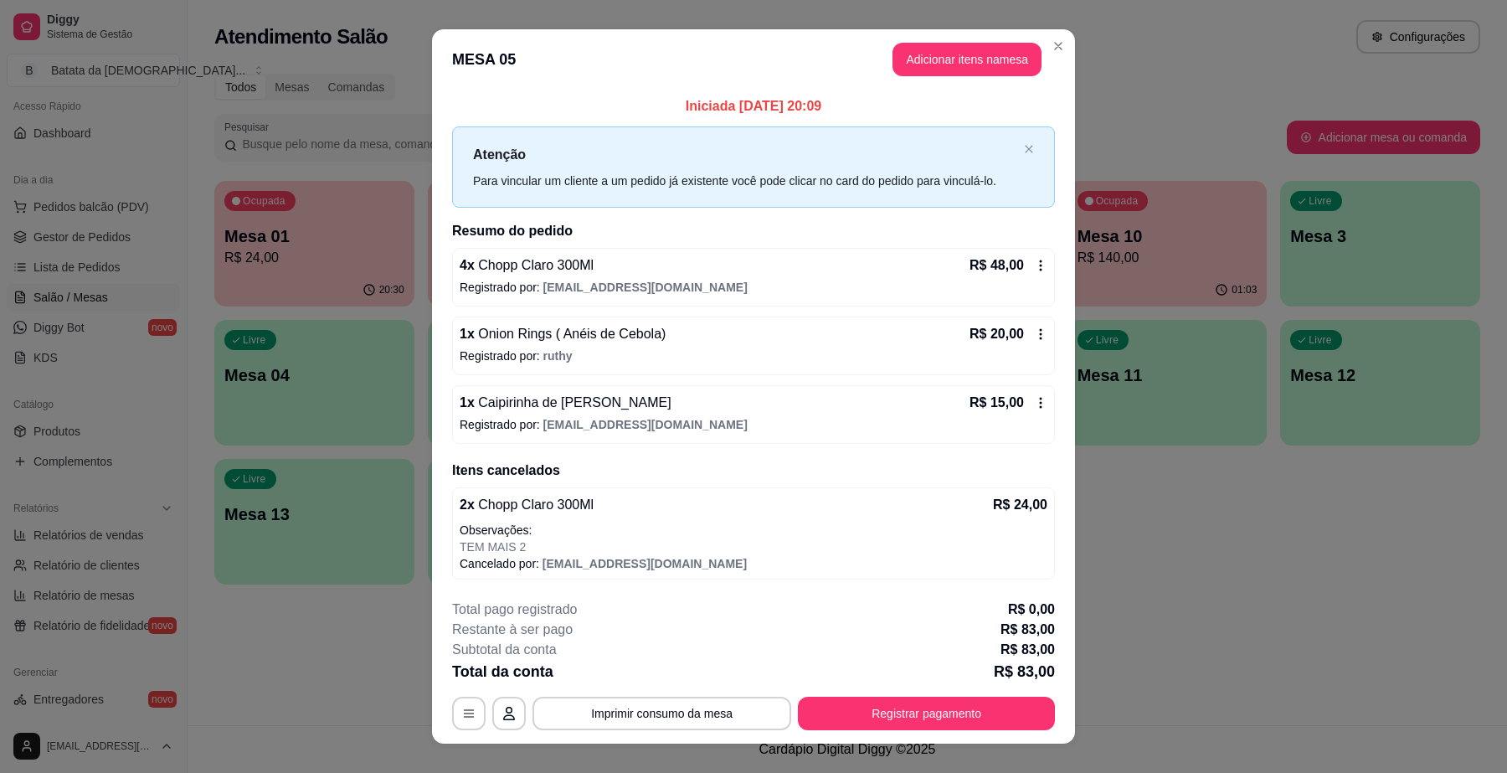
click at [630, 348] on p "Registrado por: [PERSON_NAME]" at bounding box center [754, 355] width 588 height 17
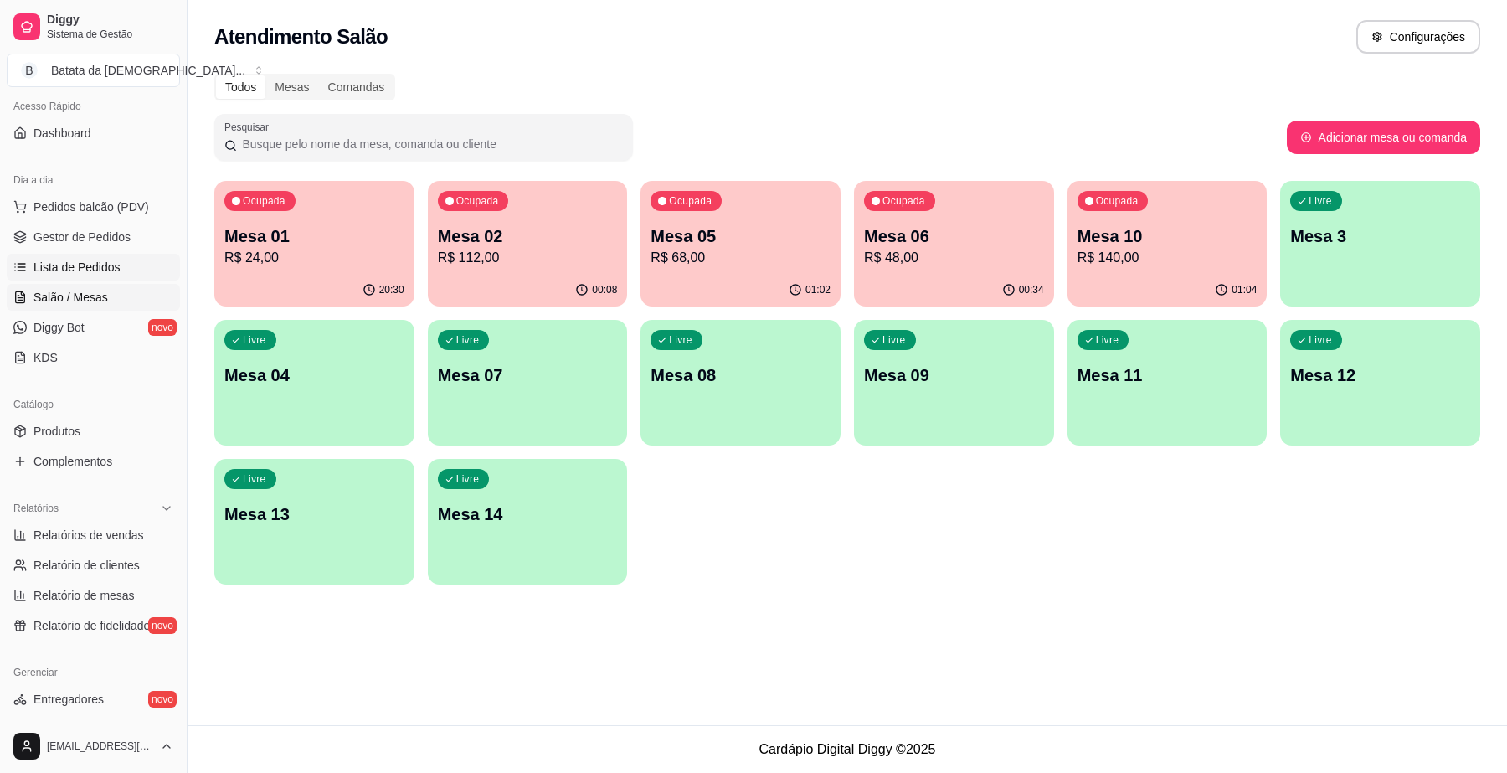
click at [99, 262] on span "Lista de Pedidos" at bounding box center [76, 267] width 87 height 17
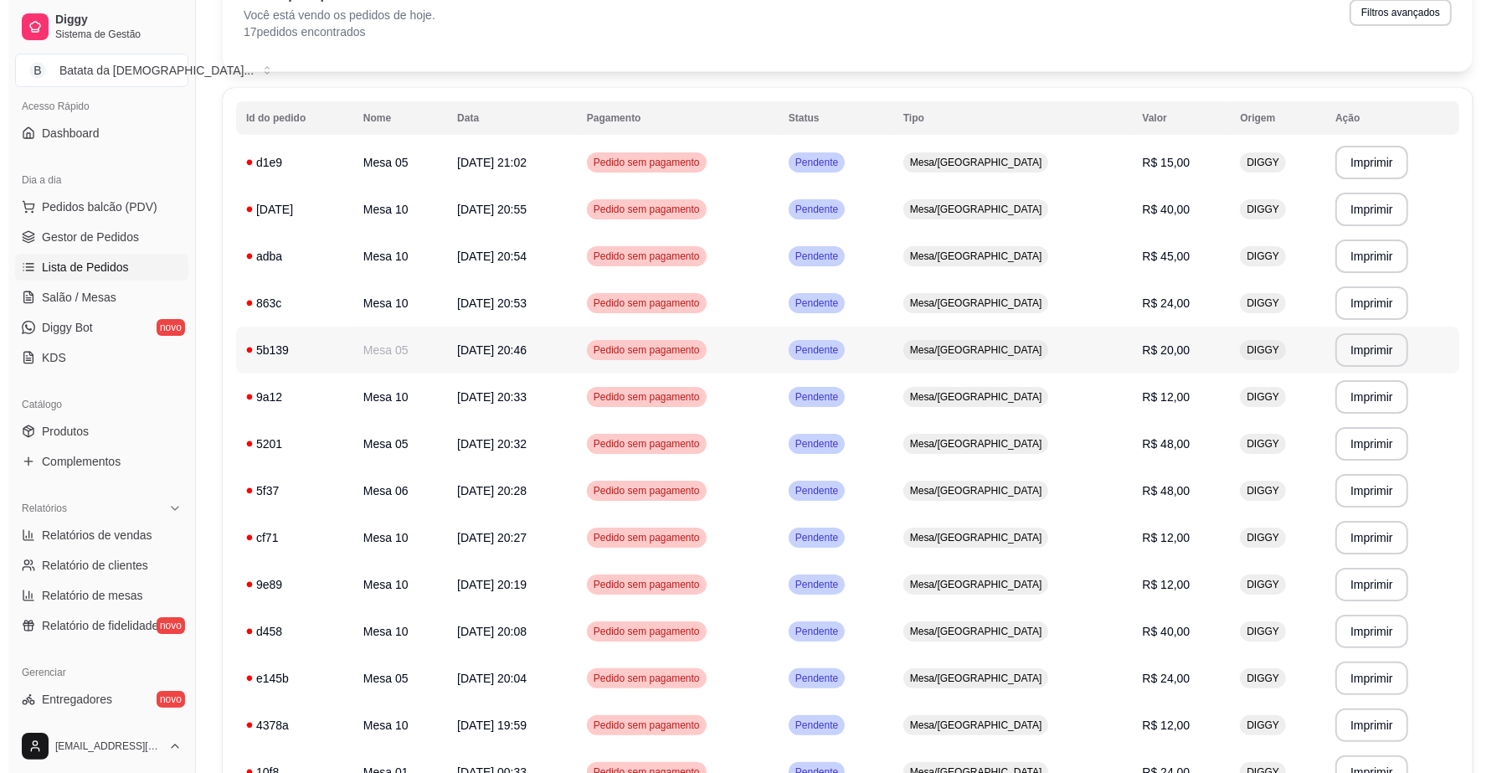
scroll to position [105, 0]
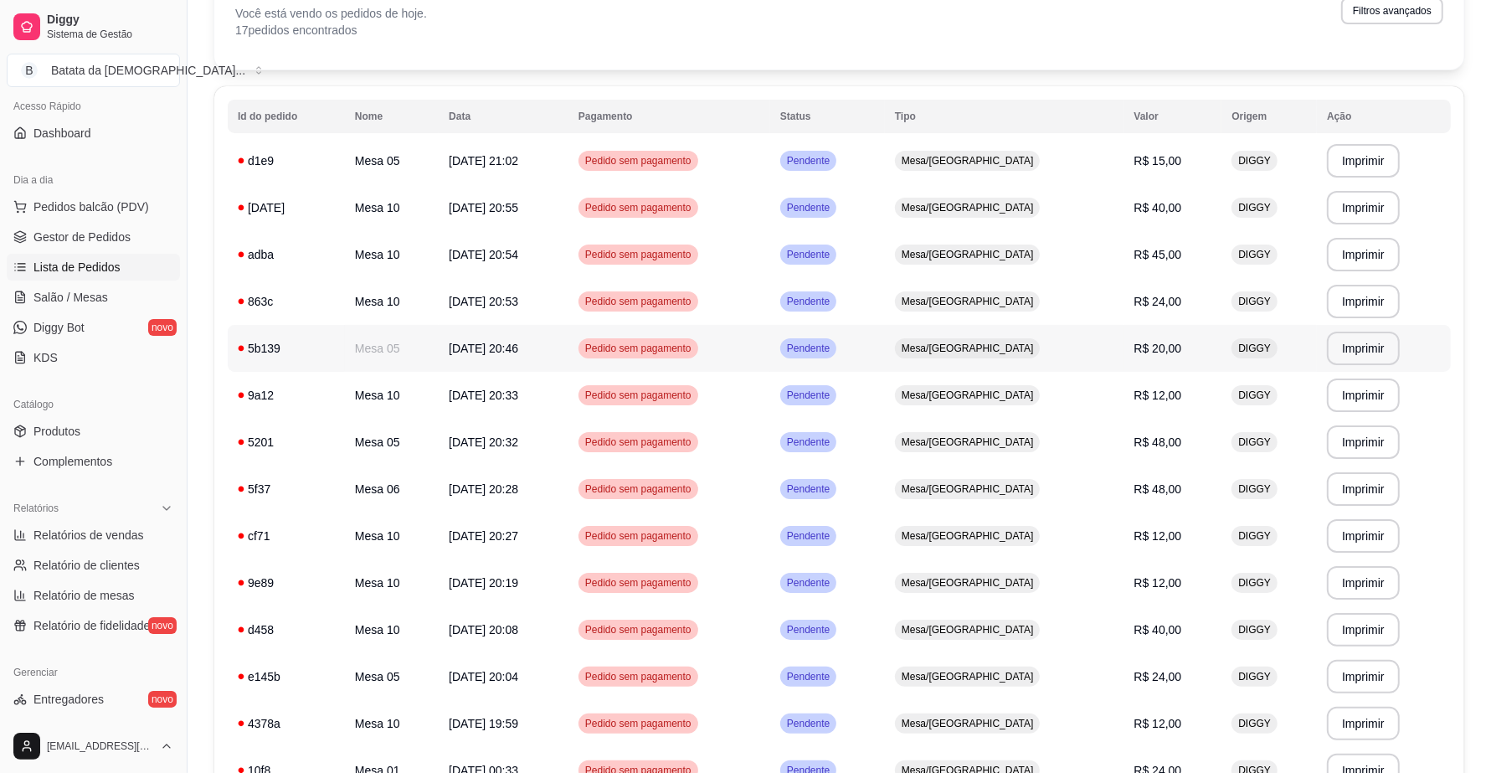
click at [1072, 349] on td "Mesa/[GEOGRAPHIC_DATA]" at bounding box center [1004, 348] width 239 height 47
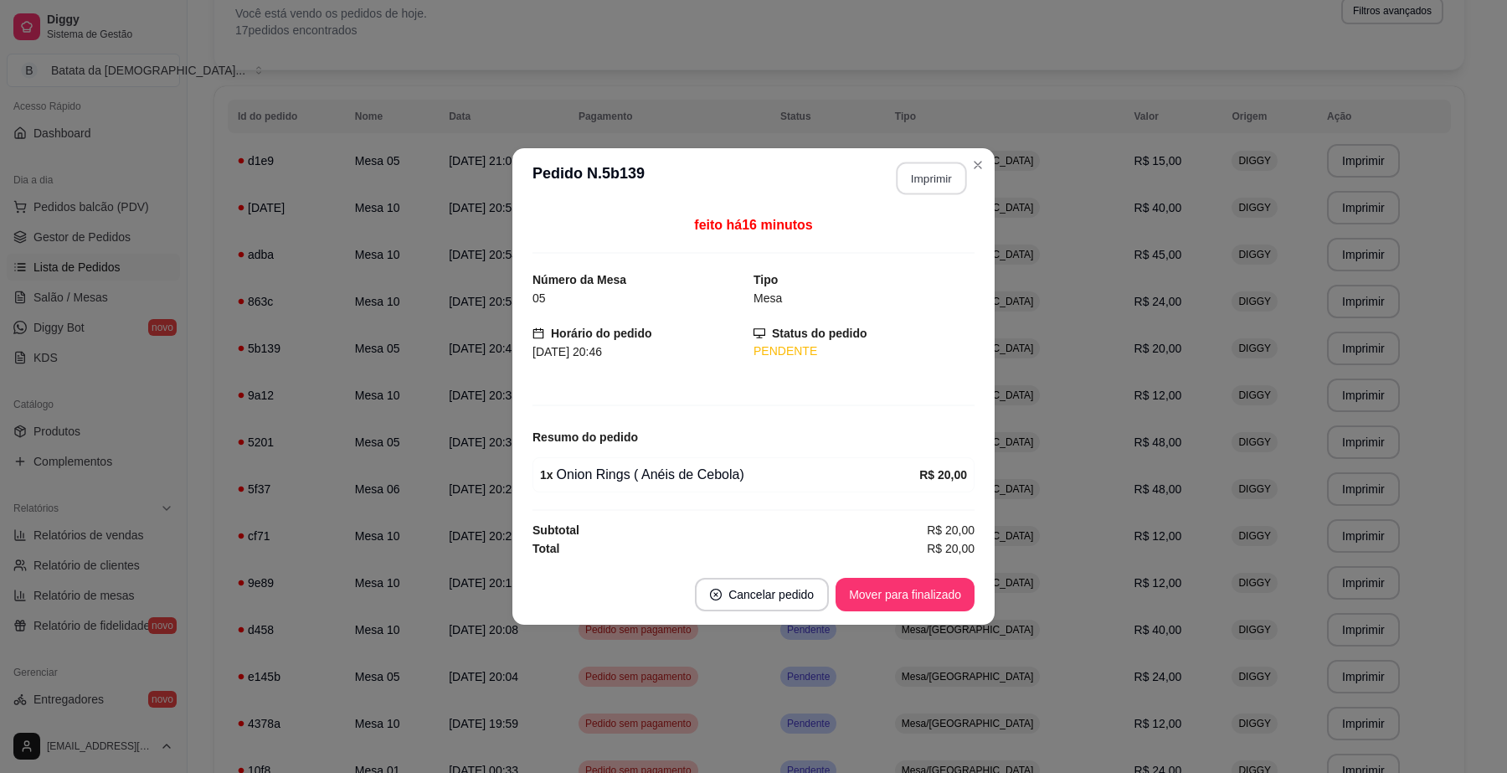
click at [931, 172] on button "Imprimir" at bounding box center [932, 178] width 70 height 33
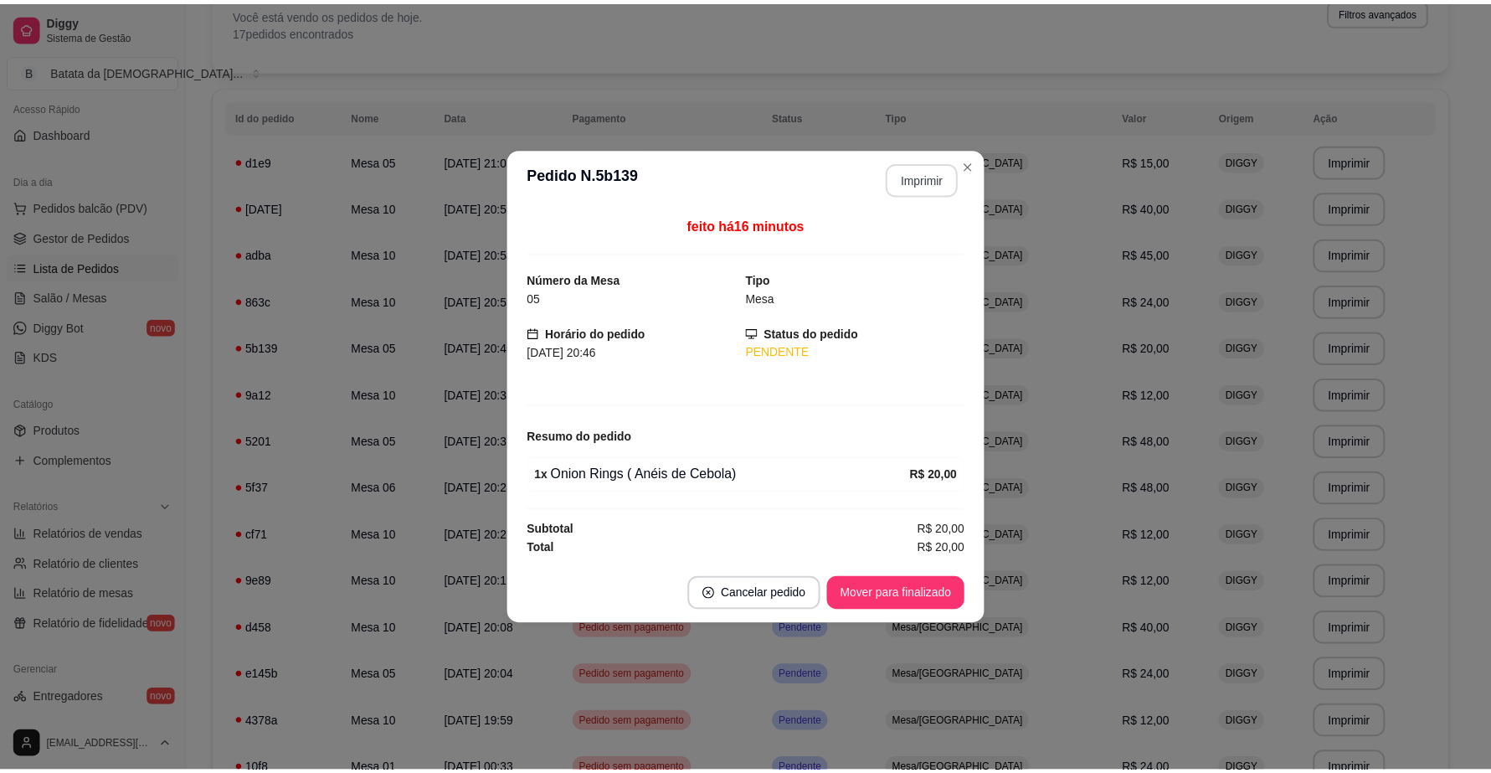
scroll to position [0, 0]
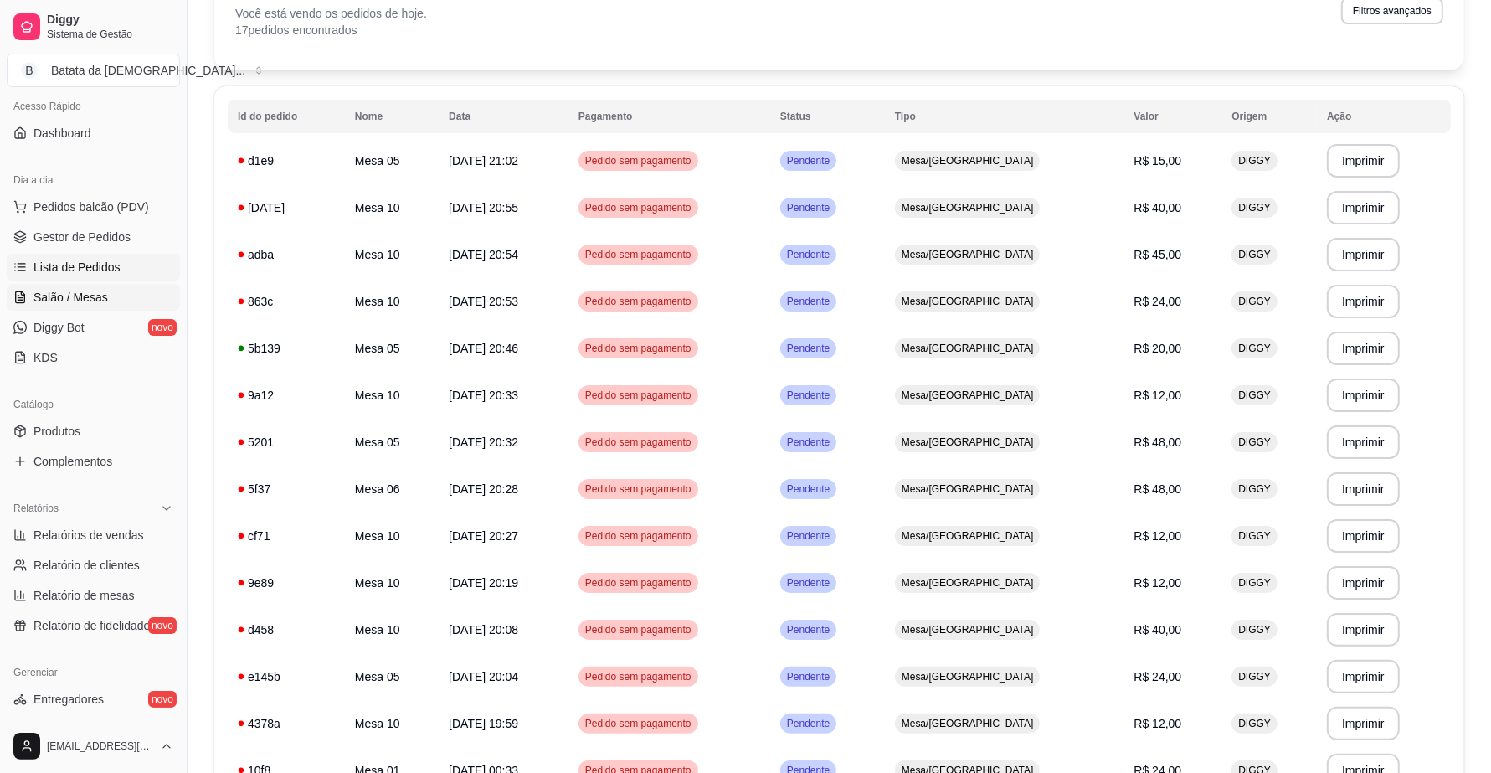
click at [105, 297] on span "Salão / Mesas" at bounding box center [70, 297] width 75 height 17
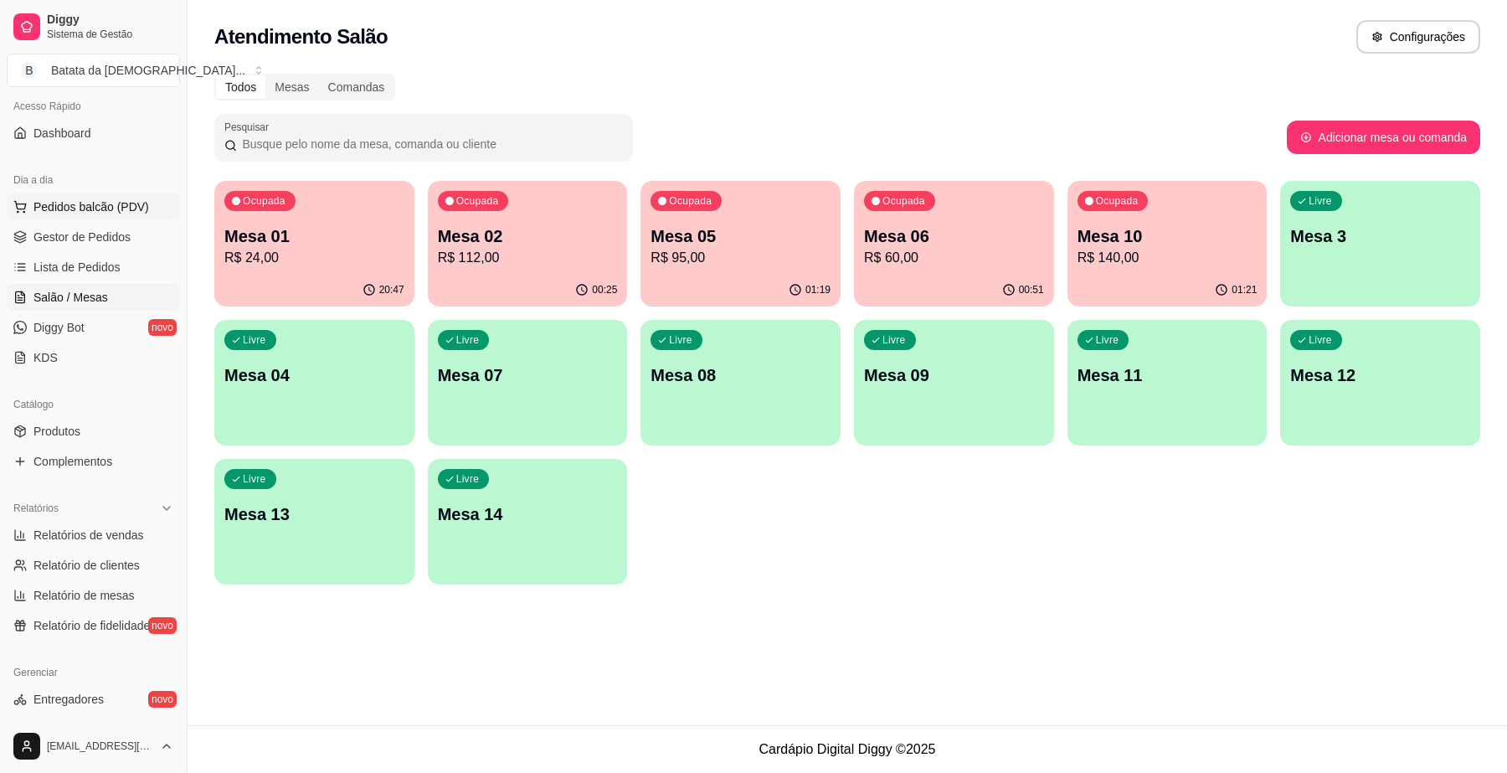
click at [67, 210] on span "Pedidos balcão (PDV)" at bounding box center [91, 206] width 116 height 17
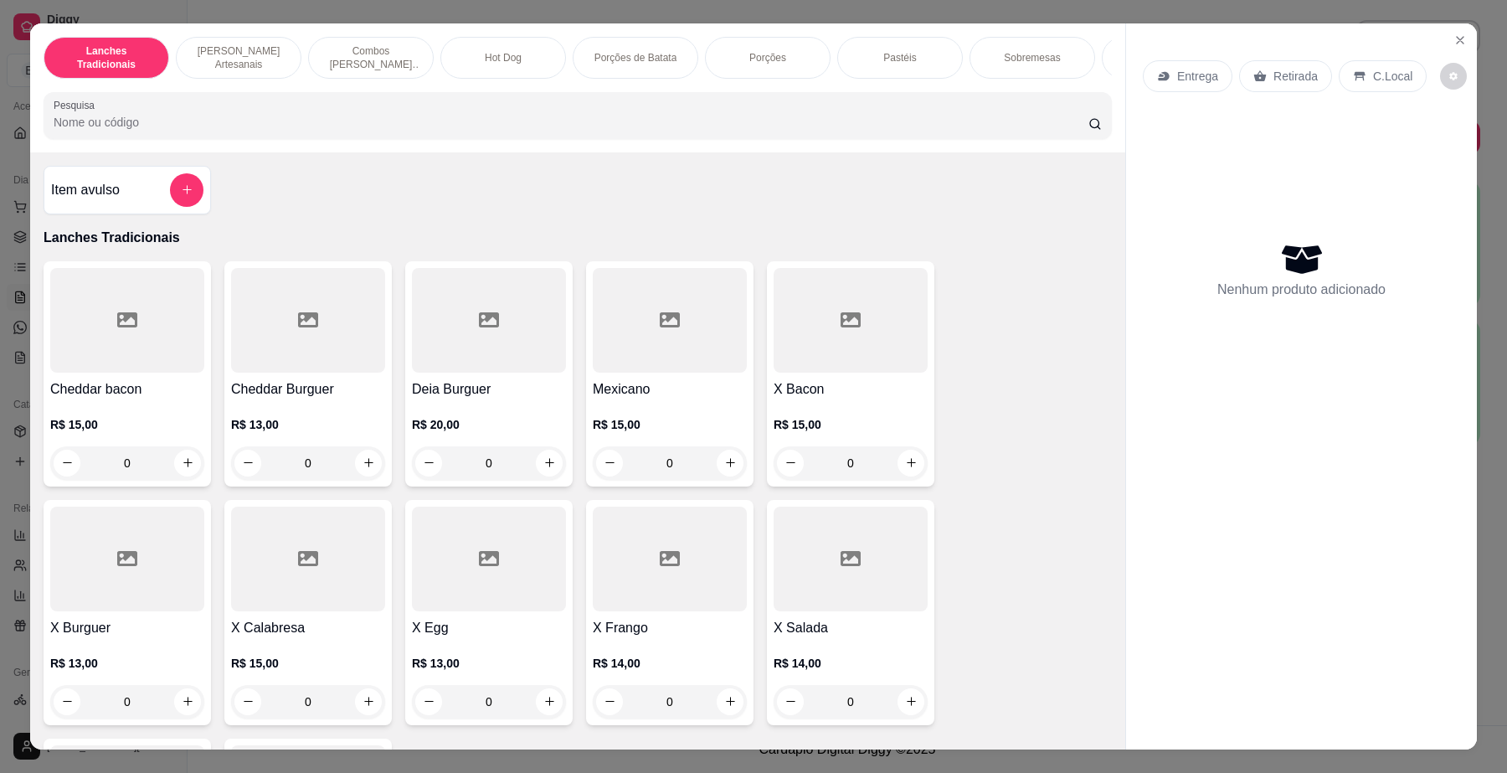
click at [289, 131] on input "Pesquisa" at bounding box center [571, 122] width 1035 height 17
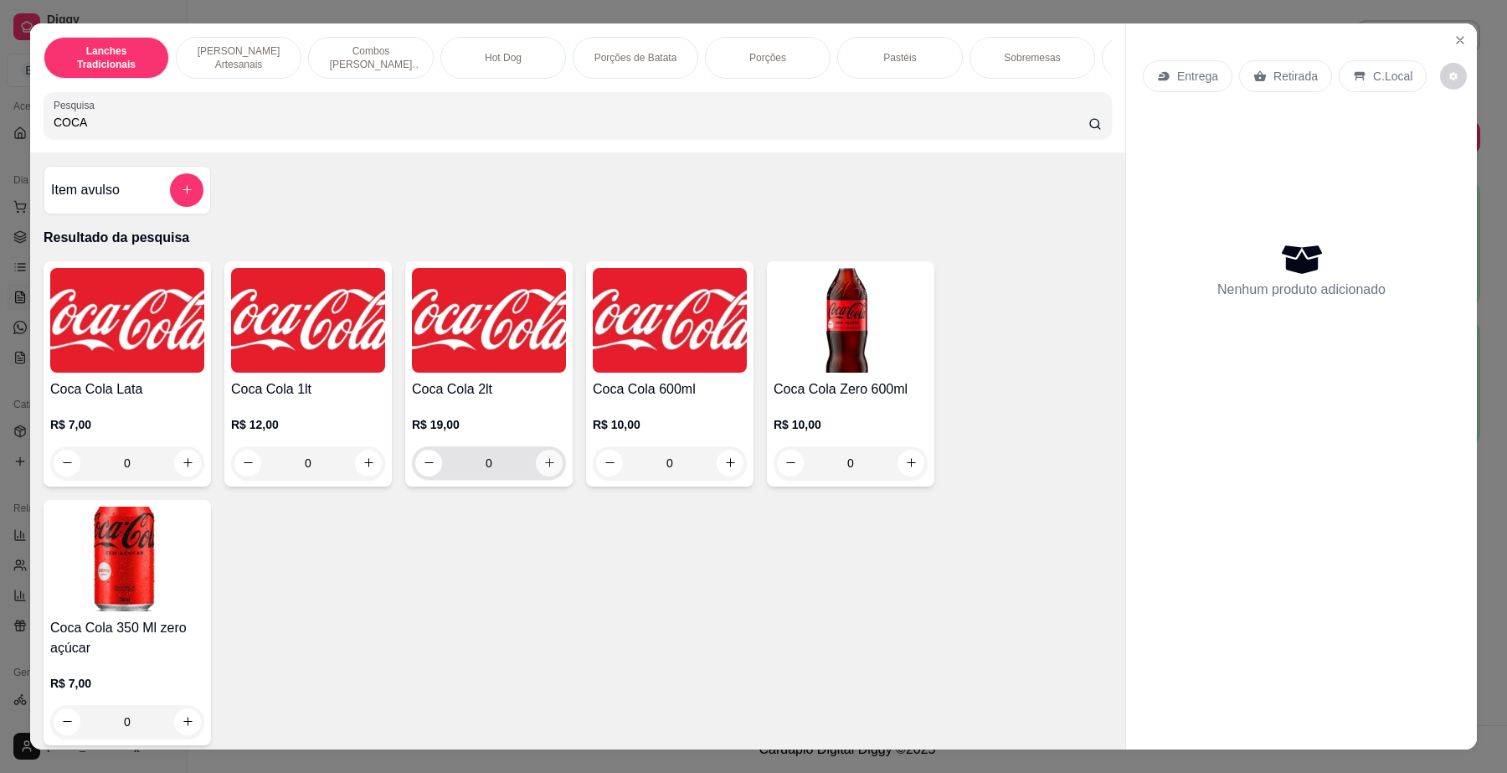
type input "COCA"
click at [542, 476] on button "increase-product-quantity" at bounding box center [549, 463] width 26 height 26
type input "1"
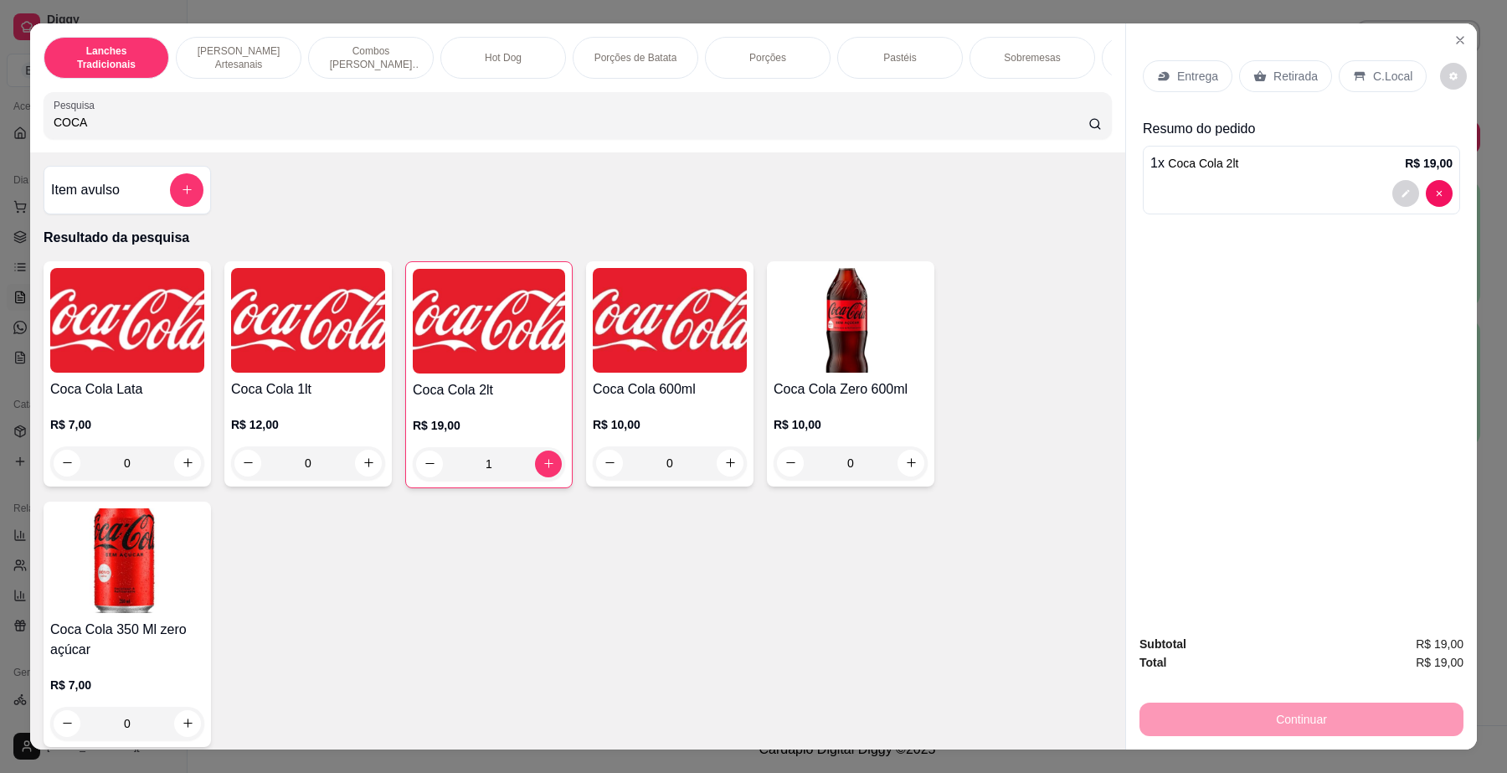
click at [1287, 718] on div "Continuar" at bounding box center [1301, 717] width 324 height 38
click at [1303, 71] on p "Retirada" at bounding box center [1295, 76] width 44 height 17
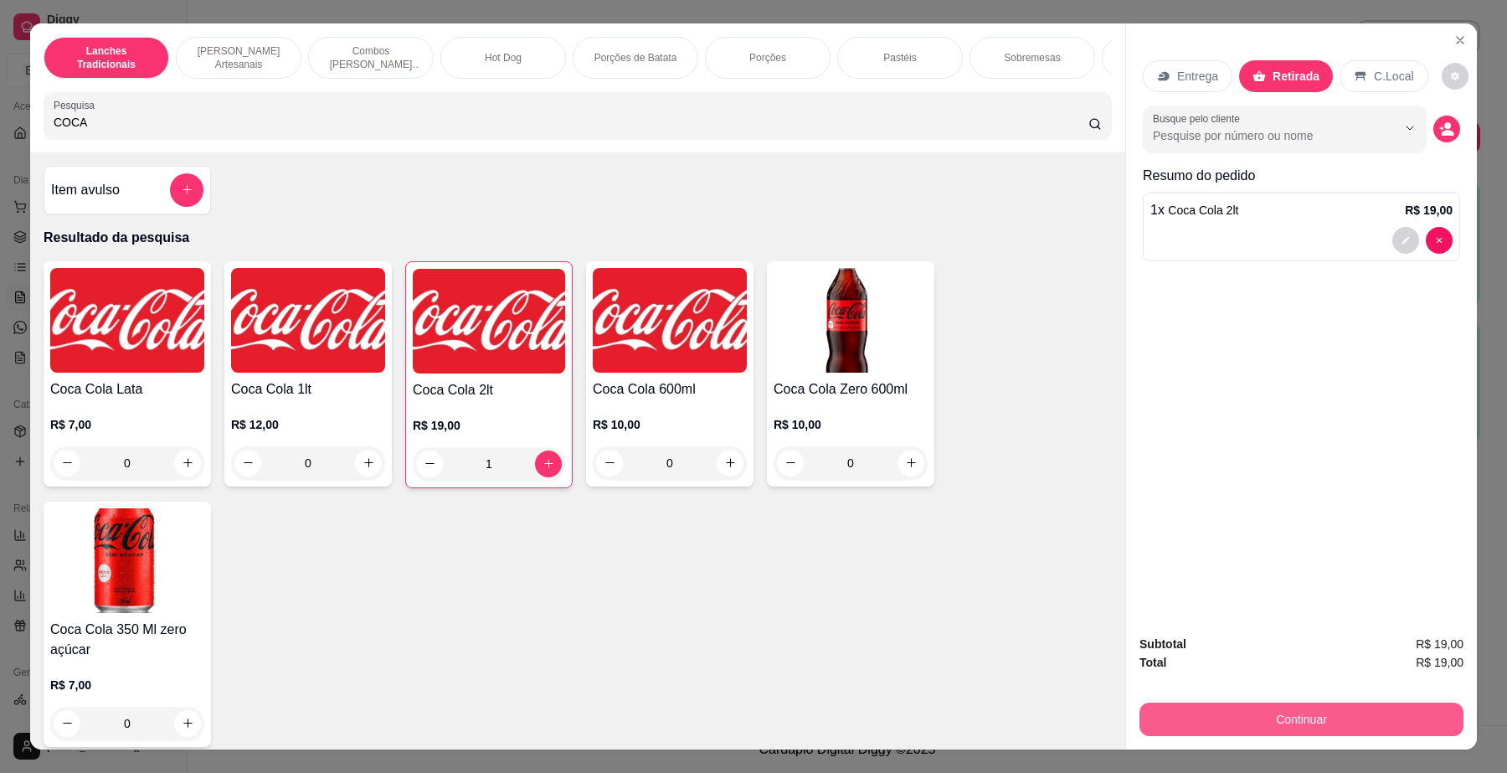
click at [1239, 717] on button "Continuar" at bounding box center [1301, 718] width 324 height 33
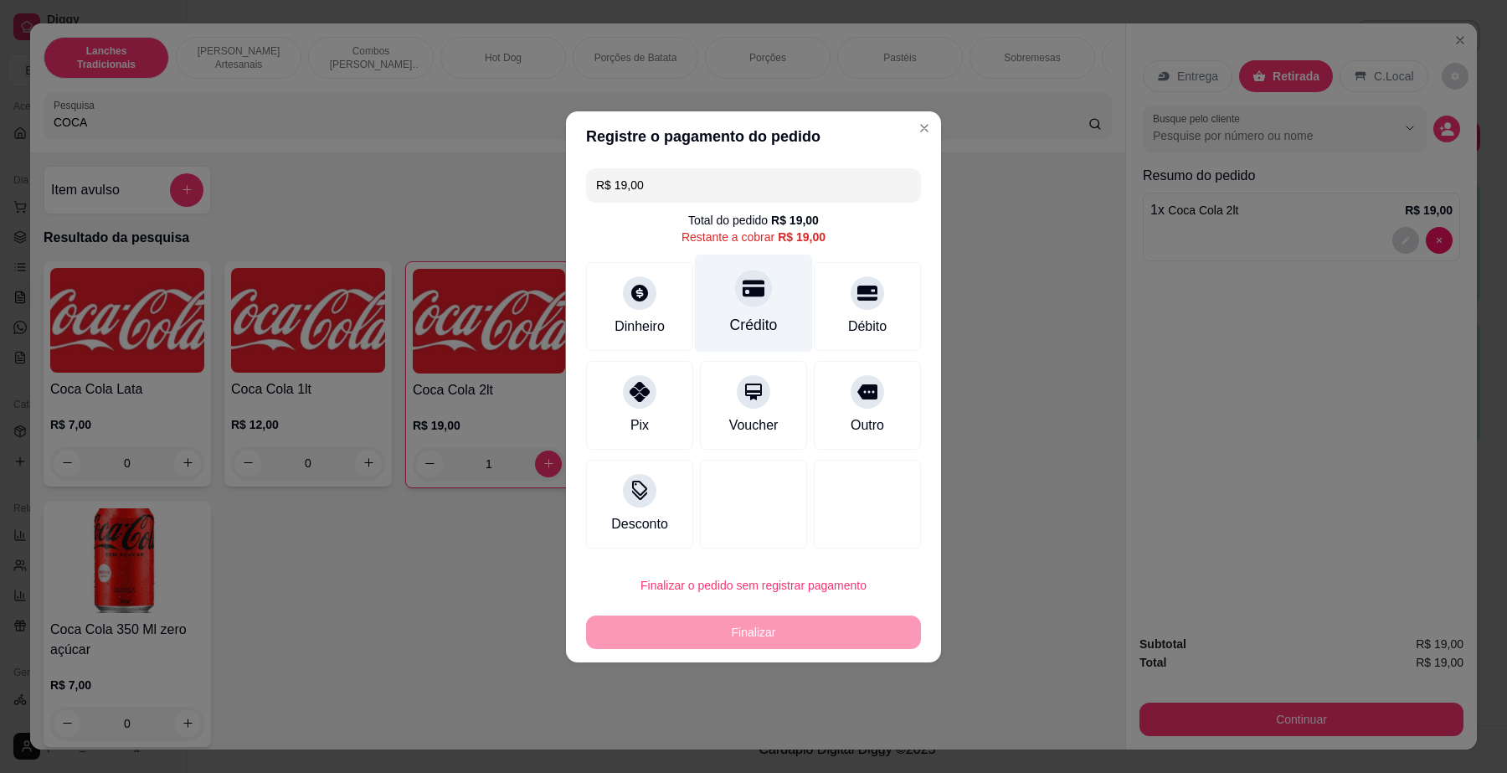
click at [759, 323] on div "Crédito" at bounding box center [754, 325] width 48 height 22
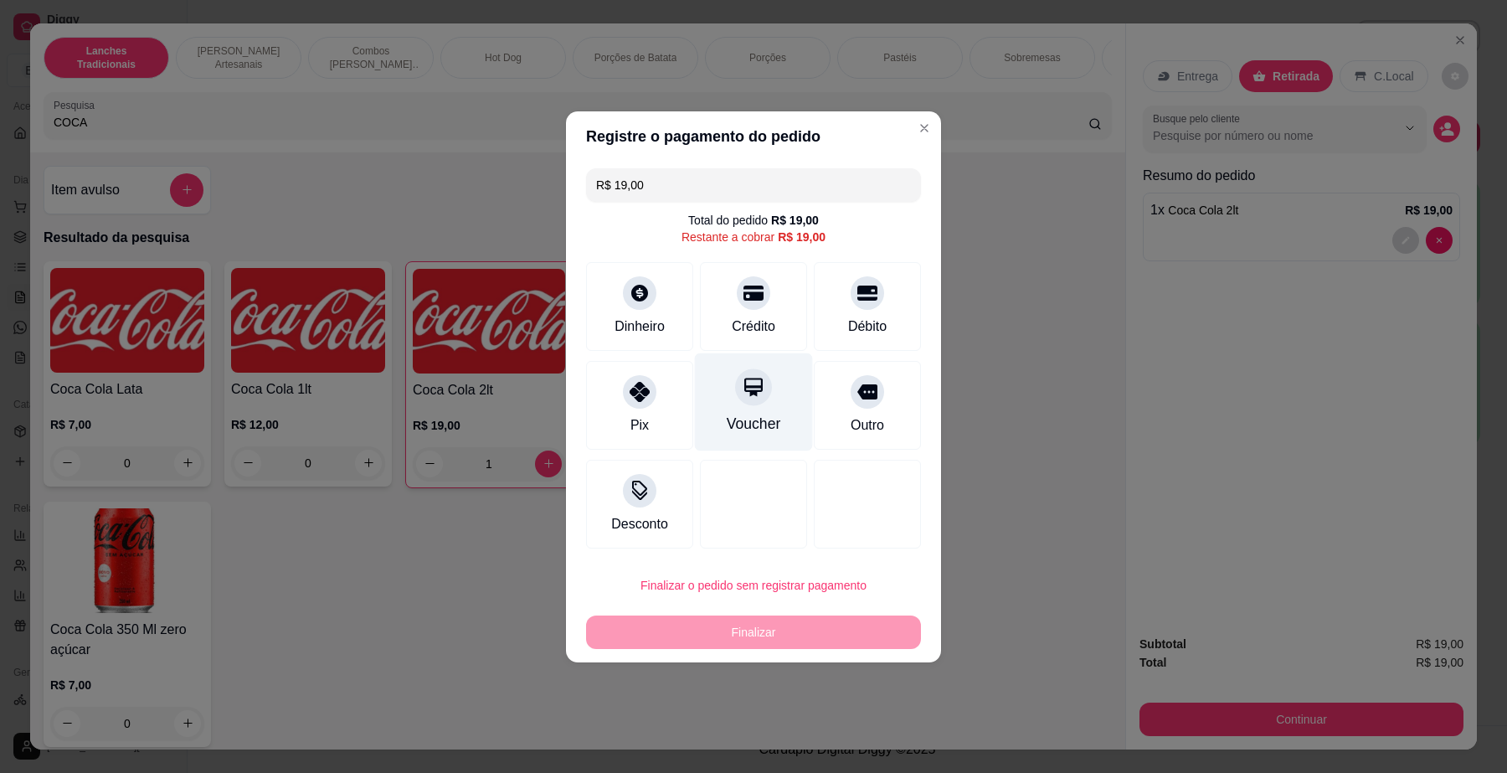
type input "R$ 0,00"
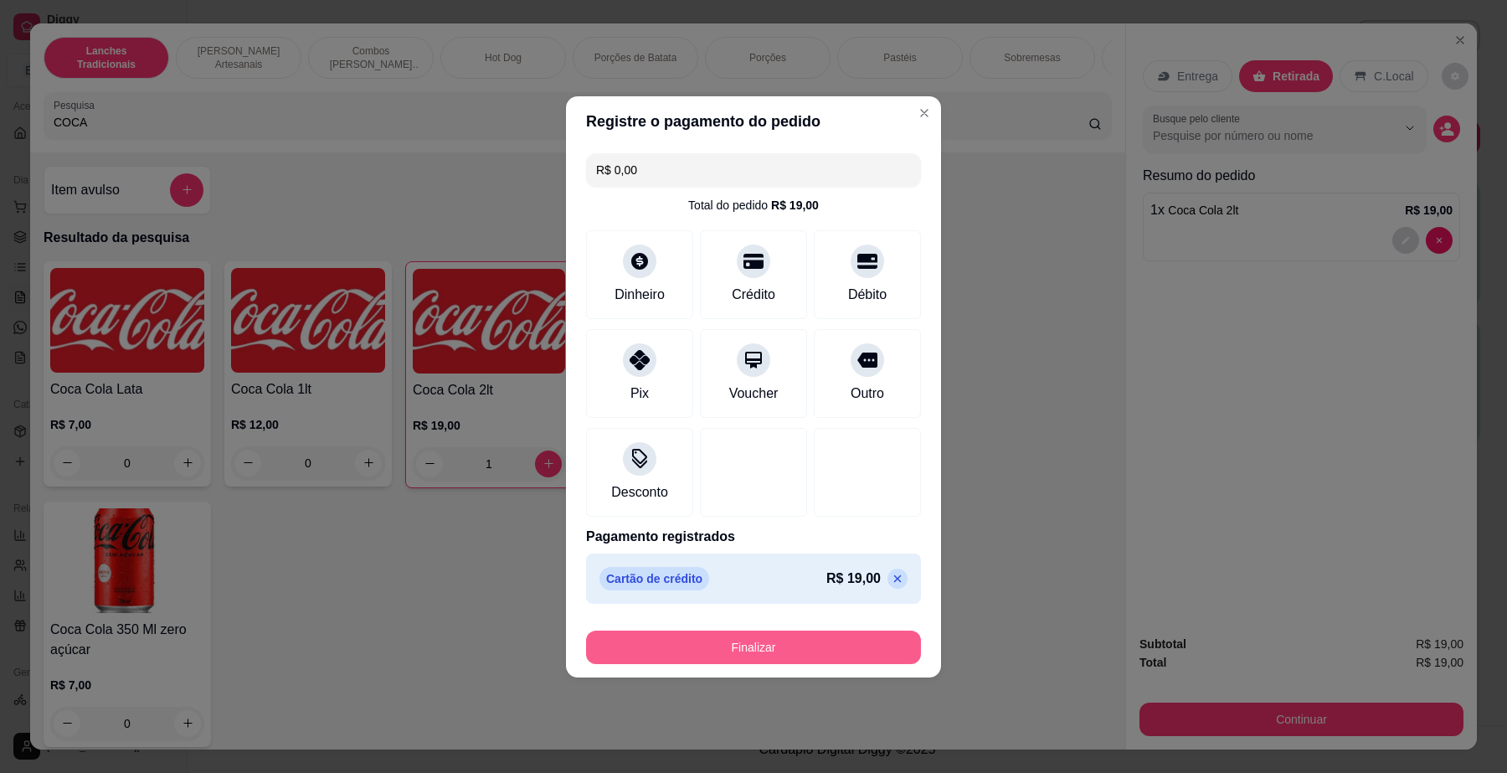
click at [830, 646] on button "Finalizar" at bounding box center [753, 646] width 335 height 33
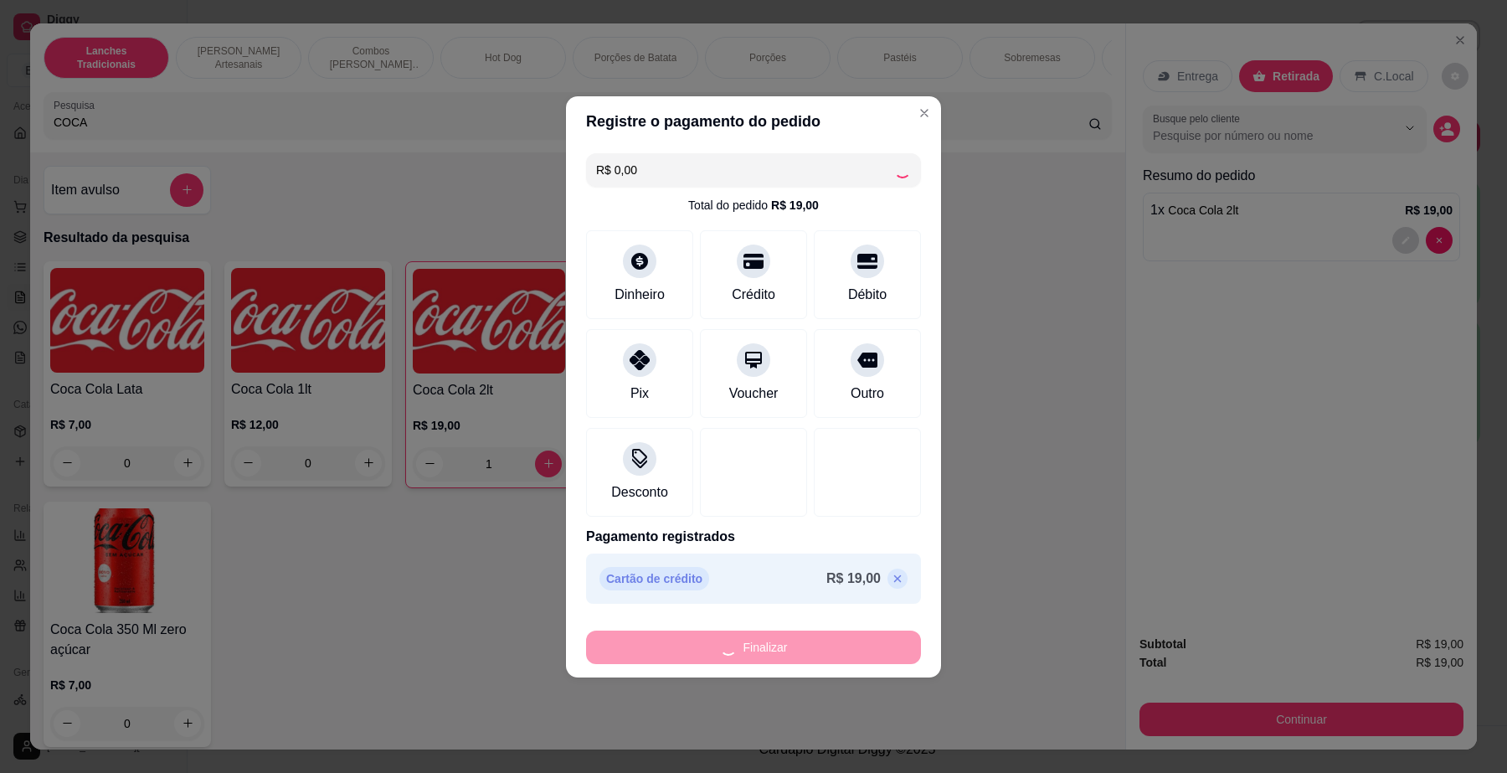
type input "0"
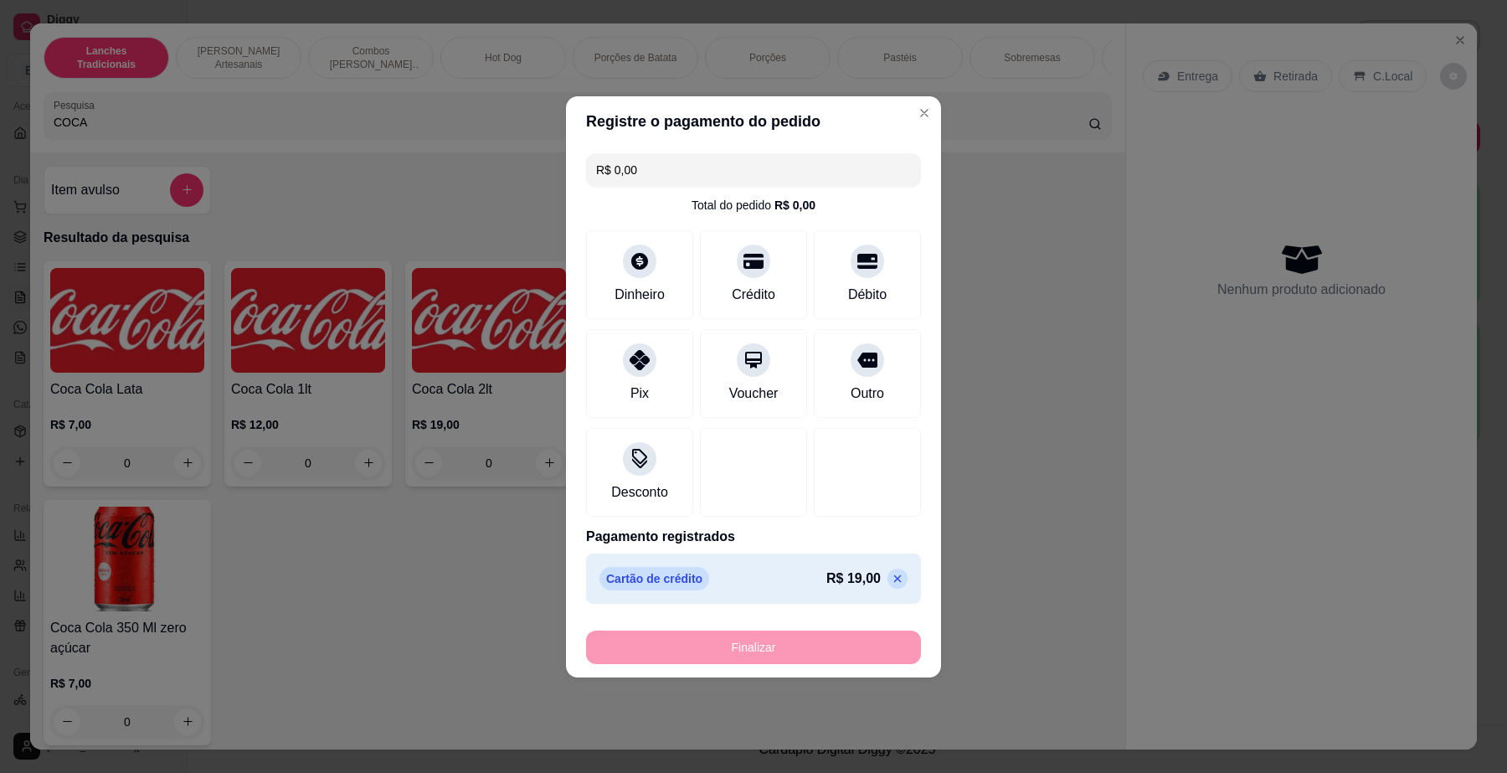
type input "-R$ 19,00"
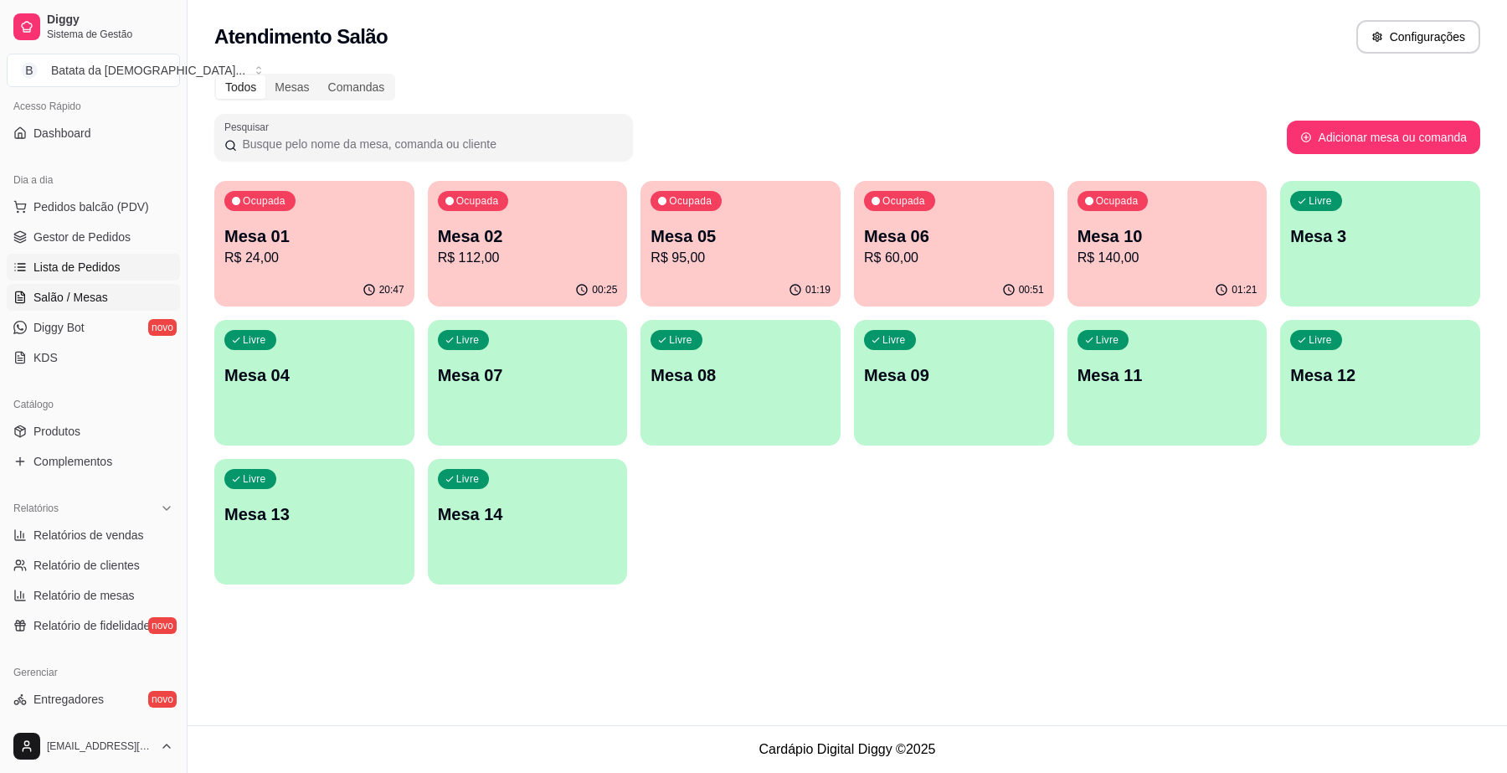
click at [69, 265] on span "Lista de Pedidos" at bounding box center [76, 267] width 87 height 17
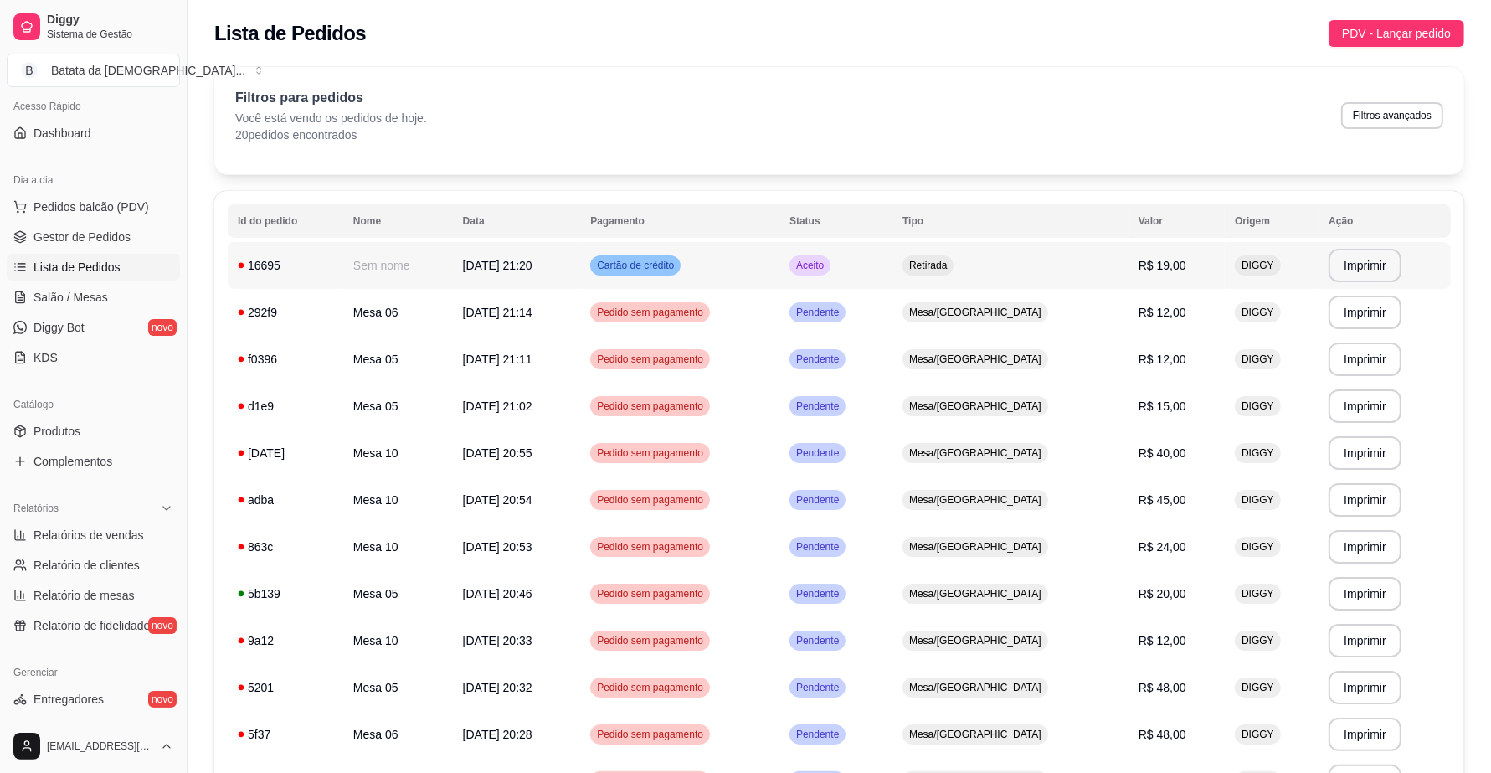
click at [1101, 255] on td "Retirada" at bounding box center [1010, 265] width 236 height 47
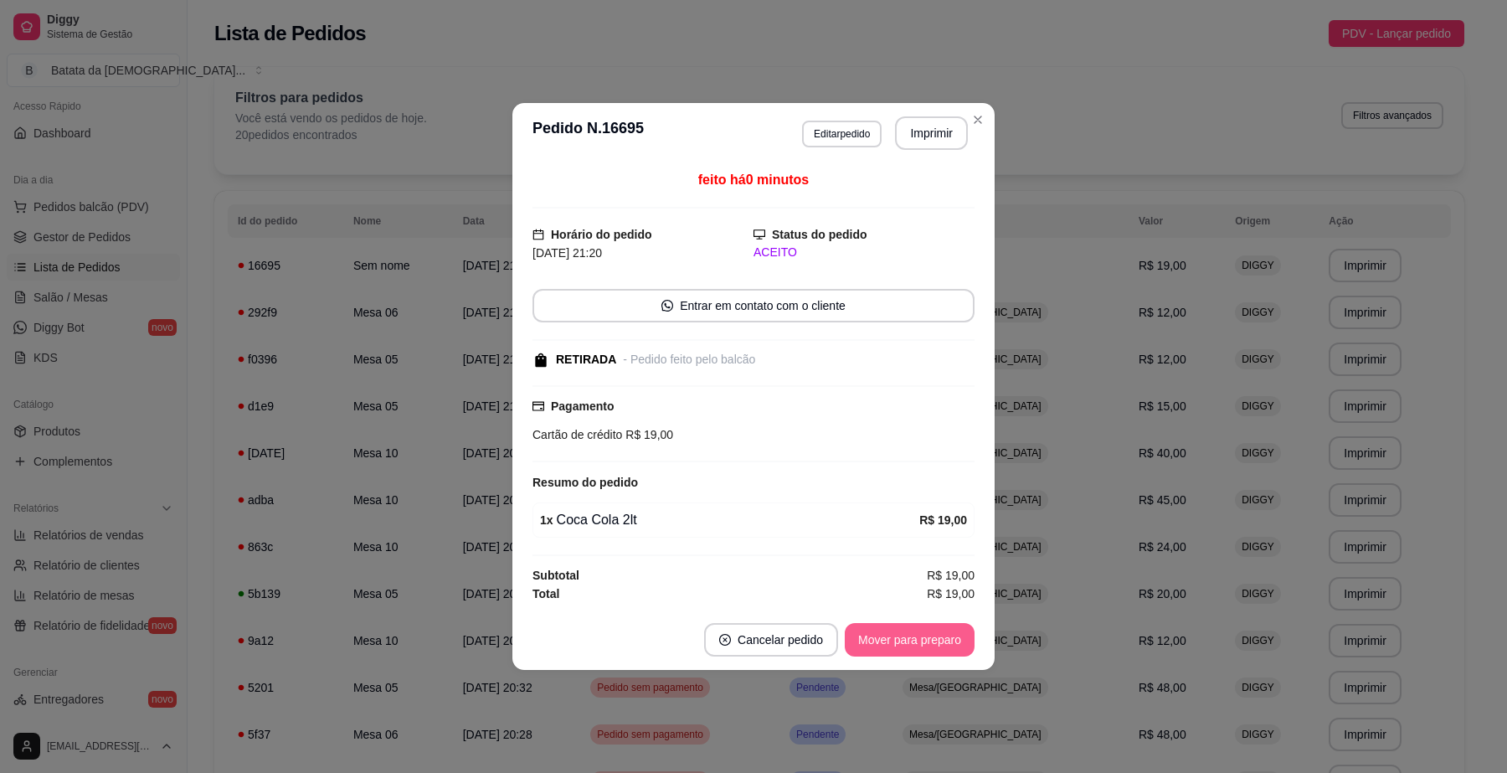
click at [918, 634] on button "Mover para preparo" at bounding box center [910, 639] width 130 height 33
click at [918, 645] on button "Mover para retirada disponível" at bounding box center [881, 639] width 185 height 33
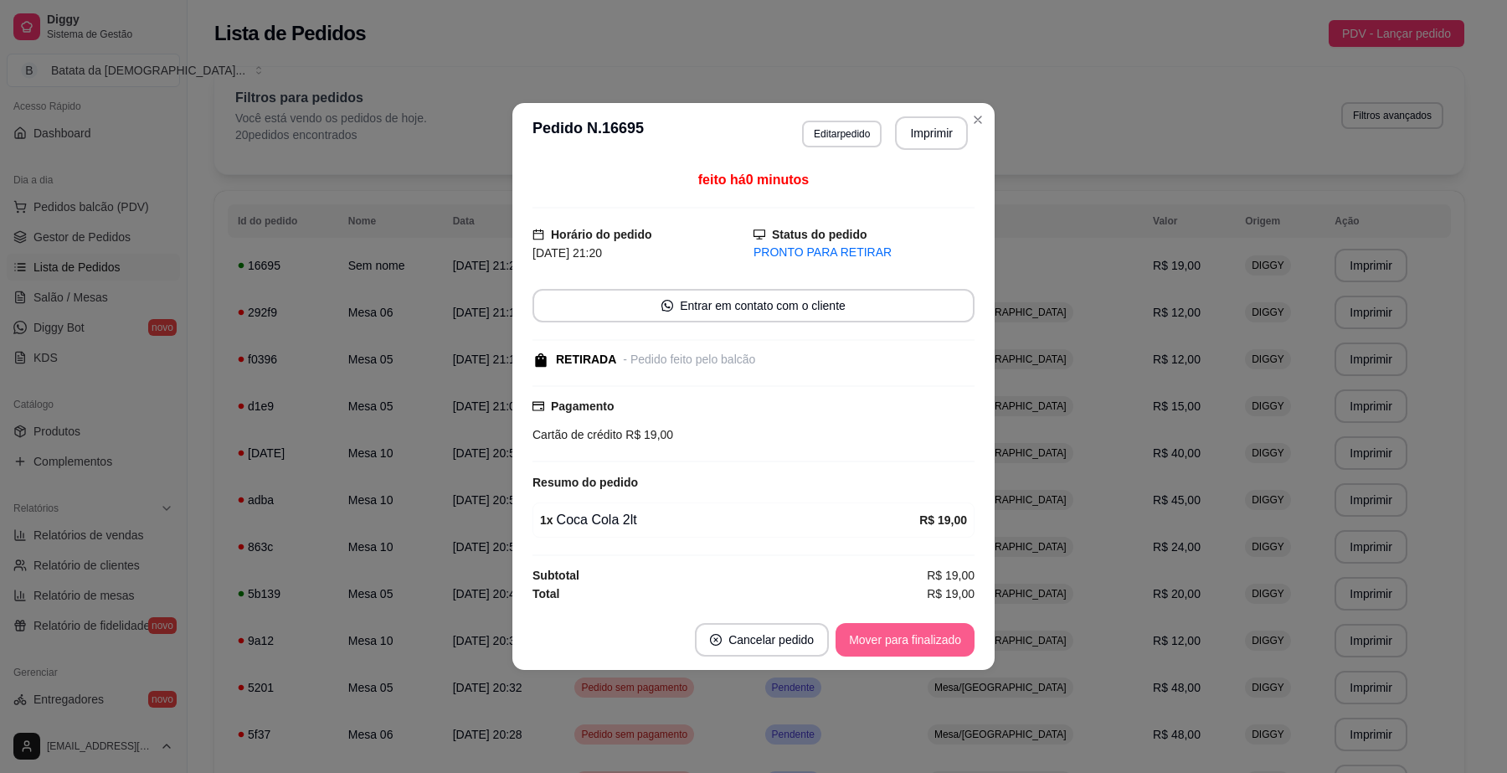
click at [923, 641] on button "Mover para finalizado" at bounding box center [904, 639] width 139 height 33
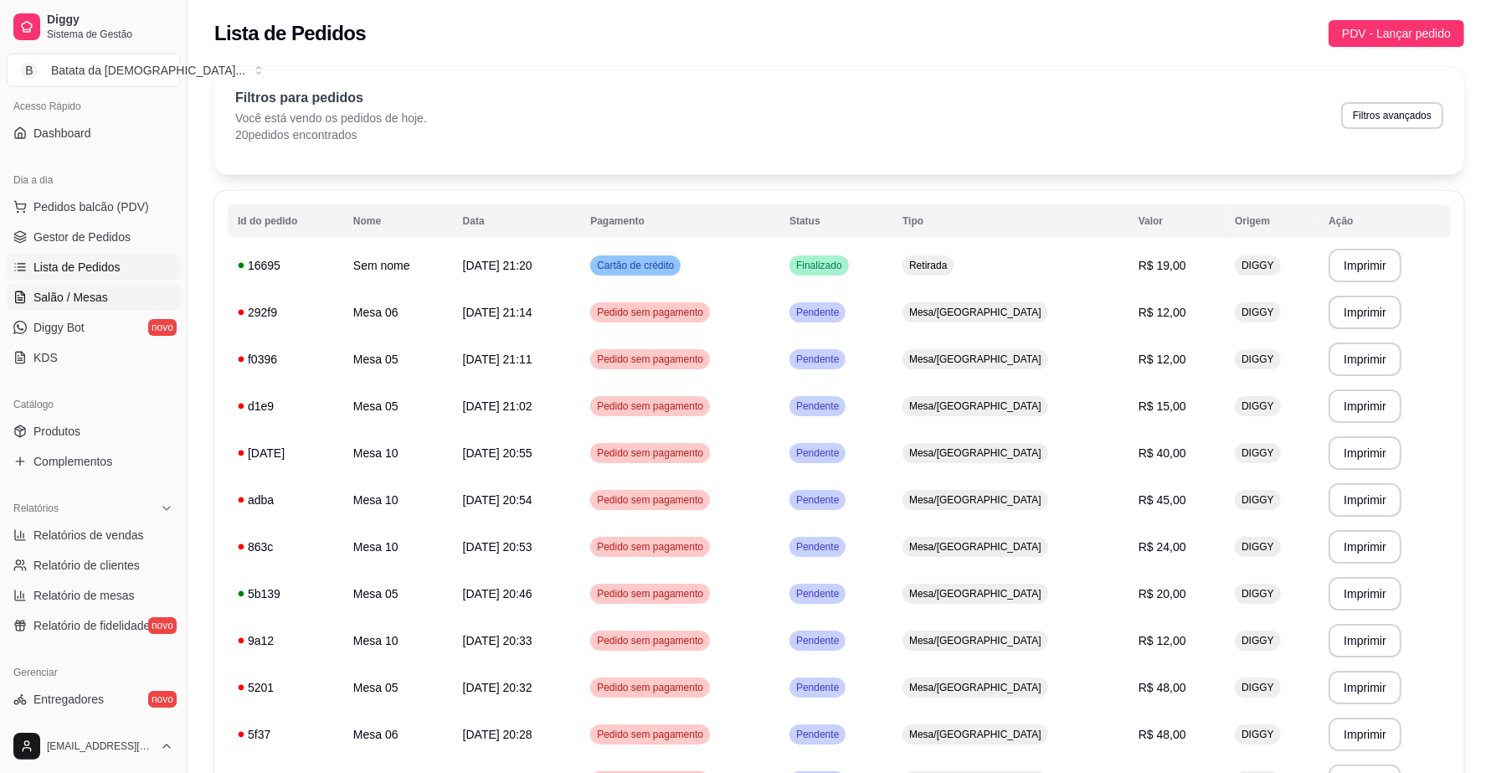
click at [73, 293] on span "Salão / Mesas" at bounding box center [70, 297] width 75 height 17
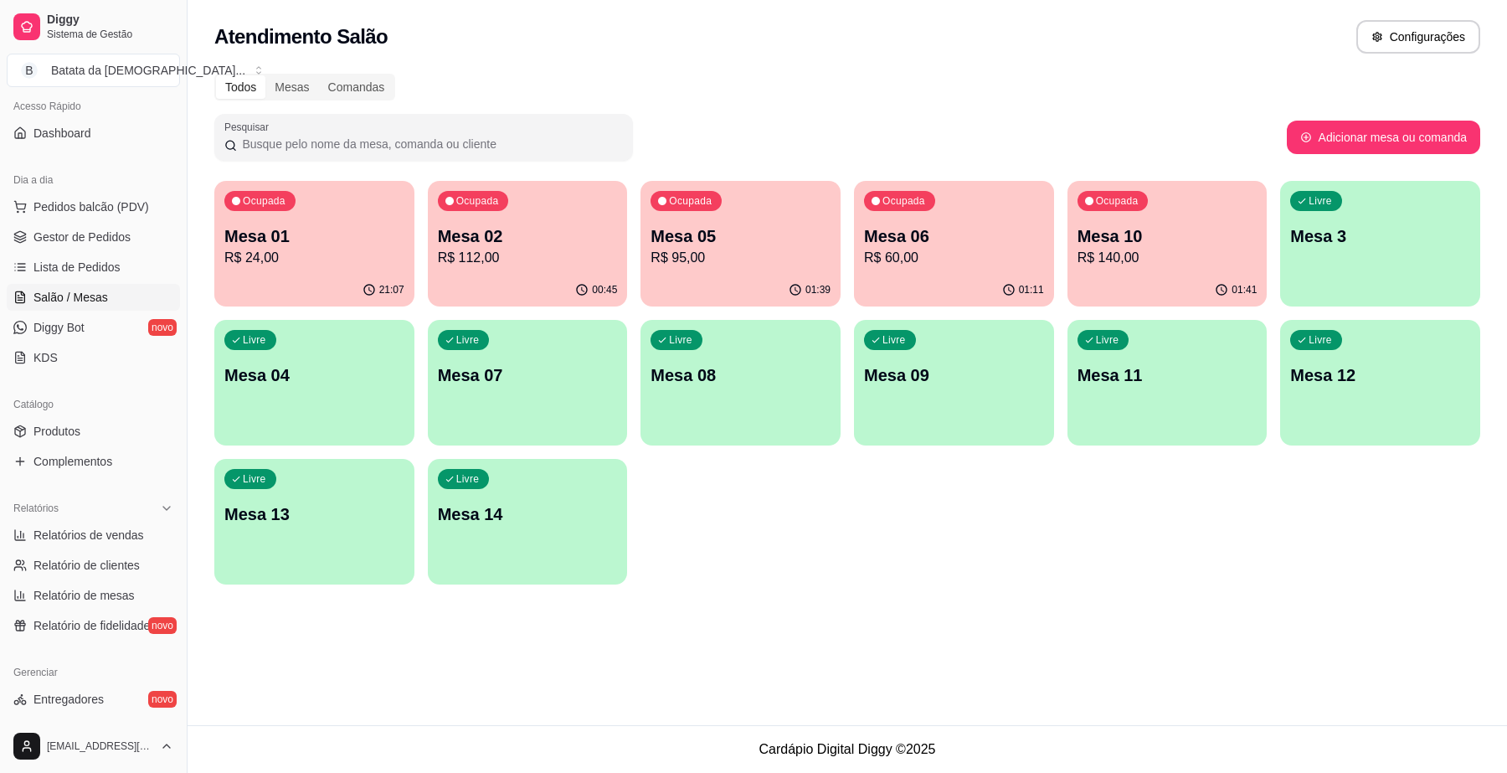
click at [655, 290] on div "01:39" at bounding box center [740, 290] width 200 height 33
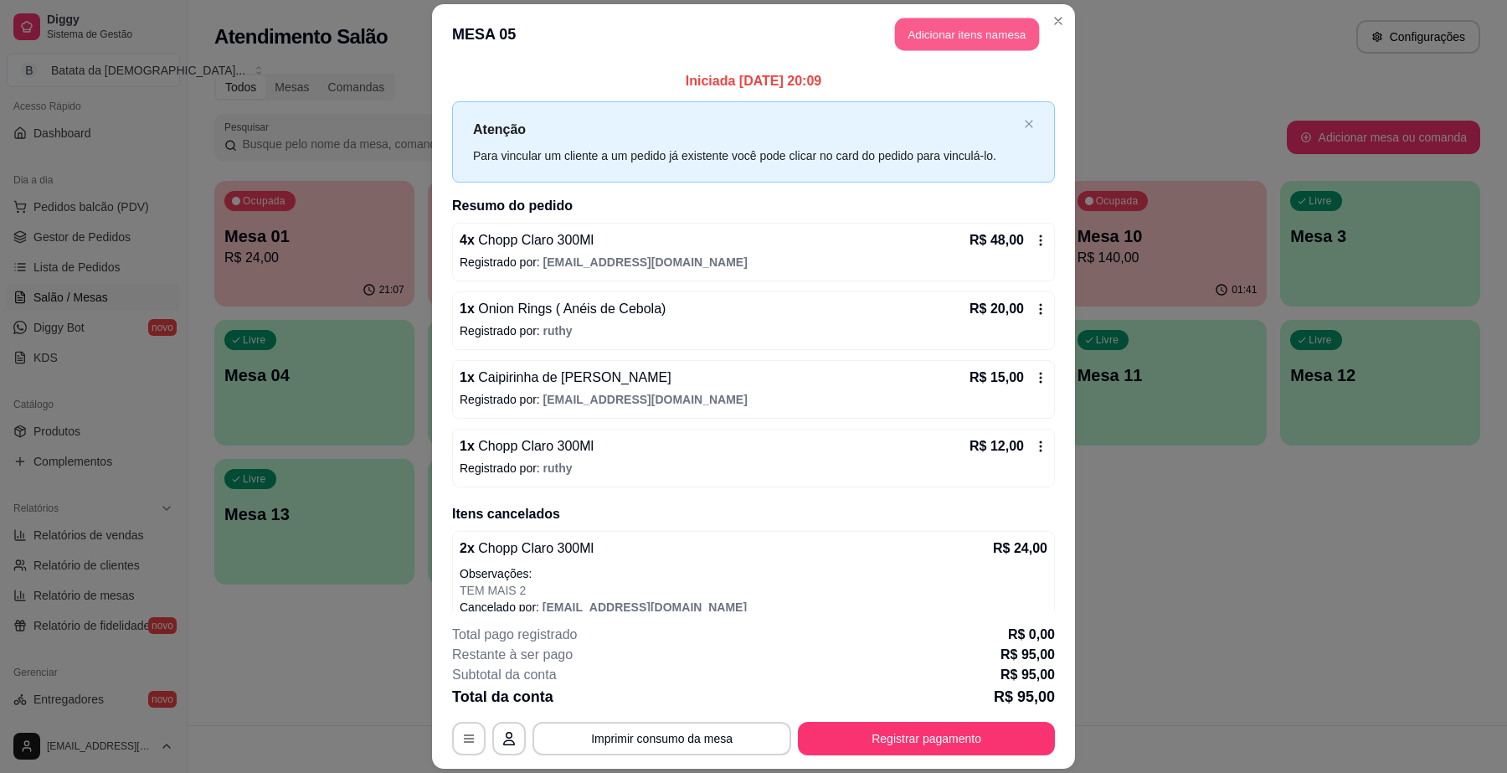
click at [943, 33] on button "Adicionar itens na mesa" at bounding box center [967, 34] width 144 height 33
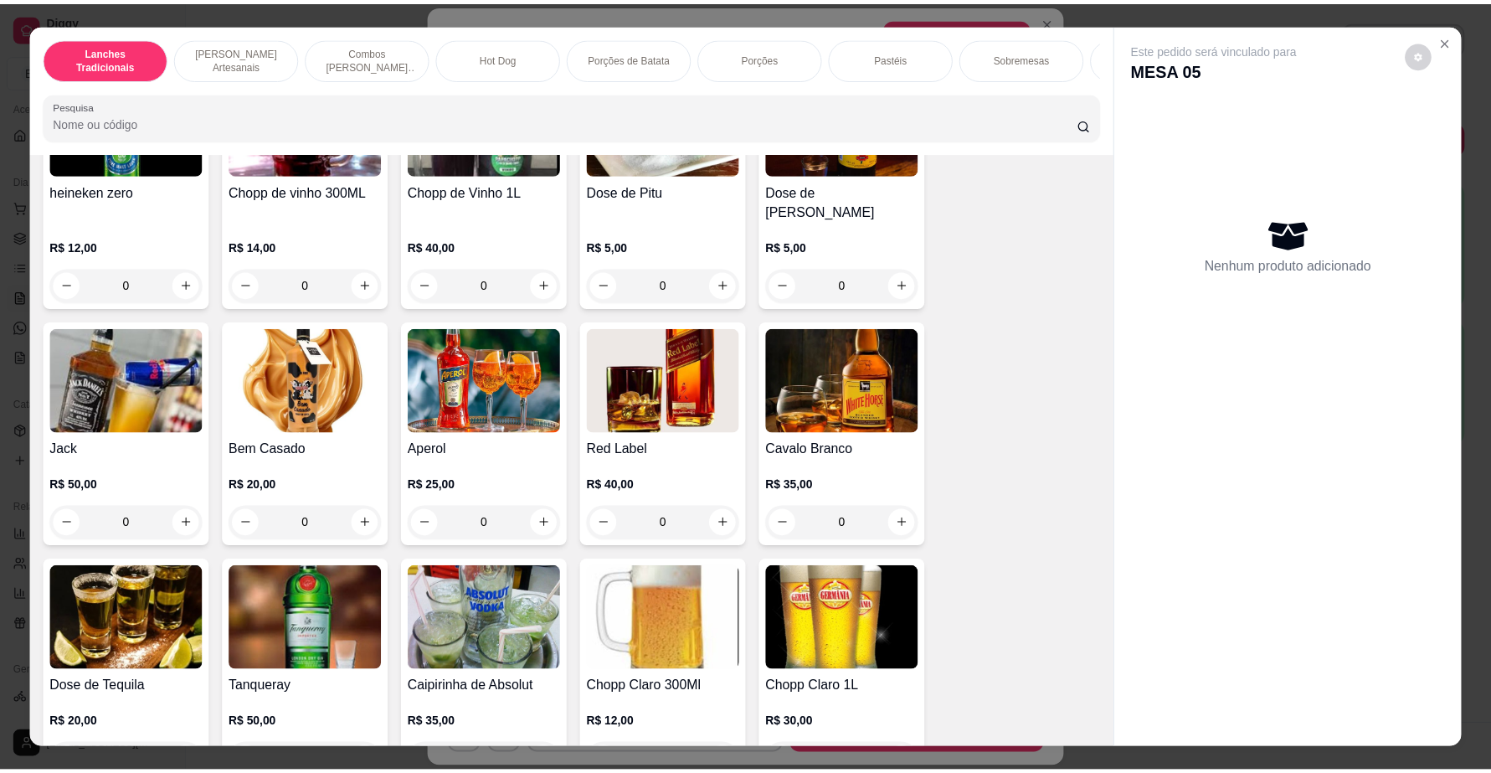
scroll to position [5755, 0]
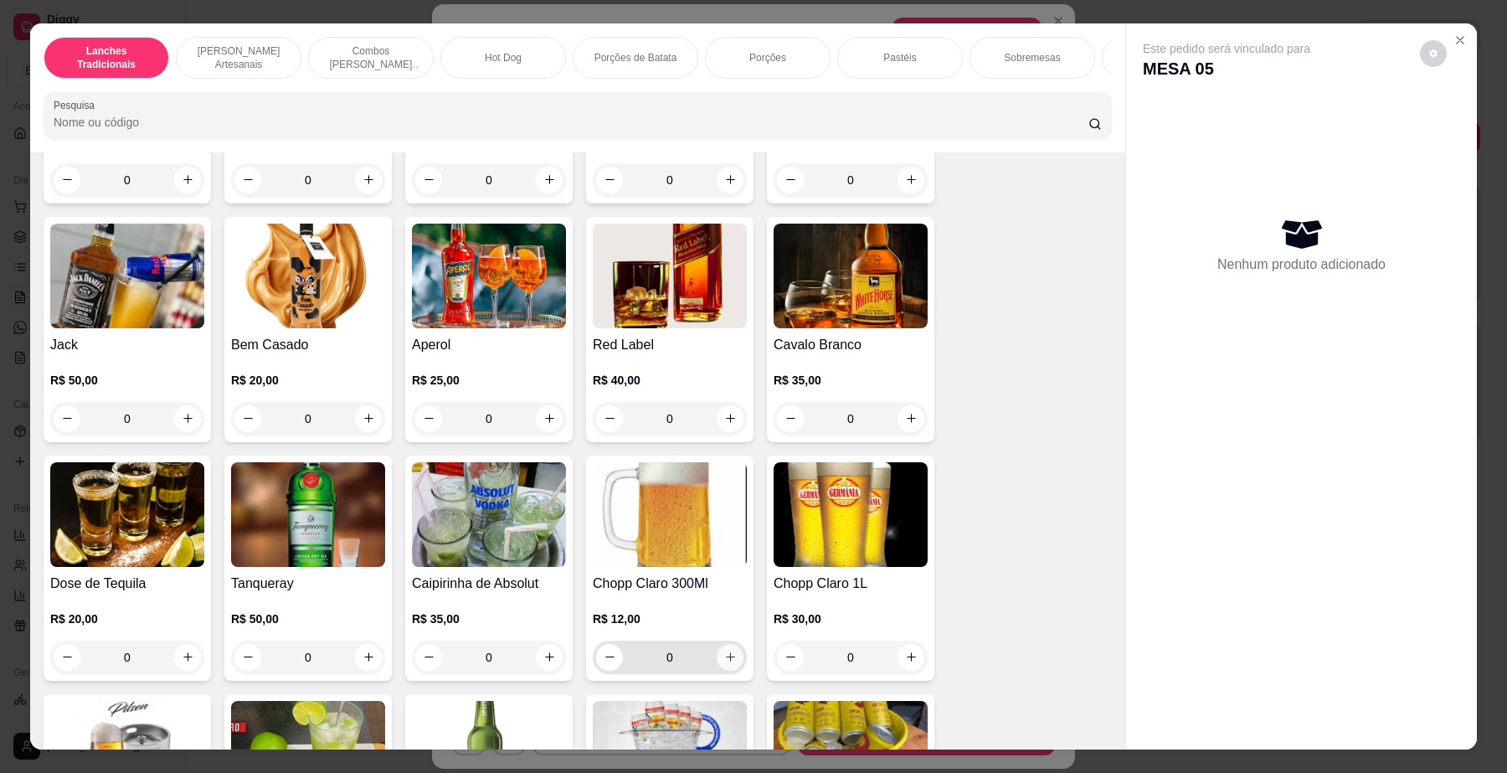
click at [717, 650] on button "increase-product-quantity" at bounding box center [730, 657] width 27 height 27
click at [724, 650] on icon "increase-product-quantity" at bounding box center [730, 656] width 13 height 13
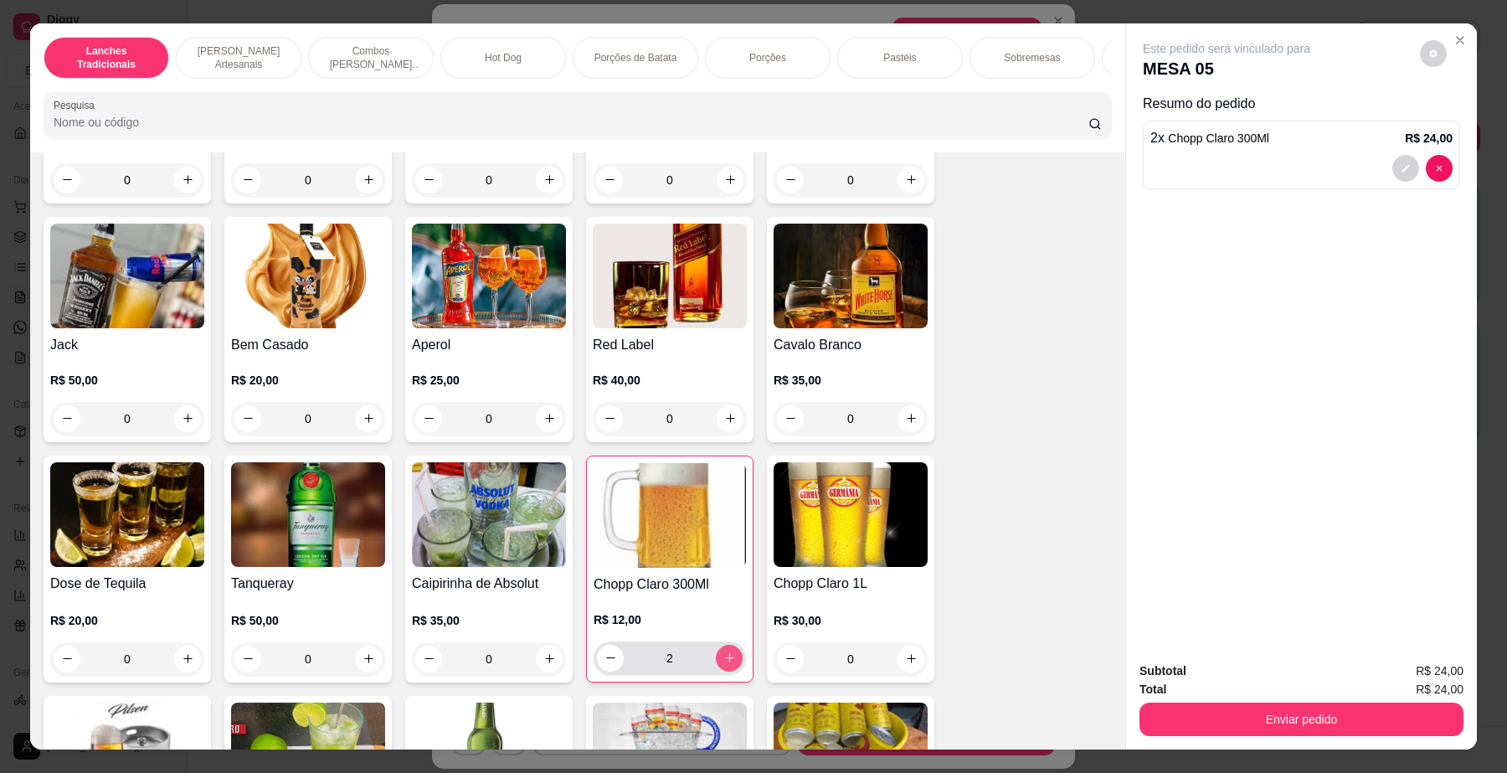
type input "2"
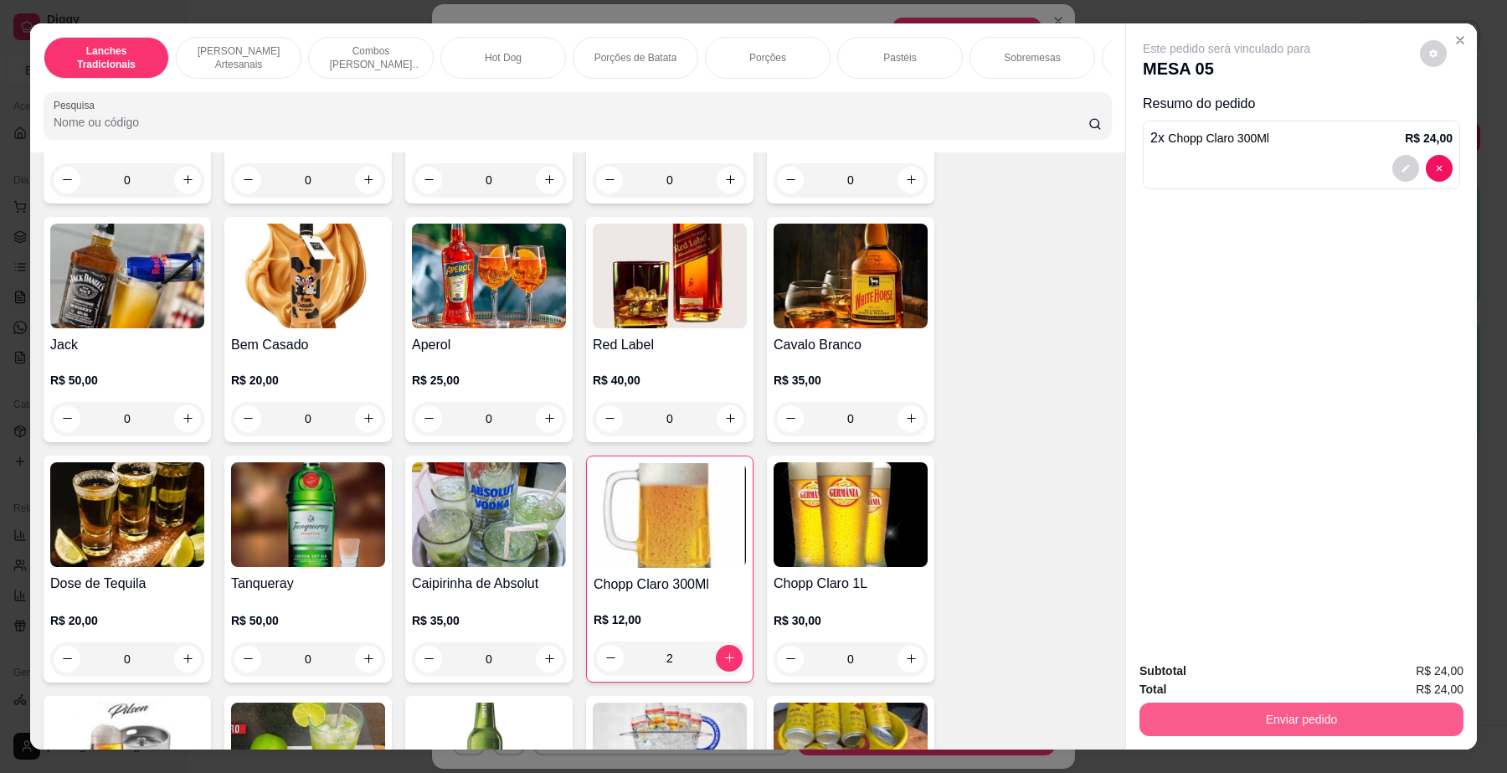
click at [1245, 705] on button "Enviar pedido" at bounding box center [1301, 718] width 324 height 33
click at [1240, 683] on button "Não registrar e enviar pedido" at bounding box center [1245, 679] width 174 height 32
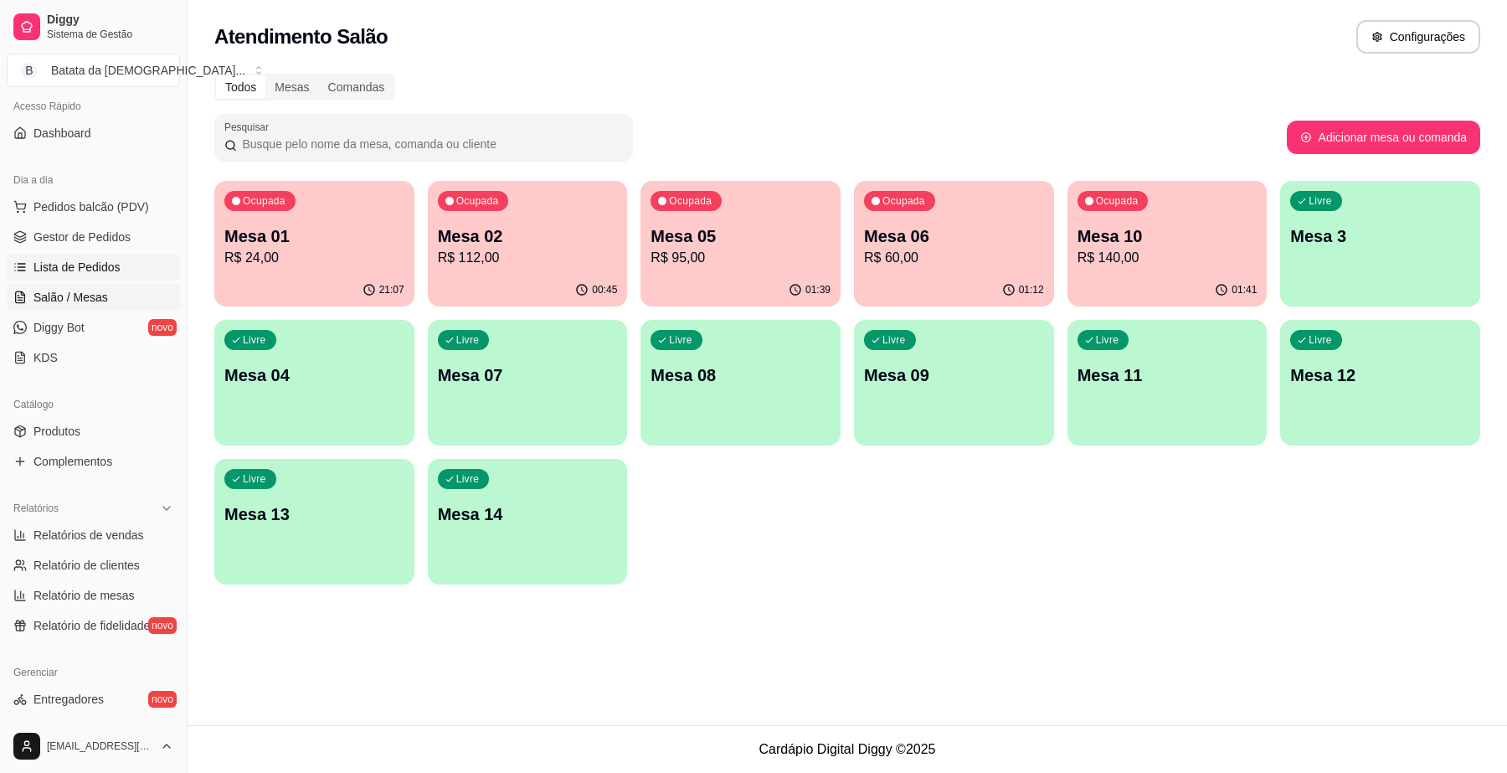
click at [39, 264] on span "Lista de Pedidos" at bounding box center [76, 267] width 87 height 17
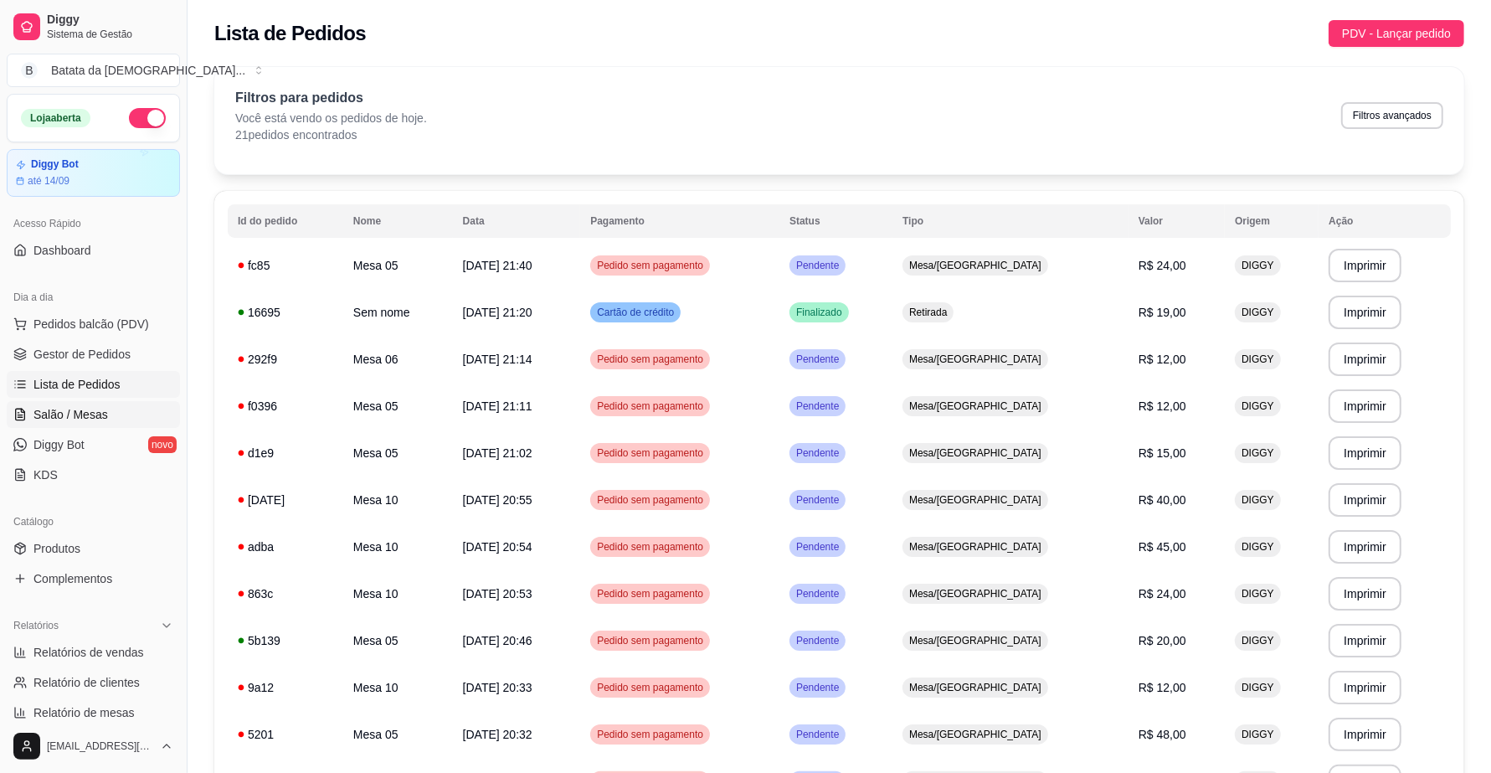
click at [126, 421] on link "Salão / Mesas" at bounding box center [93, 414] width 173 height 27
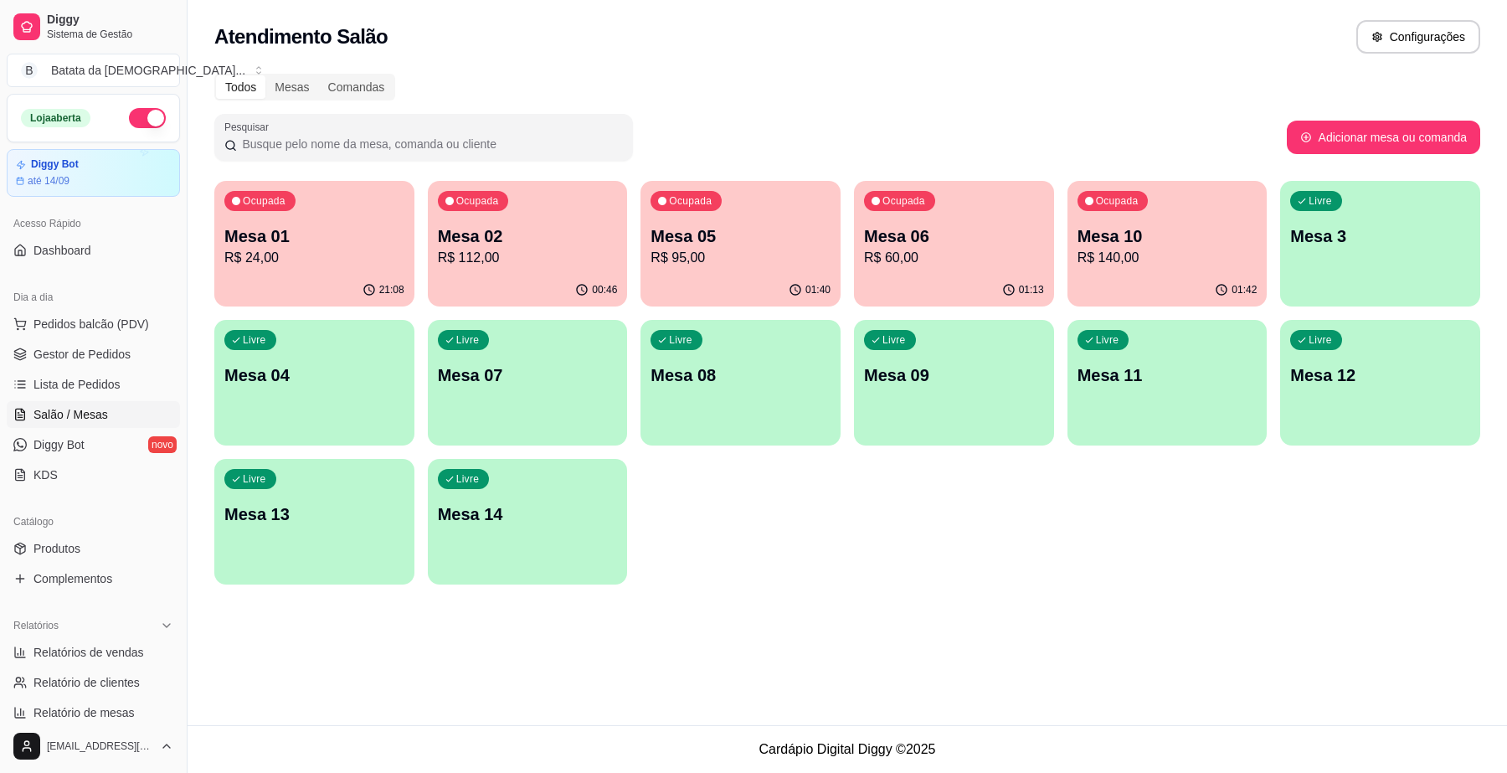
click at [712, 249] on p "R$ 95,00" at bounding box center [740, 258] width 180 height 20
click at [1206, 243] on p "Mesa 10" at bounding box center [1167, 235] width 180 height 23
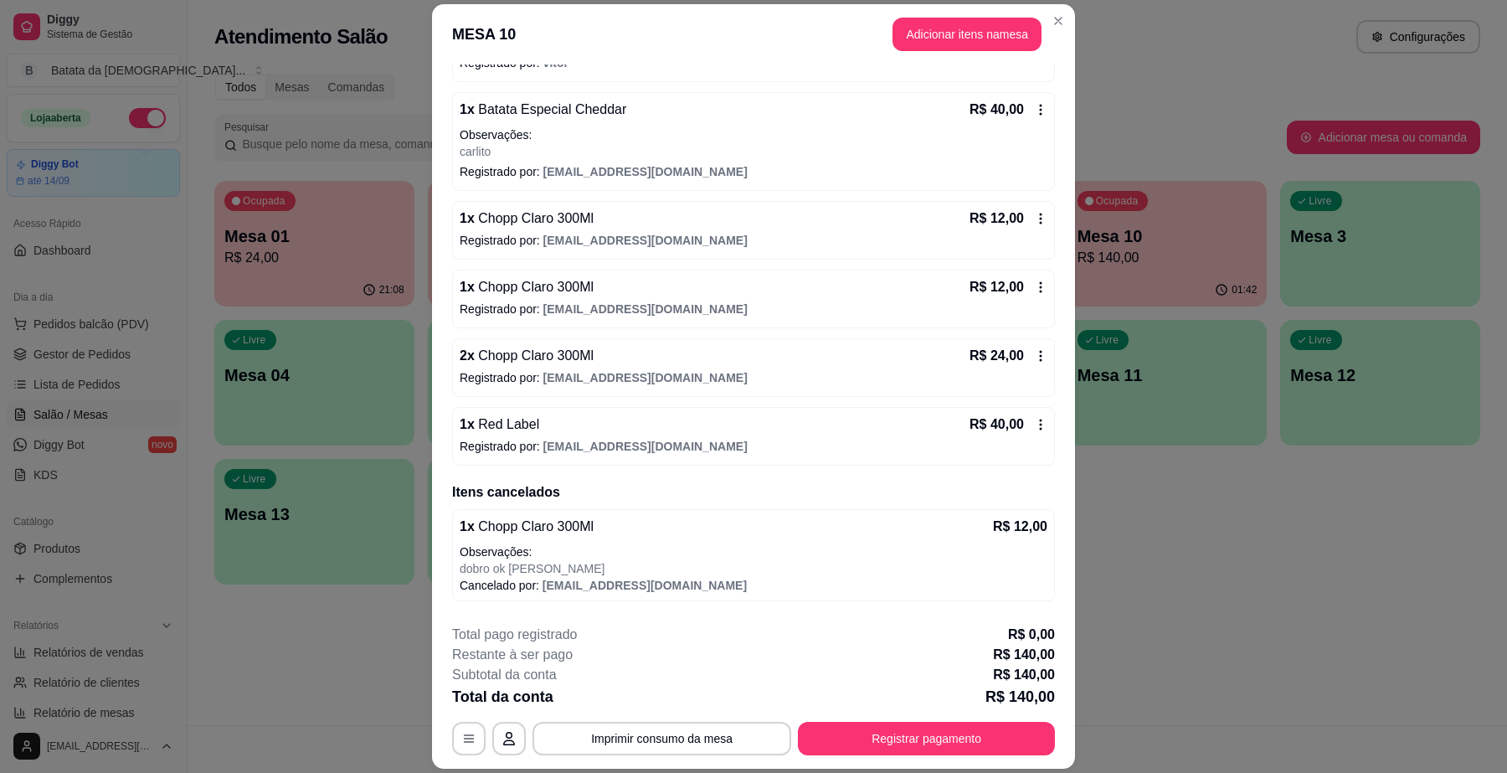
scroll to position [368, 0]
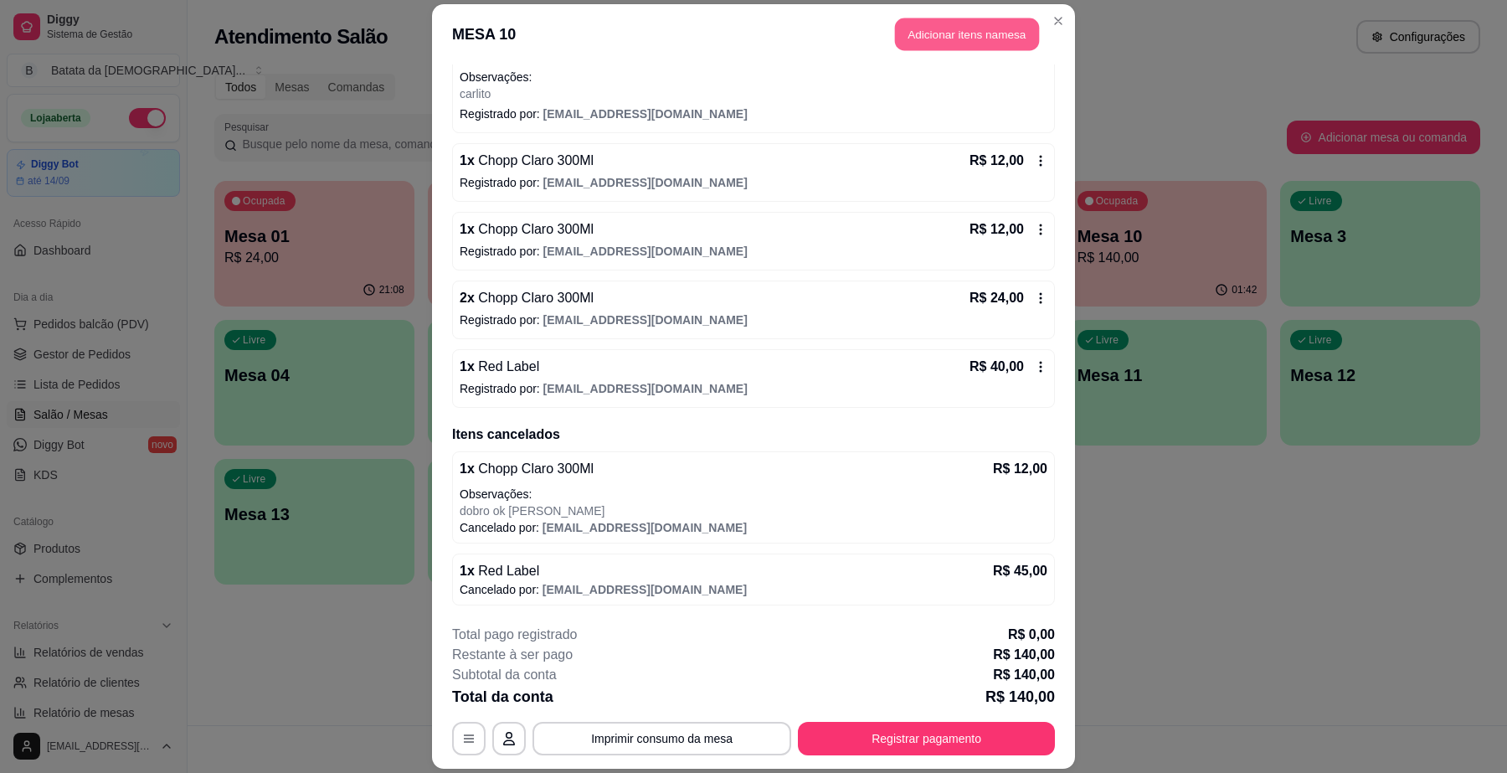
click at [938, 38] on button "Adicionar itens na mesa" at bounding box center [967, 34] width 144 height 33
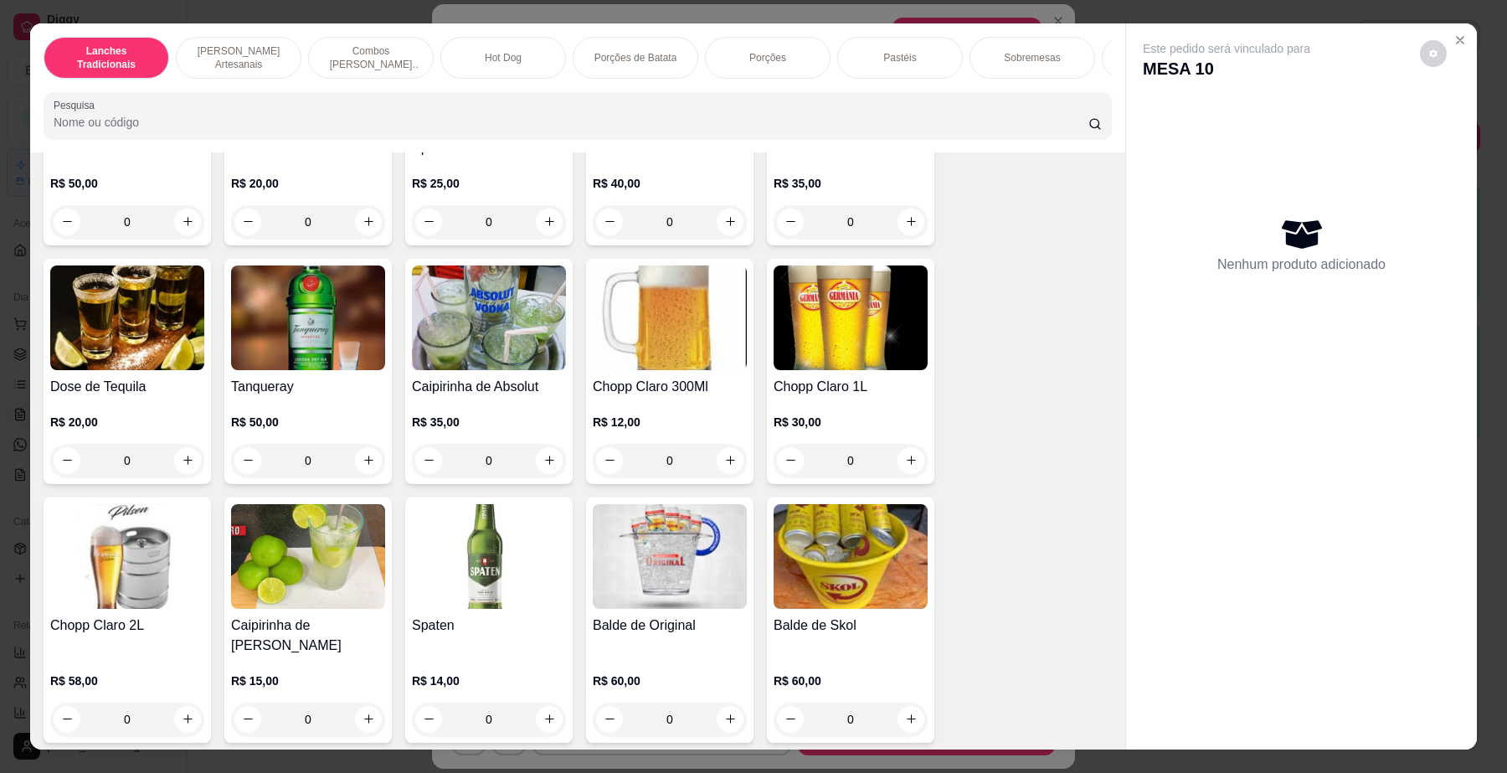
scroll to position [5860, 0]
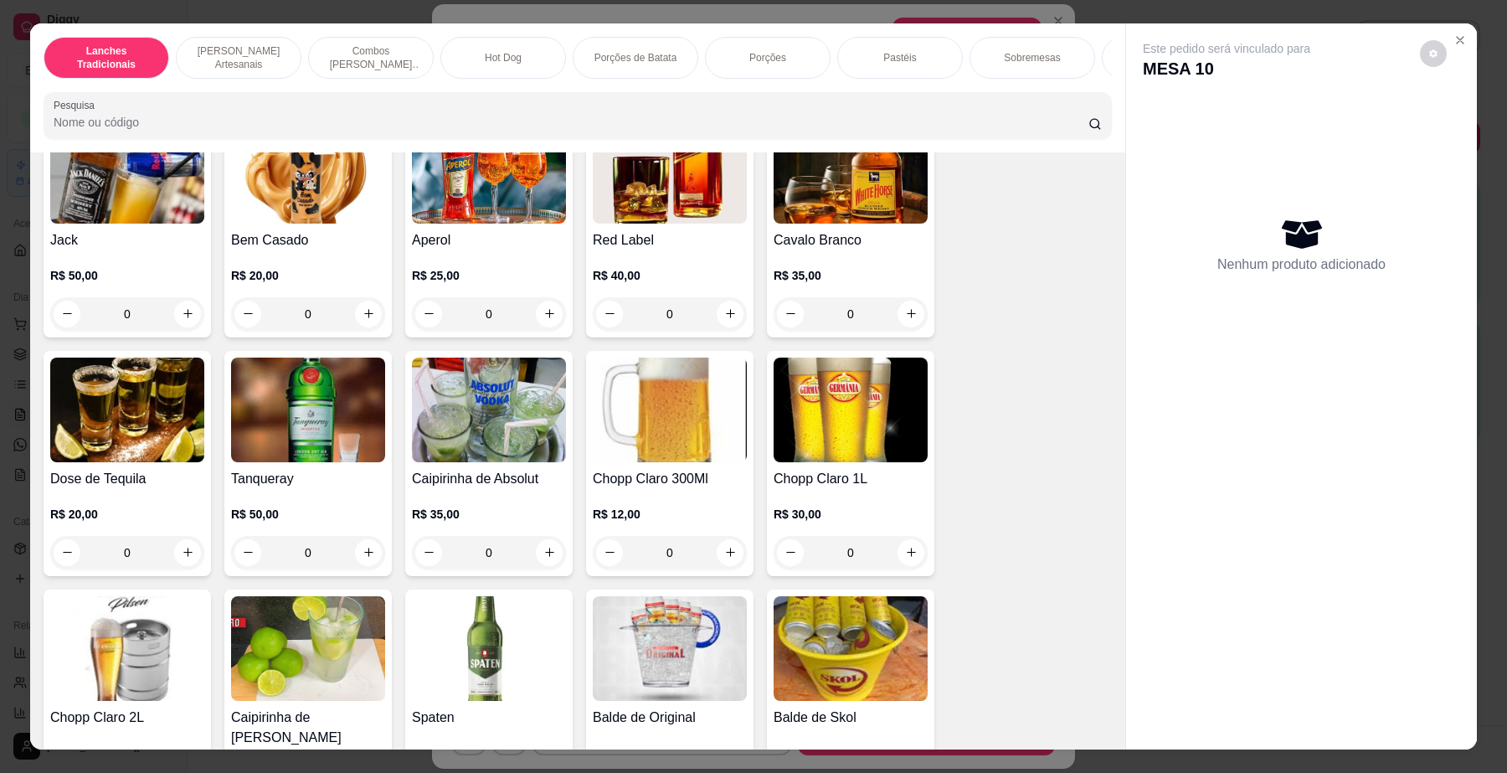
click at [688, 207] on img at bounding box center [670, 171] width 154 height 105
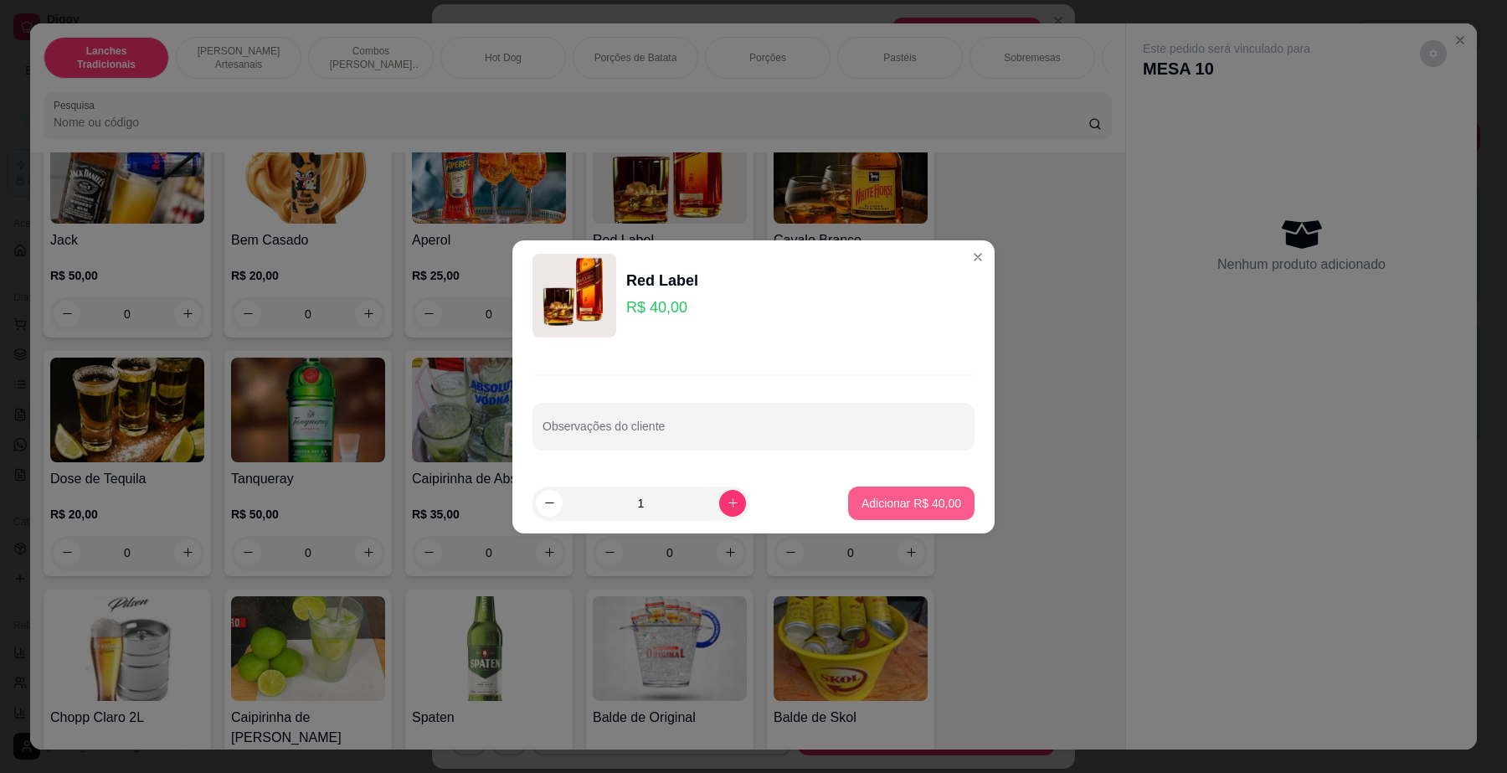
click at [922, 517] on button "Adicionar R$ 40,00" at bounding box center [911, 502] width 126 height 33
type input "1"
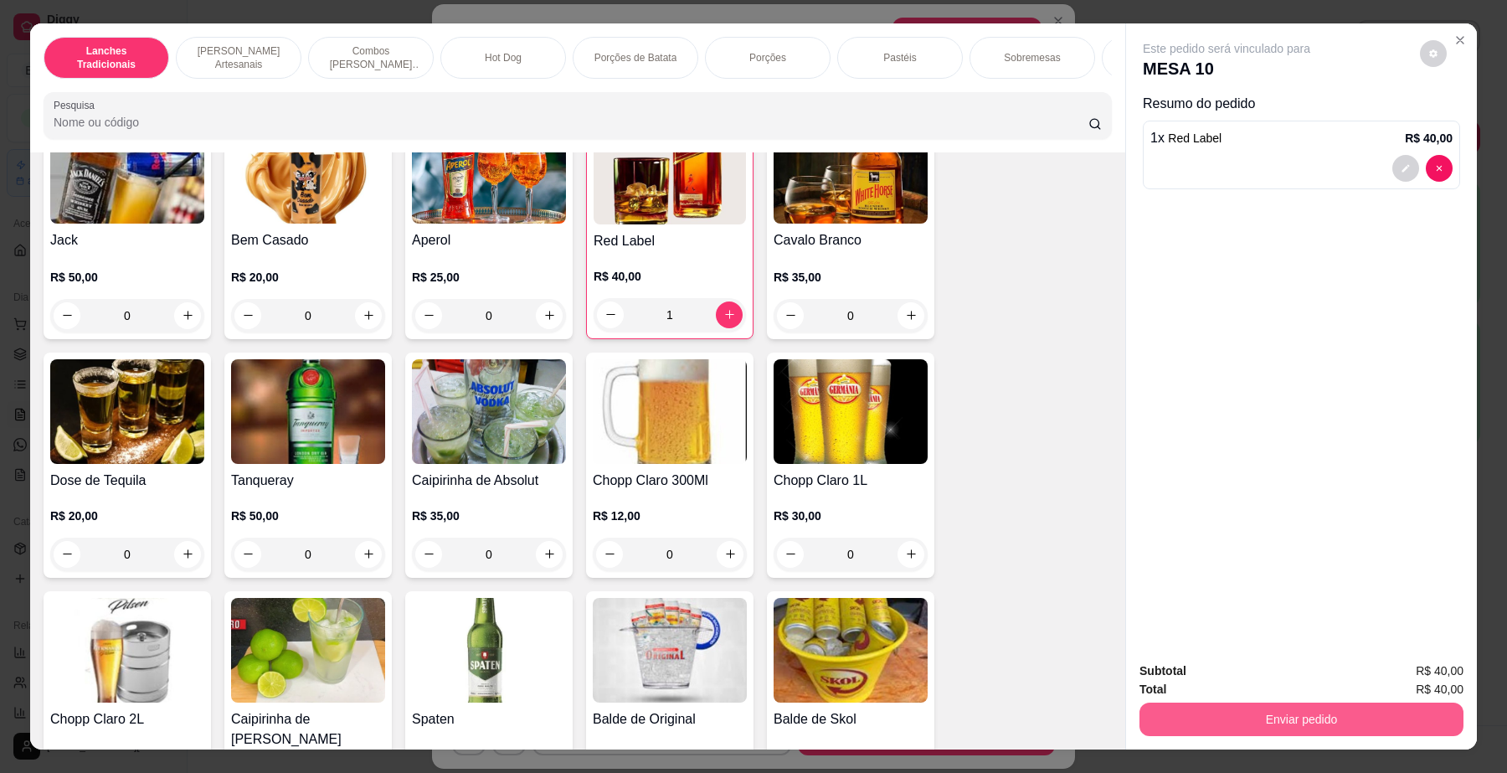
click at [1164, 708] on button "Enviar pedido" at bounding box center [1301, 718] width 324 height 33
click at [1165, 670] on button "Não registrar e enviar pedido" at bounding box center [1244, 678] width 169 height 31
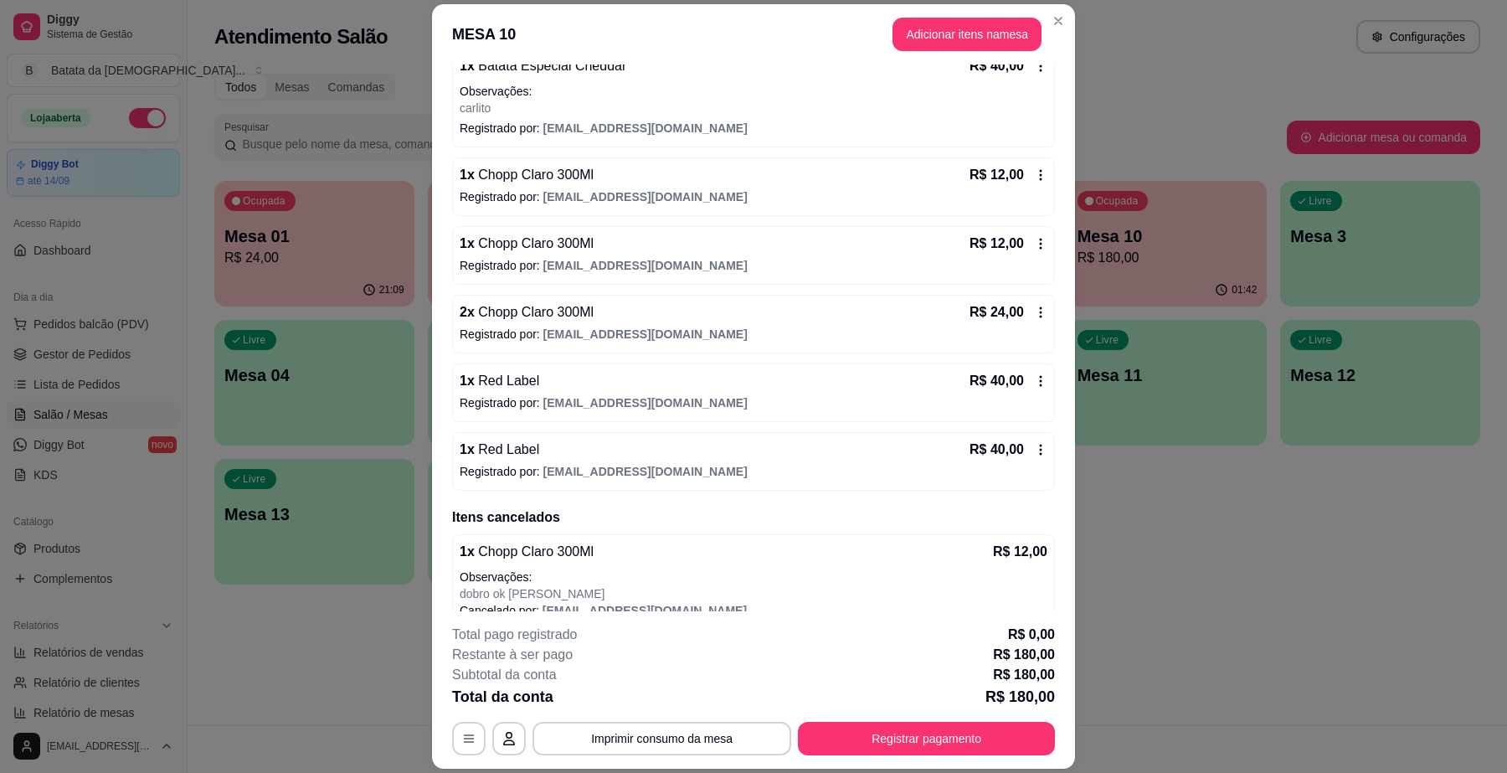
scroll to position [333, 0]
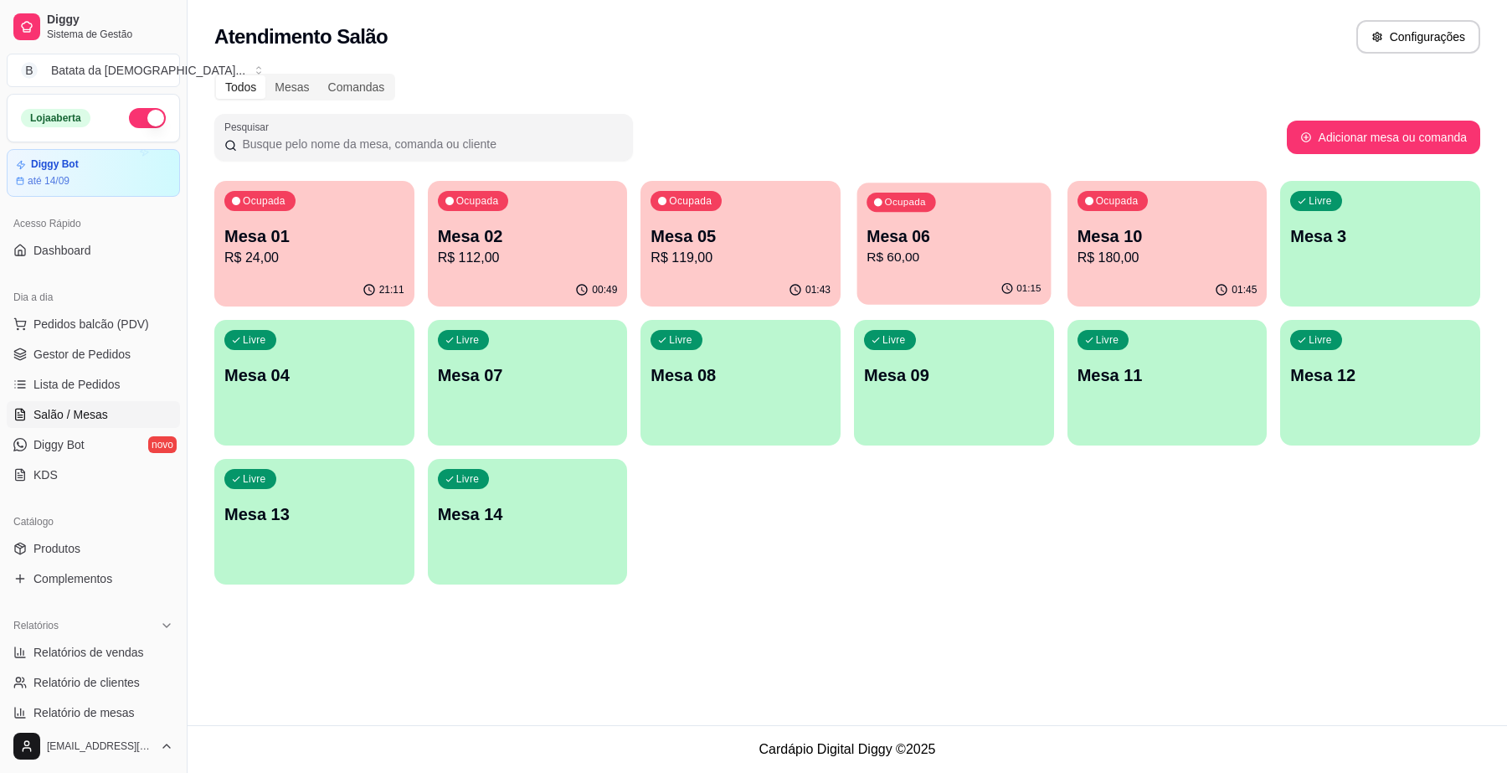
click at [887, 270] on div "Ocupada Mesa 06 R$ 60,00" at bounding box center [953, 227] width 193 height 90
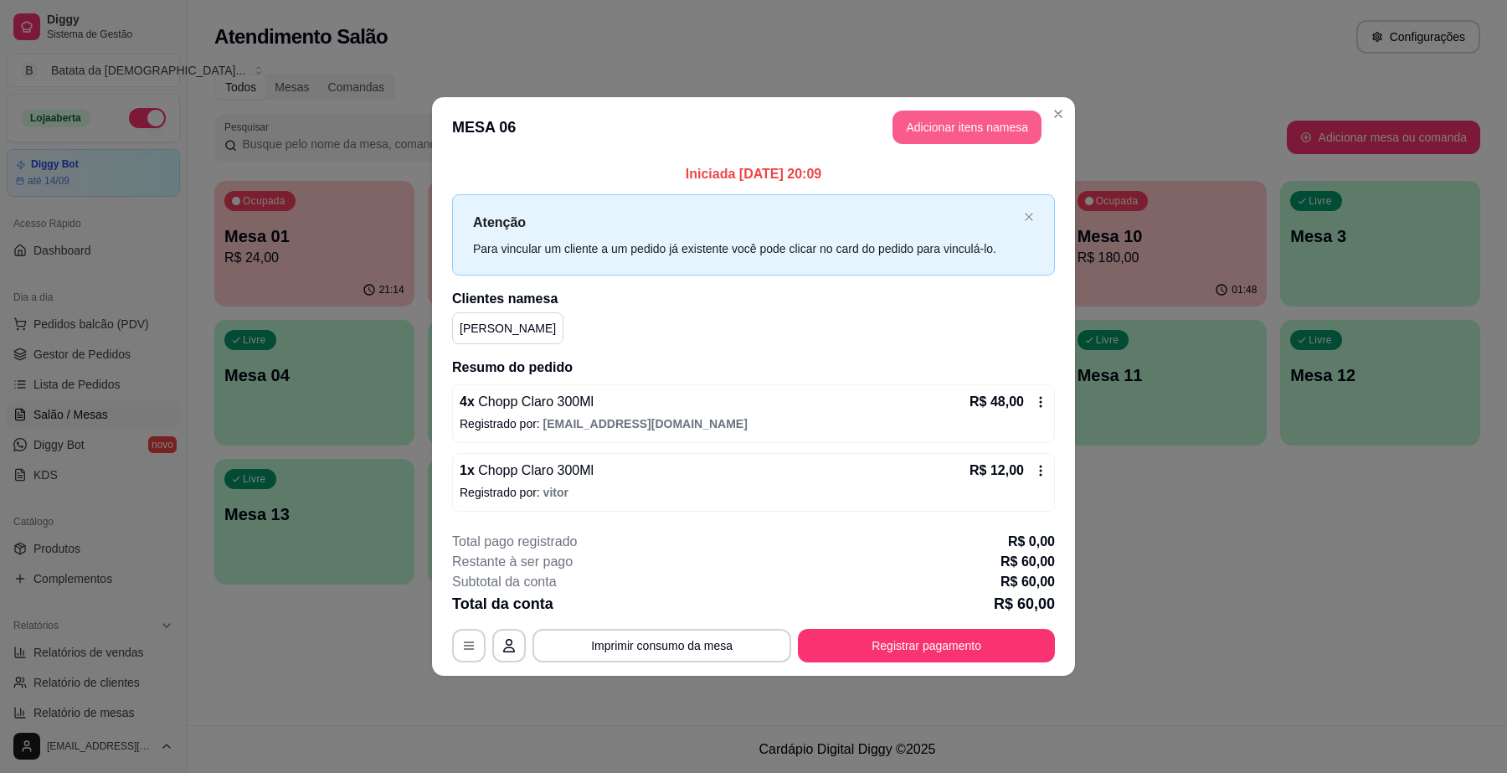
click at [998, 126] on button "Adicionar itens na mesa" at bounding box center [966, 127] width 149 height 33
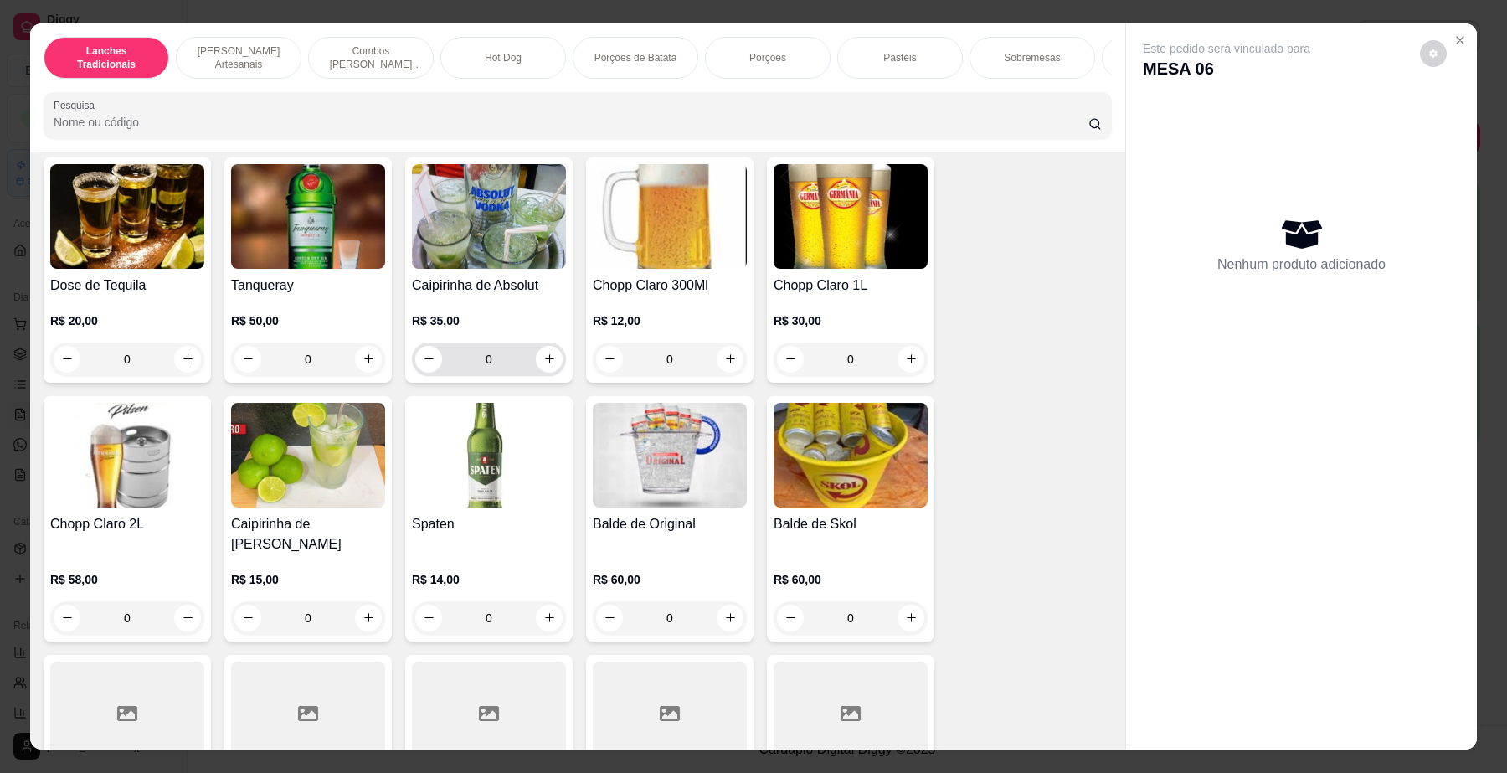
scroll to position [6069, 0]
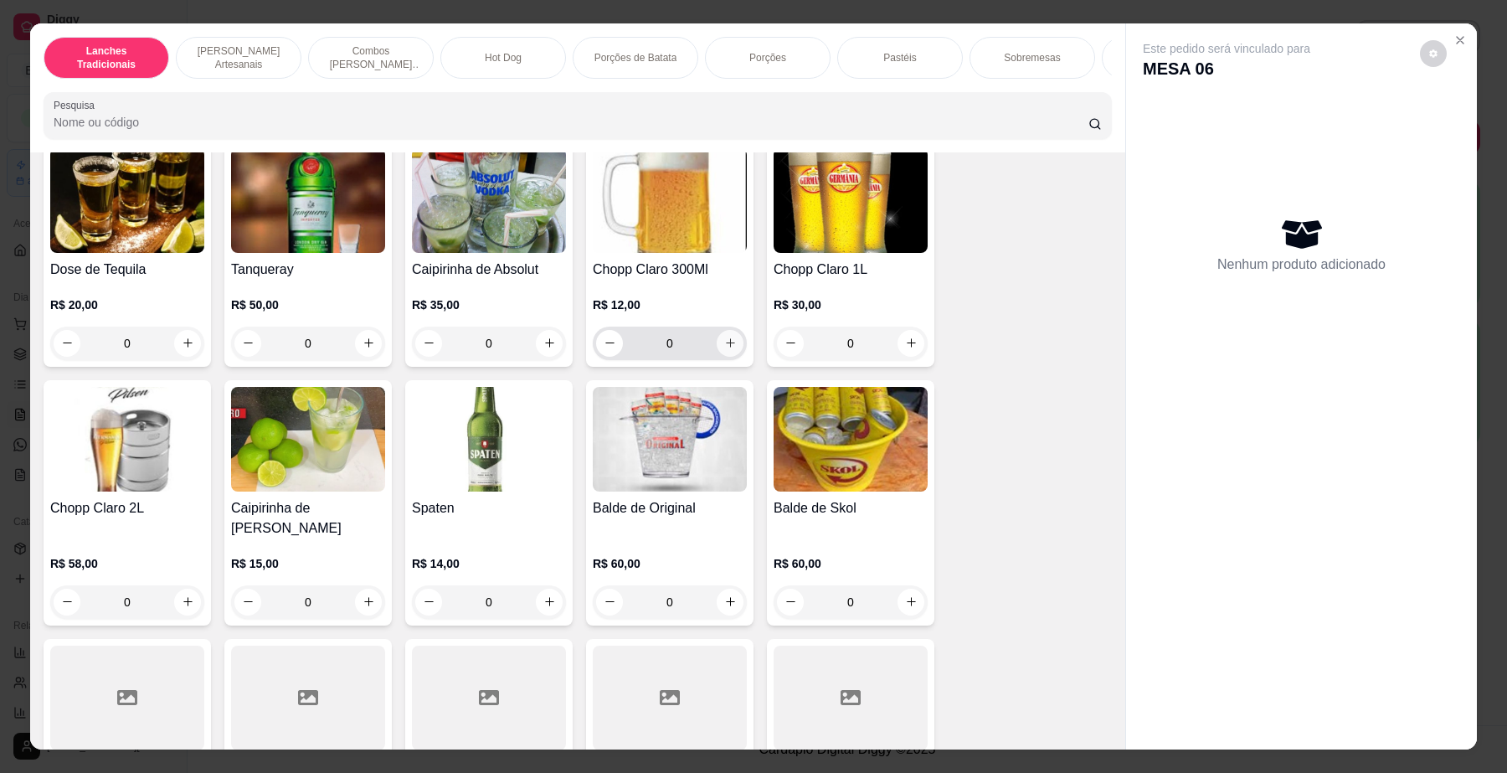
click at [718, 330] on button "increase-product-quantity" at bounding box center [730, 343] width 27 height 27
type input "2"
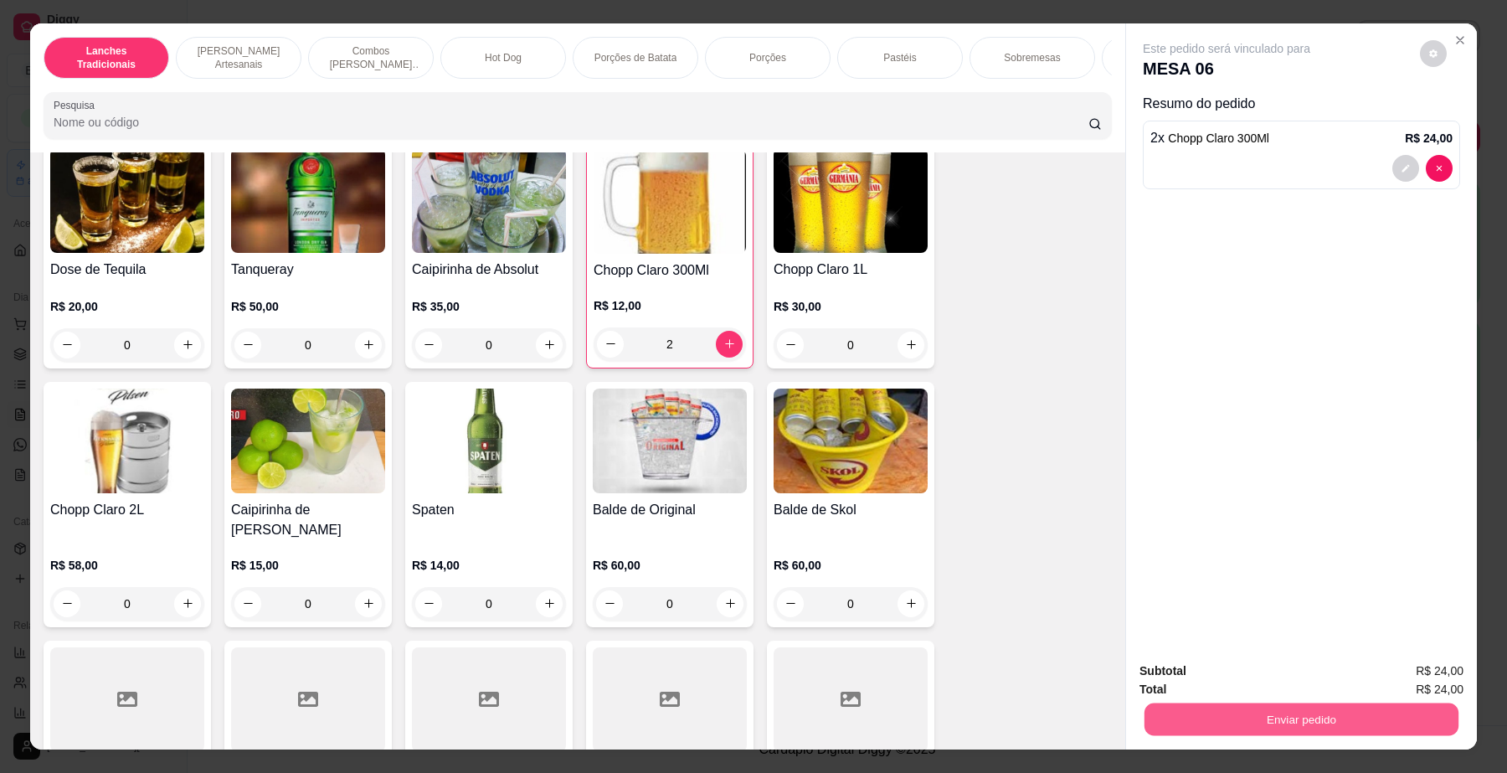
click at [1244, 727] on button "Enviar pedido" at bounding box center [1301, 719] width 314 height 33
click at [1231, 682] on button "Não registrar e enviar pedido" at bounding box center [1245, 679] width 174 height 32
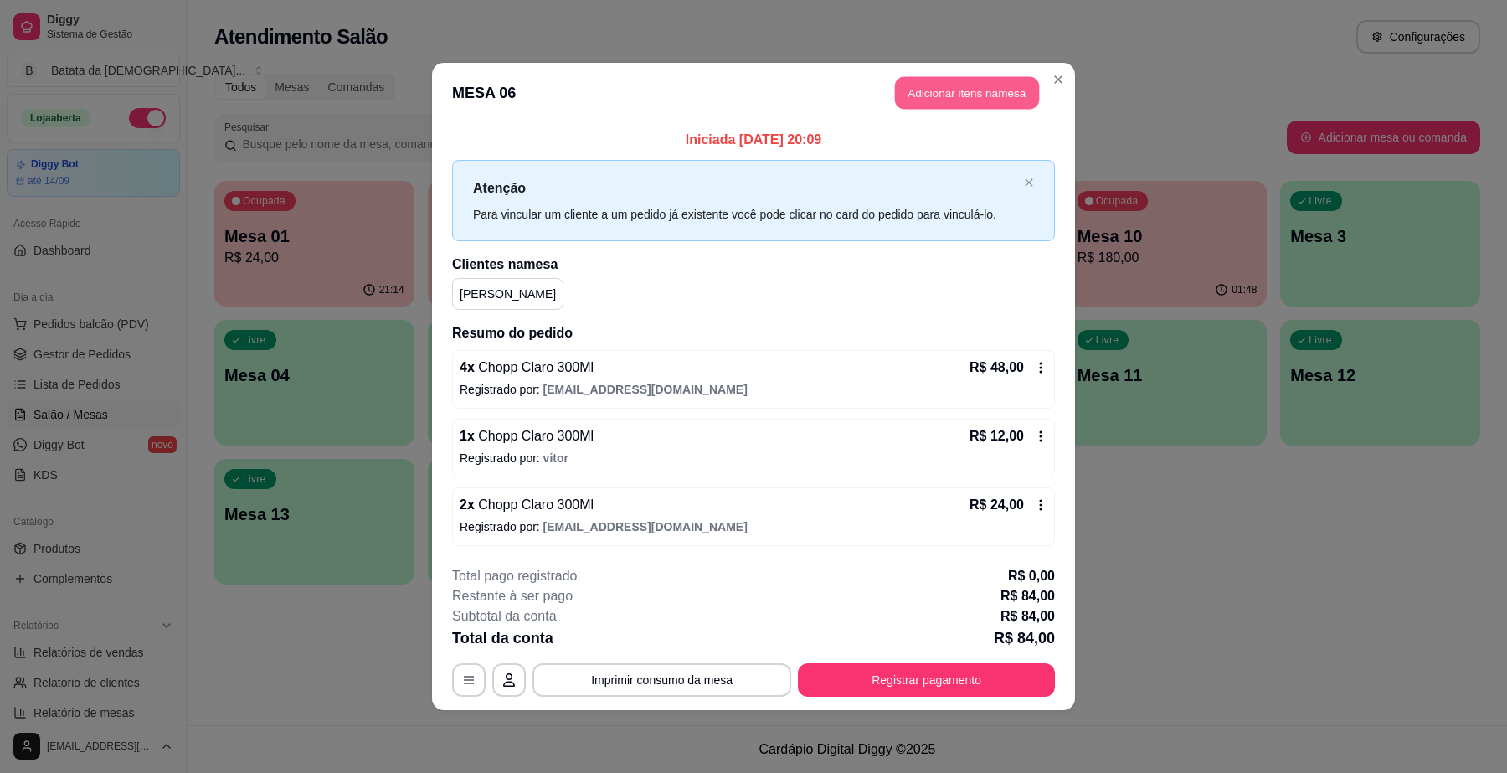
click at [969, 78] on button "Adicionar itens na mesa" at bounding box center [967, 93] width 144 height 33
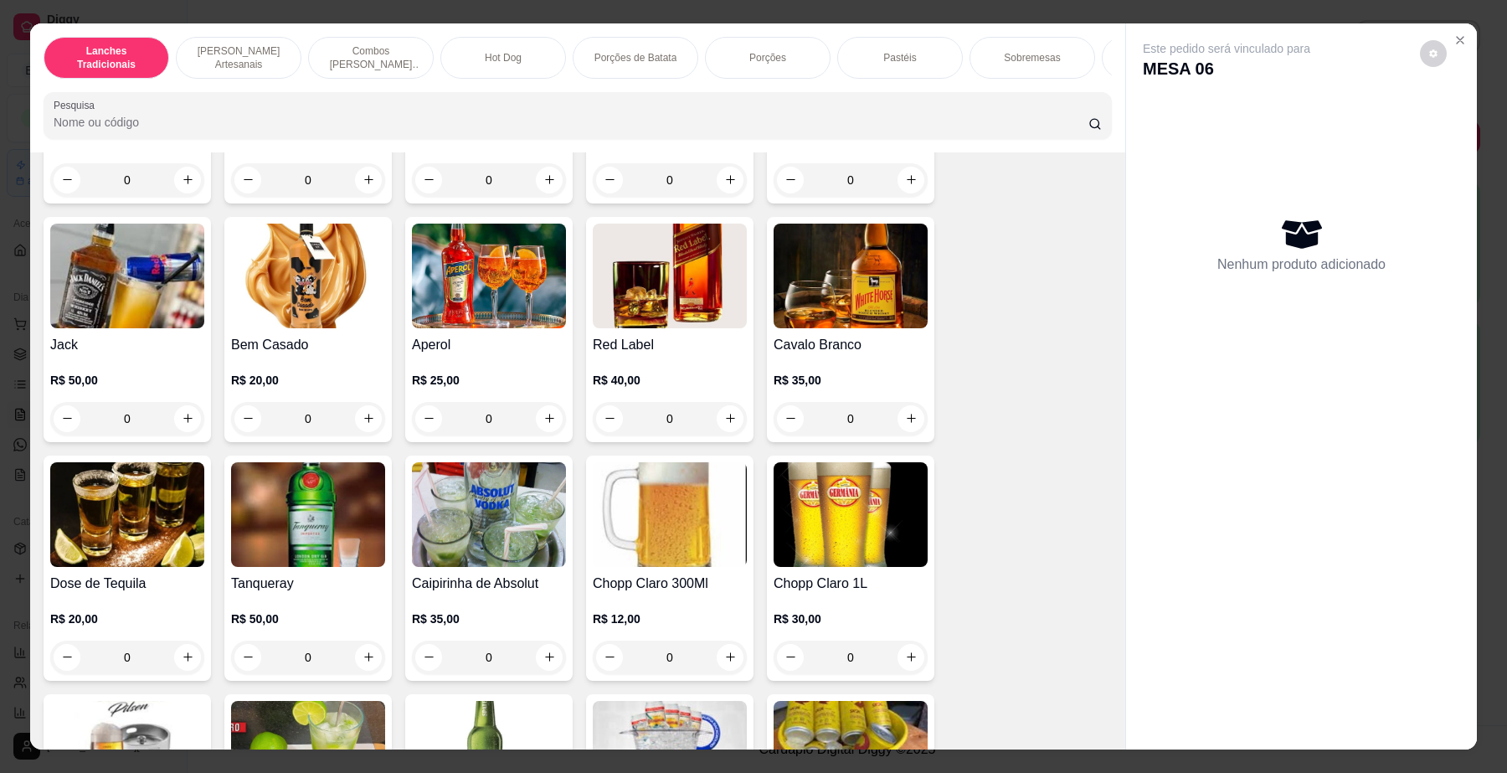
scroll to position [5965, 0]
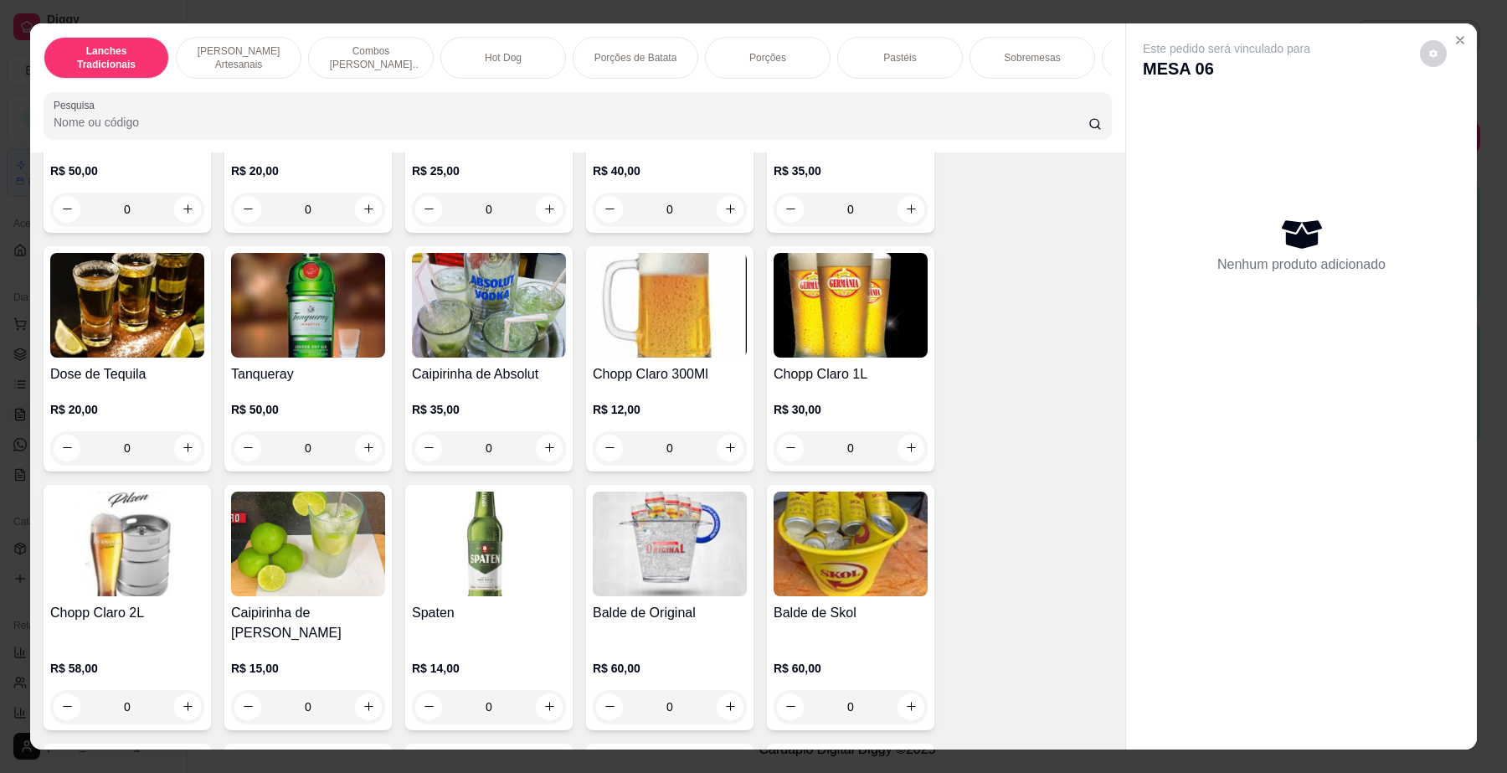
click at [659, 352] on div "Chopp Claro 300Ml R$ 12,00 0" at bounding box center [669, 358] width 167 height 225
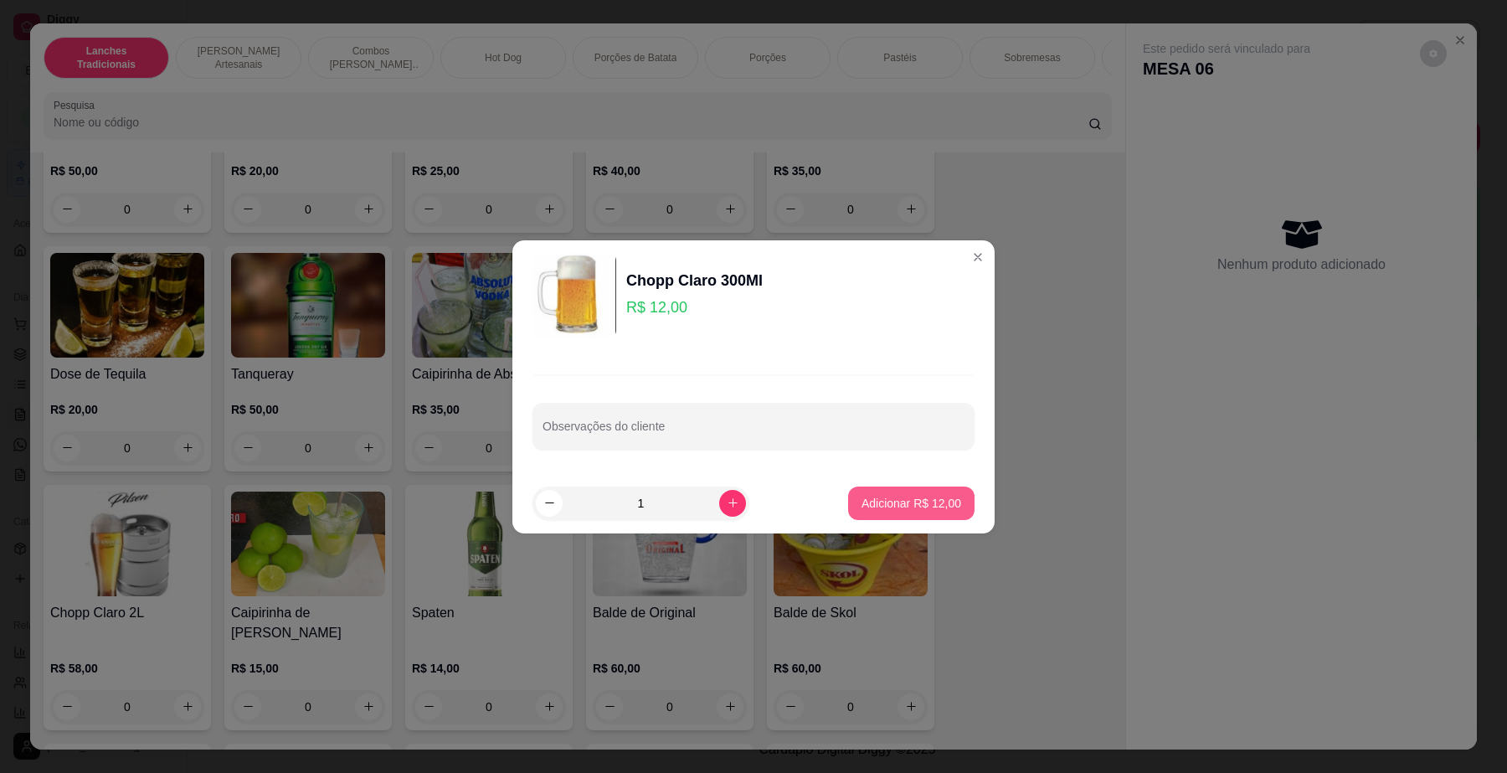
click at [933, 500] on p "Adicionar R$ 12,00" at bounding box center [911, 503] width 100 height 17
type input "1"
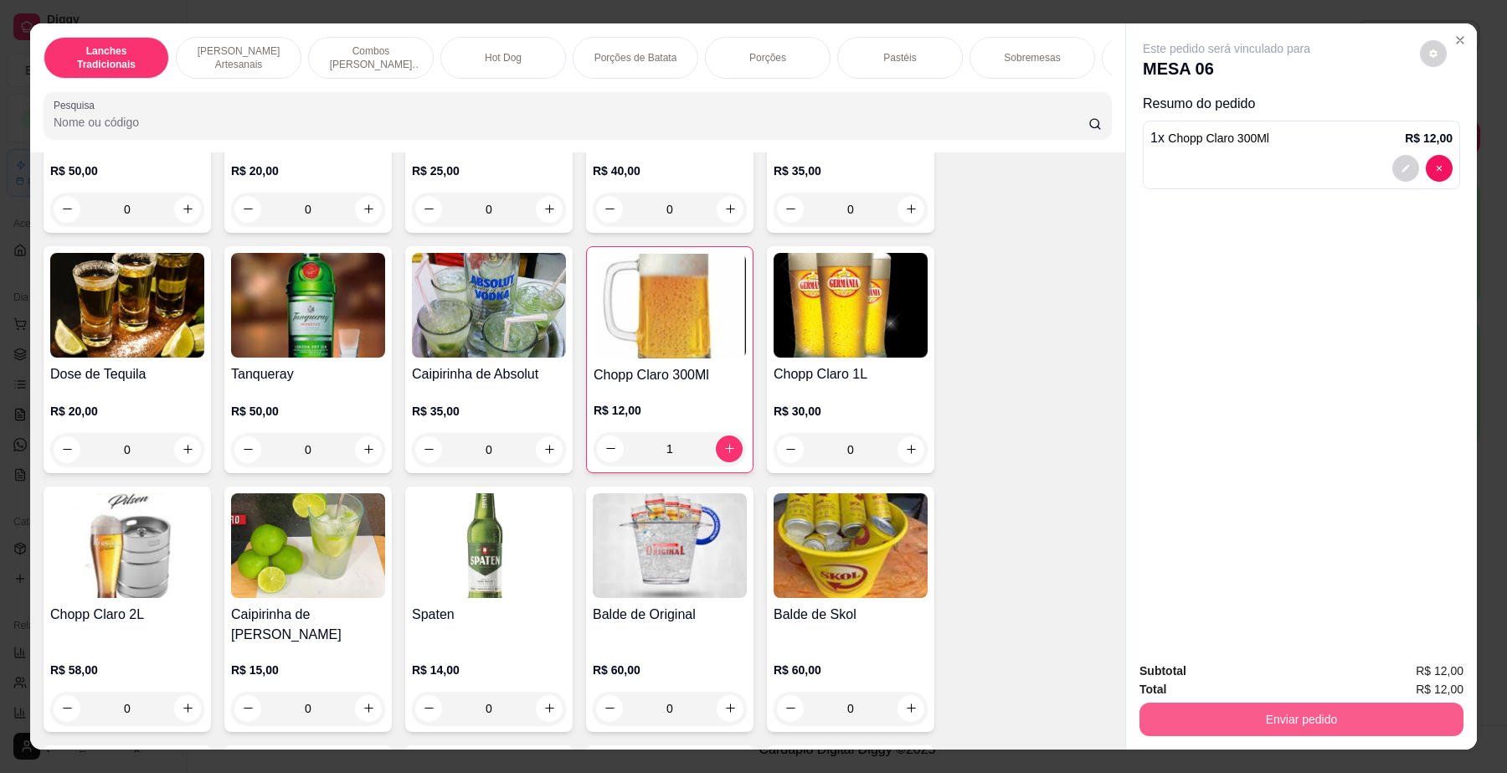
click at [1268, 720] on button "Enviar pedido" at bounding box center [1301, 718] width 324 height 33
click at [1220, 660] on div "Deseja registrar o cliente que fez esse pedido? Essa é uma forma de identificar…" at bounding box center [1293, 659] width 286 height 72
click at [1222, 666] on button "Não registrar e enviar pedido" at bounding box center [1244, 678] width 169 height 31
